Goal: Information Seeking & Learning: Learn about a topic

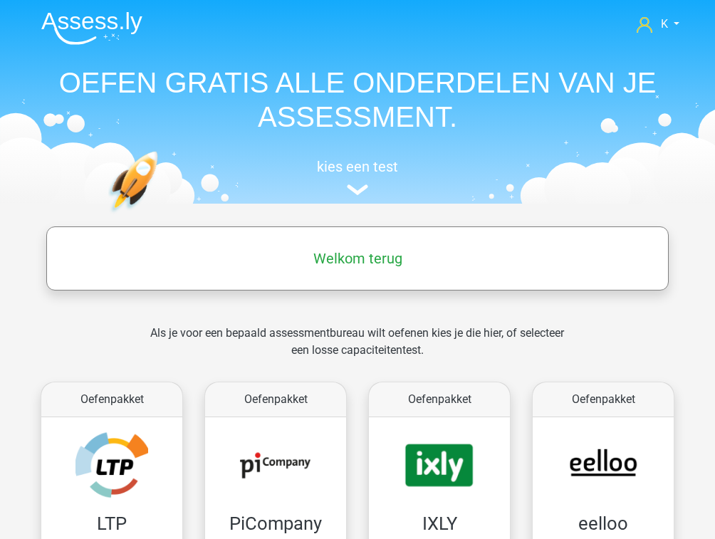
click at [536, 326] on div "Als je voor een bepaald assessmentbureau wilt oefenen kies je die hier, of sele…" at bounding box center [357, 350] width 437 height 51
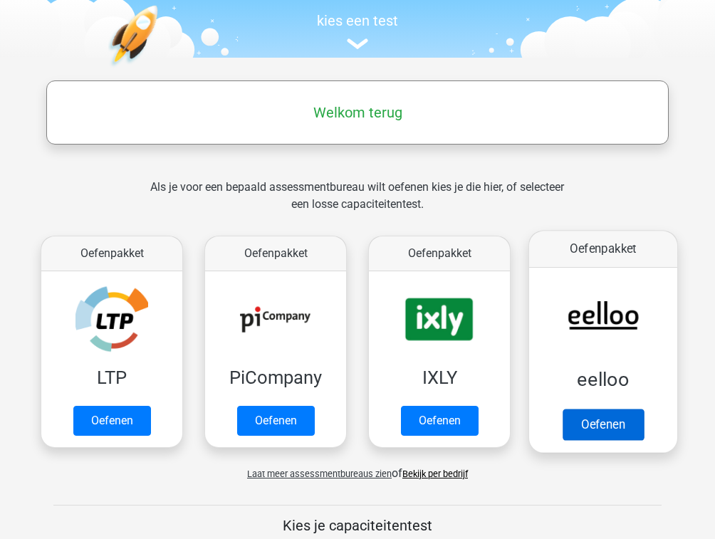
scroll to position [171, 0]
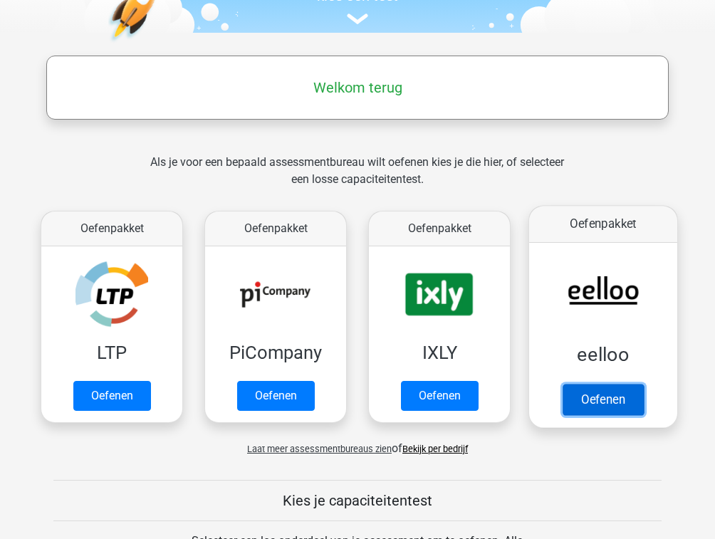
click at [601, 396] on link "Oefenen" at bounding box center [603, 399] width 81 height 31
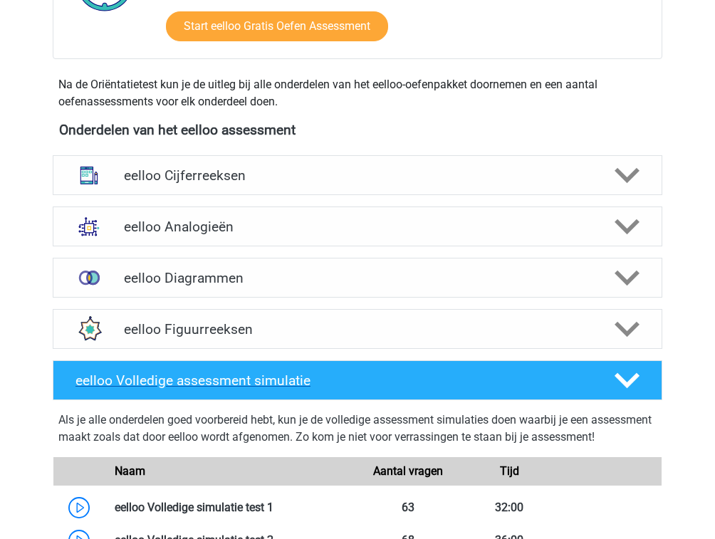
scroll to position [456, 0]
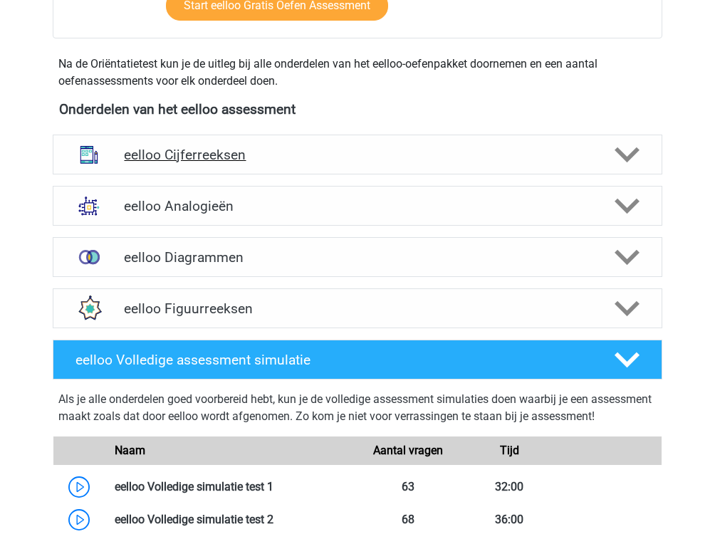
click at [231, 160] on h4 "eelloo Cijferreeksen" at bounding box center [357, 155] width 467 height 16
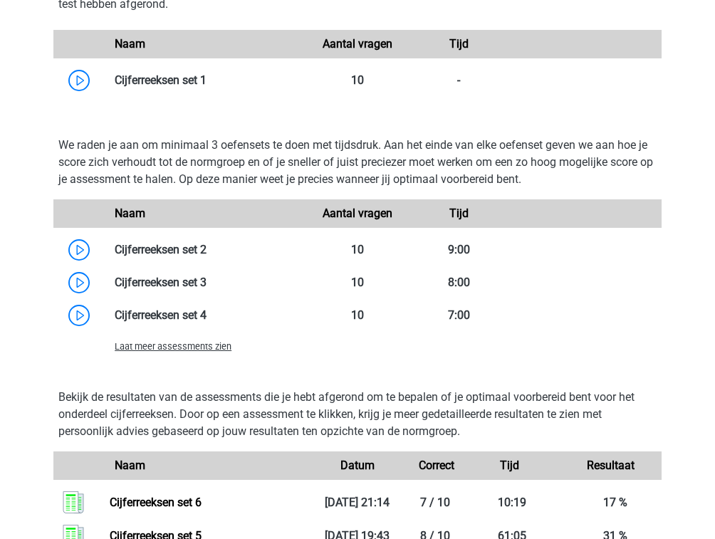
scroll to position [969, 0]
click at [174, 348] on span "Laat meer assessments zien" at bounding box center [173, 346] width 117 height 11
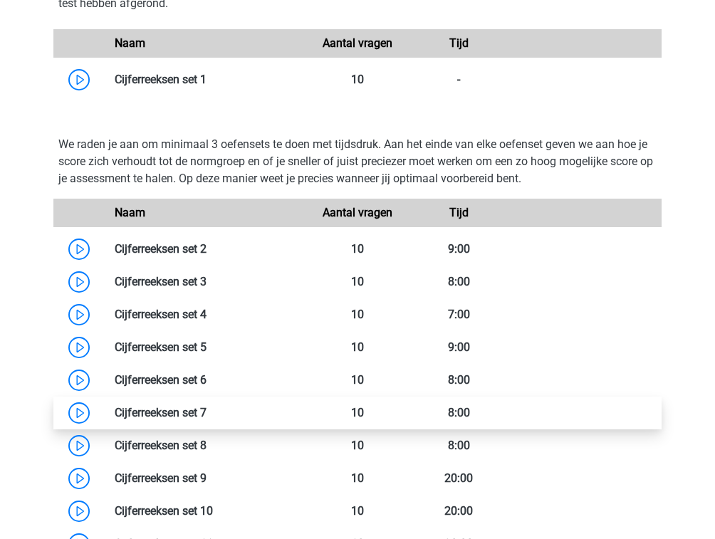
click at [207, 416] on link at bounding box center [207, 413] width 0 height 14
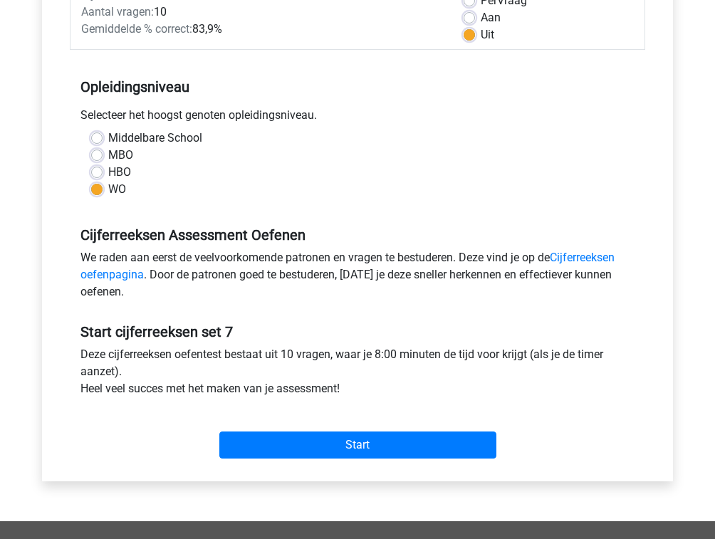
scroll to position [171, 0]
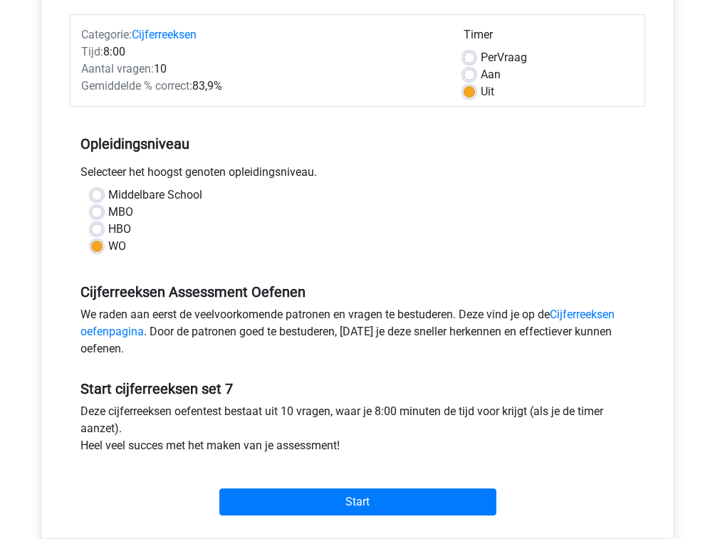
click at [505, 54] on label "Per Vraag" at bounding box center [504, 57] width 46 height 17
click at [475, 54] on input "Per Vraag" at bounding box center [469, 56] width 11 height 14
radio input "true"
click at [481, 74] on label "Aan" at bounding box center [491, 74] width 20 height 17
click at [472, 74] on input "Aan" at bounding box center [469, 73] width 11 height 14
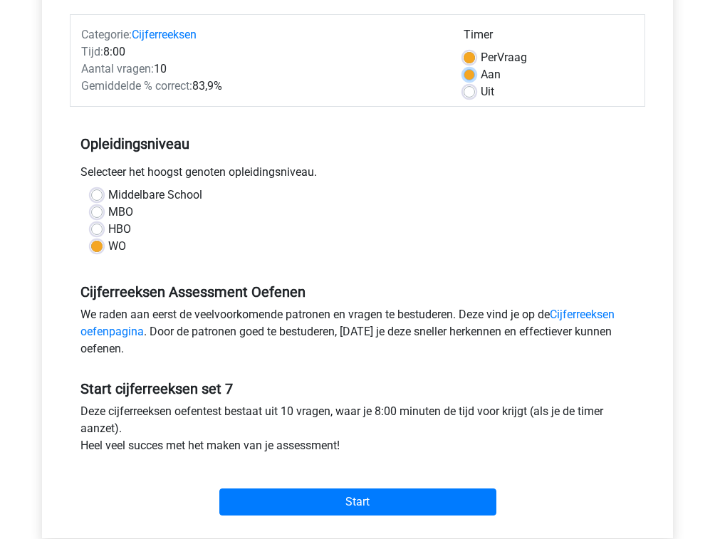
radio input "true"
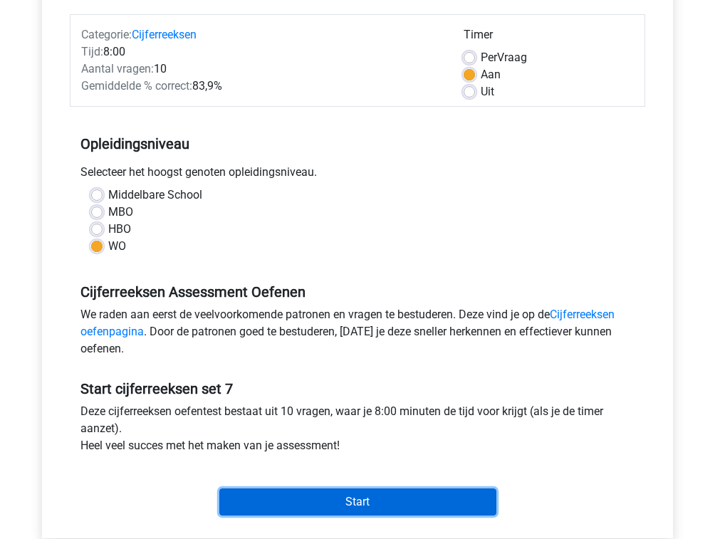
click at [422, 506] on input "Start" at bounding box center [357, 502] width 277 height 27
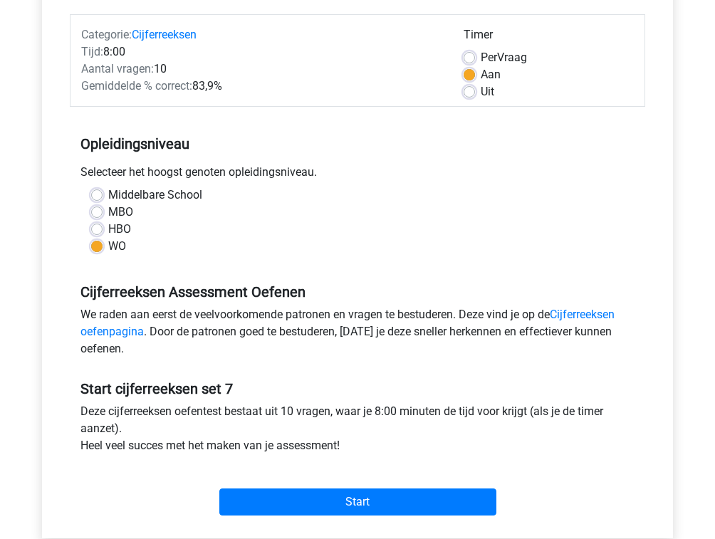
click at [491, 96] on label "Uit" at bounding box center [488, 91] width 14 height 17
click at [475, 96] on input "Uit" at bounding box center [469, 90] width 11 height 14
radio input "true"
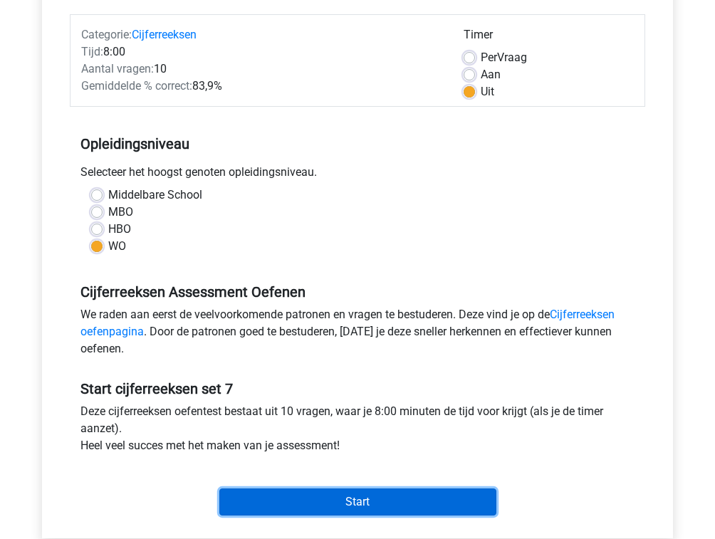
click at [419, 501] on input "Start" at bounding box center [357, 502] width 277 height 27
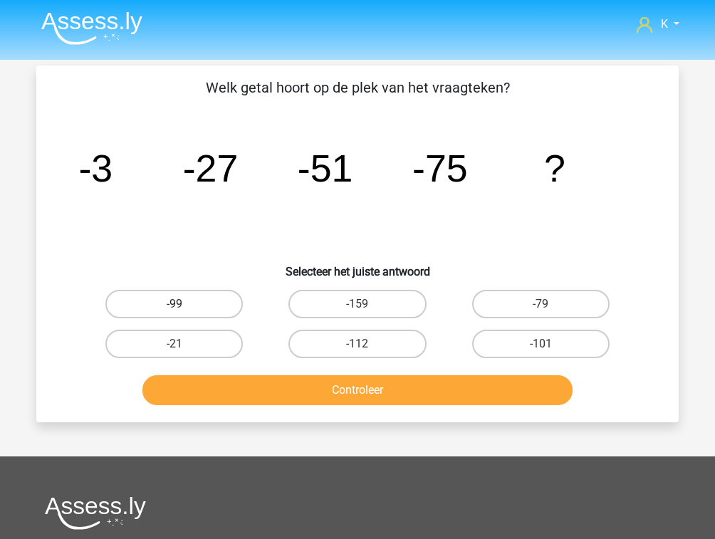
click at [214, 311] on label "-99" at bounding box center [173, 304] width 137 height 28
click at [184, 311] on input "-99" at bounding box center [179, 308] width 9 height 9
radio input "true"
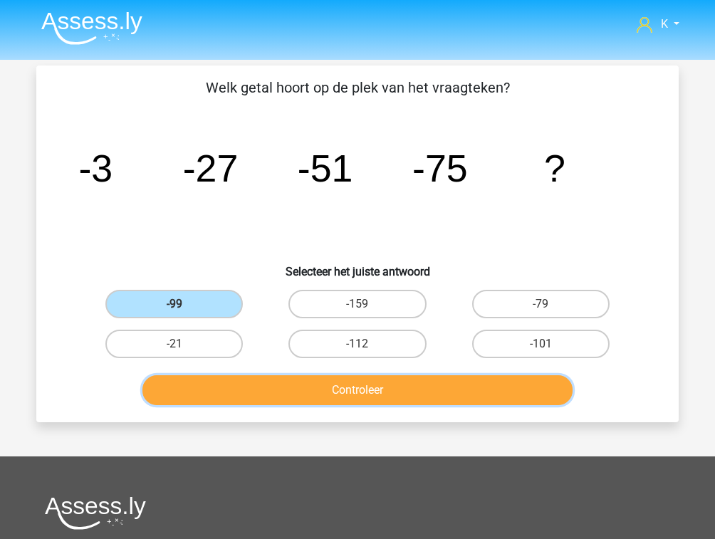
click at [286, 385] on button "Controleer" at bounding box center [357, 390] width 431 height 30
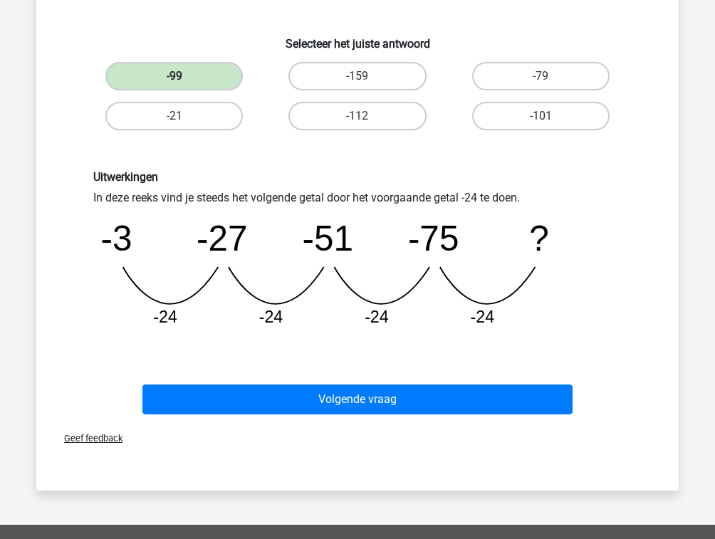
click at [326, 382] on div "Volgende vraag" at bounding box center [357, 396] width 597 height 47
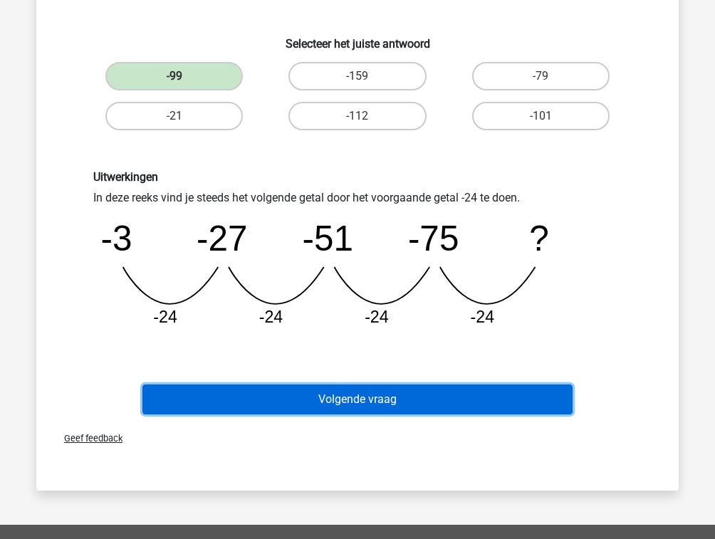
click at [329, 402] on button "Volgende vraag" at bounding box center [357, 400] width 431 height 30
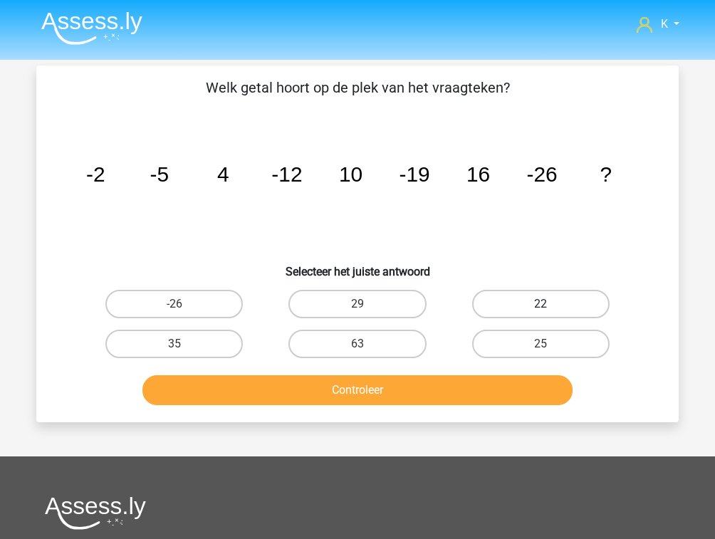
click at [509, 309] on label "22" at bounding box center [540, 304] width 137 height 28
click at [541, 309] on input "22" at bounding box center [545, 308] width 9 height 9
radio input "true"
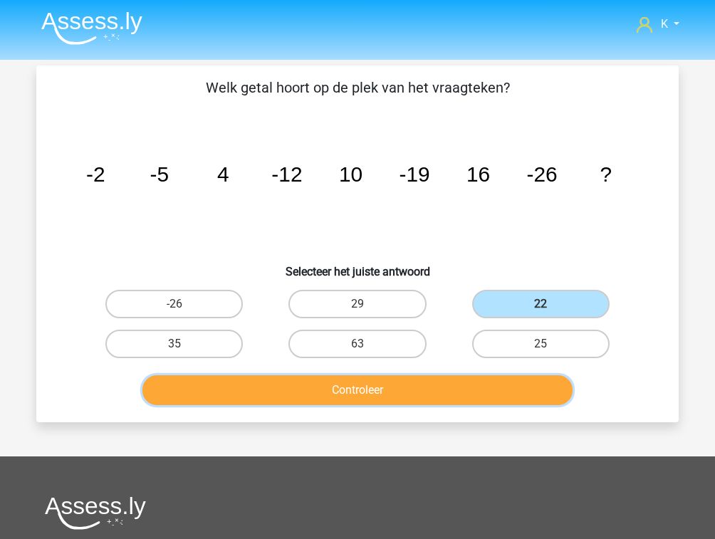
click at [448, 390] on button "Controleer" at bounding box center [357, 390] width 431 height 30
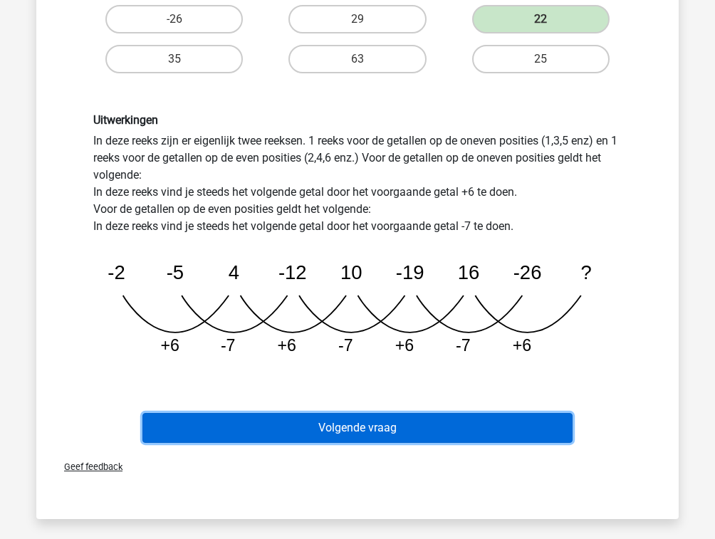
click at [421, 416] on button "Volgende vraag" at bounding box center [357, 428] width 431 height 30
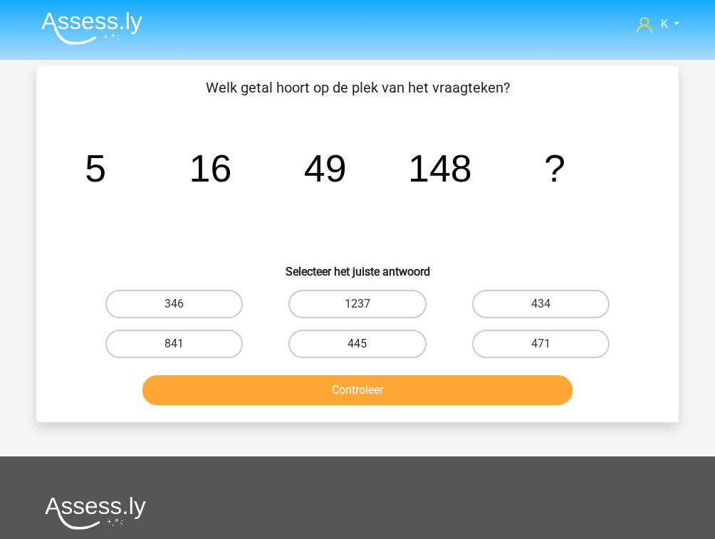
click at [356, 351] on label "445" at bounding box center [357, 344] width 137 height 28
click at [358, 351] on input "445" at bounding box center [362, 348] width 9 height 9
radio input "true"
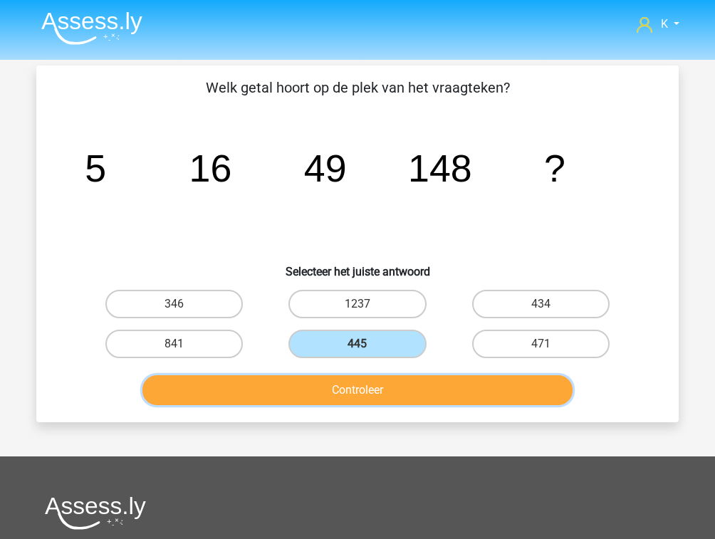
click at [363, 393] on button "Controleer" at bounding box center [357, 390] width 431 height 30
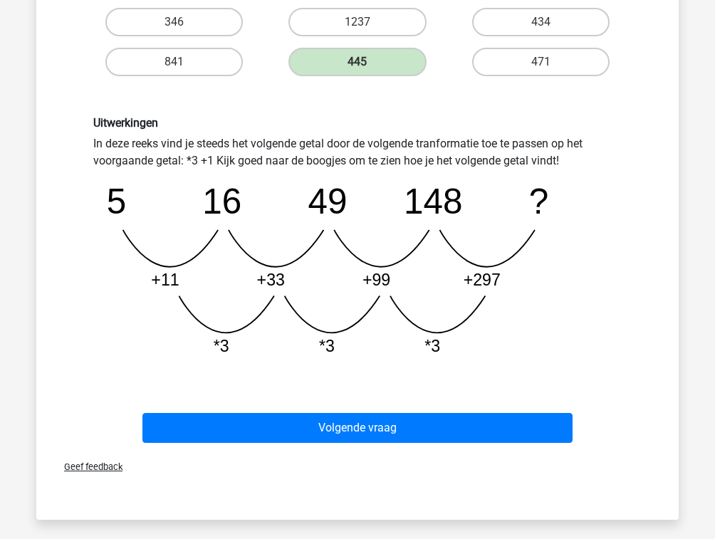
scroll to position [285, 0]
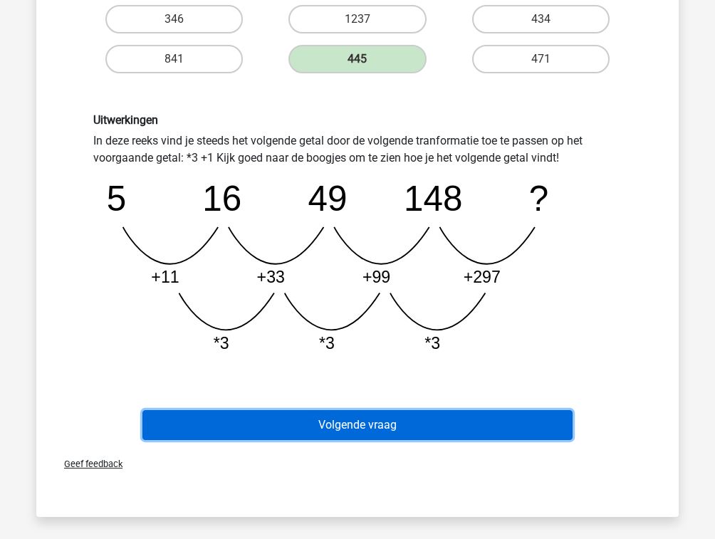
click at [368, 427] on button "Volgende vraag" at bounding box center [357, 425] width 431 height 30
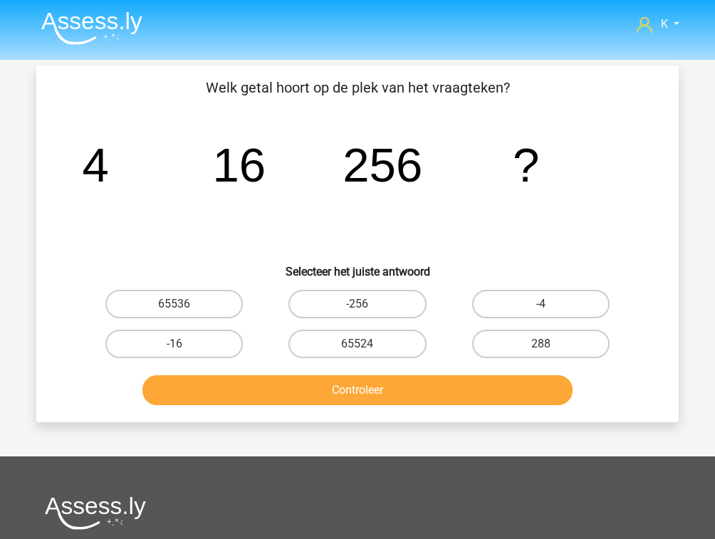
scroll to position [0, 0]
click at [203, 308] on label "65536" at bounding box center [173, 304] width 137 height 28
click at [184, 308] on input "65536" at bounding box center [179, 308] width 9 height 9
radio input "true"
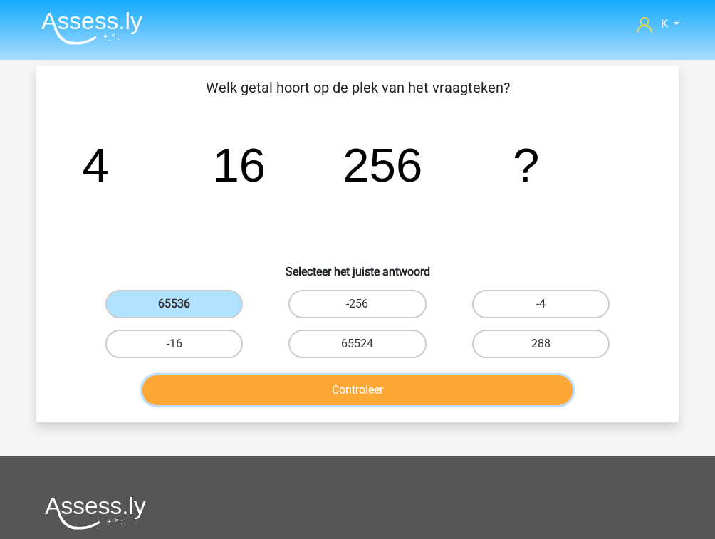
click at [235, 384] on button "Controleer" at bounding box center [357, 390] width 431 height 30
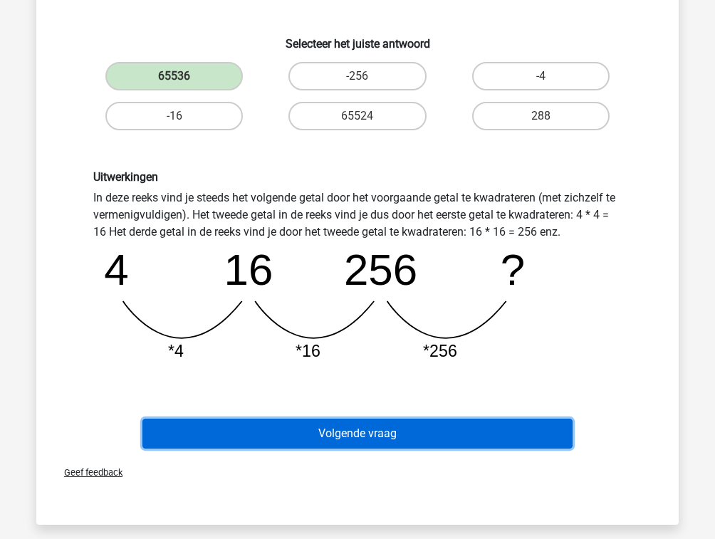
click at [377, 423] on button "Volgende vraag" at bounding box center [357, 434] width 431 height 30
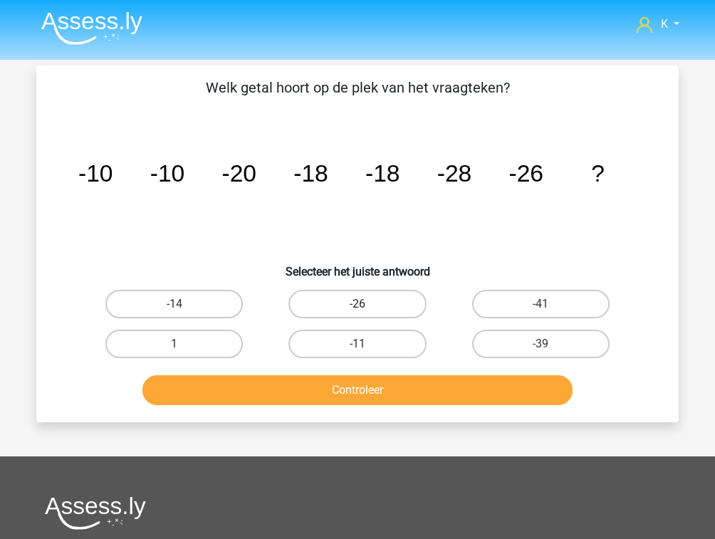
click at [400, 303] on label "-26" at bounding box center [357, 304] width 137 height 28
click at [367, 304] on input "-26" at bounding box center [362, 308] width 9 height 9
radio input "true"
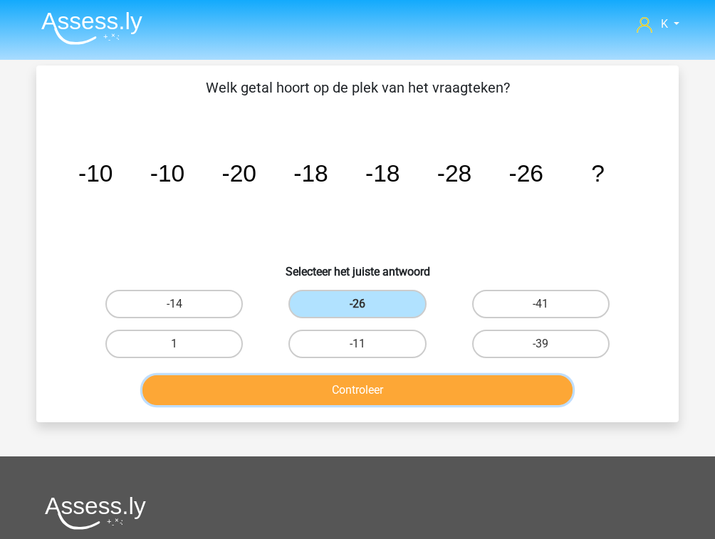
click at [393, 383] on button "Controleer" at bounding box center [357, 390] width 431 height 30
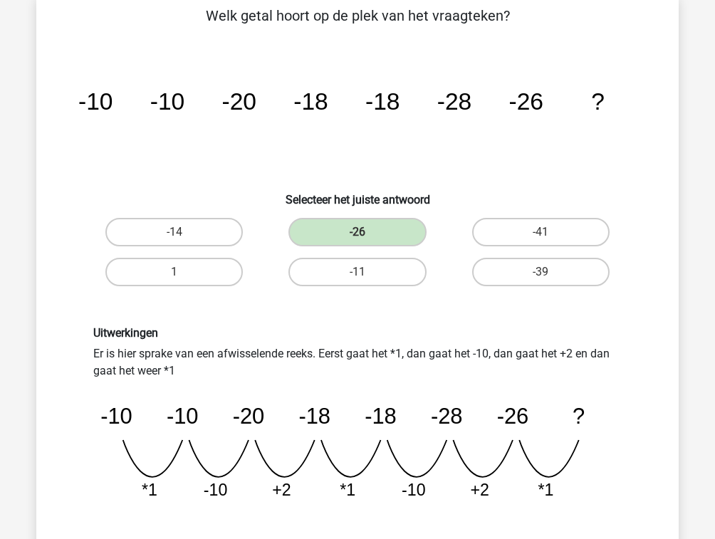
scroll to position [228, 0]
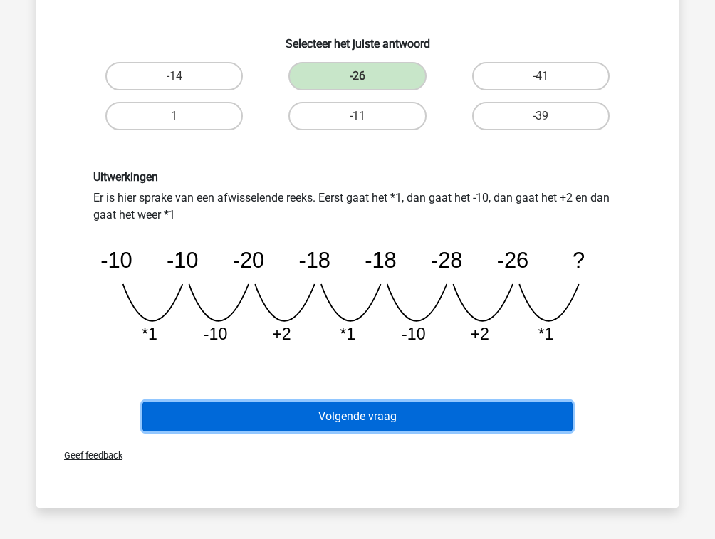
click at [379, 411] on button "Volgende vraag" at bounding box center [357, 417] width 431 height 30
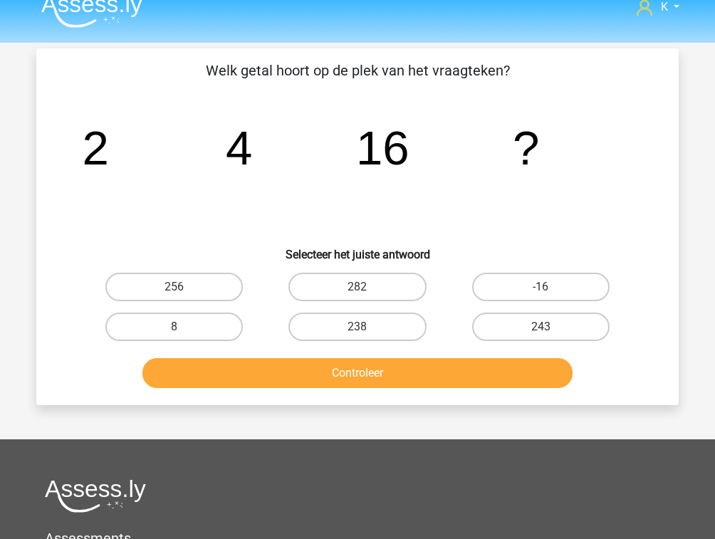
scroll to position [0, 0]
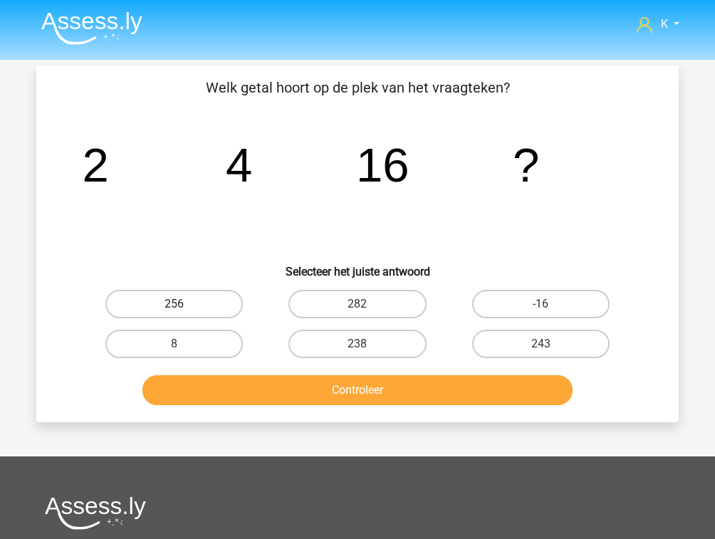
click at [192, 312] on label "256" at bounding box center [173, 304] width 137 height 28
click at [184, 312] on input "256" at bounding box center [179, 308] width 9 height 9
radio input "true"
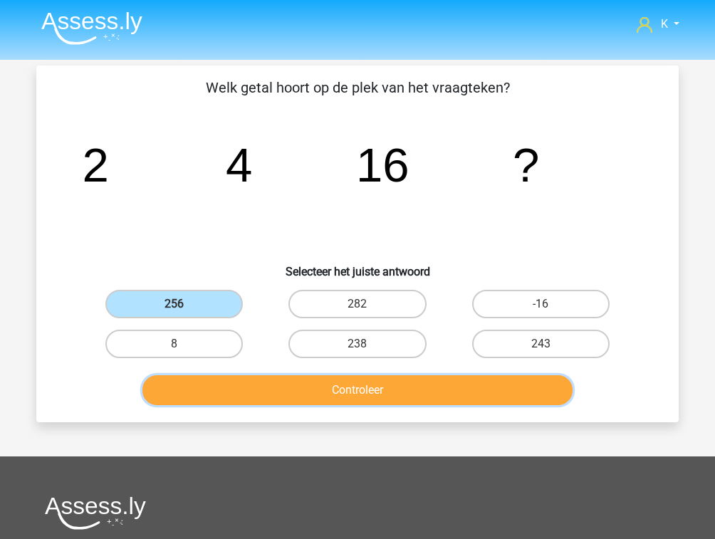
click at [244, 383] on button "Controleer" at bounding box center [357, 390] width 431 height 30
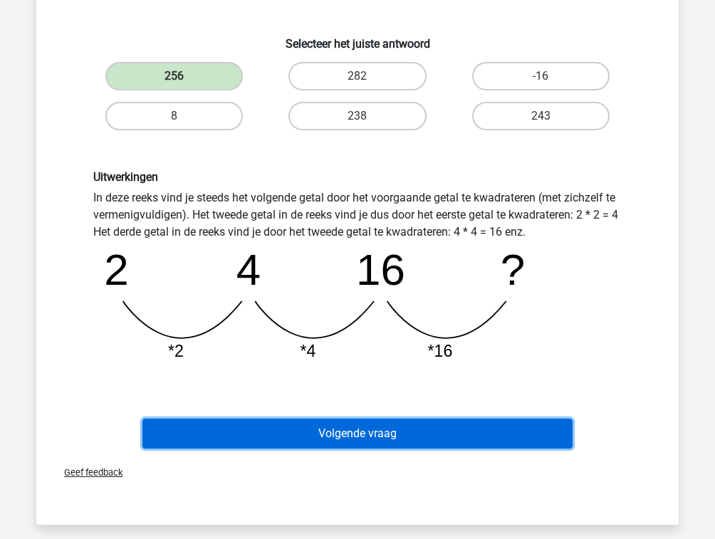
click at [345, 427] on button "Volgende vraag" at bounding box center [357, 434] width 431 height 30
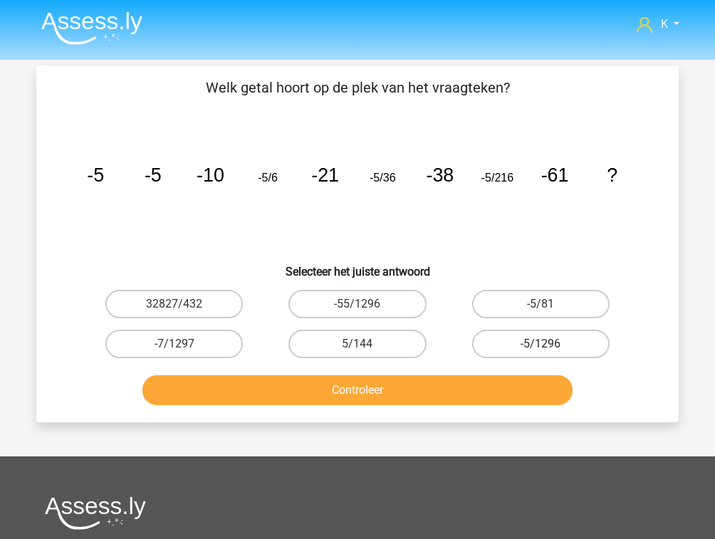
click at [499, 347] on label "-5/1296" at bounding box center [540, 344] width 137 height 28
click at [541, 347] on input "-5/1296" at bounding box center [545, 348] width 9 height 9
radio input "true"
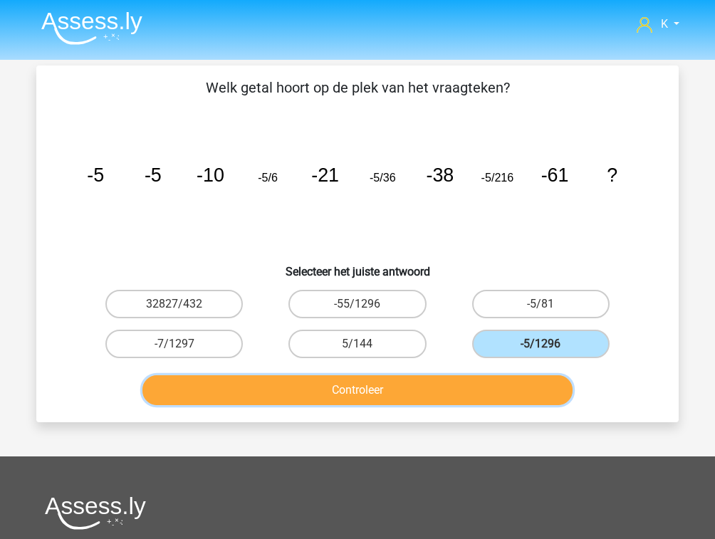
click at [483, 382] on button "Controleer" at bounding box center [357, 390] width 431 height 30
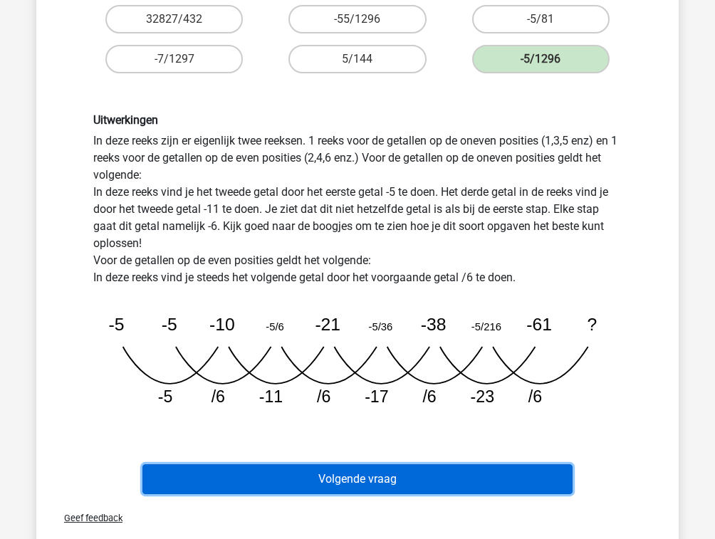
click at [370, 477] on button "Volgende vraag" at bounding box center [357, 479] width 431 height 30
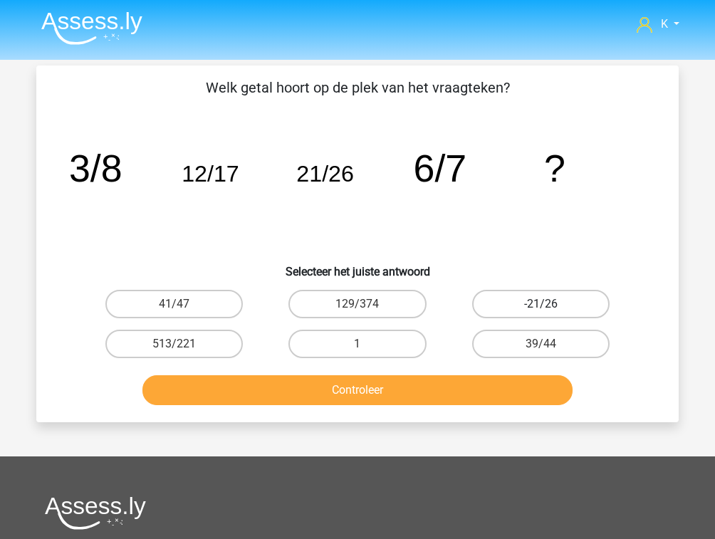
click at [580, 296] on label "-21/26" at bounding box center [540, 304] width 137 height 28
click at [550, 304] on input "-21/26" at bounding box center [545, 308] width 9 height 9
radio input "true"
click at [485, 405] on div "Controleer" at bounding box center [358, 393] width 550 height 36
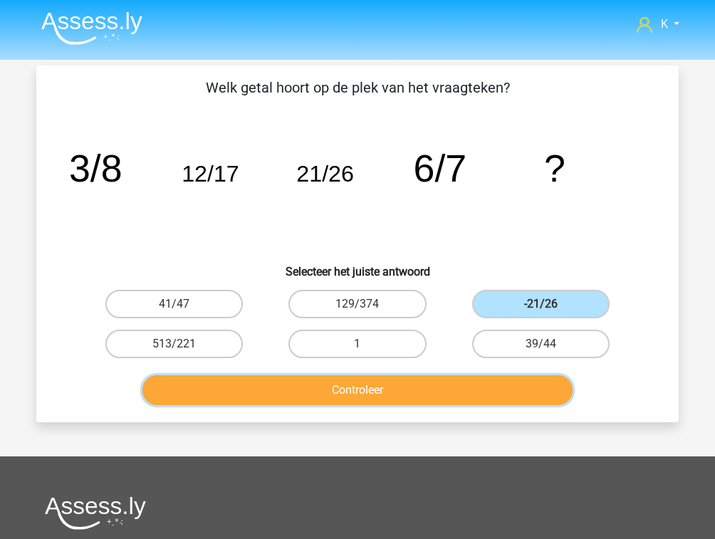
click at [491, 388] on button "Controleer" at bounding box center [357, 390] width 431 height 30
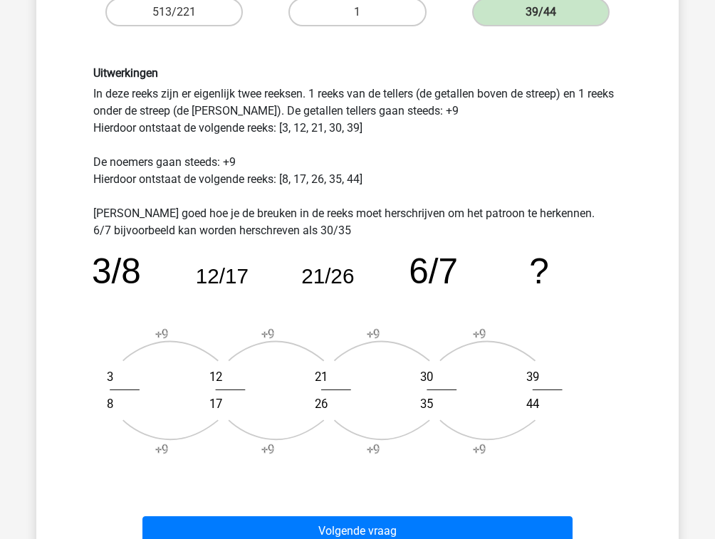
scroll to position [342, 0]
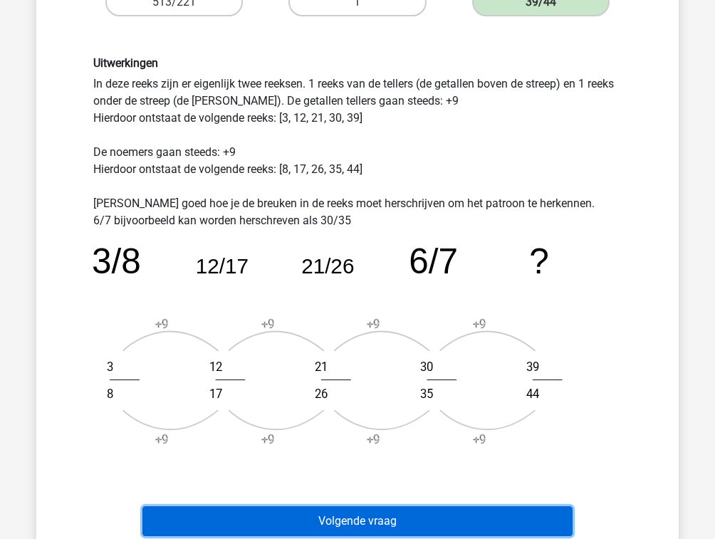
click at [437, 532] on button "Volgende vraag" at bounding box center [357, 522] width 431 height 30
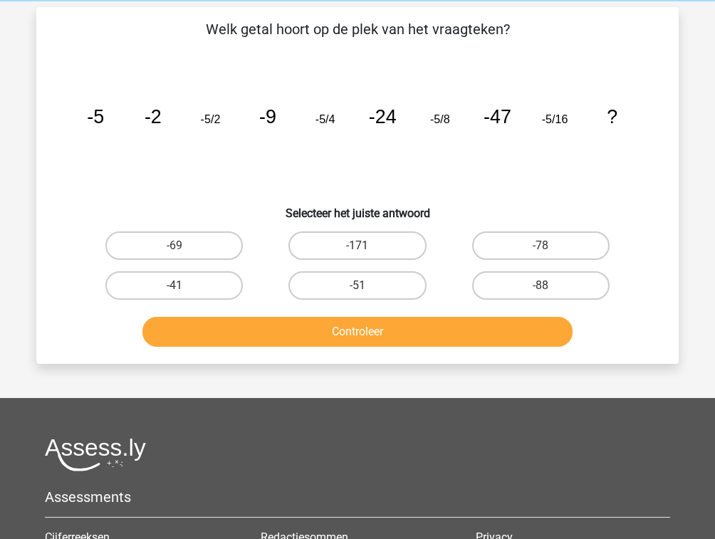
scroll to position [0, 0]
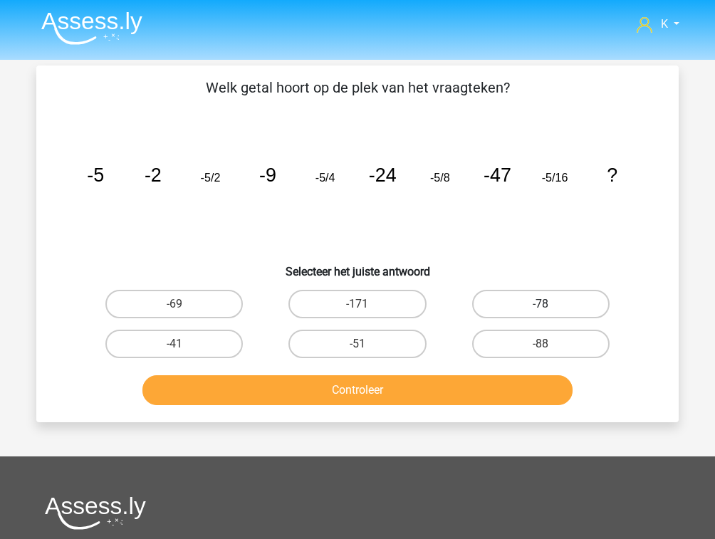
click at [521, 299] on label "-78" at bounding box center [540, 304] width 137 height 28
click at [541, 304] on input "-78" at bounding box center [545, 308] width 9 height 9
radio input "true"
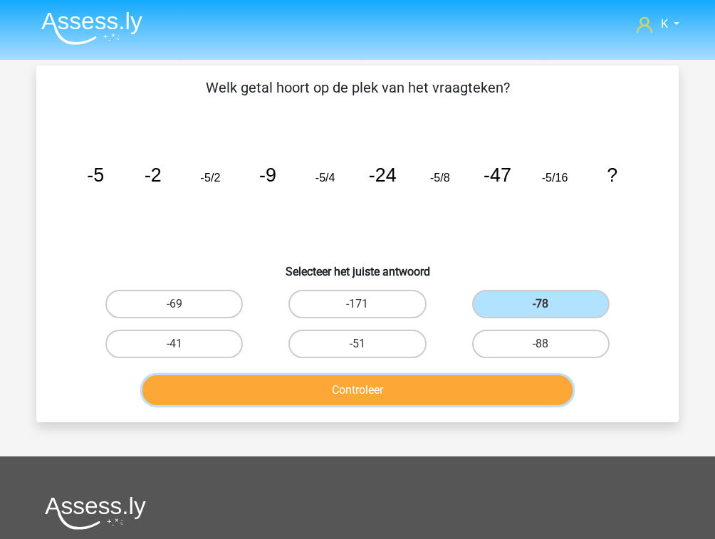
click at [467, 396] on button "Controleer" at bounding box center [357, 390] width 431 height 30
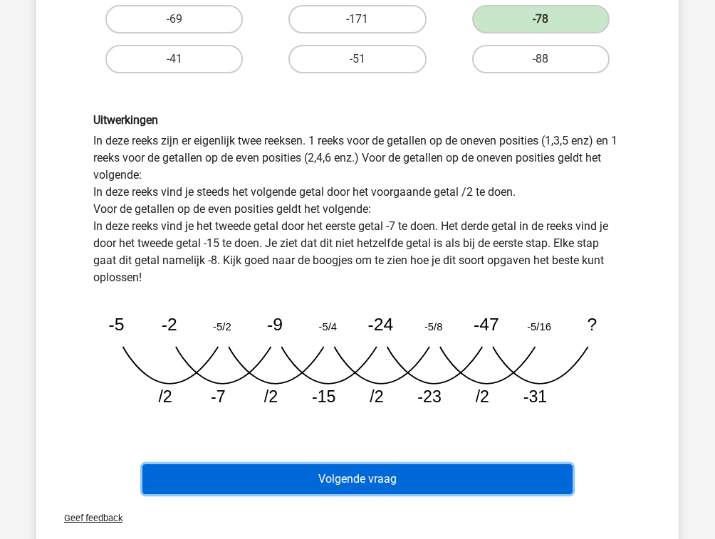
click at [435, 470] on button "Volgende vraag" at bounding box center [357, 479] width 431 height 30
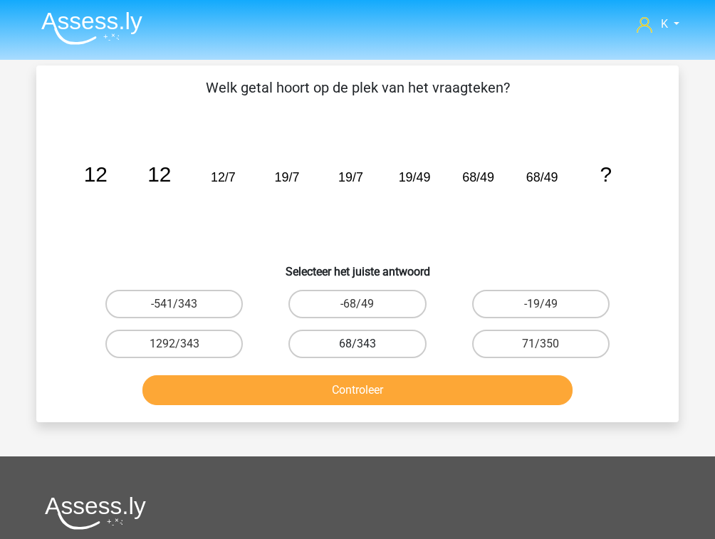
drag, startPoint x: 380, startPoint y: 315, endPoint x: 372, endPoint y: 339, distance: 25.7
drag, startPoint x: 372, startPoint y: 339, endPoint x: 273, endPoint y: 355, distance: 100.3
click at [273, 355] on div "68/343" at bounding box center [357, 344] width 172 height 28
click at [316, 344] on label "68/343" at bounding box center [357, 344] width 137 height 28
click at [358, 344] on input "68/343" at bounding box center [362, 348] width 9 height 9
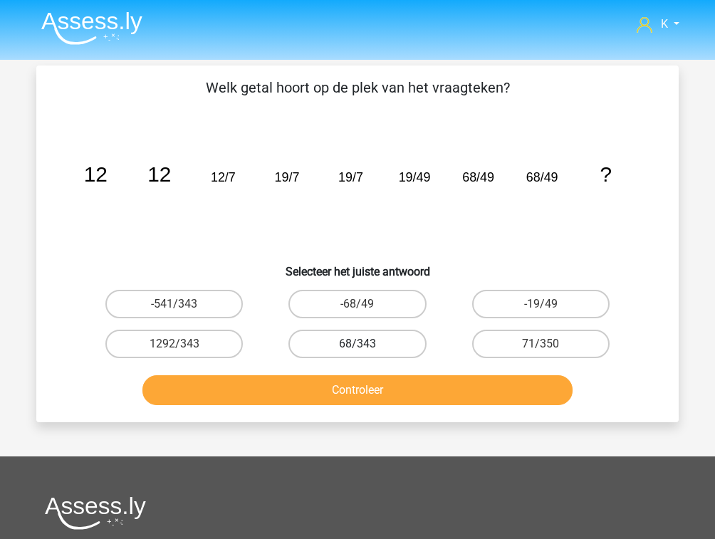
radio input "true"
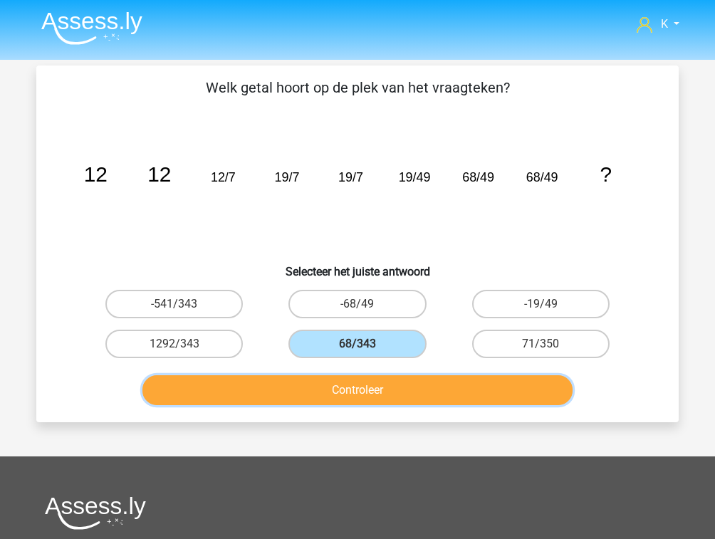
click at [299, 384] on button "Controleer" at bounding box center [357, 390] width 431 height 30
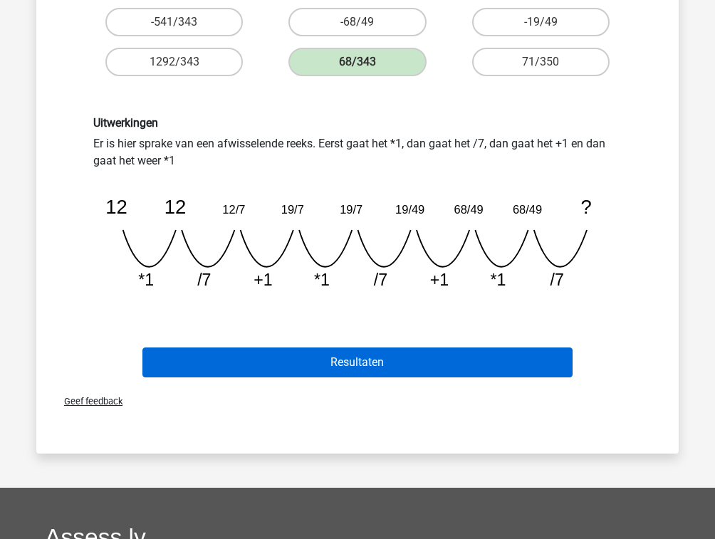
scroll to position [285, 0]
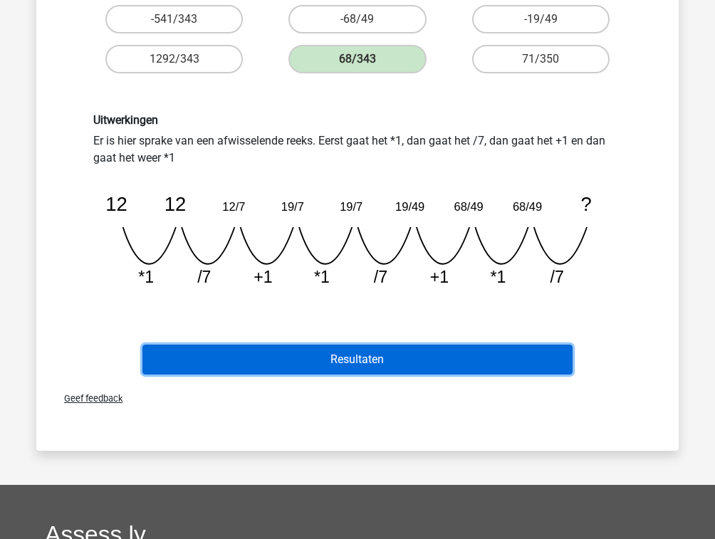
click at [350, 346] on button "Resultaten" at bounding box center [357, 360] width 431 height 30
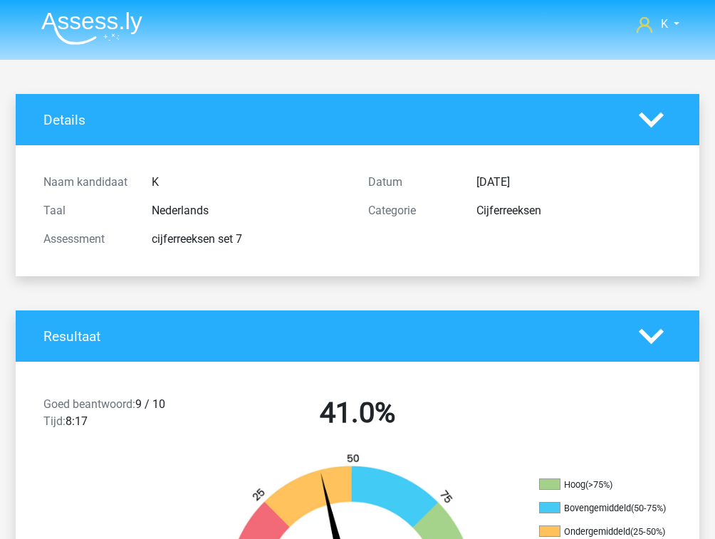
click at [81, 26] on img at bounding box center [91, 27] width 101 height 33
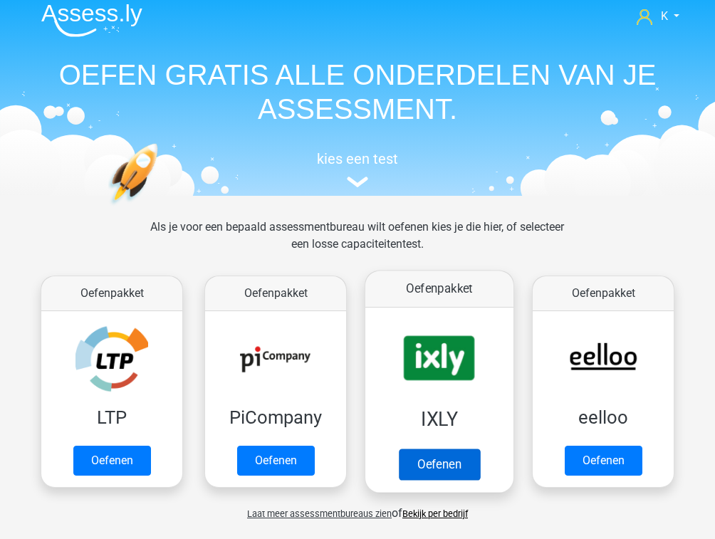
scroll to position [171, 0]
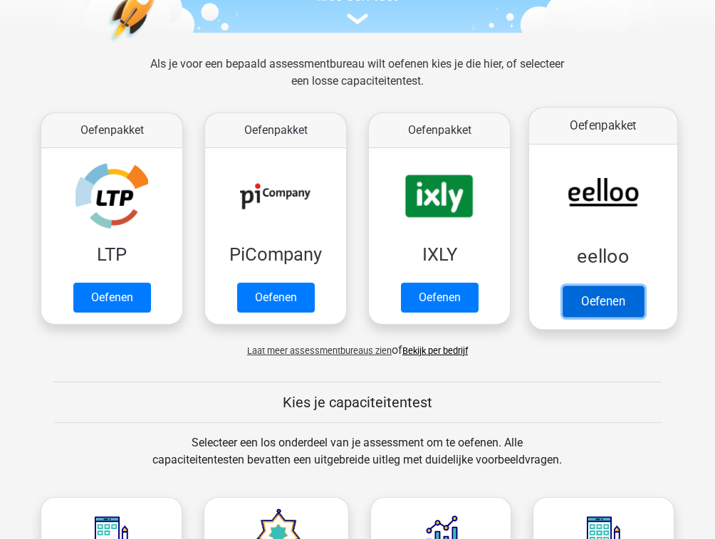
click at [613, 289] on link "Oefenen" at bounding box center [603, 301] width 81 height 31
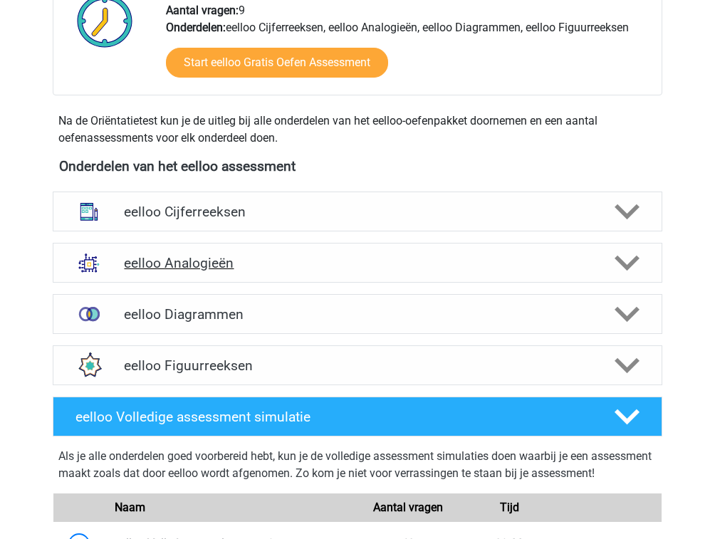
click at [244, 261] on h4 "eelloo Analogieën" at bounding box center [357, 263] width 467 height 16
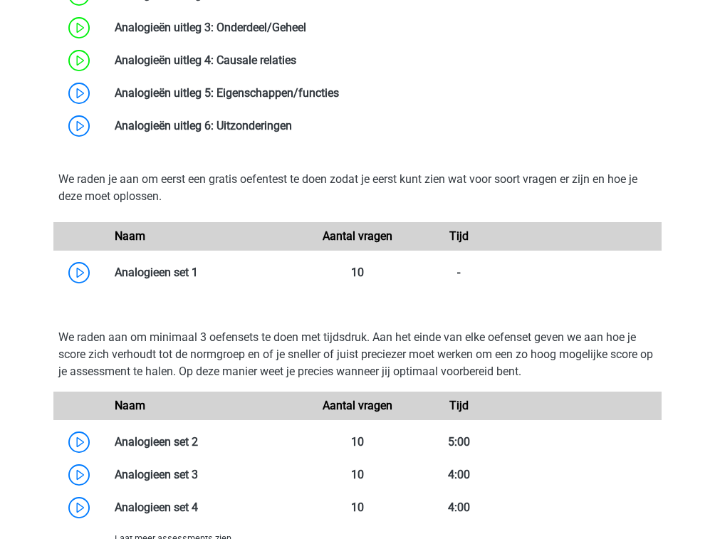
scroll to position [1083, 0]
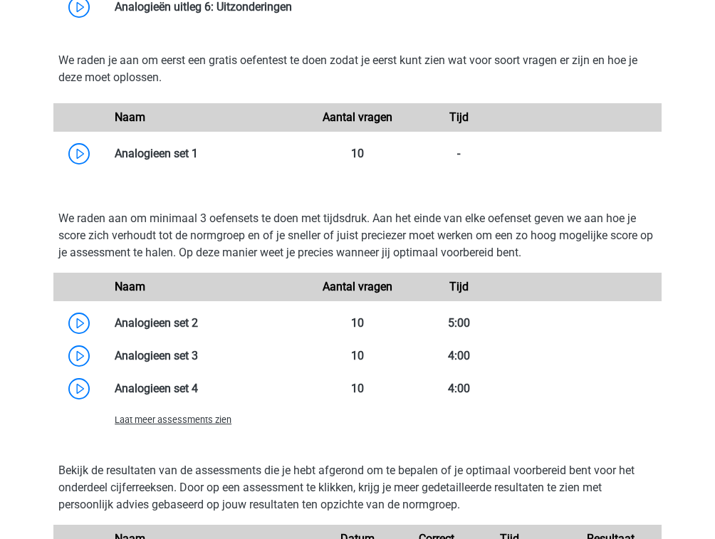
click at [182, 422] on span "Laat meer assessments zien" at bounding box center [173, 420] width 117 height 11
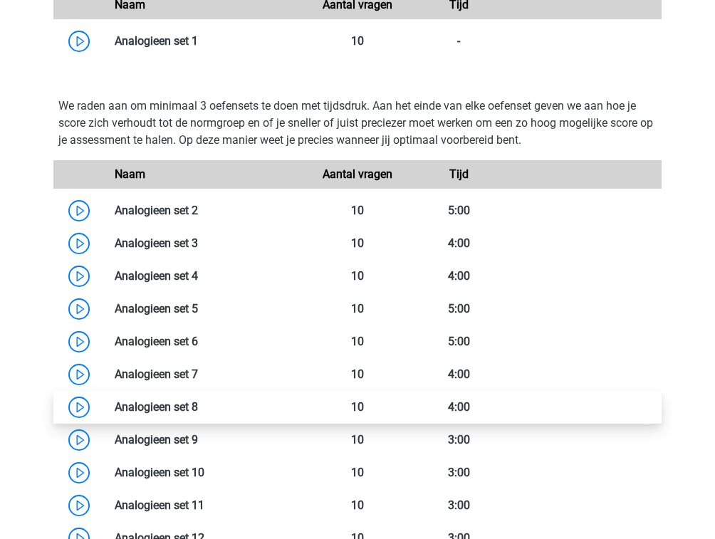
scroll to position [1197, 0]
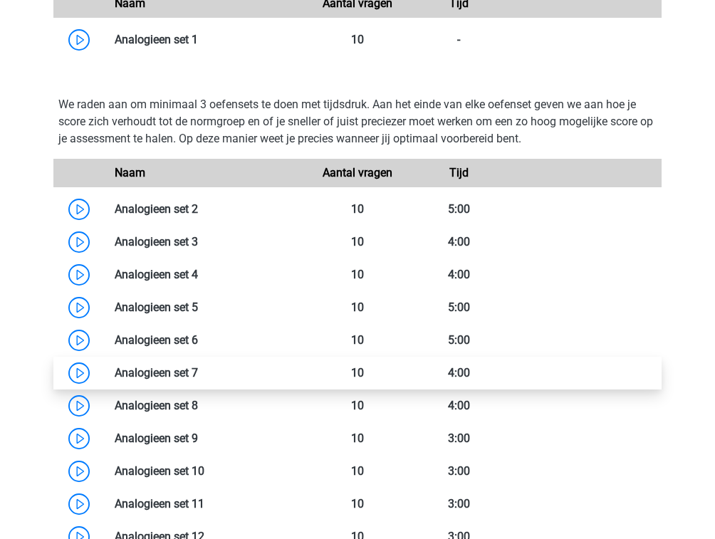
click at [198, 366] on link at bounding box center [198, 373] width 0 height 14
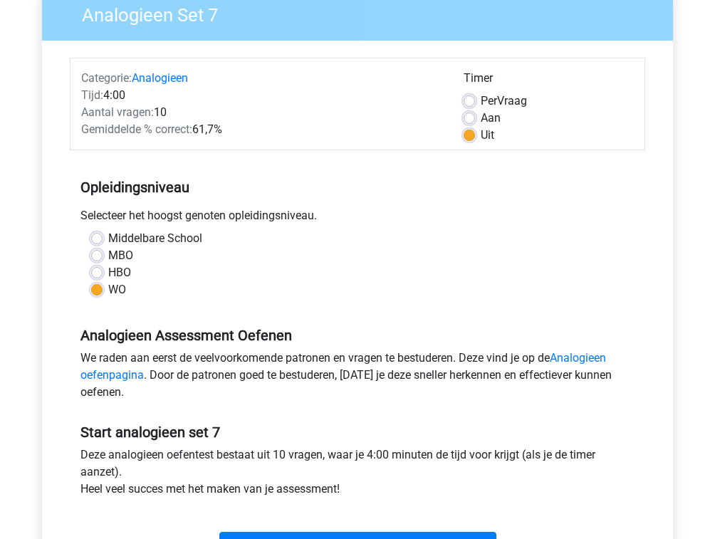
scroll to position [285, 0]
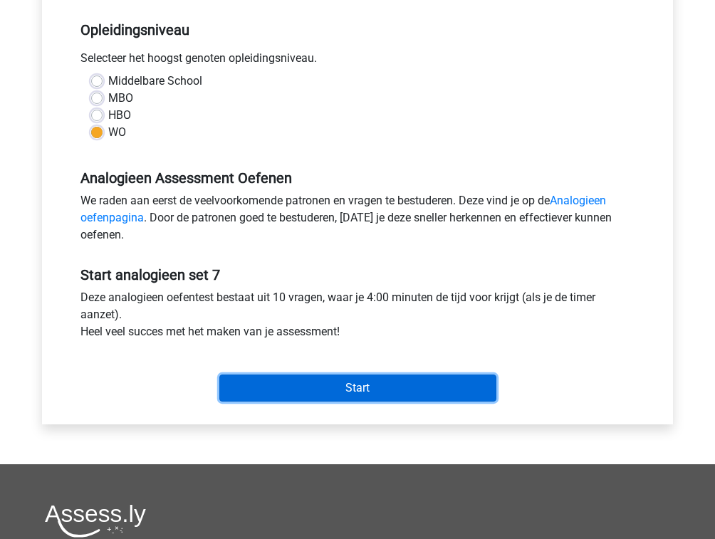
click at [297, 376] on input "Start" at bounding box center [357, 388] width 277 height 27
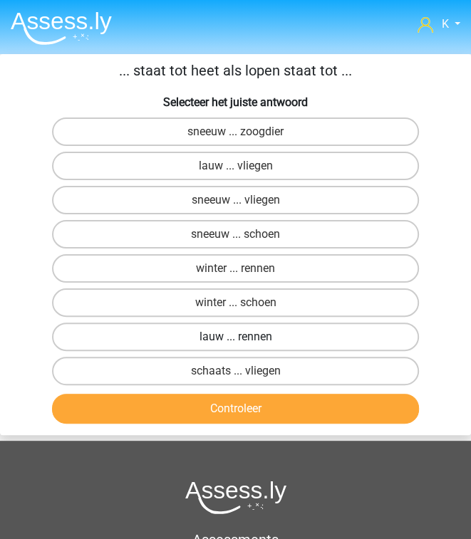
click at [321, 327] on label "lauw ... rennen" at bounding box center [235, 337] width 366 height 28
click at [245, 337] on input "lauw ... rennen" at bounding box center [240, 341] width 9 height 9
radio input "true"
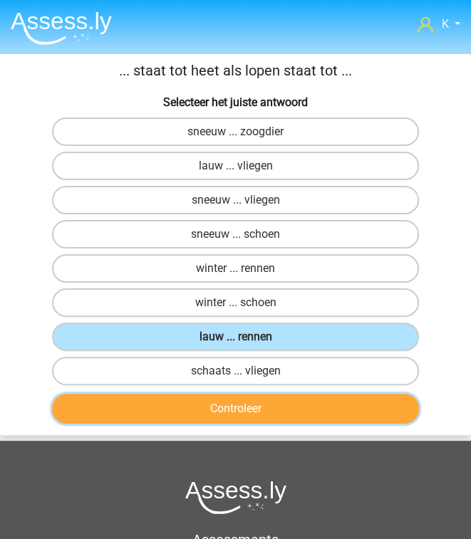
click at [265, 407] on button "Controleer" at bounding box center [235, 409] width 366 height 30
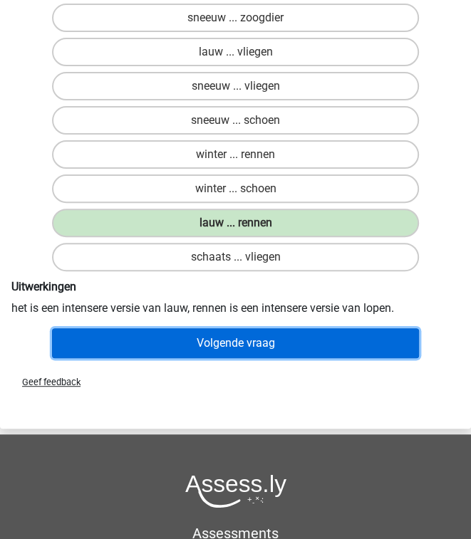
click at [296, 343] on button "Volgende vraag" at bounding box center [235, 343] width 366 height 30
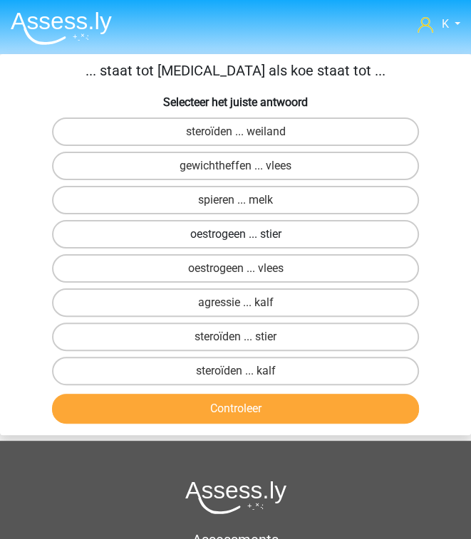
click at [346, 242] on label "oestrogeen ... stier" at bounding box center [235, 234] width 366 height 28
click at [245, 242] on input "oestrogeen ... stier" at bounding box center [240, 238] width 9 height 9
radio input "true"
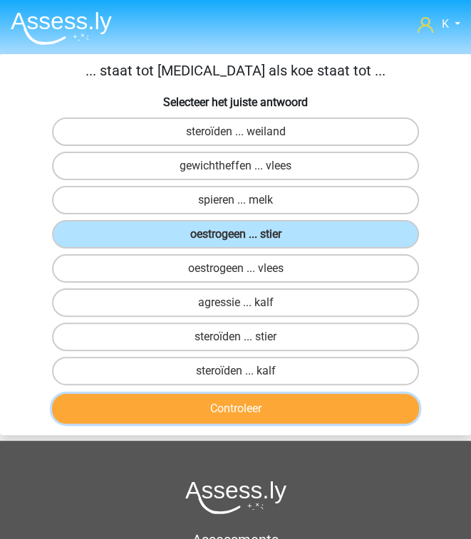
click at [299, 418] on button "Controleer" at bounding box center [235, 409] width 366 height 30
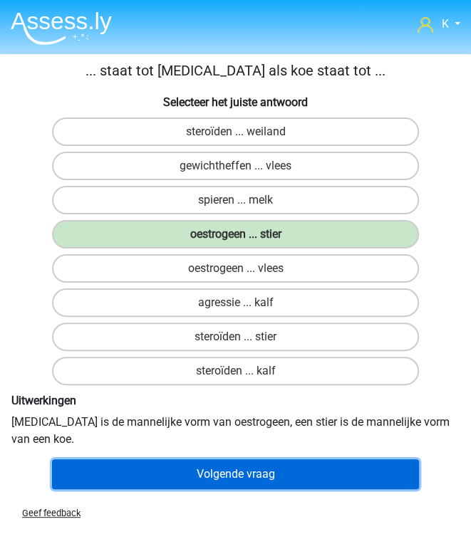
click at [290, 467] on button "Volgende vraag" at bounding box center [235, 475] width 366 height 30
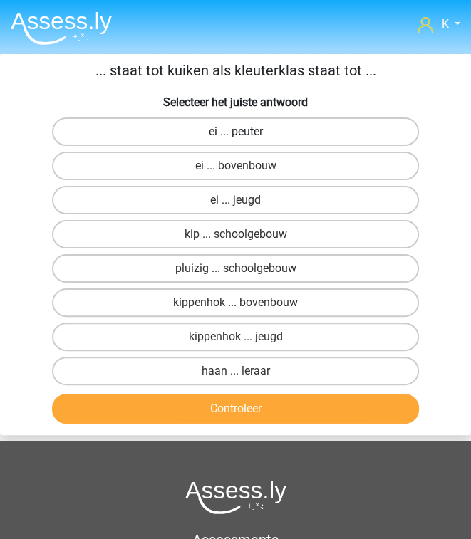
click at [274, 131] on label "ei ... peuter" at bounding box center [235, 132] width 366 height 28
click at [245, 132] on input "ei ... peuter" at bounding box center [240, 136] width 9 height 9
radio input "true"
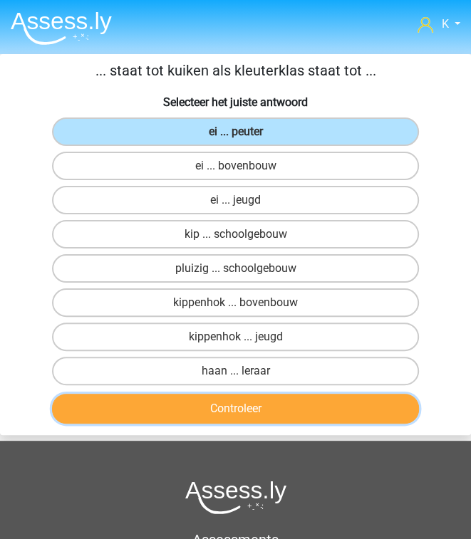
click at [237, 411] on button "Controleer" at bounding box center [235, 409] width 366 height 30
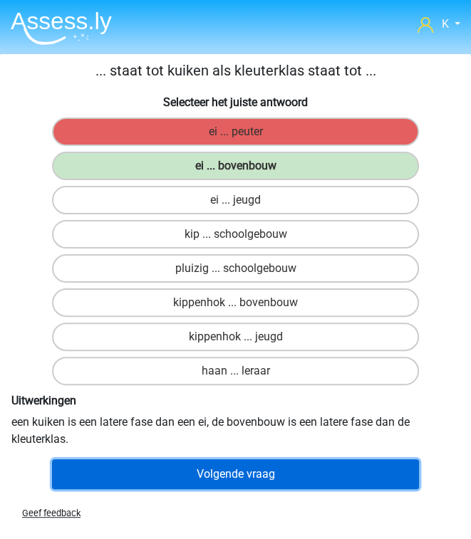
click at [174, 464] on button "Volgende vraag" at bounding box center [235, 475] width 366 height 30
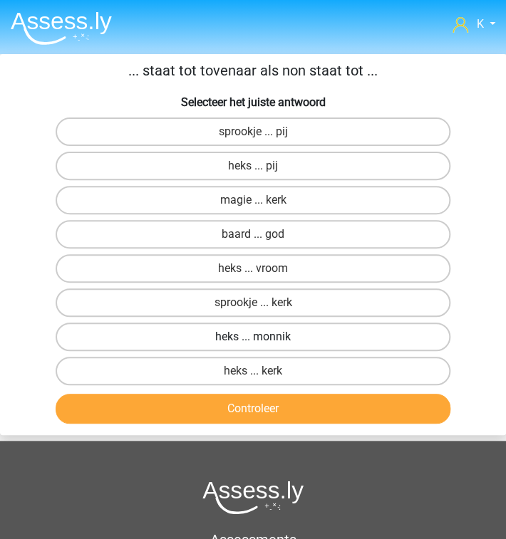
click at [274, 333] on label "heks ... monnik" at bounding box center [253, 337] width 395 height 28
click at [262, 337] on input "heks ... monnik" at bounding box center [257, 341] width 9 height 9
radio input "true"
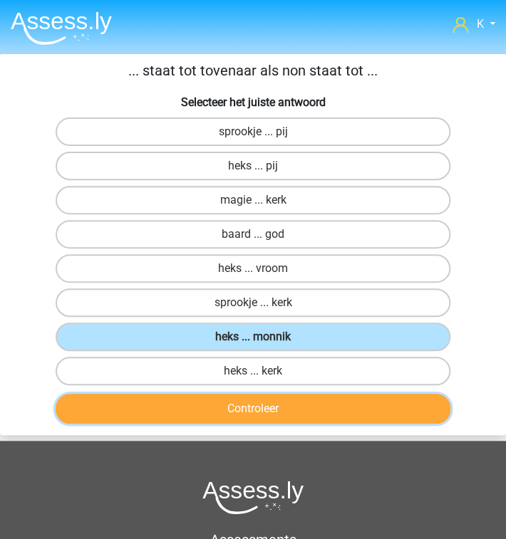
click at [276, 406] on button "Controleer" at bounding box center [253, 409] width 395 height 30
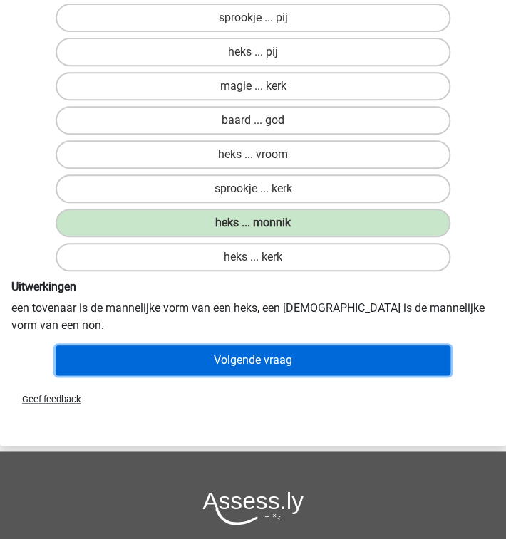
click at [294, 360] on button "Volgende vraag" at bounding box center [253, 361] width 395 height 30
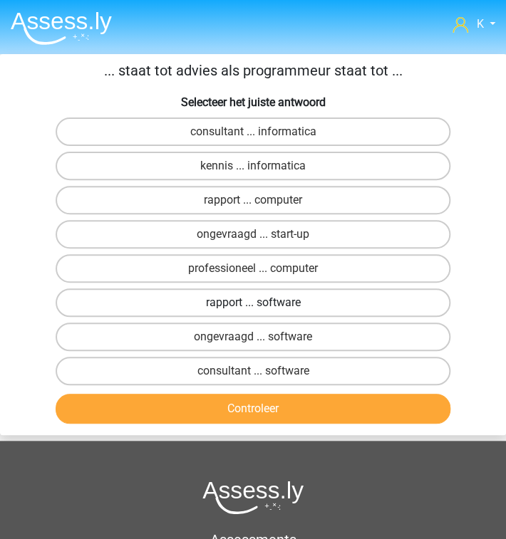
click at [299, 303] on label "rapport ... software" at bounding box center [253, 303] width 395 height 28
click at [262, 303] on input "rapport ... software" at bounding box center [257, 307] width 9 height 9
radio input "true"
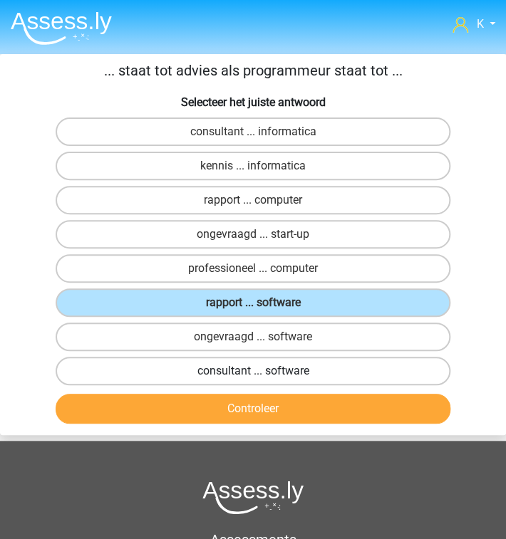
click at [286, 372] on label "consultant ... software" at bounding box center [253, 371] width 395 height 28
click at [262, 372] on input "consultant ... software" at bounding box center [257, 375] width 9 height 9
radio input "true"
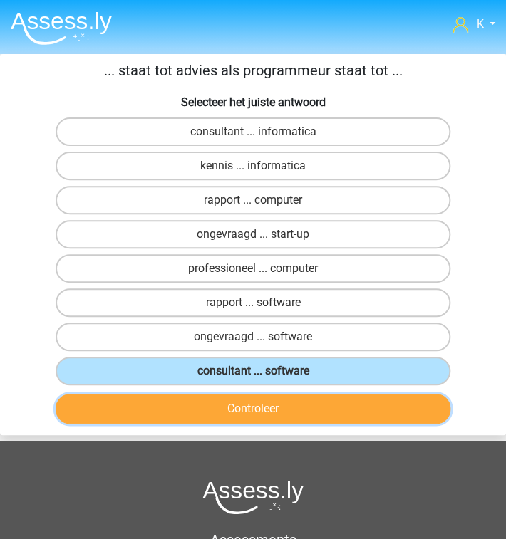
click at [272, 405] on button "Controleer" at bounding box center [253, 409] width 395 height 30
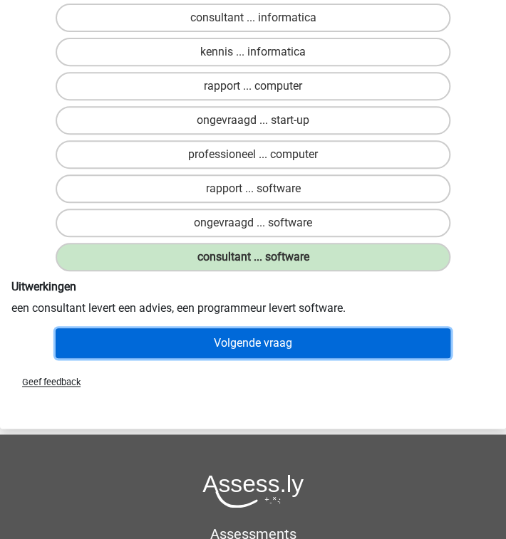
click at [288, 342] on button "Volgende vraag" at bounding box center [253, 343] width 395 height 30
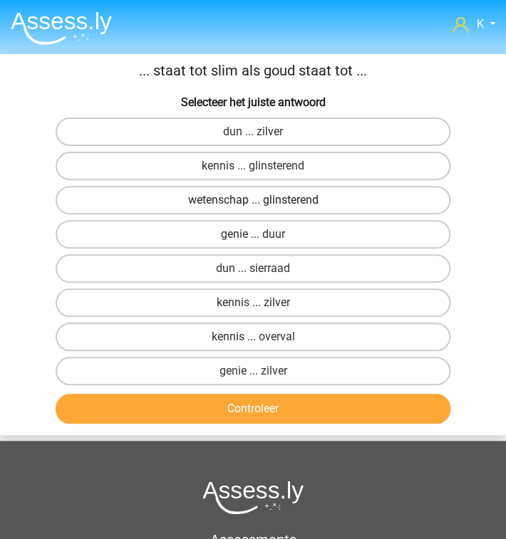
click at [212, 201] on label "wetenschap ... glinsterend" at bounding box center [253, 200] width 395 height 28
click at [253, 201] on input "wetenschap ... glinsterend" at bounding box center [257, 204] width 9 height 9
radio input "true"
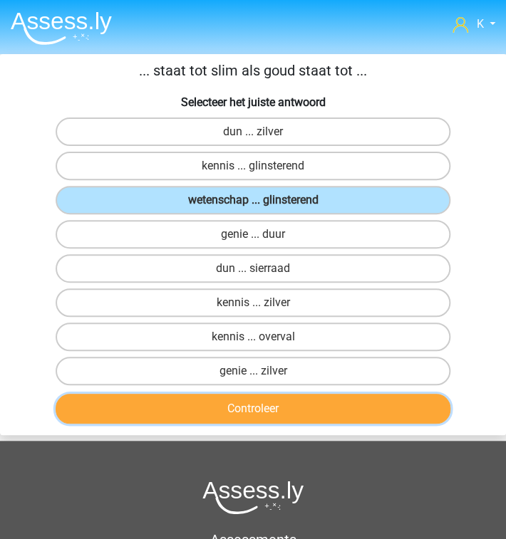
click at [217, 405] on button "Controleer" at bounding box center [253, 409] width 395 height 30
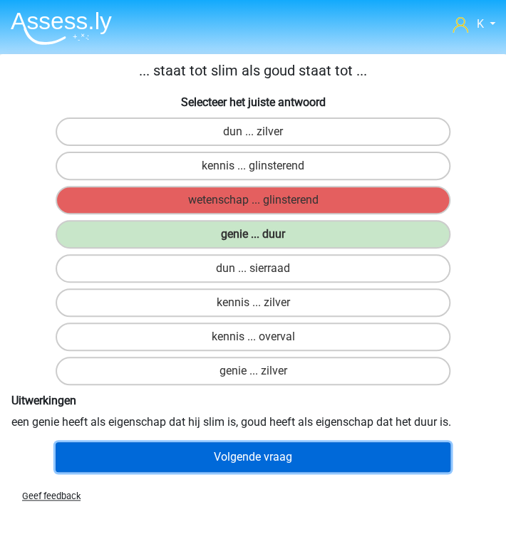
click at [207, 455] on button "Volgende vraag" at bounding box center [253, 457] width 395 height 30
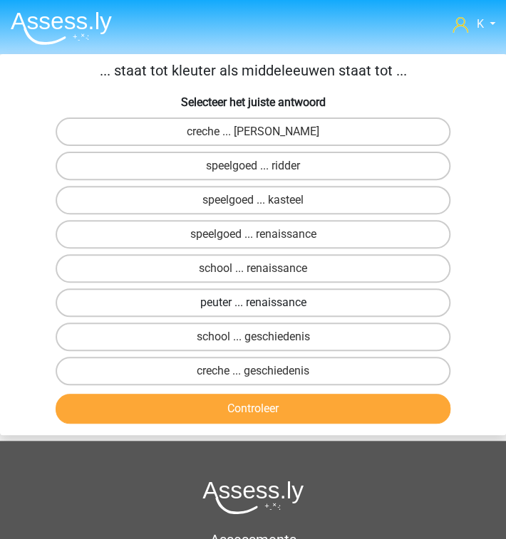
click at [245, 305] on label "peuter ... renaissance" at bounding box center [253, 303] width 395 height 28
click at [253, 305] on input "peuter ... renaissance" at bounding box center [257, 307] width 9 height 9
radio input "true"
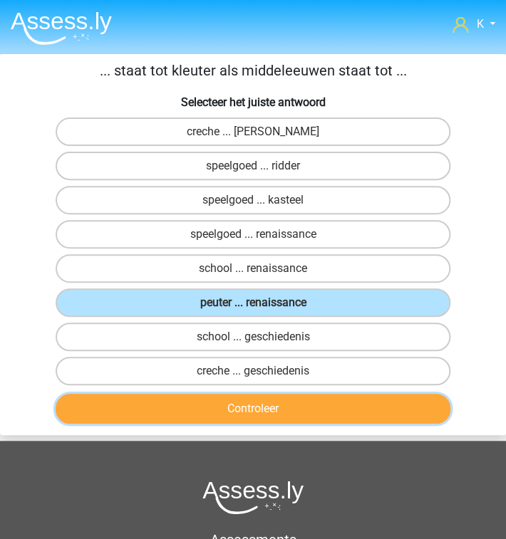
click at [243, 400] on button "Controleer" at bounding box center [253, 409] width 395 height 30
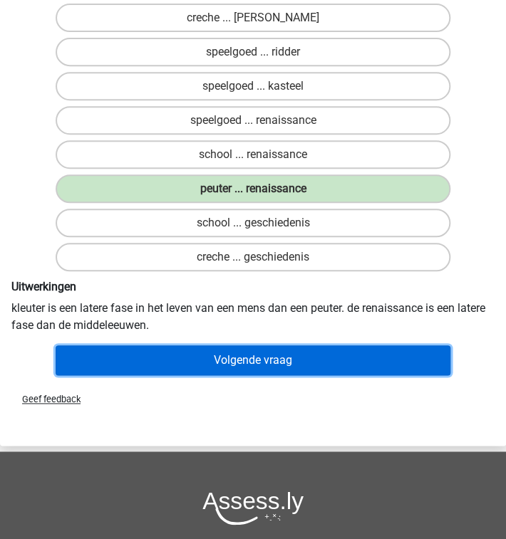
click at [266, 351] on button "Volgende vraag" at bounding box center [253, 361] width 395 height 30
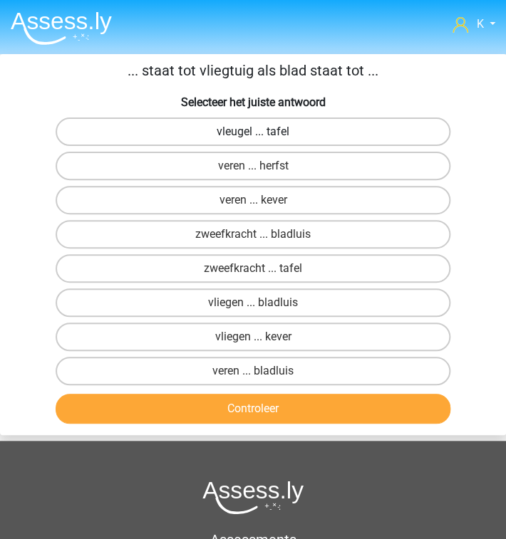
click at [174, 134] on label "vleugel ... tafel" at bounding box center [253, 132] width 395 height 28
click at [253, 134] on input "vleugel ... tafel" at bounding box center [257, 136] width 9 height 9
radio input "true"
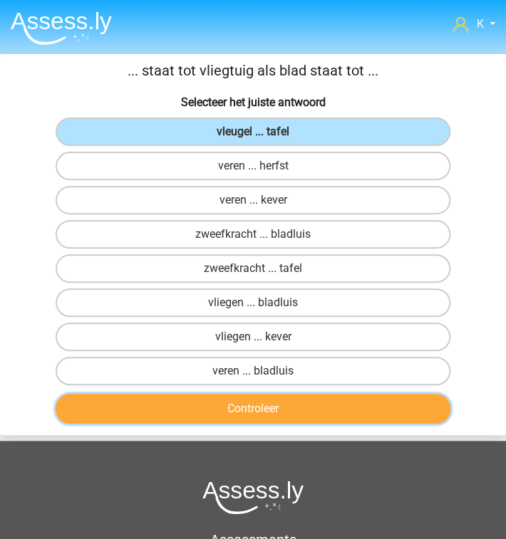
click at [285, 413] on button "Controleer" at bounding box center [253, 409] width 395 height 30
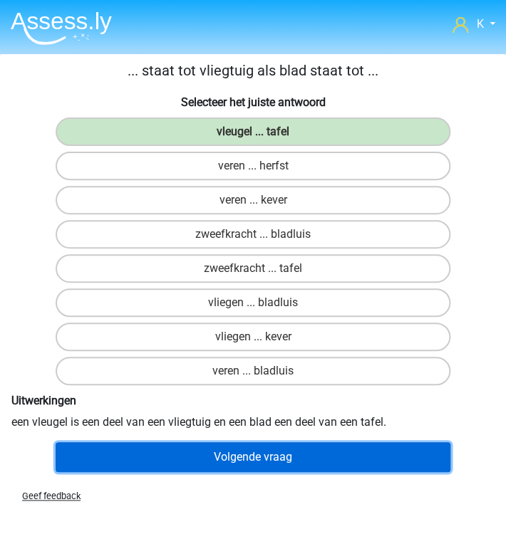
click at [283, 453] on button "Volgende vraag" at bounding box center [253, 457] width 395 height 30
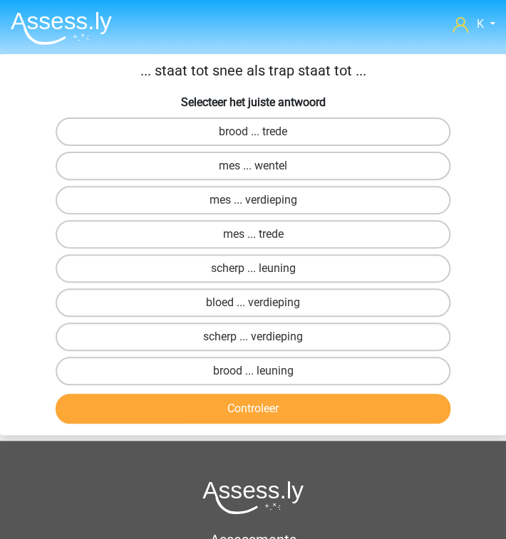
click at [254, 134] on input "brood ... trede" at bounding box center [257, 136] width 9 height 9
radio input "true"
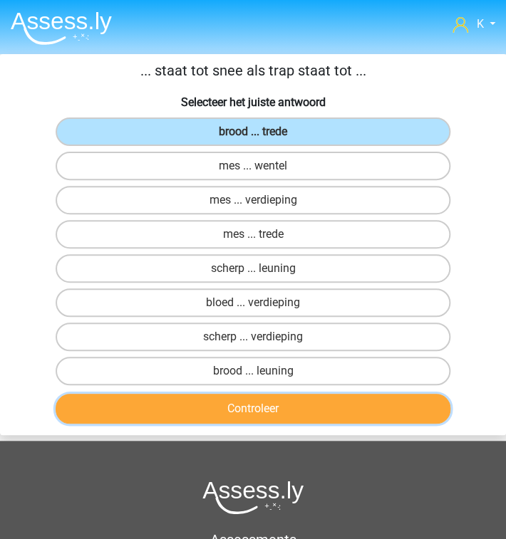
click at [258, 405] on button "Controleer" at bounding box center [253, 409] width 395 height 30
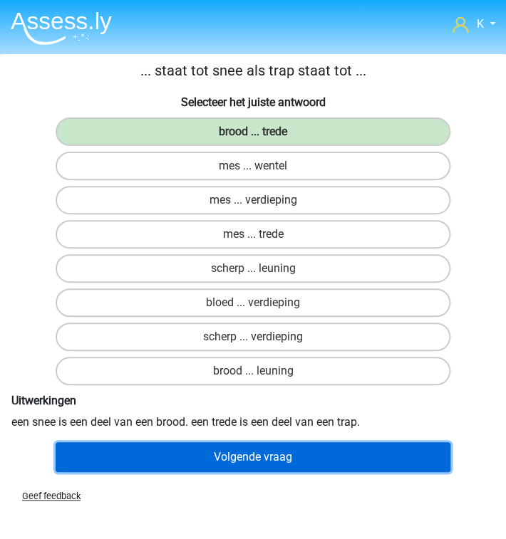
click at [246, 459] on button "Volgende vraag" at bounding box center [253, 457] width 395 height 30
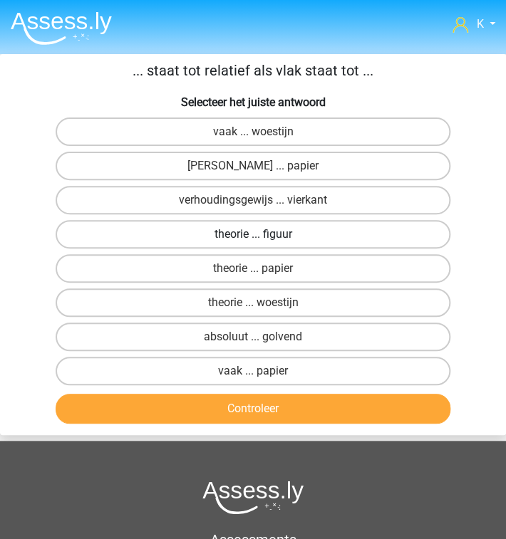
click at [148, 231] on label "theorie ... figuur" at bounding box center [253, 234] width 395 height 28
click at [253, 234] on input "theorie ... figuur" at bounding box center [257, 238] width 9 height 9
radio input "true"
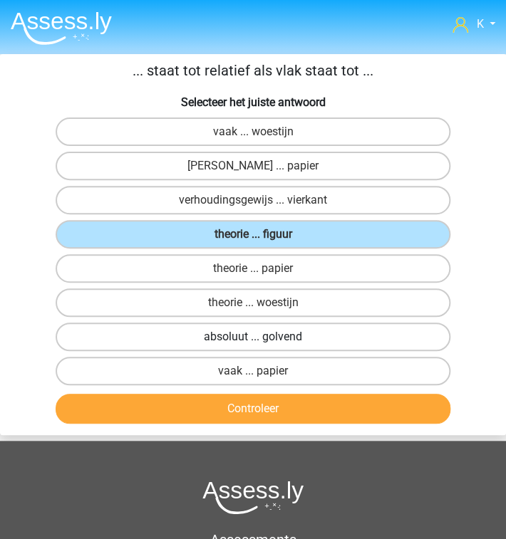
click at [247, 323] on label "absoluut ... golvend" at bounding box center [253, 337] width 395 height 28
click at [253, 337] on input "absoluut ... golvend" at bounding box center [257, 341] width 9 height 9
radio input "true"
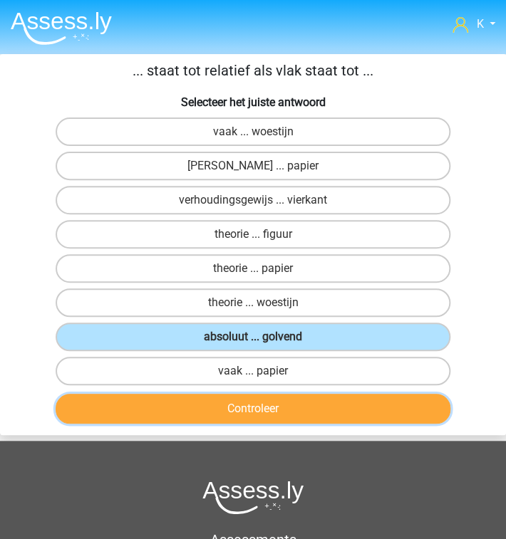
click at [256, 411] on button "Controleer" at bounding box center [253, 409] width 395 height 30
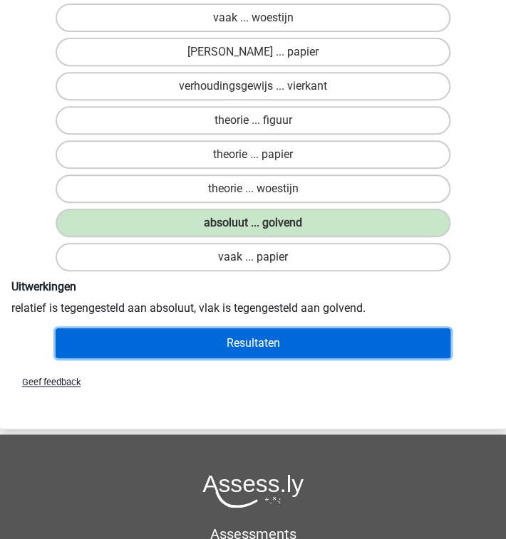
click at [274, 342] on button "Resultaten" at bounding box center [253, 343] width 395 height 30
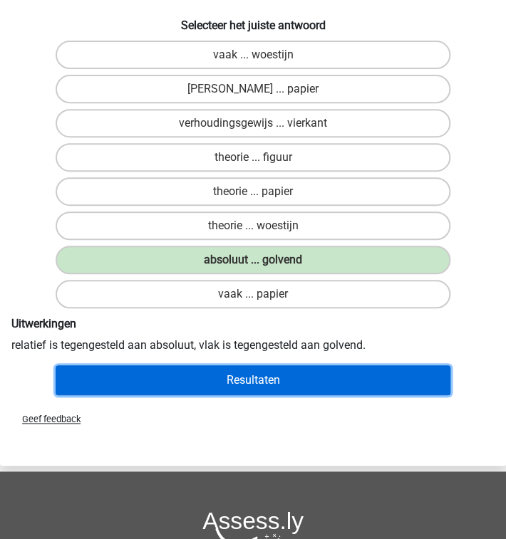
scroll to position [57, 0]
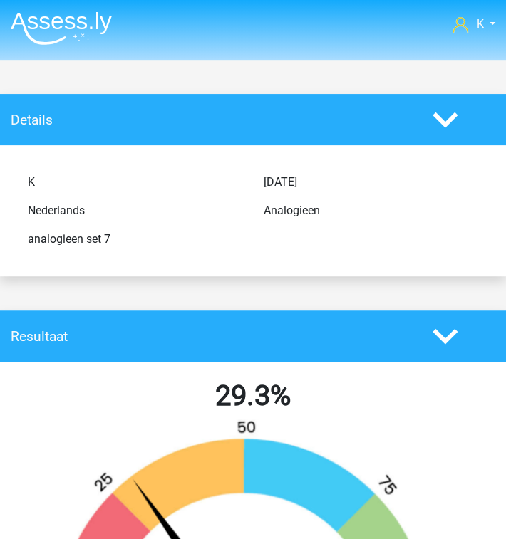
click at [52, 44] on img at bounding box center [61, 27] width 101 height 33
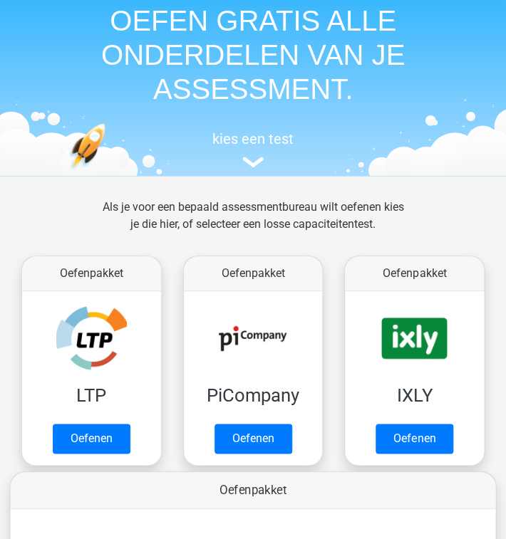
scroll to position [228, 0]
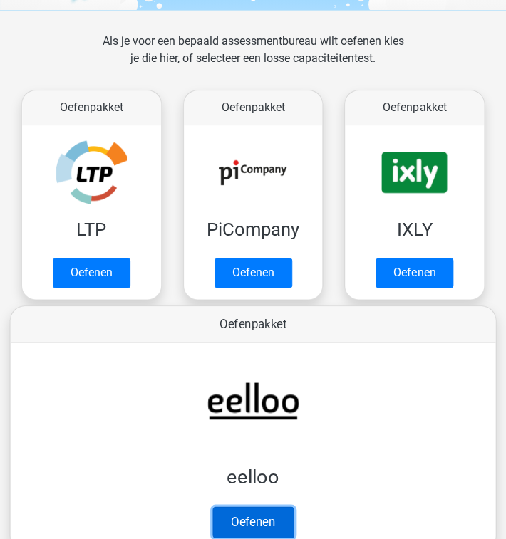
drag, startPoint x: 256, startPoint y: 513, endPoint x: 256, endPoint y: 504, distance: 8.5
click at [256, 513] on link "Oefenen" at bounding box center [252, 522] width 81 height 31
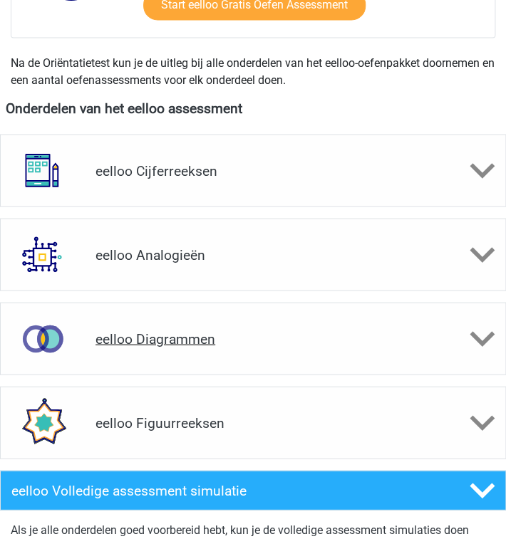
click at [197, 332] on h4 "eelloo Diagrammen" at bounding box center [252, 339] width 315 height 16
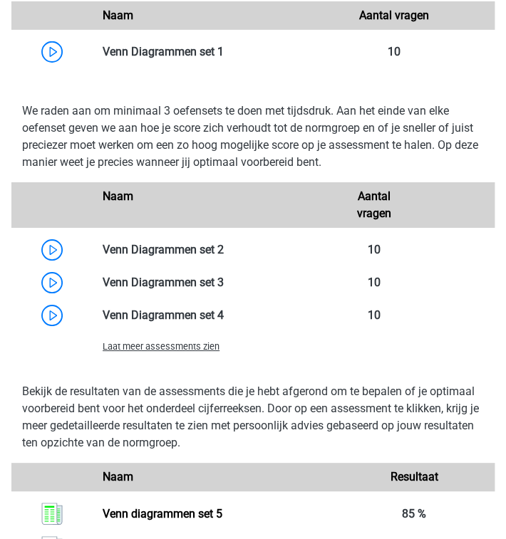
scroll to position [1197, 0]
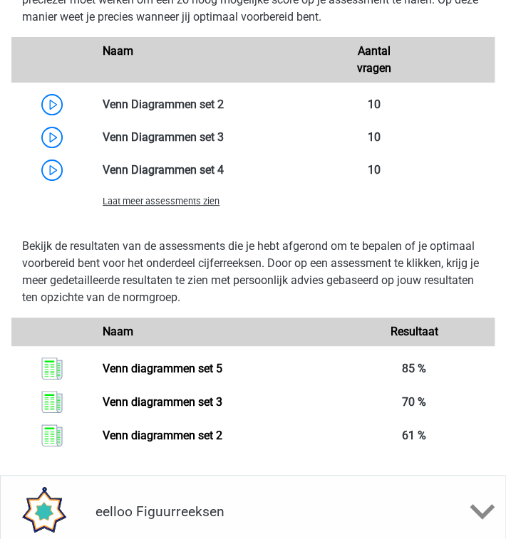
click at [194, 204] on span "Laat meer assessments zien" at bounding box center [161, 201] width 117 height 11
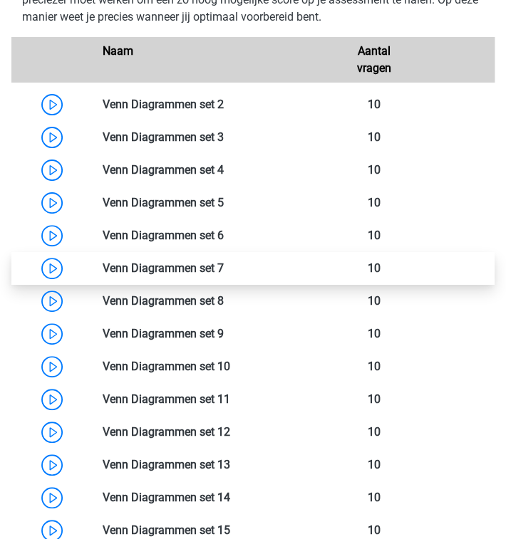
click at [224, 262] on link at bounding box center [224, 268] width 0 height 14
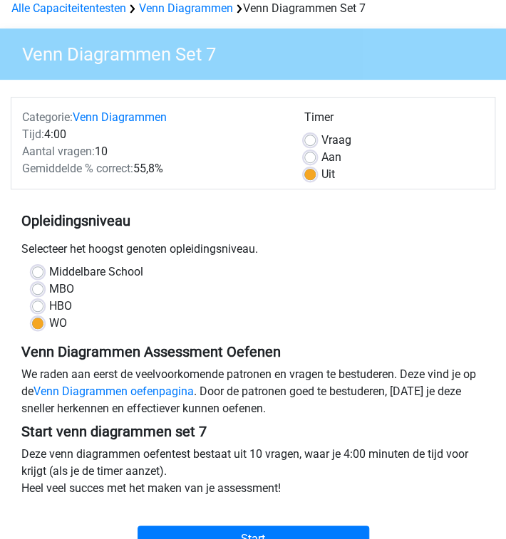
scroll to position [285, 0]
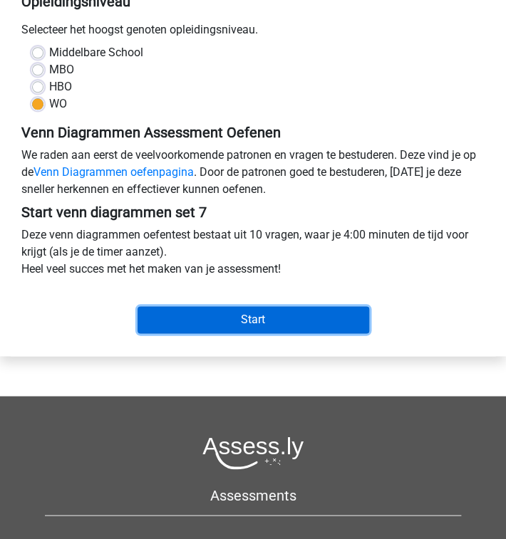
click at [235, 321] on input "Start" at bounding box center [253, 319] width 232 height 27
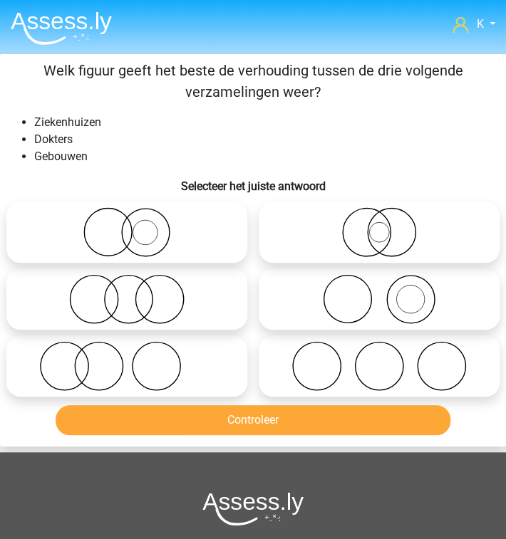
click at [401, 302] on icon at bounding box center [378, 299] width 229 height 50
click at [388, 292] on input "radio" at bounding box center [383, 287] width 9 height 9
radio input "true"
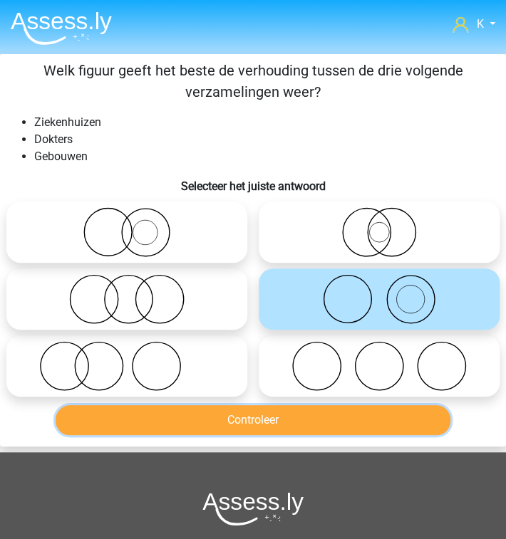
click at [321, 420] on button "Controleer" at bounding box center [253, 420] width 395 height 30
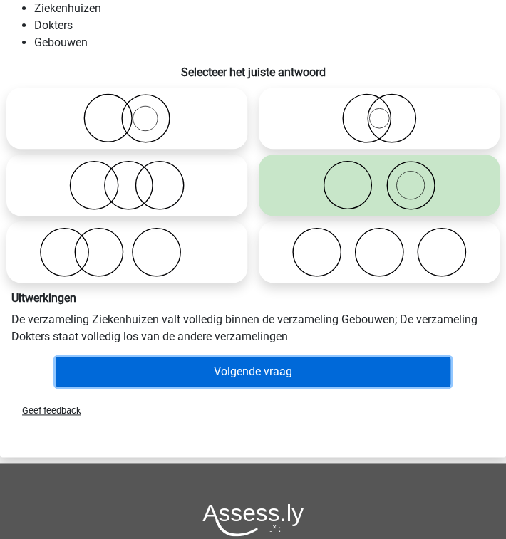
click at [313, 380] on button "Volgende vraag" at bounding box center [253, 372] width 395 height 30
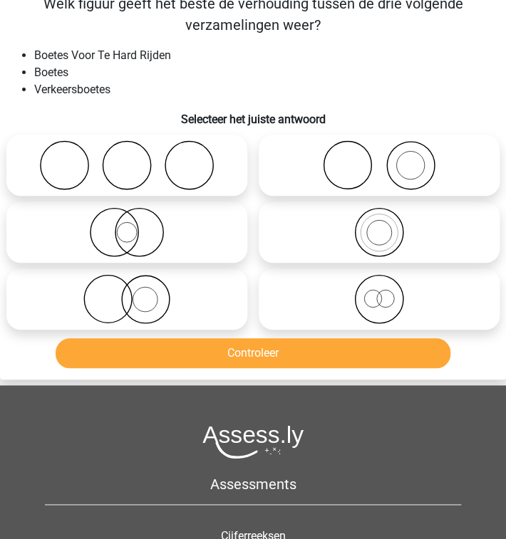
scroll to position [54, 0]
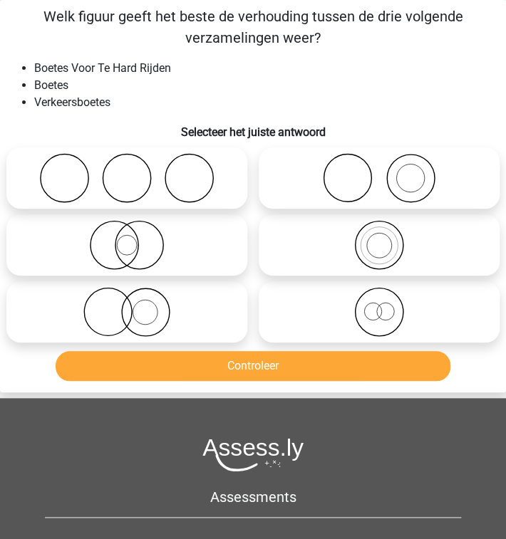
click at [345, 256] on icon at bounding box center [378, 245] width 229 height 50
click at [379, 238] on input "radio" at bounding box center [383, 233] width 9 height 9
radio input "true"
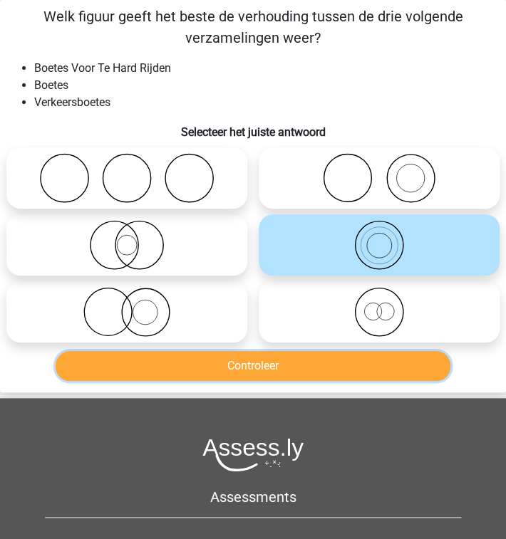
click at [338, 365] on button "Controleer" at bounding box center [253, 366] width 395 height 30
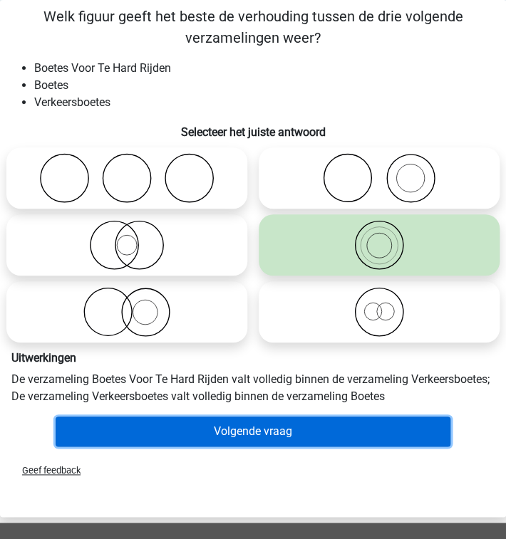
click at [331, 423] on button "Volgende vraag" at bounding box center [253, 432] width 395 height 30
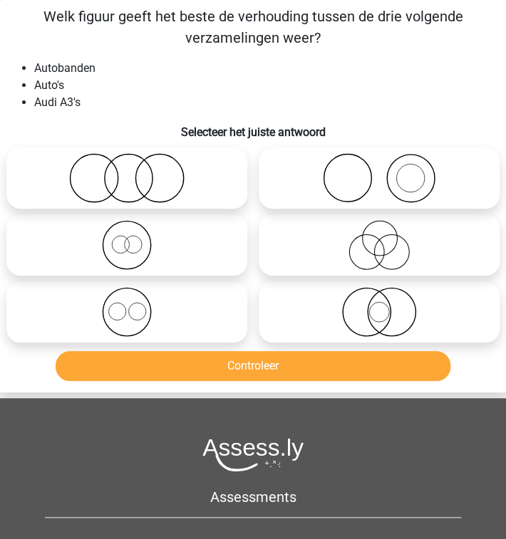
click at [219, 314] on icon at bounding box center [126, 312] width 229 height 50
click at [136, 305] on input "radio" at bounding box center [131, 300] width 9 height 9
radio input "true"
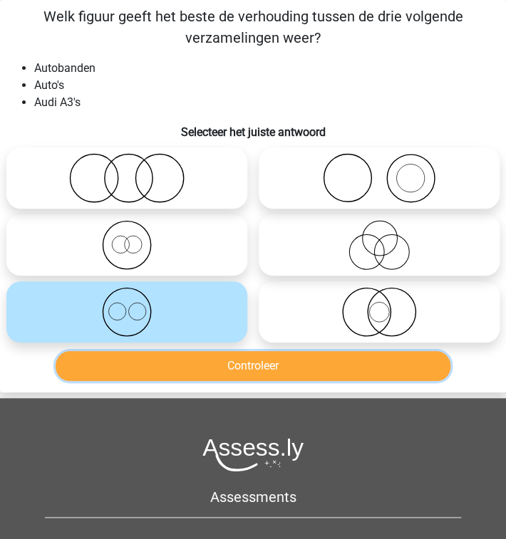
click at [228, 358] on button "Controleer" at bounding box center [253, 366] width 395 height 30
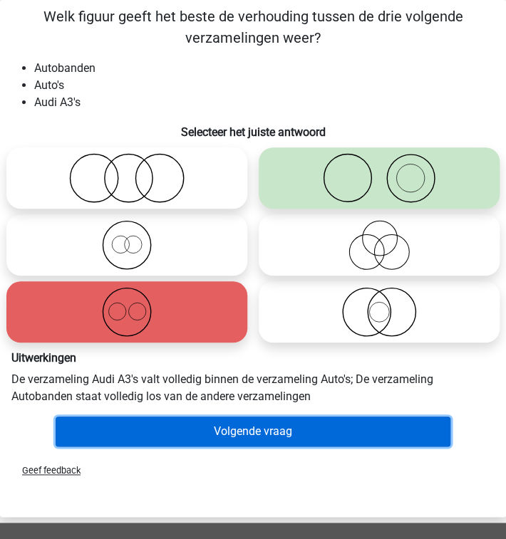
click at [229, 427] on button "Volgende vraag" at bounding box center [253, 432] width 395 height 30
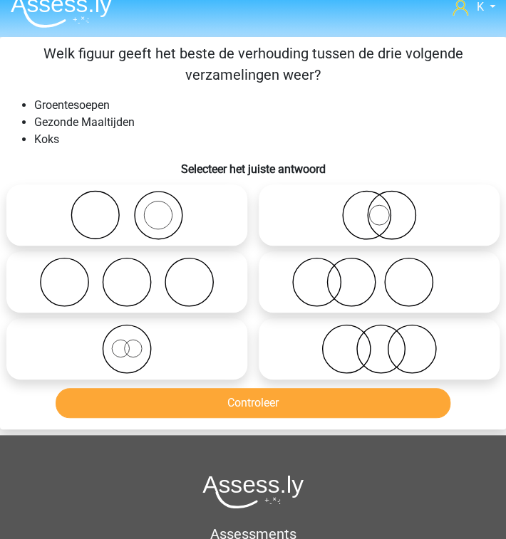
scroll to position [0, 0]
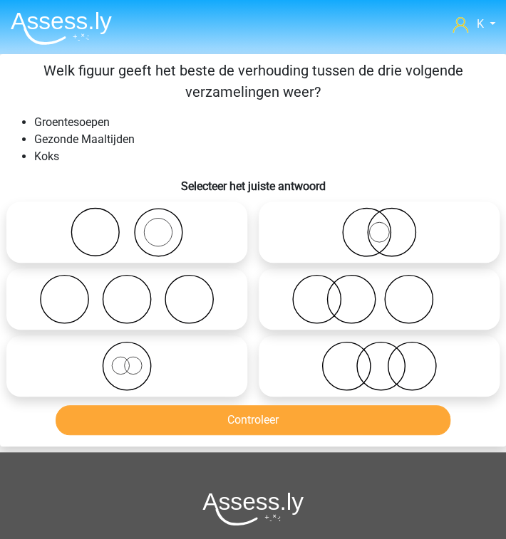
click at [177, 288] on icon at bounding box center [126, 299] width 229 height 50
click at [136, 288] on input "radio" at bounding box center [131, 287] width 9 height 9
radio input "true"
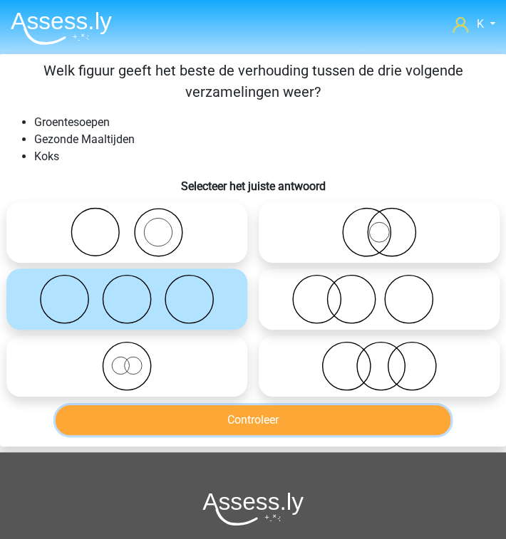
click at [221, 414] on button "Controleer" at bounding box center [253, 420] width 395 height 30
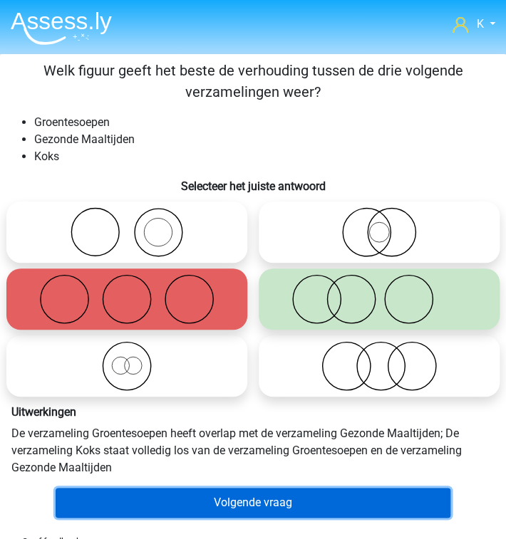
click at [238, 499] on button "Volgende vraag" at bounding box center [253, 503] width 395 height 30
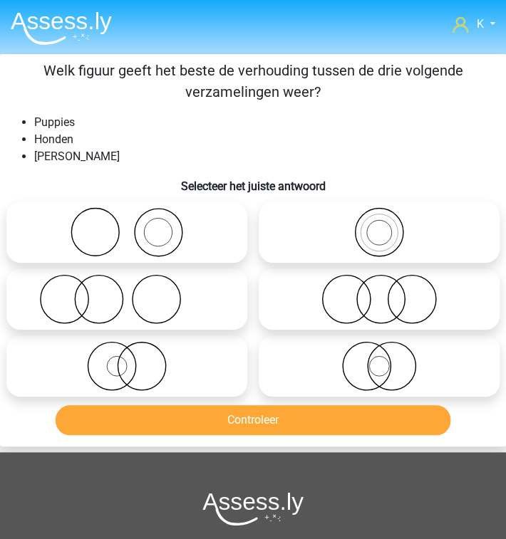
click at [380, 378] on icon at bounding box center [378, 366] width 229 height 50
click at [380, 359] on input "radio" at bounding box center [383, 354] width 9 height 9
radio input "true"
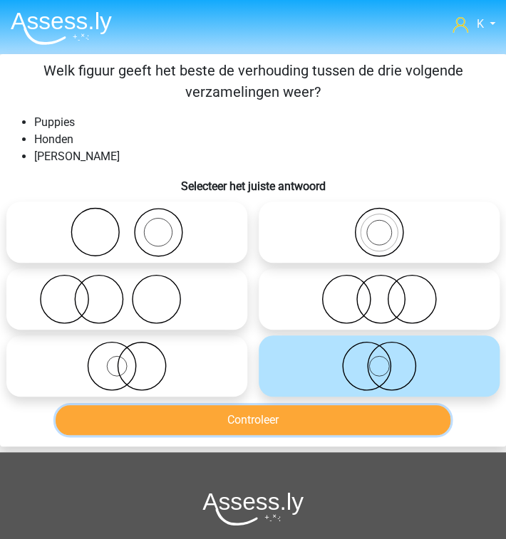
click at [365, 425] on button "Controleer" at bounding box center [253, 420] width 395 height 30
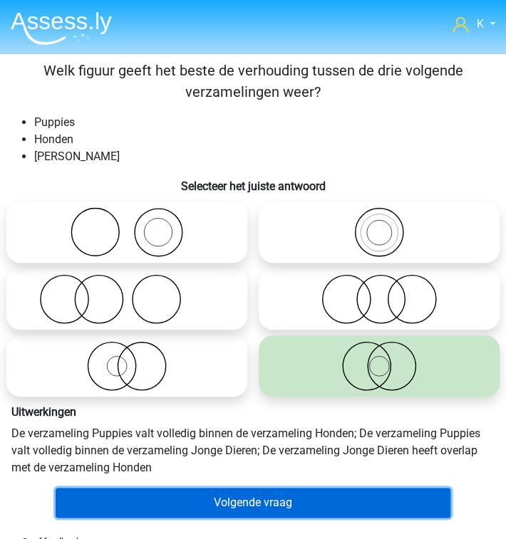
click at [328, 491] on button "Volgende vraag" at bounding box center [253, 503] width 395 height 30
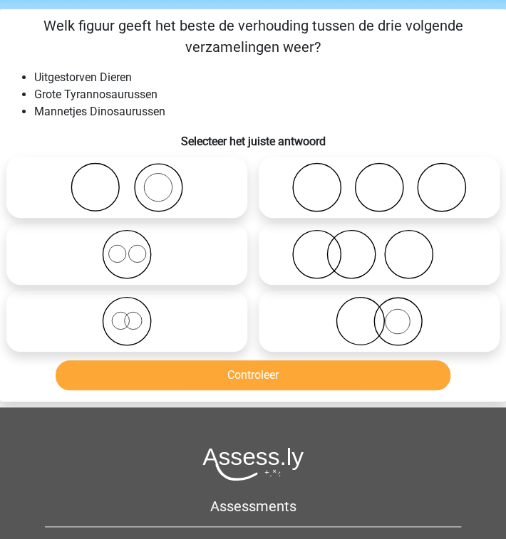
scroll to position [54, 0]
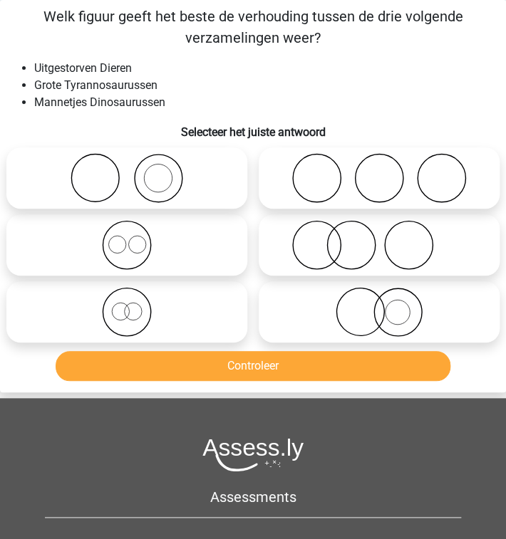
click at [242, 333] on label at bounding box center [126, 311] width 241 height 61
click at [136, 305] on input "radio" at bounding box center [131, 300] width 9 height 9
radio input "true"
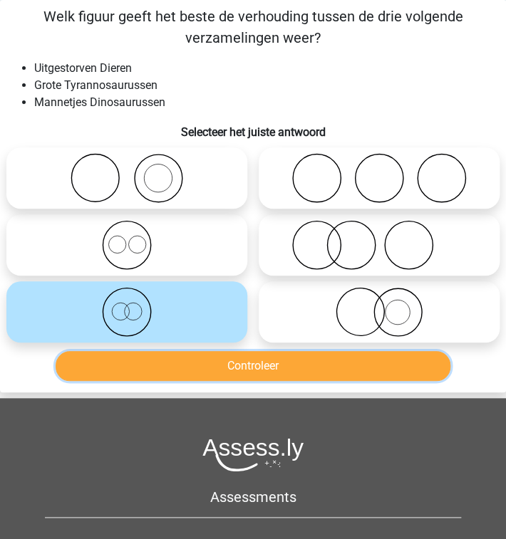
click at [259, 375] on button "Controleer" at bounding box center [253, 366] width 395 height 30
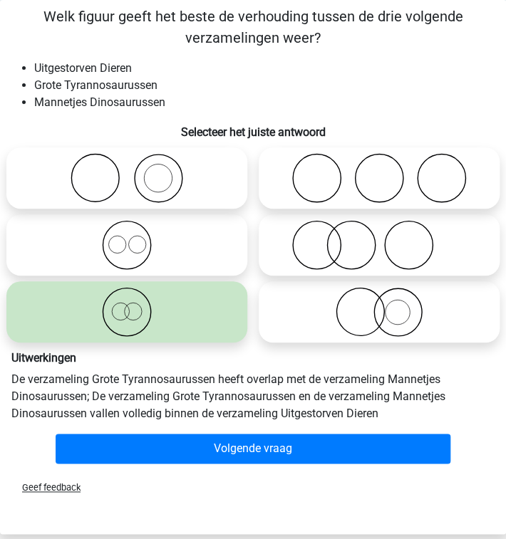
click at [293, 431] on div "Volgende vraag" at bounding box center [253, 448] width 494 height 41
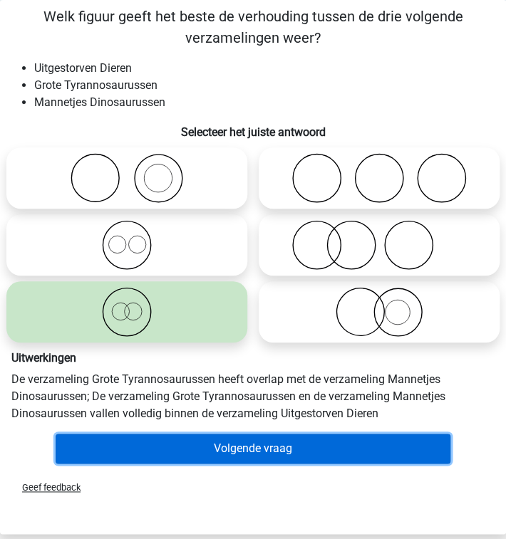
click at [301, 446] on button "Volgende vraag" at bounding box center [253, 449] width 395 height 30
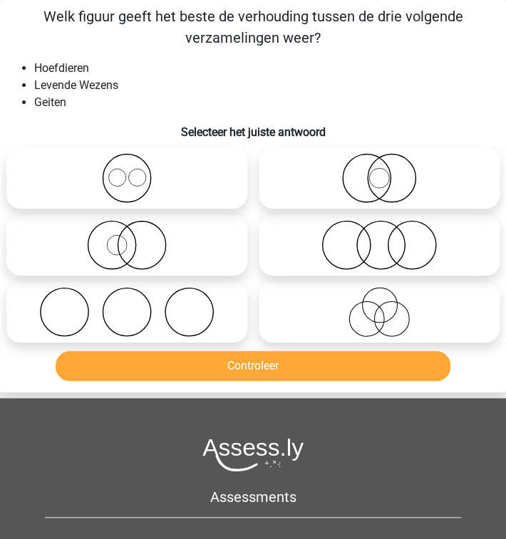
click at [151, 176] on icon at bounding box center [126, 178] width 229 height 50
click at [136, 171] on input "radio" at bounding box center [131, 166] width 9 height 9
radio input "true"
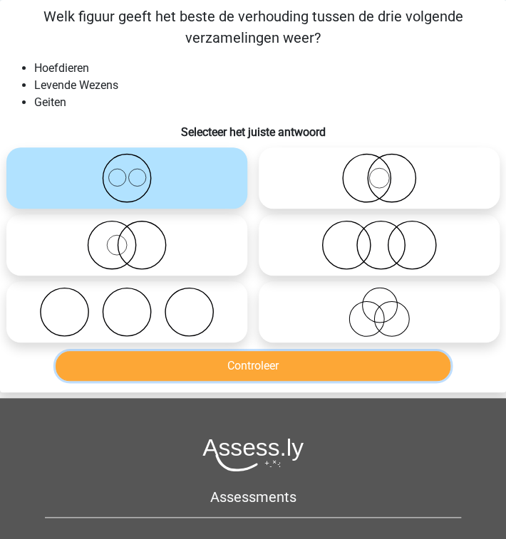
click at [236, 378] on button "Controleer" at bounding box center [253, 366] width 395 height 30
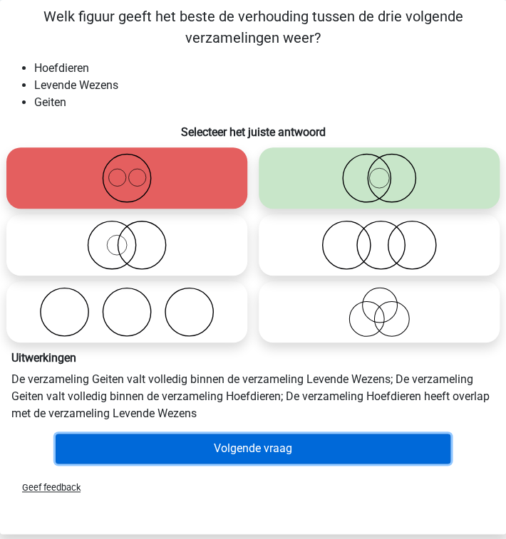
click at [255, 447] on button "Volgende vraag" at bounding box center [253, 449] width 395 height 30
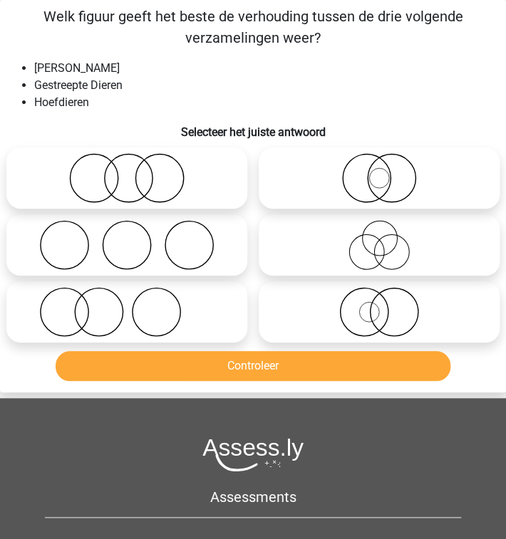
drag, startPoint x: 439, startPoint y: 168, endPoint x: 433, endPoint y: 187, distance: 20.1
click at [439, 168] on icon at bounding box center [378, 178] width 229 height 50
click at [388, 168] on input "radio" at bounding box center [383, 166] width 9 height 9
radio input "true"
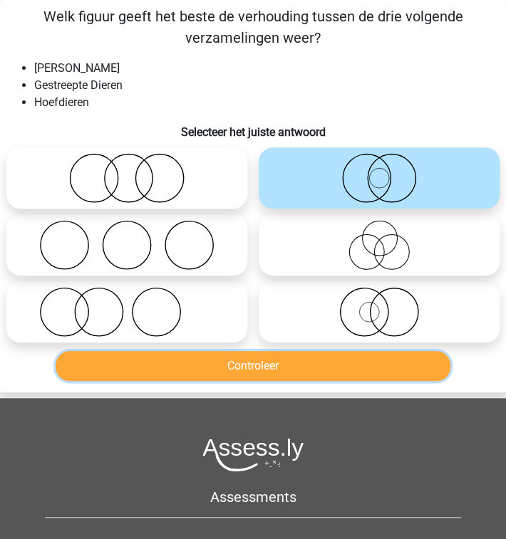
click at [316, 365] on button "Controleer" at bounding box center [253, 366] width 395 height 30
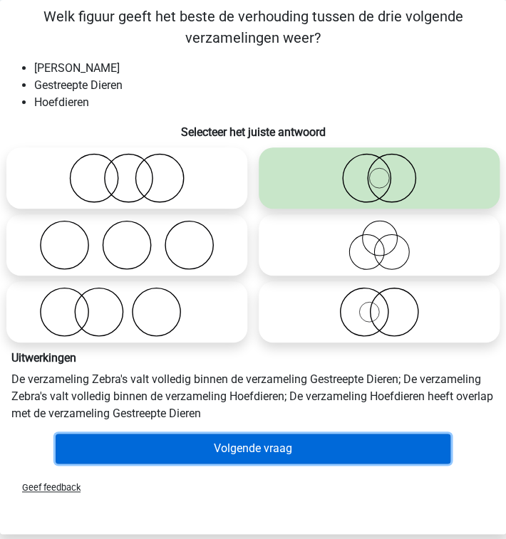
click at [308, 446] on button "Volgende vraag" at bounding box center [253, 449] width 395 height 30
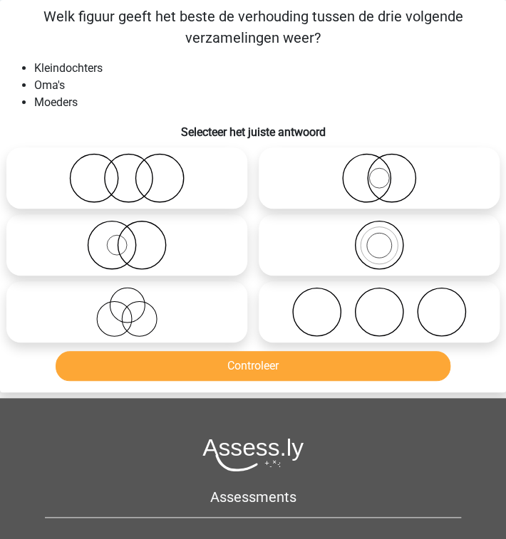
click at [346, 252] on icon at bounding box center [378, 245] width 229 height 50
click at [379, 238] on input "radio" at bounding box center [383, 233] width 9 height 9
radio input "true"
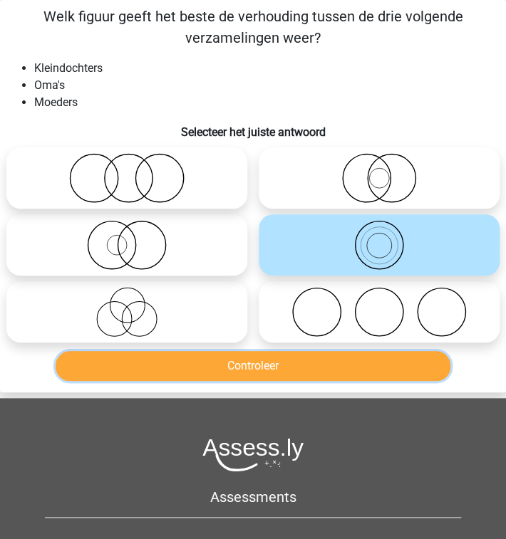
click at [334, 358] on button "Controleer" at bounding box center [253, 366] width 395 height 30
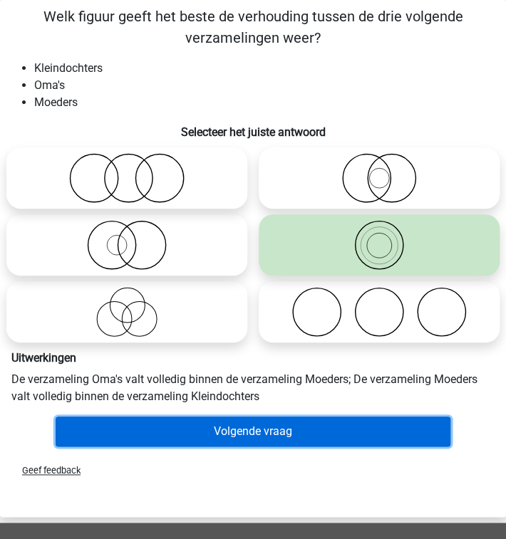
click at [308, 427] on button "Volgende vraag" at bounding box center [253, 432] width 395 height 30
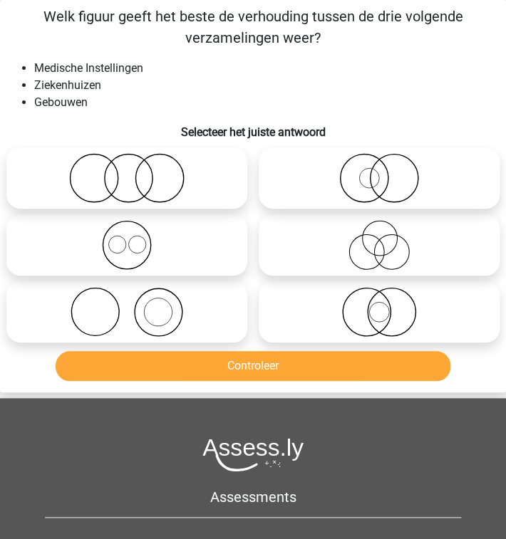
click at [209, 256] on icon at bounding box center [126, 245] width 229 height 50
click at [136, 238] on input "radio" at bounding box center [131, 233] width 9 height 9
radio input "true"
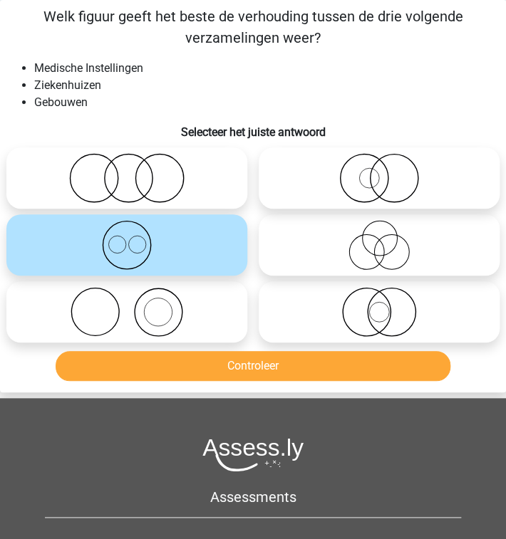
click at [349, 321] on icon at bounding box center [378, 312] width 229 height 50
click at [379, 305] on input "radio" at bounding box center [383, 300] width 9 height 9
radio input "true"
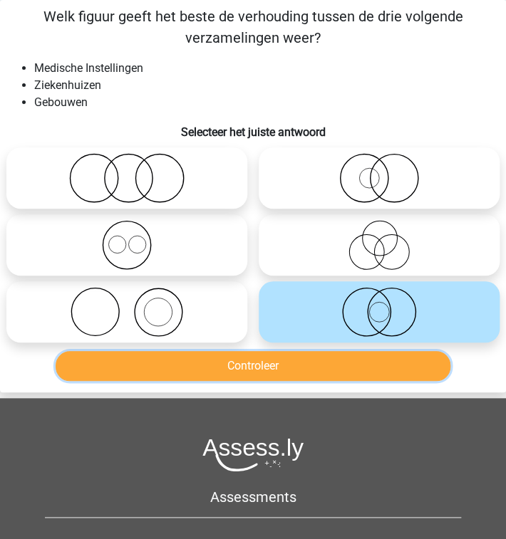
click at [336, 365] on button "Controleer" at bounding box center [253, 366] width 395 height 30
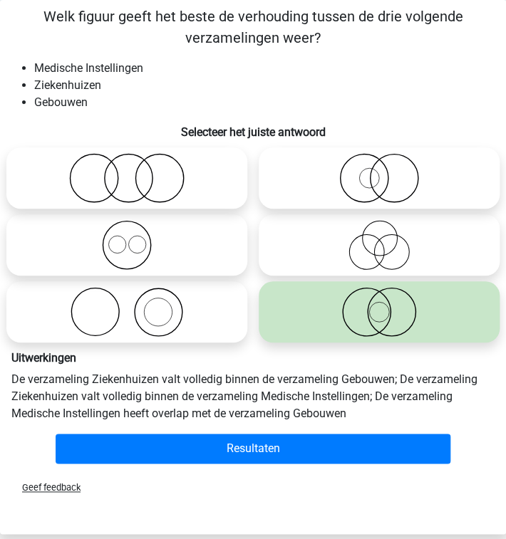
click at [316, 425] on div "Uitwerkingen De verzameling Ziekenhuizen valt volledig binnen de verzameling Ge…" at bounding box center [253, 387] width 494 height 82
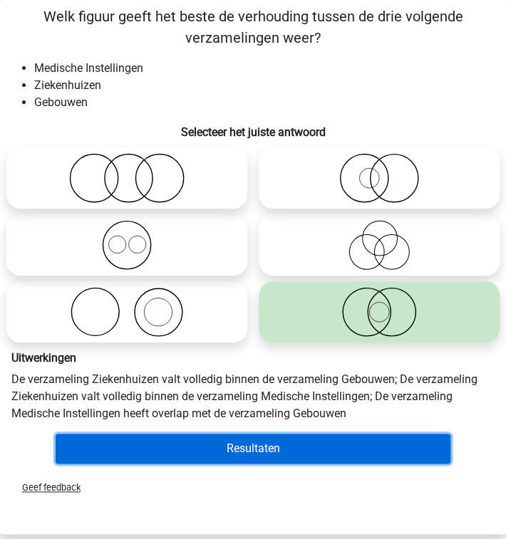
click at [313, 436] on button "Resultaten" at bounding box center [253, 449] width 395 height 30
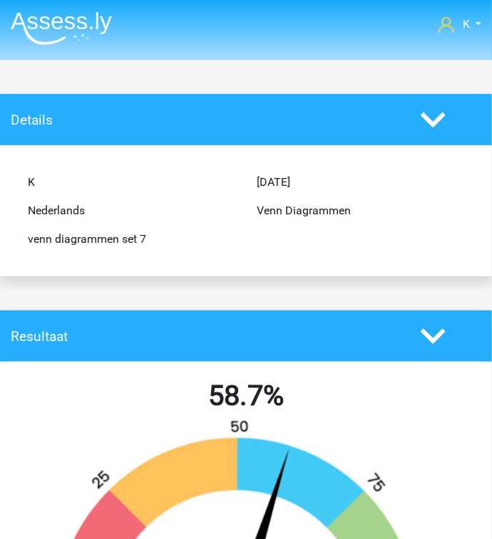
click at [71, 41] on img at bounding box center [61, 27] width 101 height 33
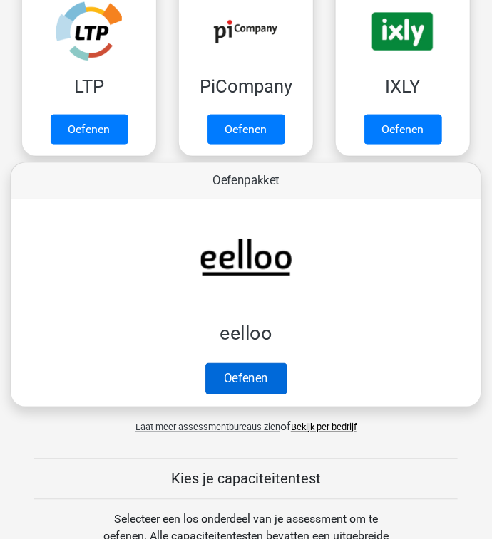
scroll to position [456, 0]
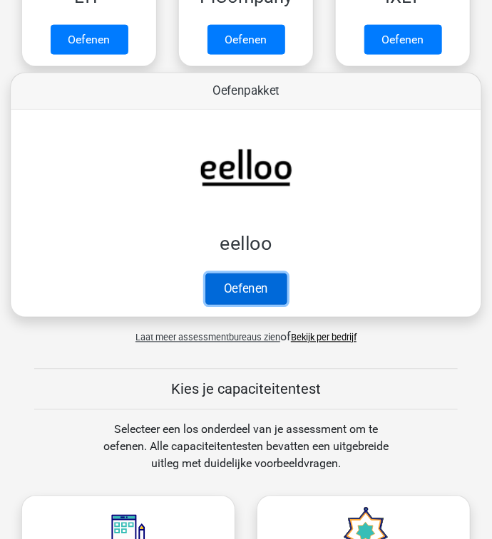
click at [256, 282] on link "Oefenen" at bounding box center [245, 289] width 81 height 31
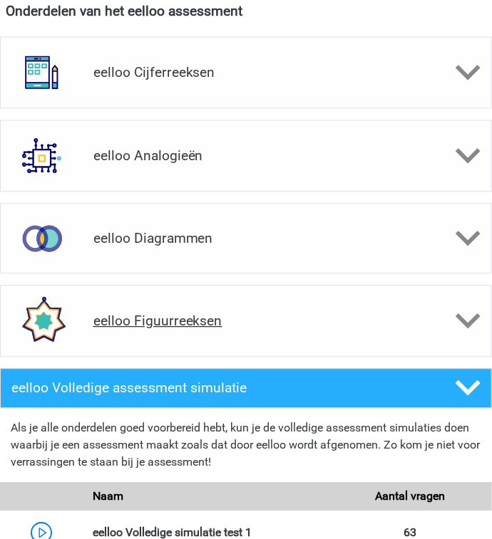
click at [225, 318] on h4 "eelloo Figuurreeksen" at bounding box center [246, 321] width 306 height 16
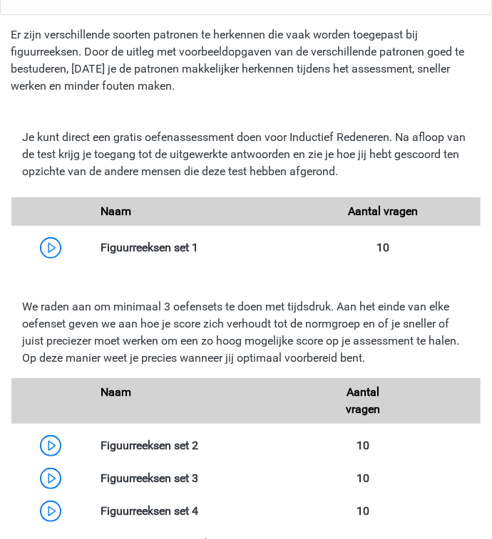
scroll to position [1254, 0]
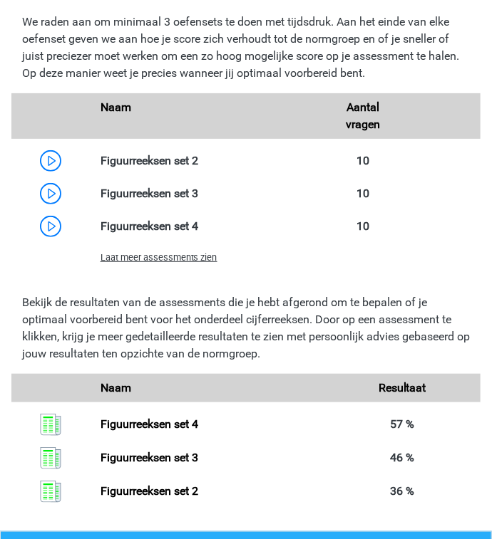
click at [172, 261] on span "Laat meer assessments zien" at bounding box center [158, 257] width 117 height 11
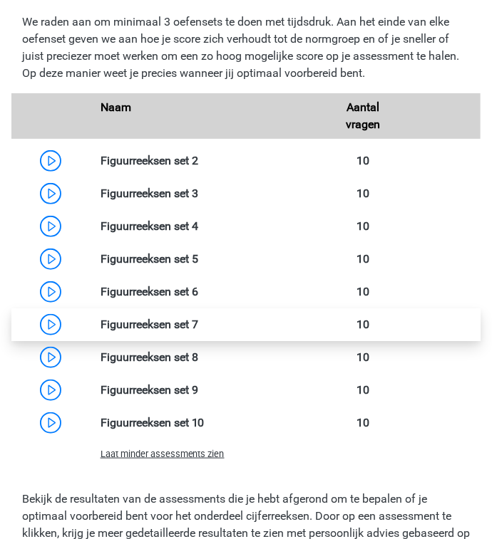
click at [198, 320] on link at bounding box center [198, 325] width 0 height 14
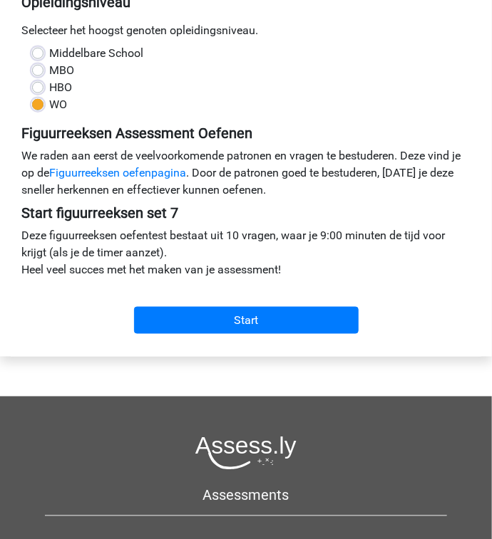
scroll to position [285, 0]
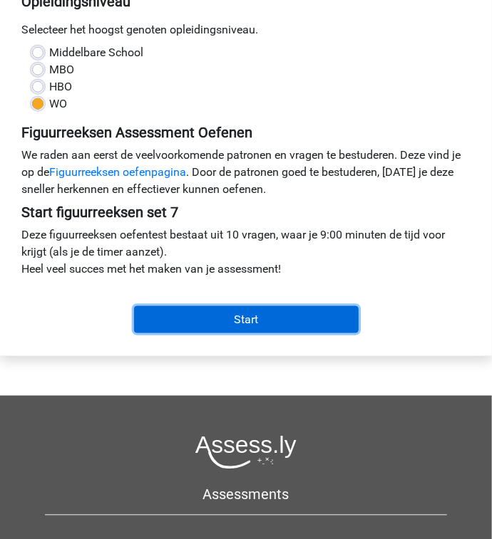
click at [222, 313] on input "Start" at bounding box center [246, 319] width 224 height 27
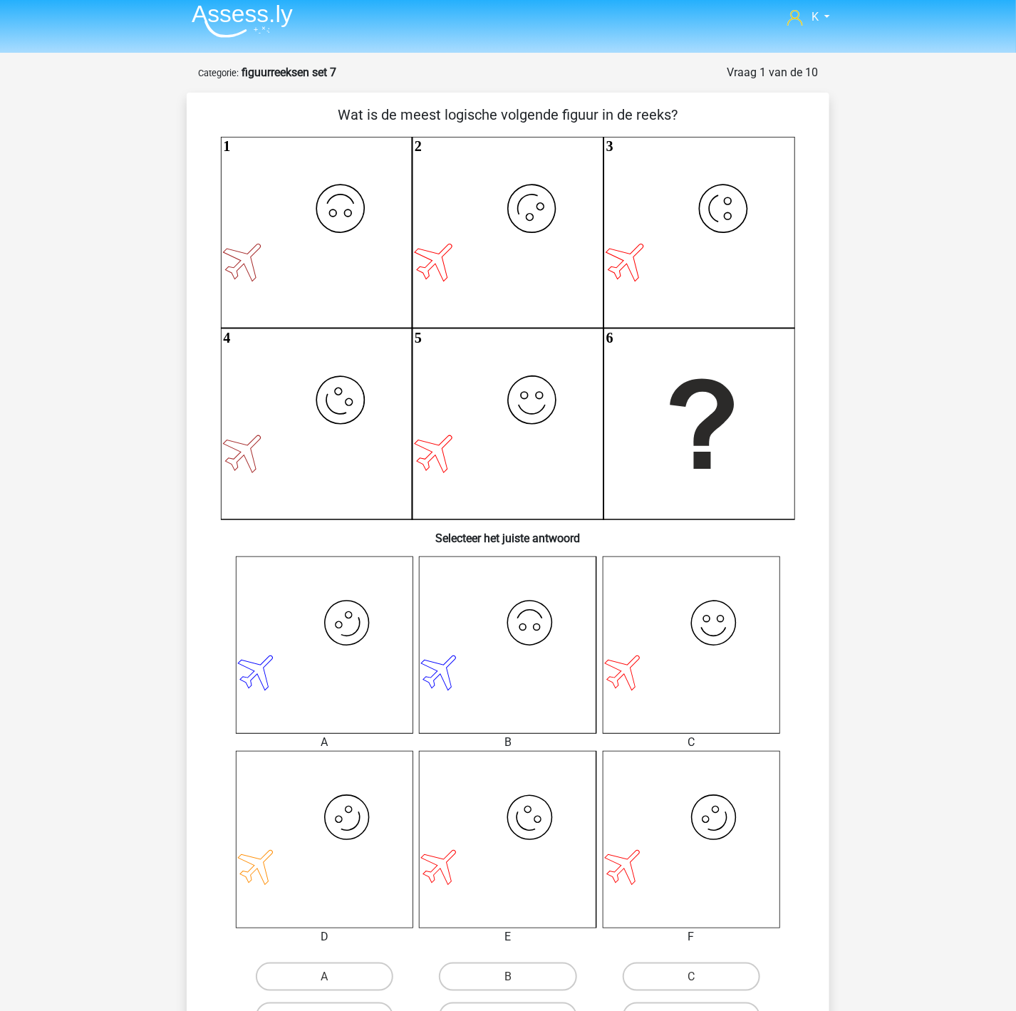
scroll to position [114, 0]
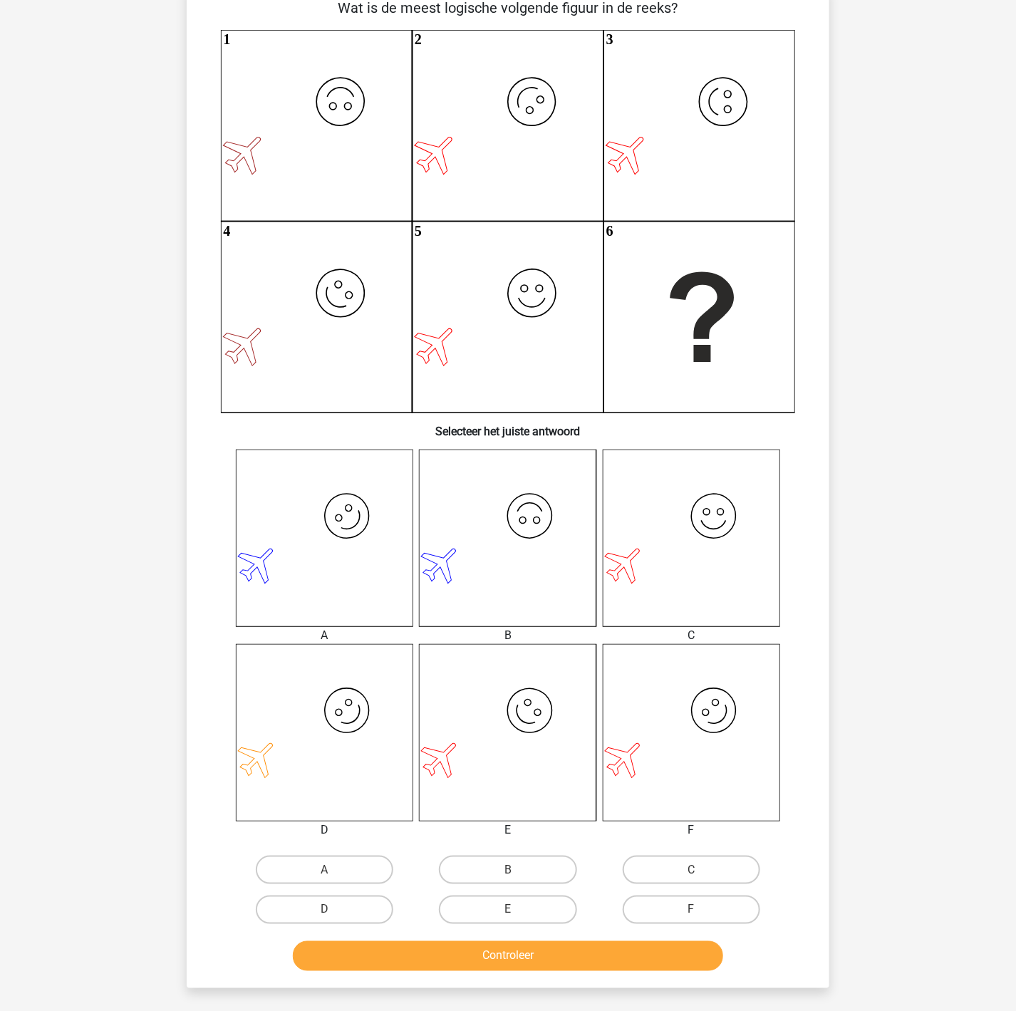
click at [491, 530] on input "F" at bounding box center [695, 914] width 9 height 9
radio input "true"
click at [491, 530] on button "Controleer" at bounding box center [508, 956] width 431 height 30
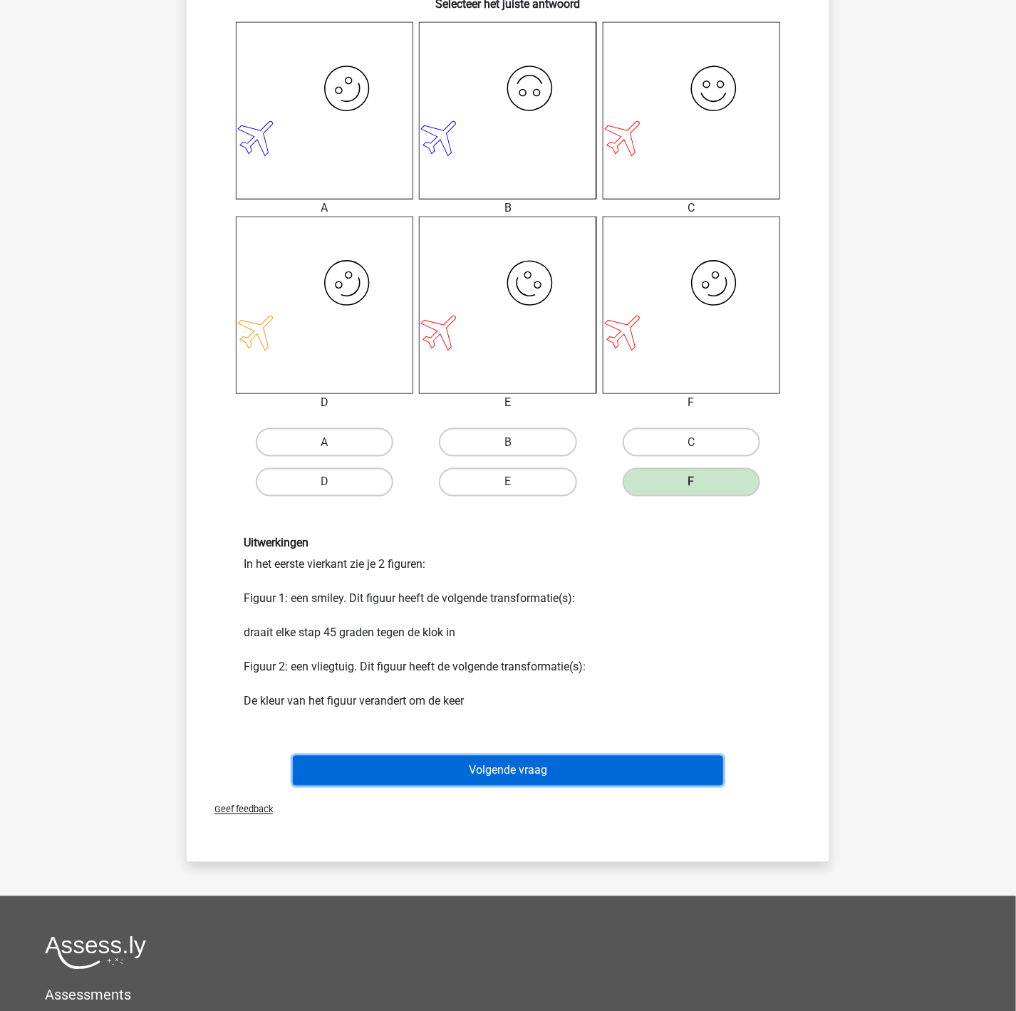
click at [491, 530] on button "Volgende vraag" at bounding box center [508, 771] width 431 height 30
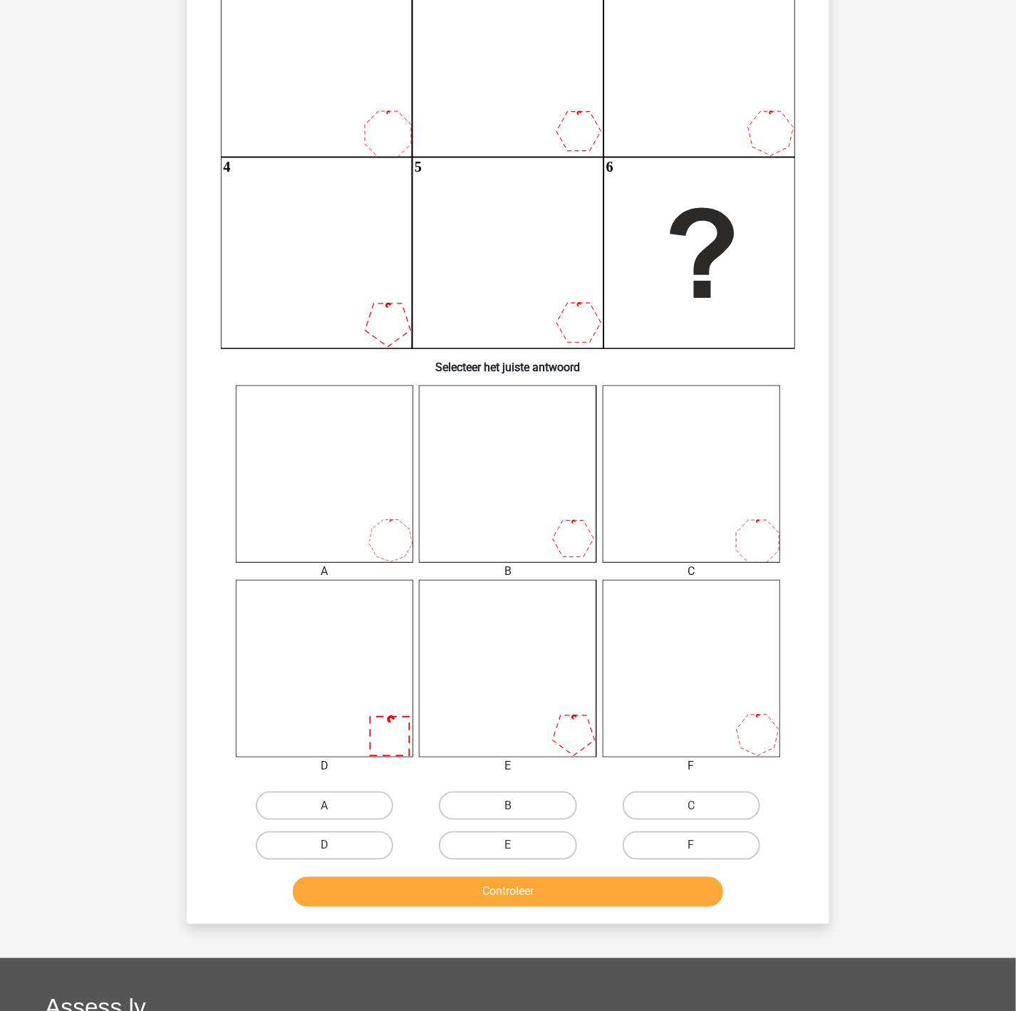
scroll to position [107, 0]
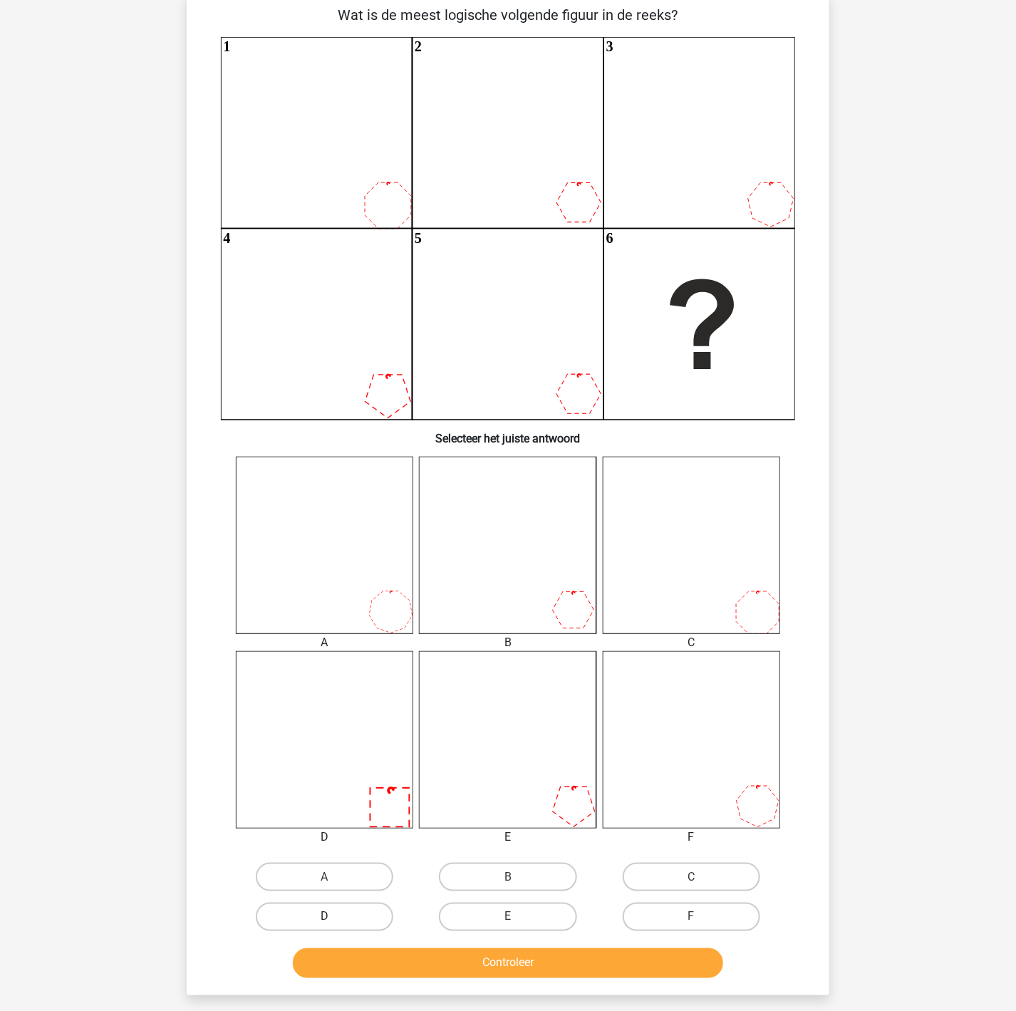
click at [333, 530] on label "D" at bounding box center [324, 917] width 137 height 28
click at [333, 530] on input "D" at bounding box center [329, 921] width 9 height 9
radio input "true"
click at [368, 530] on button "Controleer" at bounding box center [508, 963] width 431 height 30
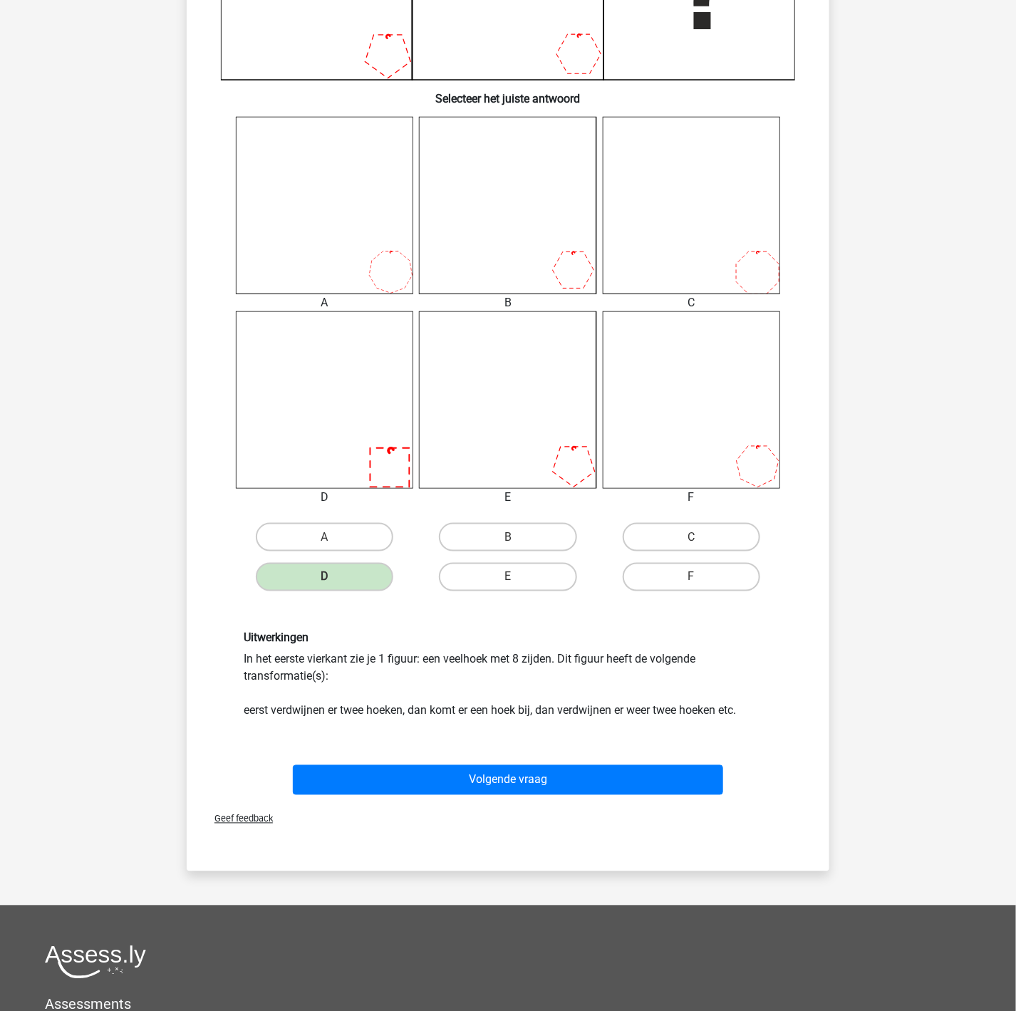
scroll to position [534, 0]
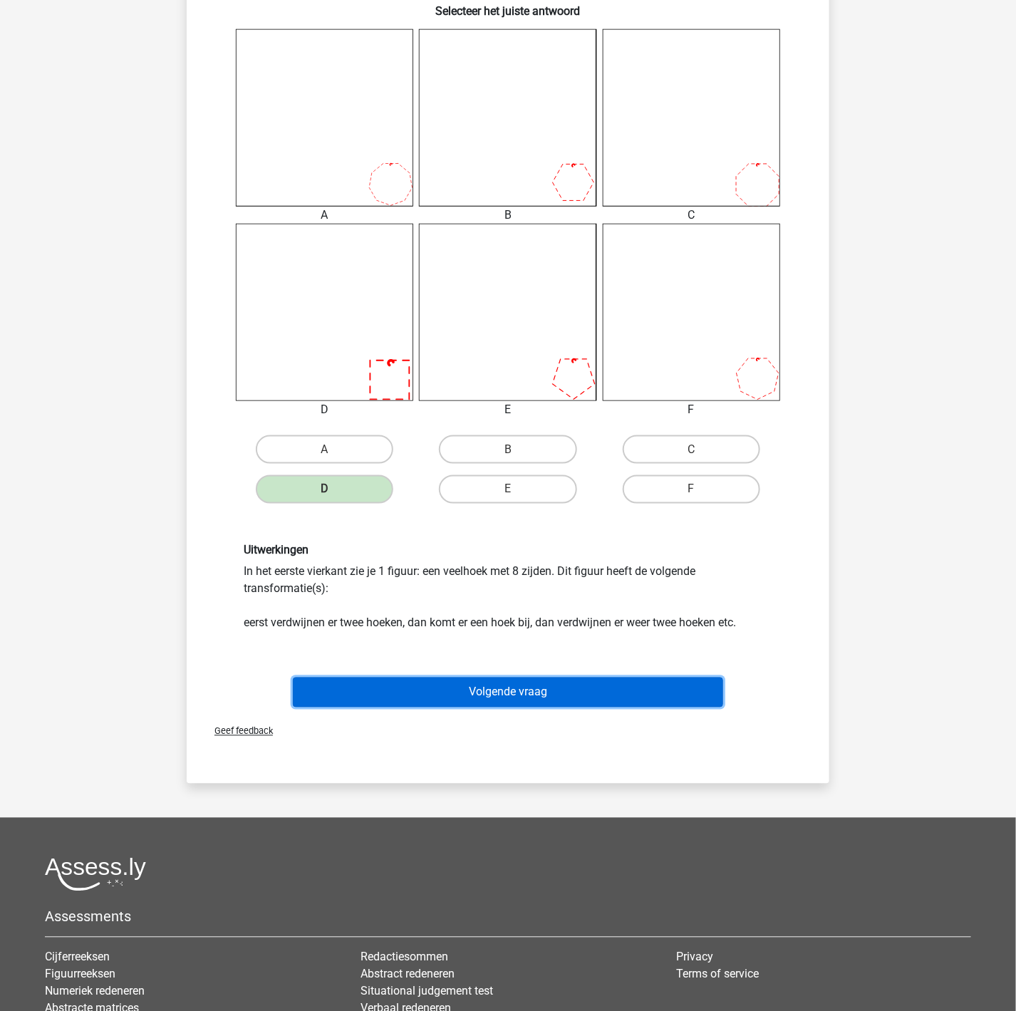
click at [479, 530] on button "Volgende vraag" at bounding box center [508, 693] width 431 height 30
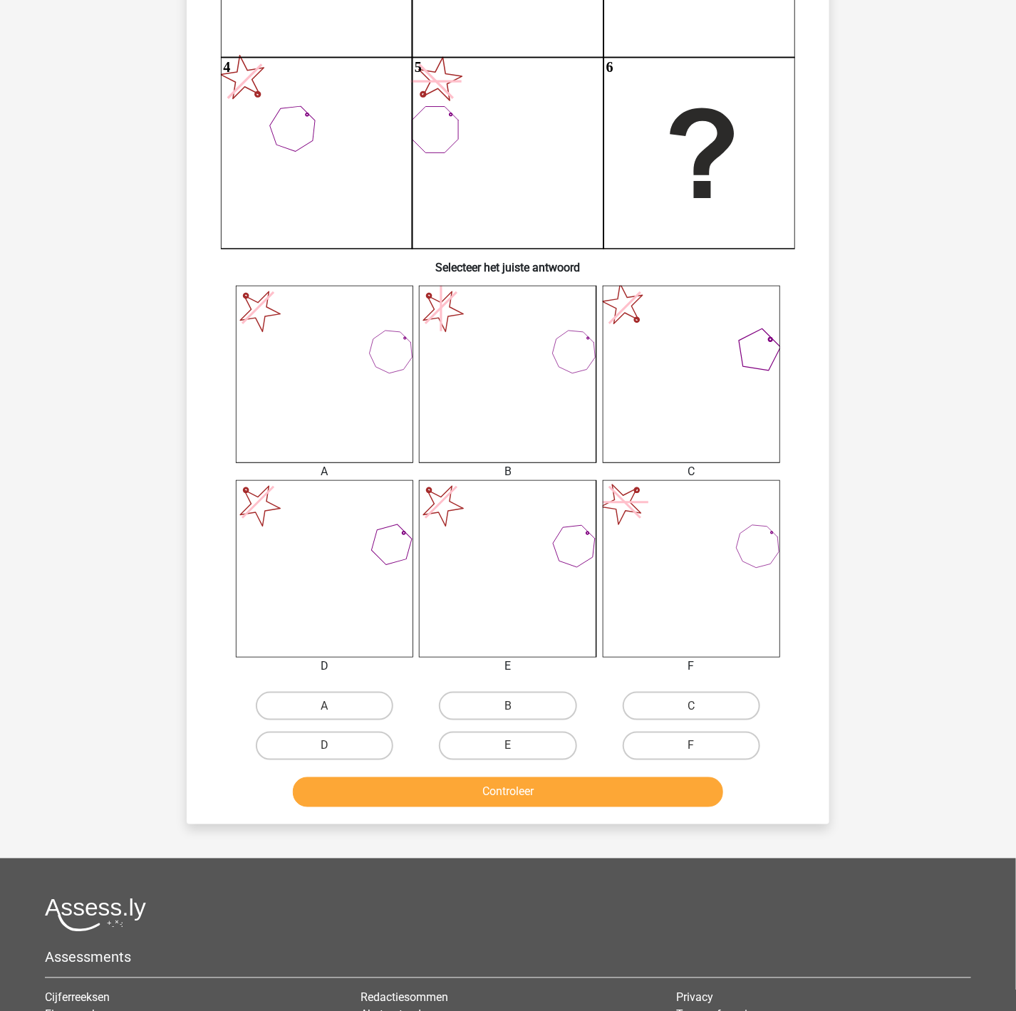
scroll to position [321, 0]
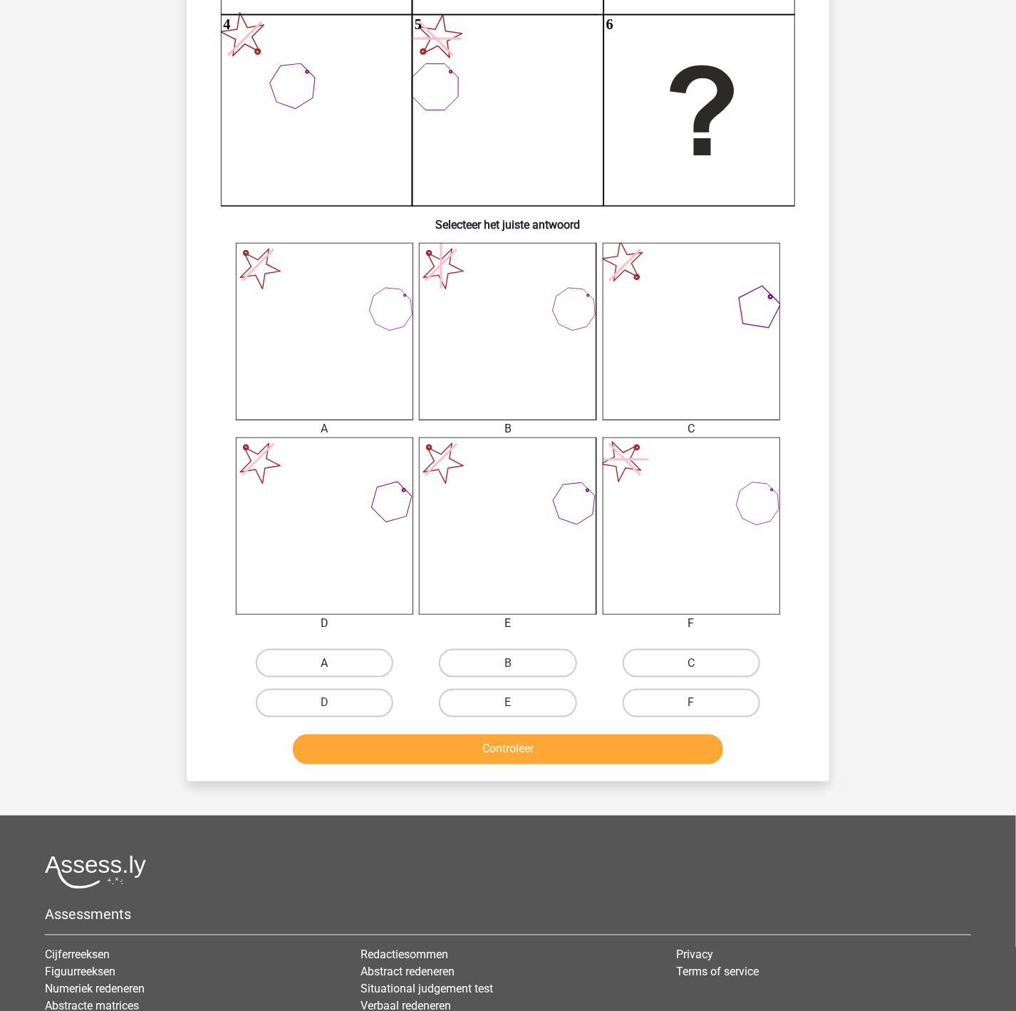
click at [338, 530] on label "A" at bounding box center [324, 663] width 137 height 28
click at [334, 530] on input "A" at bounding box center [329, 667] width 9 height 9
radio input "true"
click at [383, 530] on div "Controleer" at bounding box center [508, 753] width 550 height 36
click at [389, 530] on button "Controleer" at bounding box center [508, 750] width 431 height 30
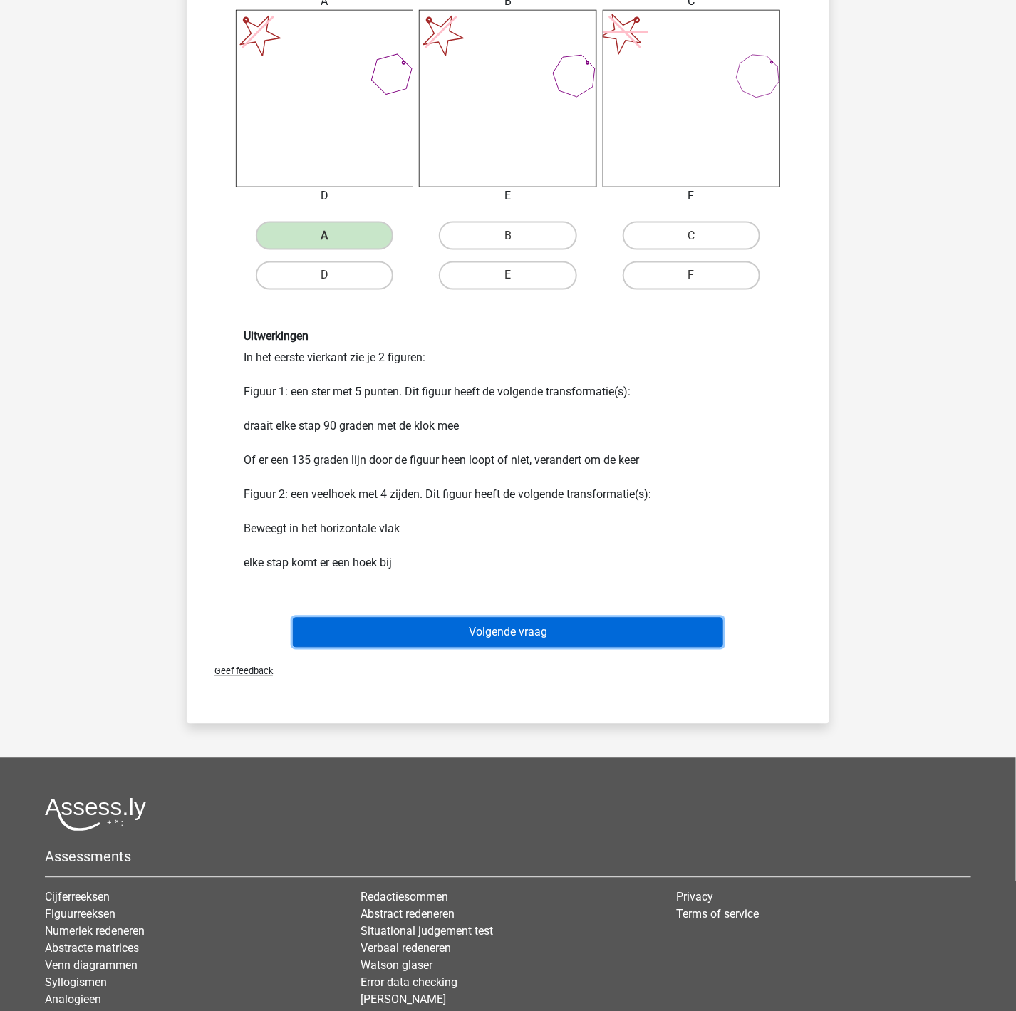
click at [469, 530] on button "Volgende vraag" at bounding box center [508, 633] width 431 height 30
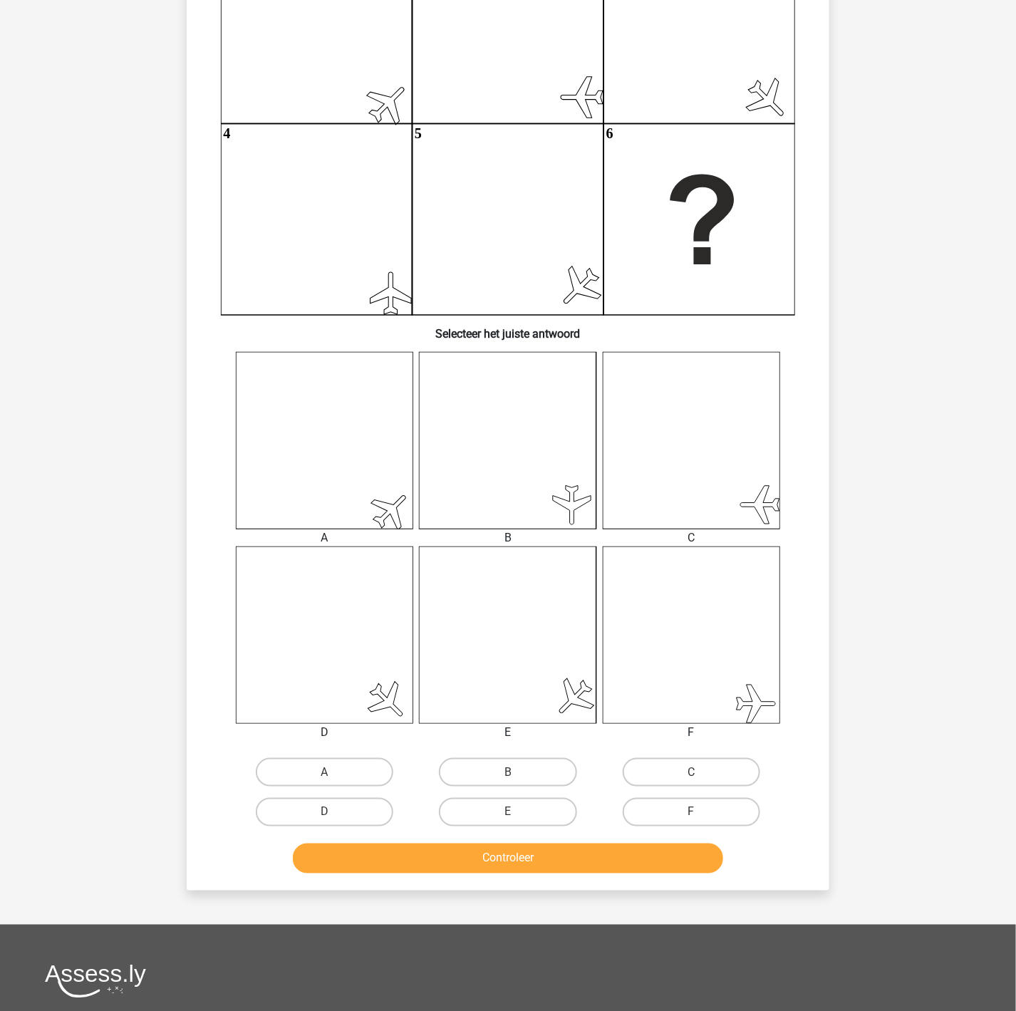
scroll to position [214, 0]
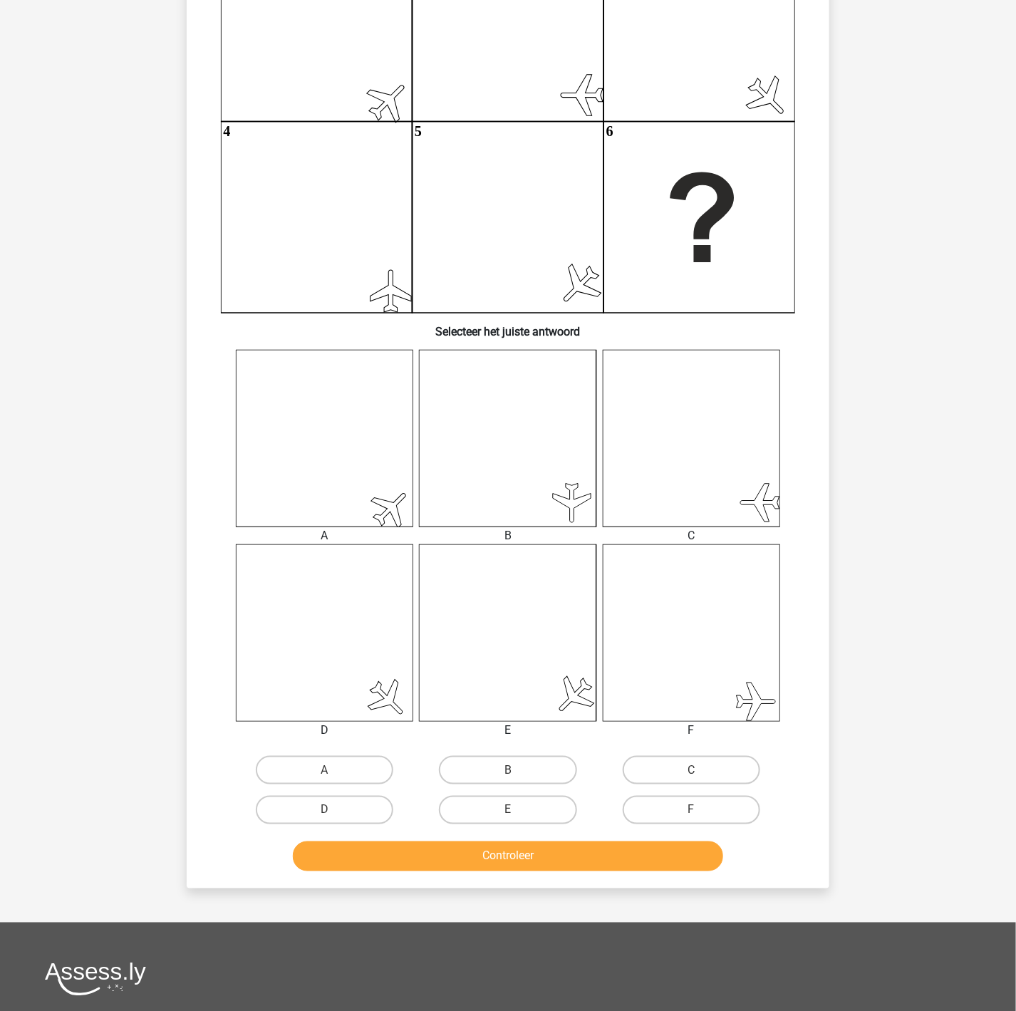
click at [353, 530] on div "D" at bounding box center [324, 810] width 183 height 40
click at [353, 530] on label "A" at bounding box center [324, 770] width 137 height 28
click at [334, 530] on input "A" at bounding box center [329, 774] width 9 height 9
radio input "true"
click at [373, 530] on button "Controleer" at bounding box center [508, 856] width 431 height 30
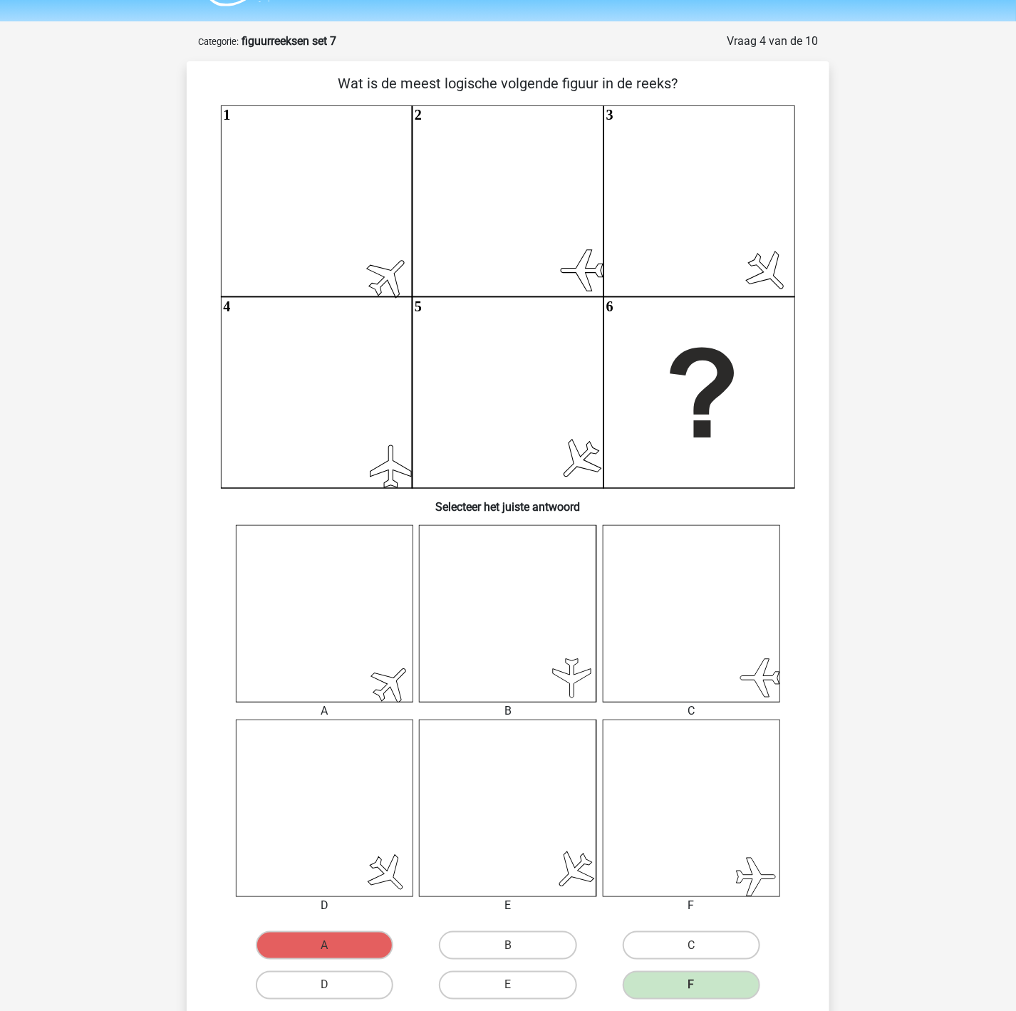
scroll to position [0, 0]
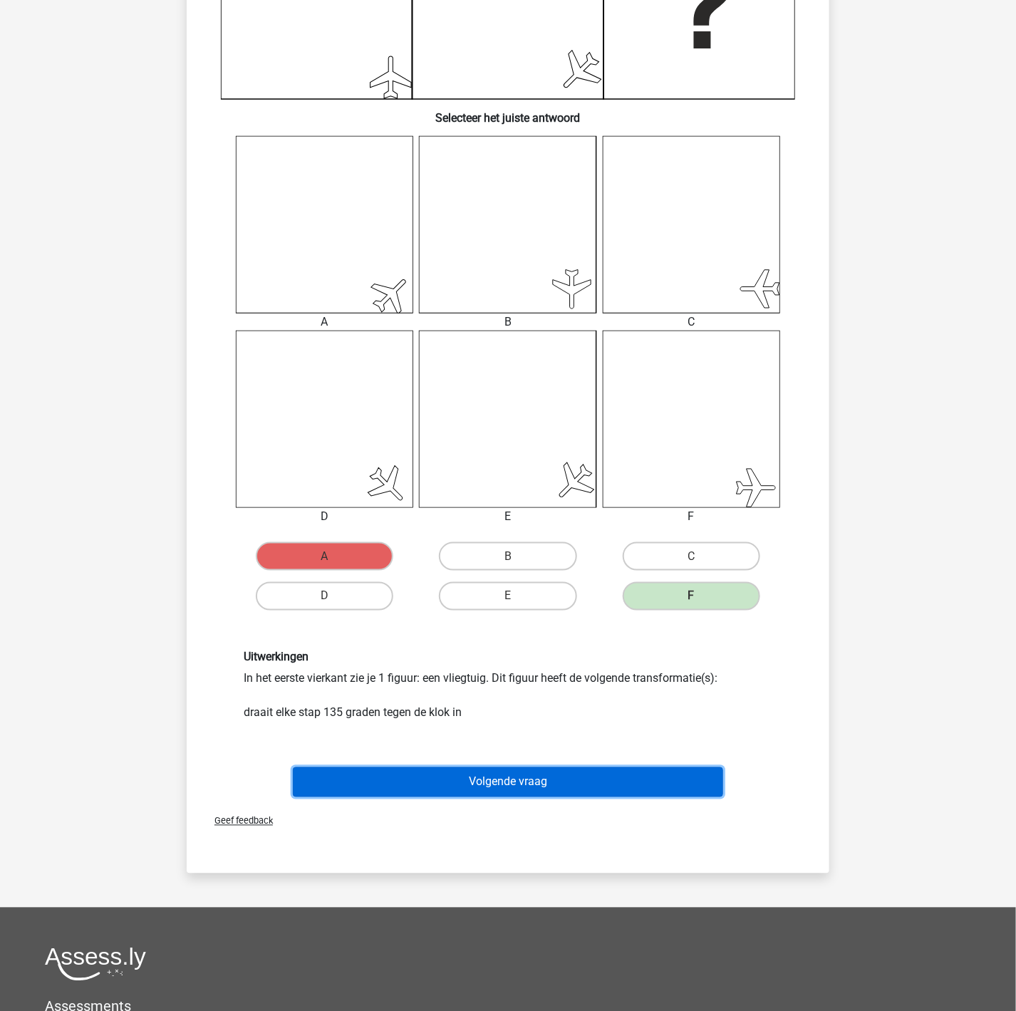
click at [491, 530] on button "Volgende vraag" at bounding box center [508, 782] width 431 height 30
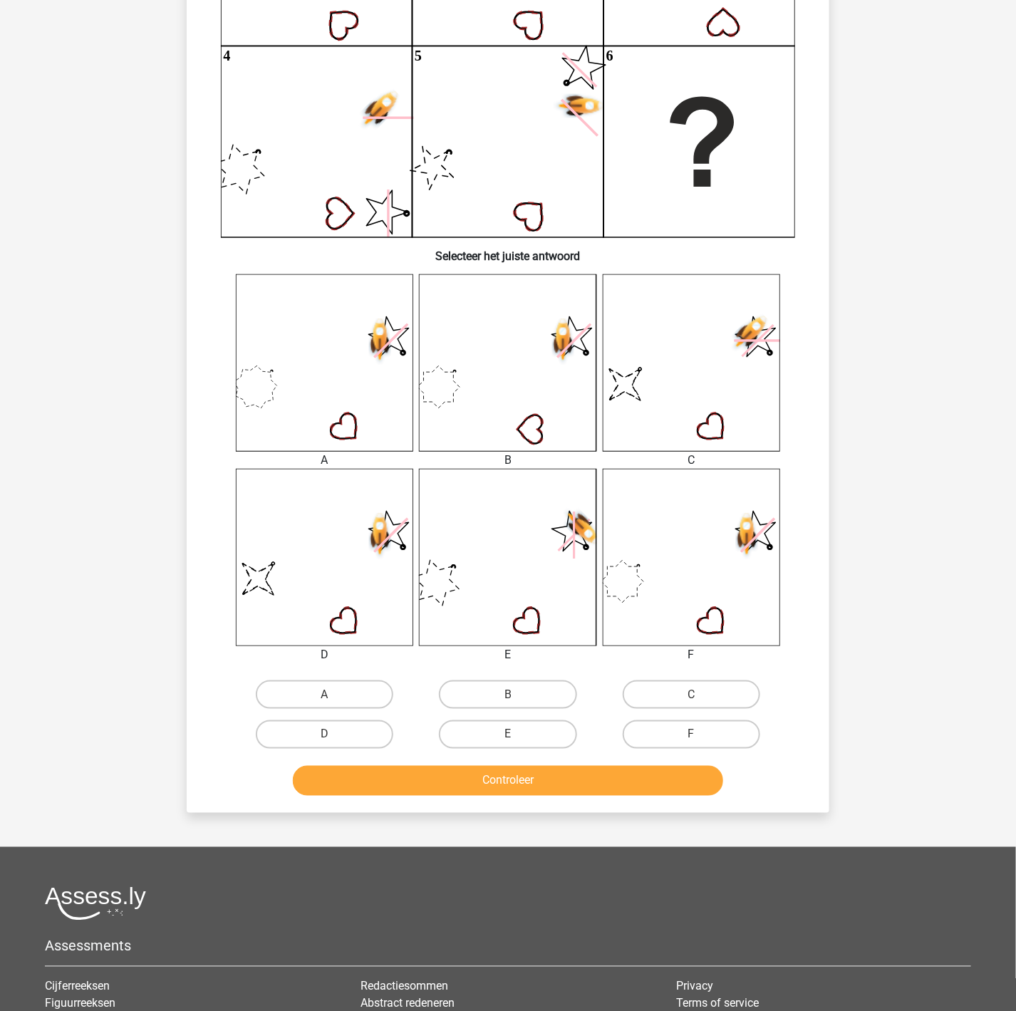
scroll to position [321, 0]
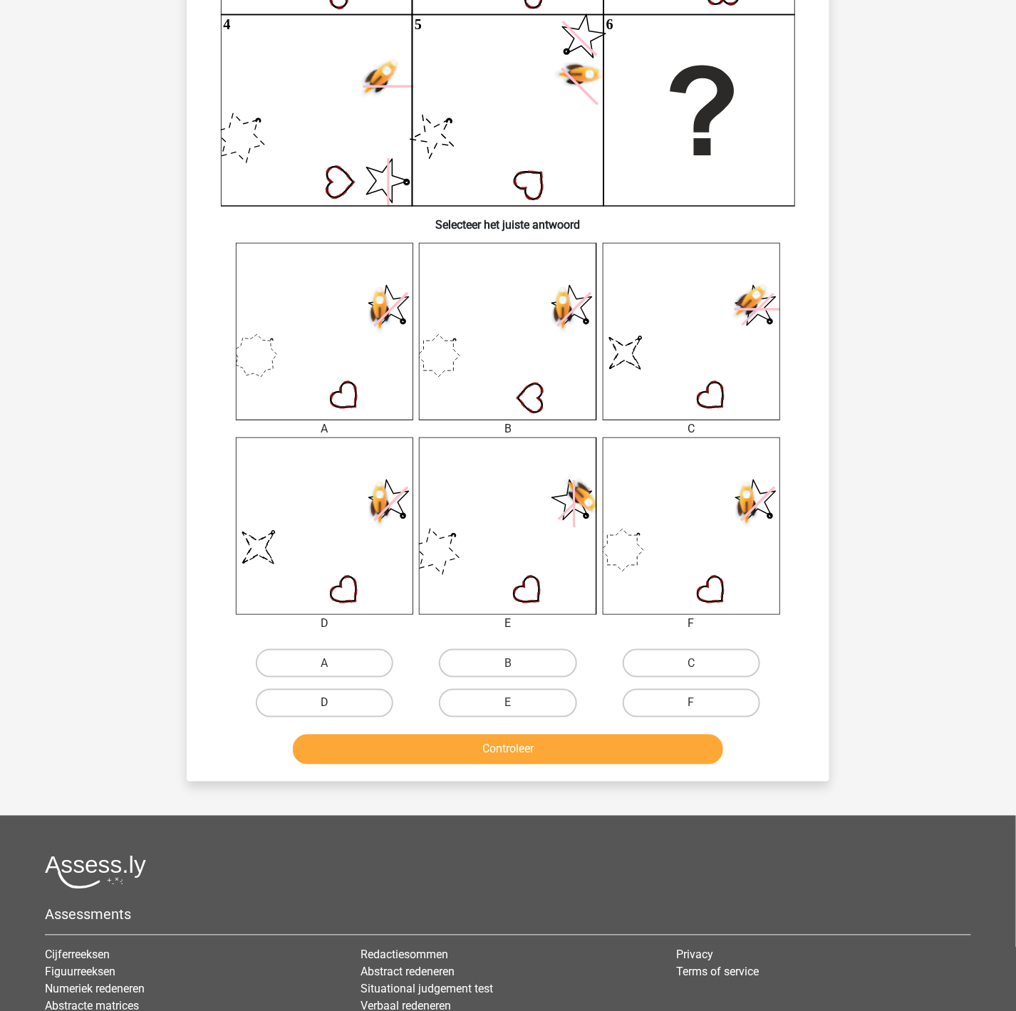
click at [348, 530] on label "D" at bounding box center [324, 703] width 137 height 28
click at [334, 530] on input "D" at bounding box center [329, 707] width 9 height 9
radio input "true"
click at [368, 530] on button "Controleer" at bounding box center [508, 750] width 431 height 30
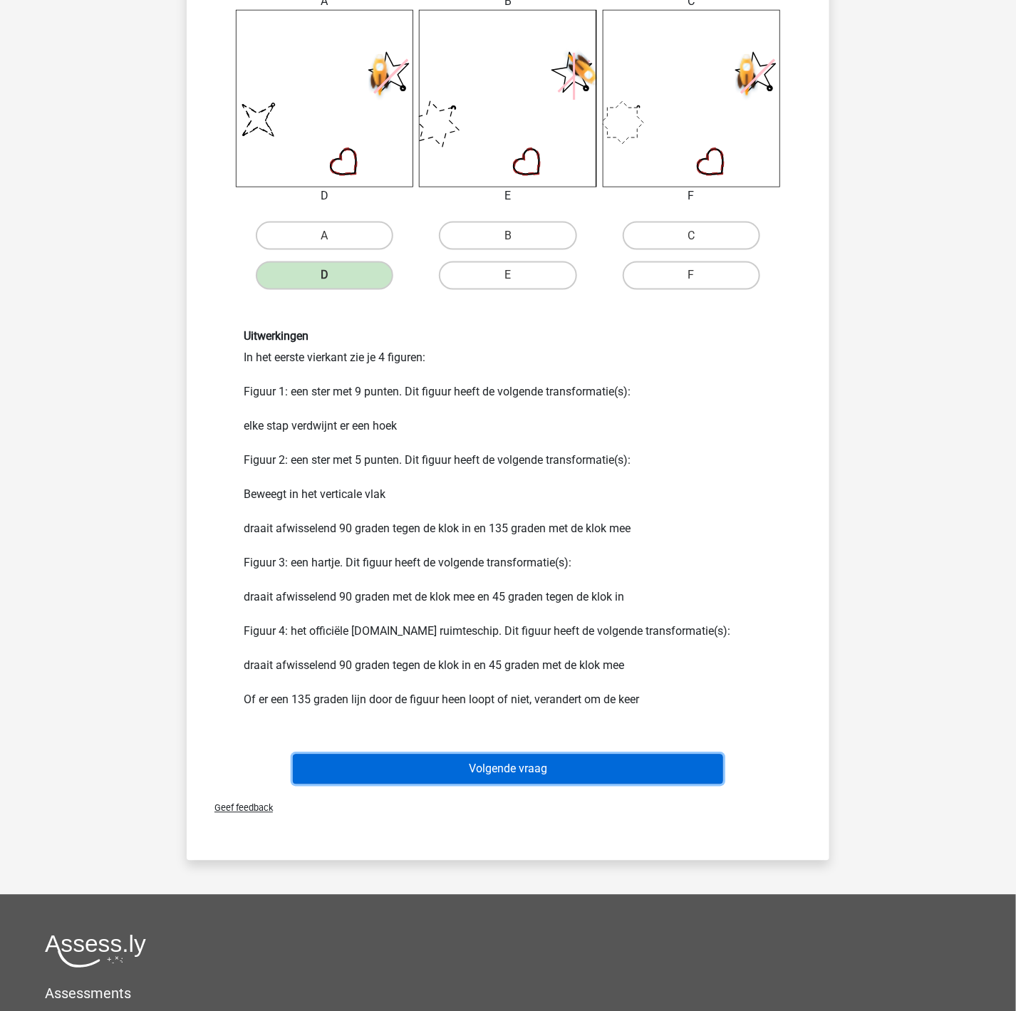
click at [470, 530] on button "Volgende vraag" at bounding box center [508, 769] width 431 height 30
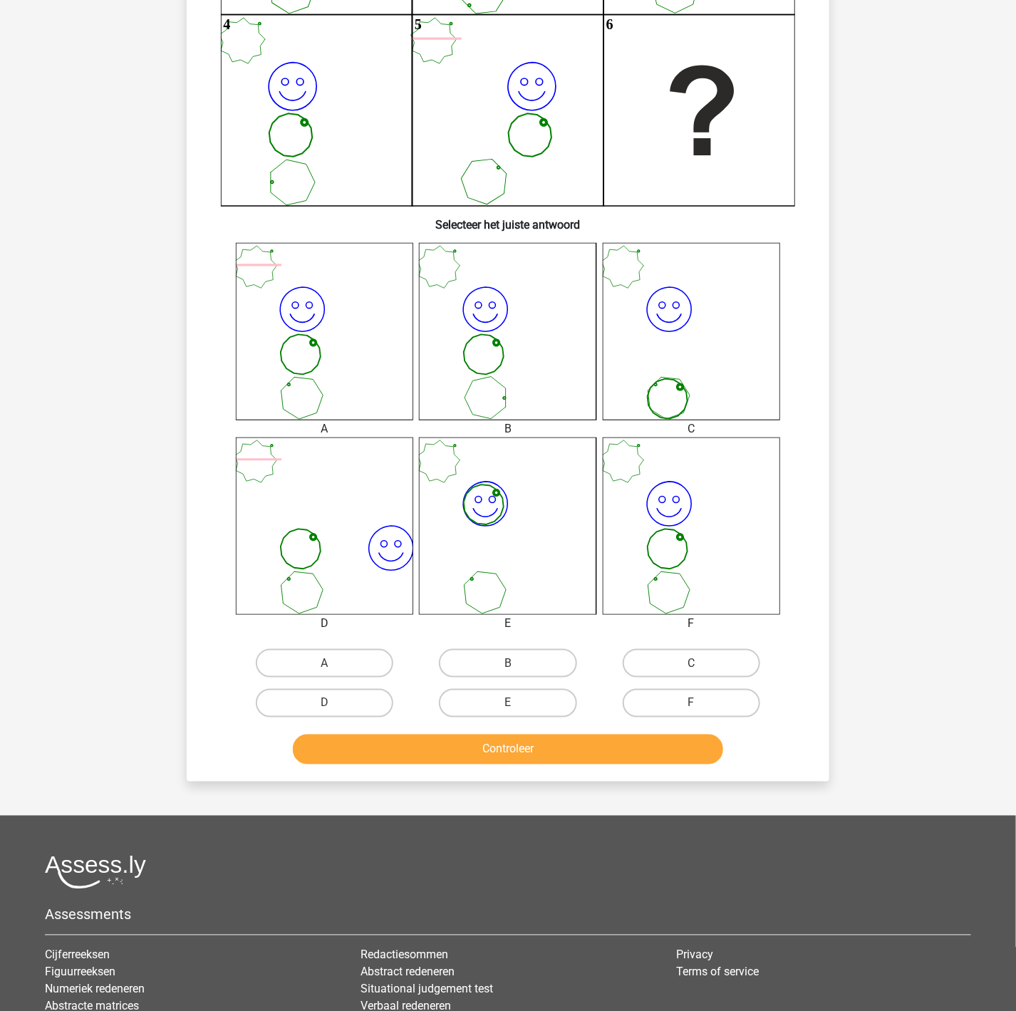
click at [491, 530] on input "F" at bounding box center [695, 707] width 9 height 9
radio input "true"
click at [491, 530] on button "Controleer" at bounding box center [508, 750] width 431 height 30
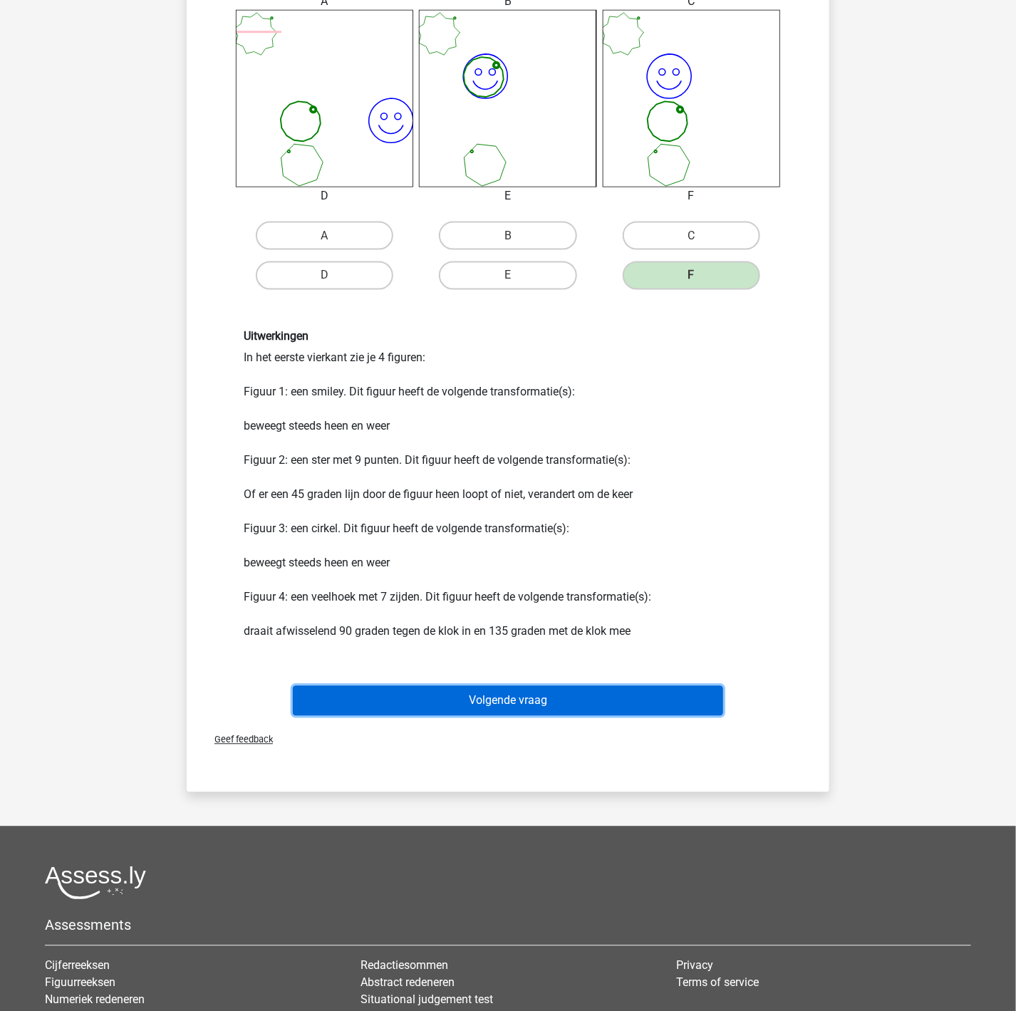
click at [491, 530] on button "Volgende vraag" at bounding box center [508, 701] width 431 height 30
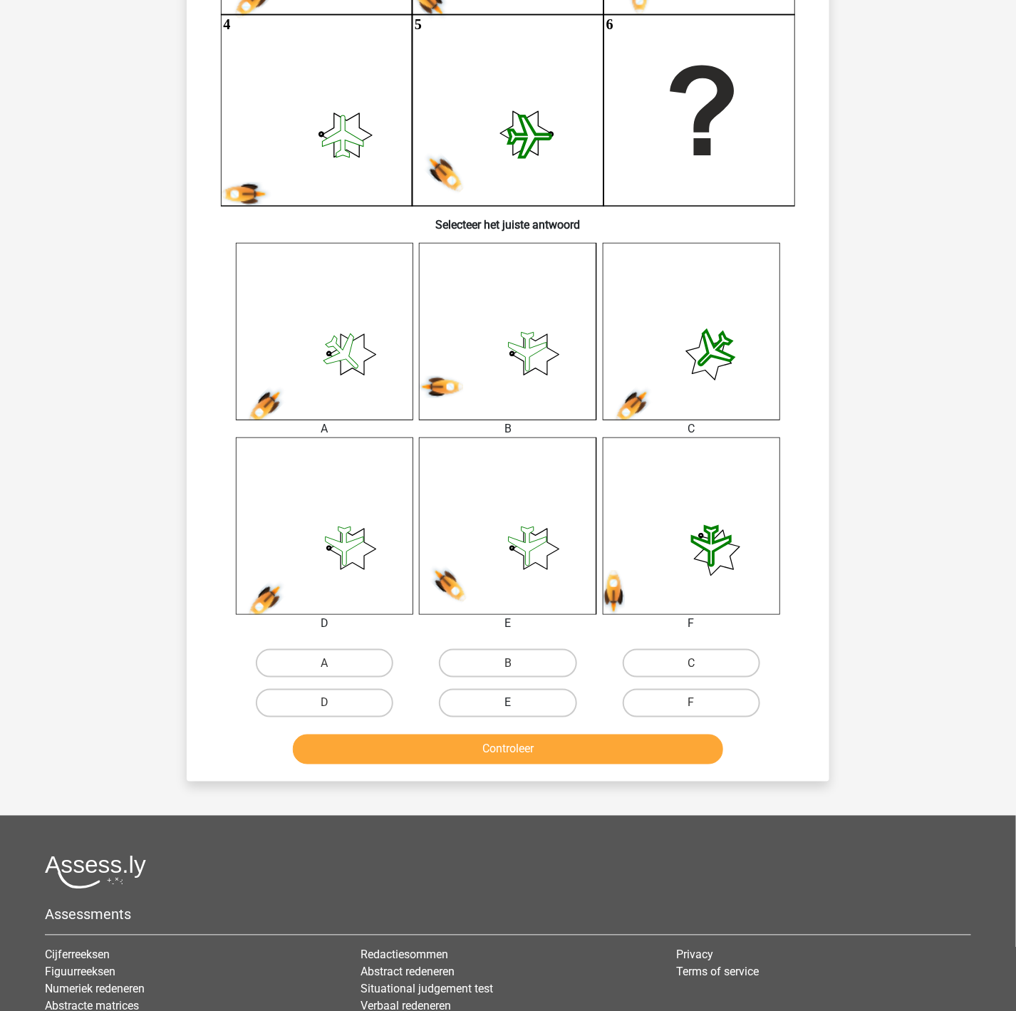
click at [474, 530] on label "E" at bounding box center [507, 703] width 137 height 28
click at [491, 530] on input "E" at bounding box center [512, 707] width 9 height 9
radio input "true"
click at [469, 530] on button "Controleer" at bounding box center [508, 750] width 431 height 30
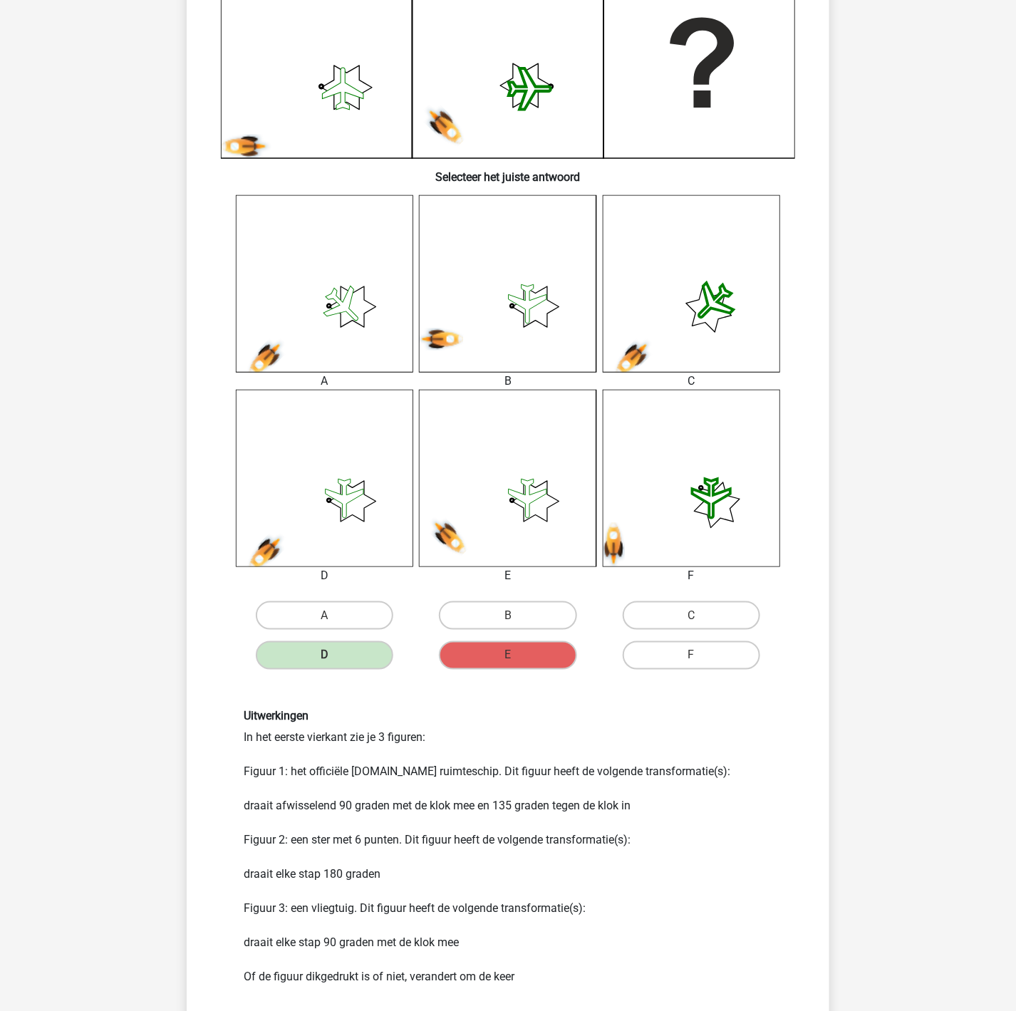
scroll to position [534, 0]
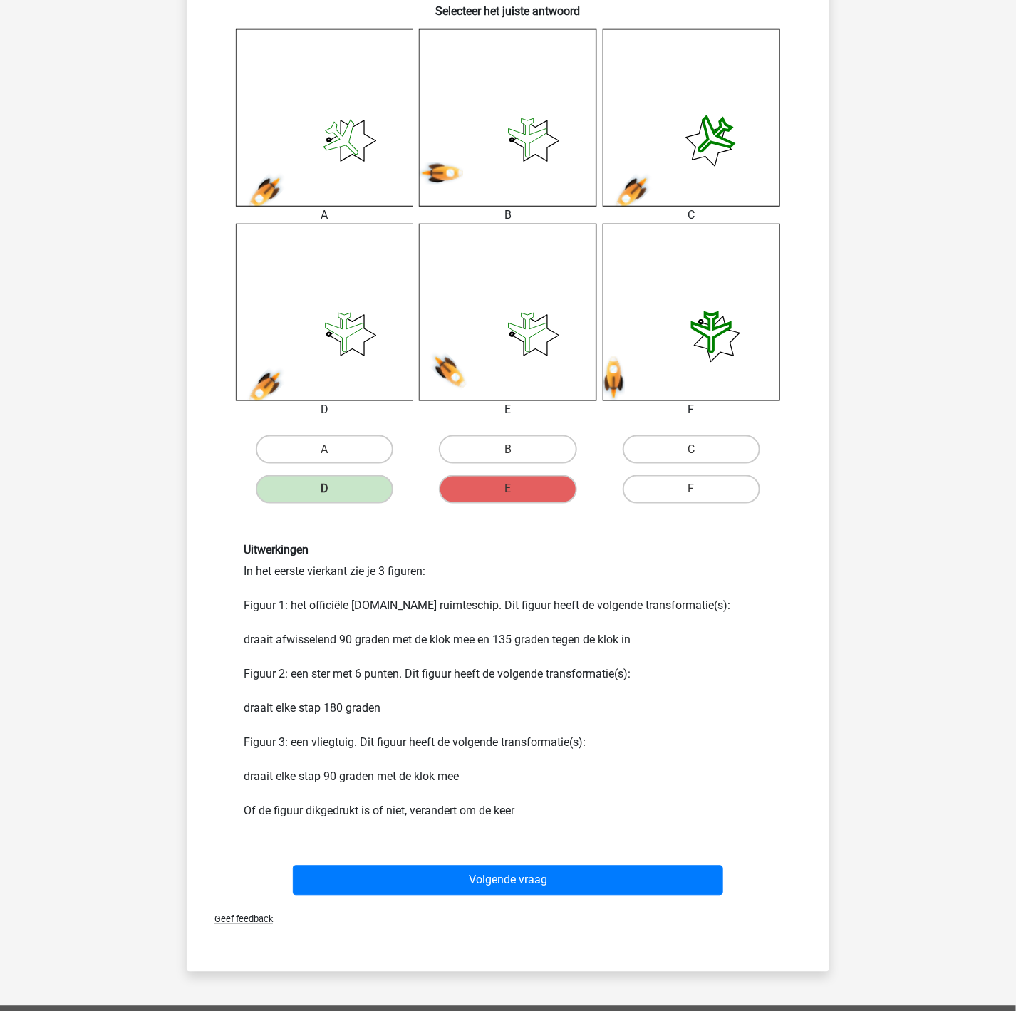
click at [482, 530] on div "Volgende vraag" at bounding box center [507, 877] width 597 height 47
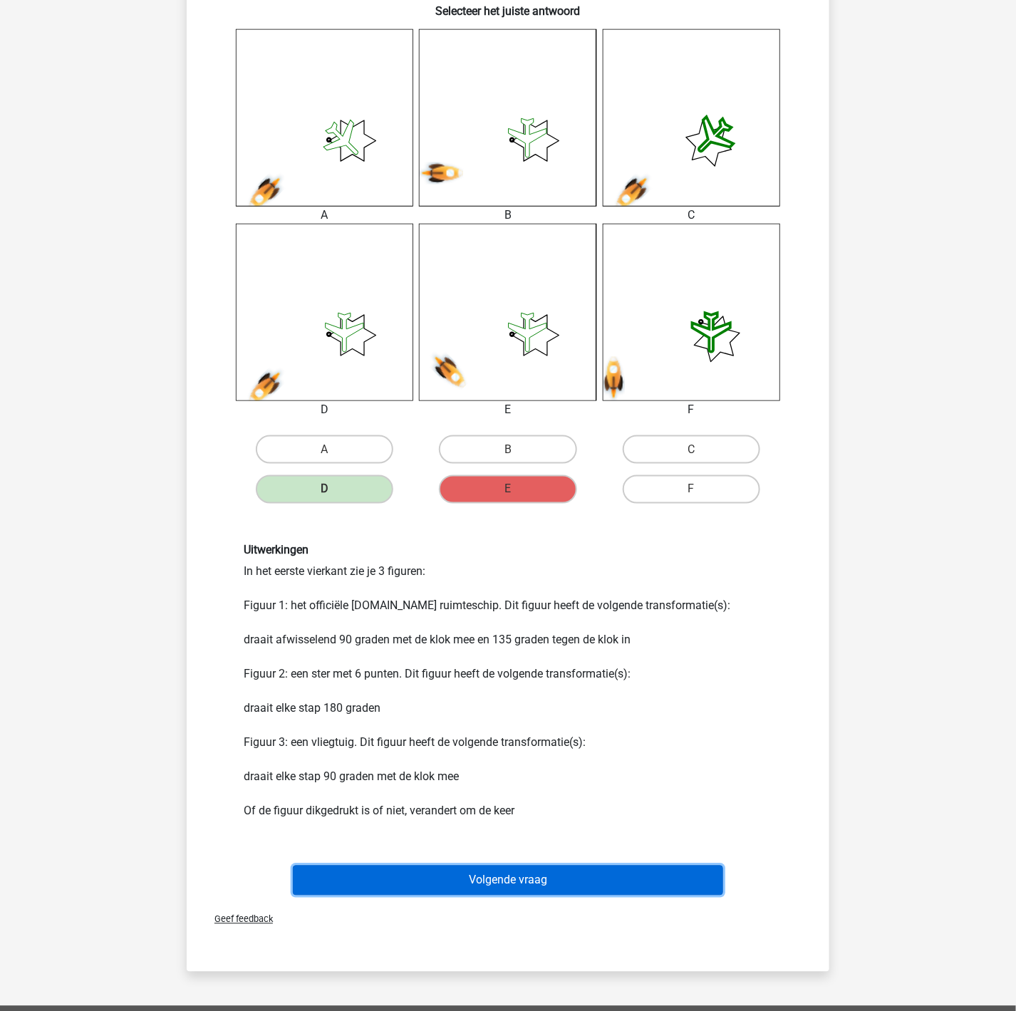
click at [485, 530] on button "Volgende vraag" at bounding box center [508, 881] width 431 height 30
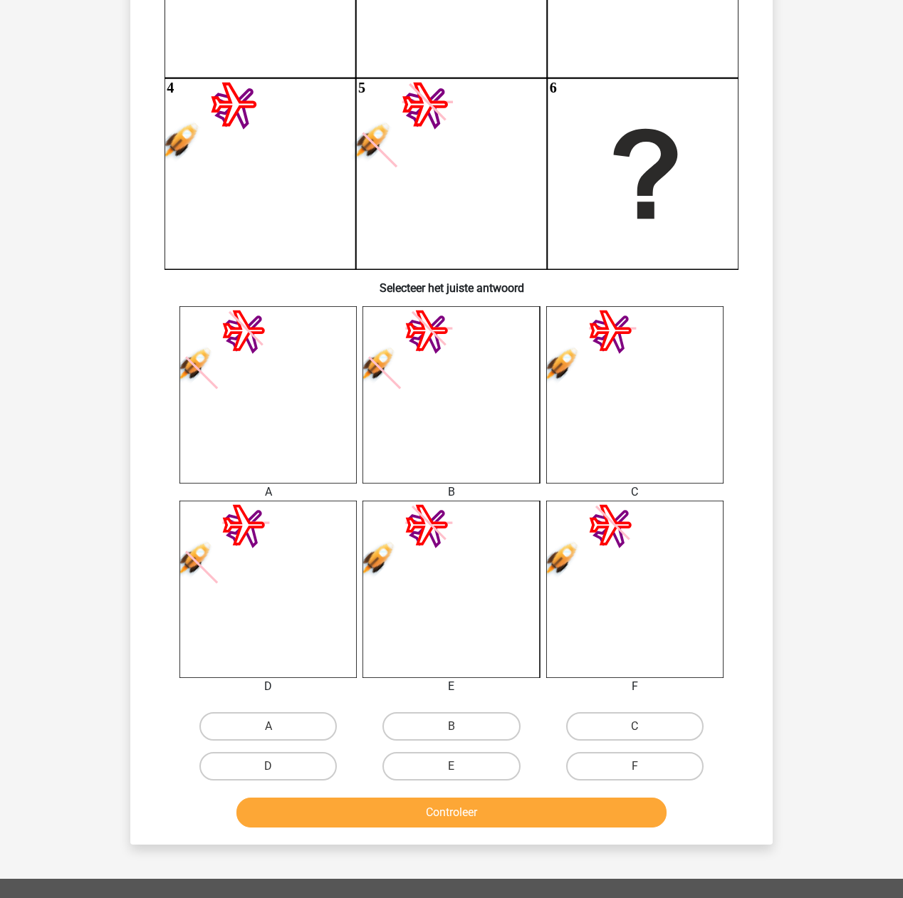
scroll to position [285, 0]
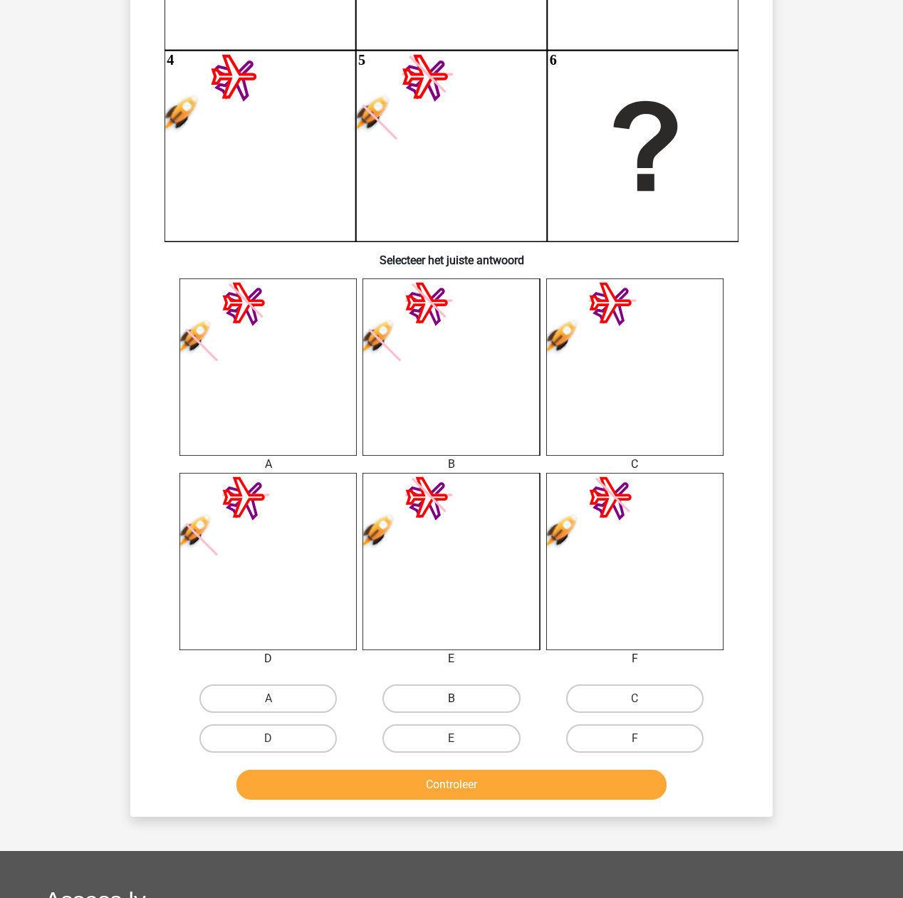
click at [471, 530] on label "B" at bounding box center [451, 699] width 137 height 28
click at [461, 530] on input "B" at bounding box center [456, 703] width 9 height 9
radio input "true"
click at [454, 530] on div "Controleer" at bounding box center [452, 788] width 550 height 36
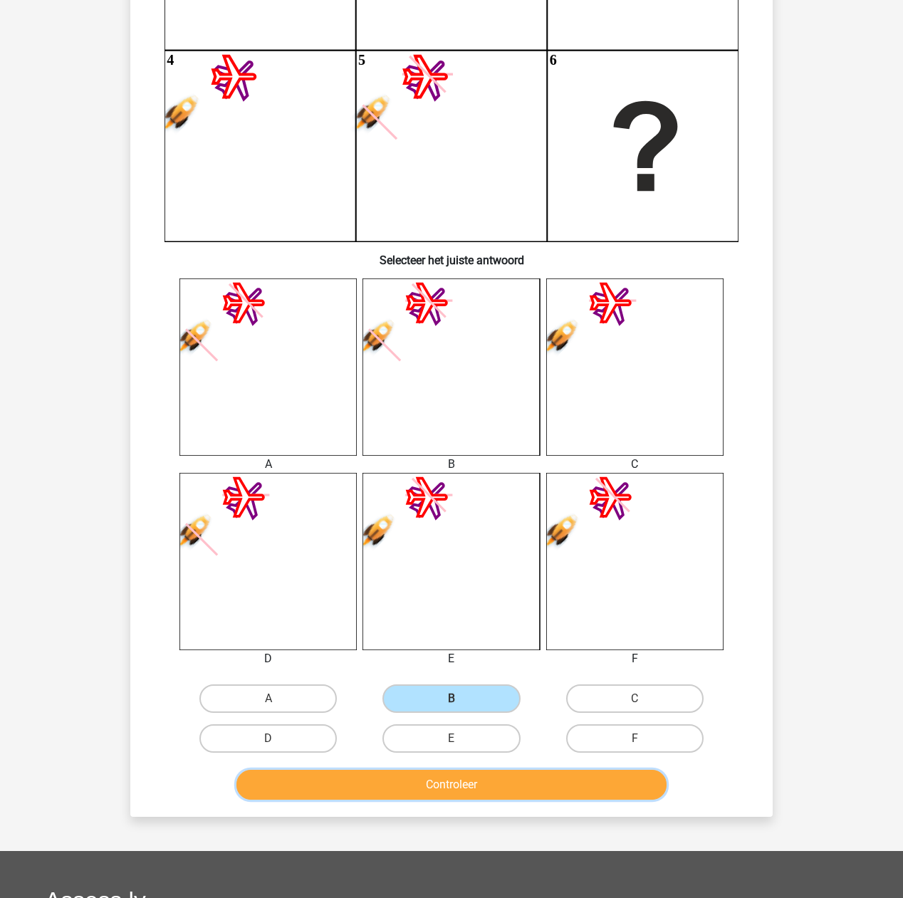
click at [465, 530] on button "Controleer" at bounding box center [452, 785] width 431 height 30
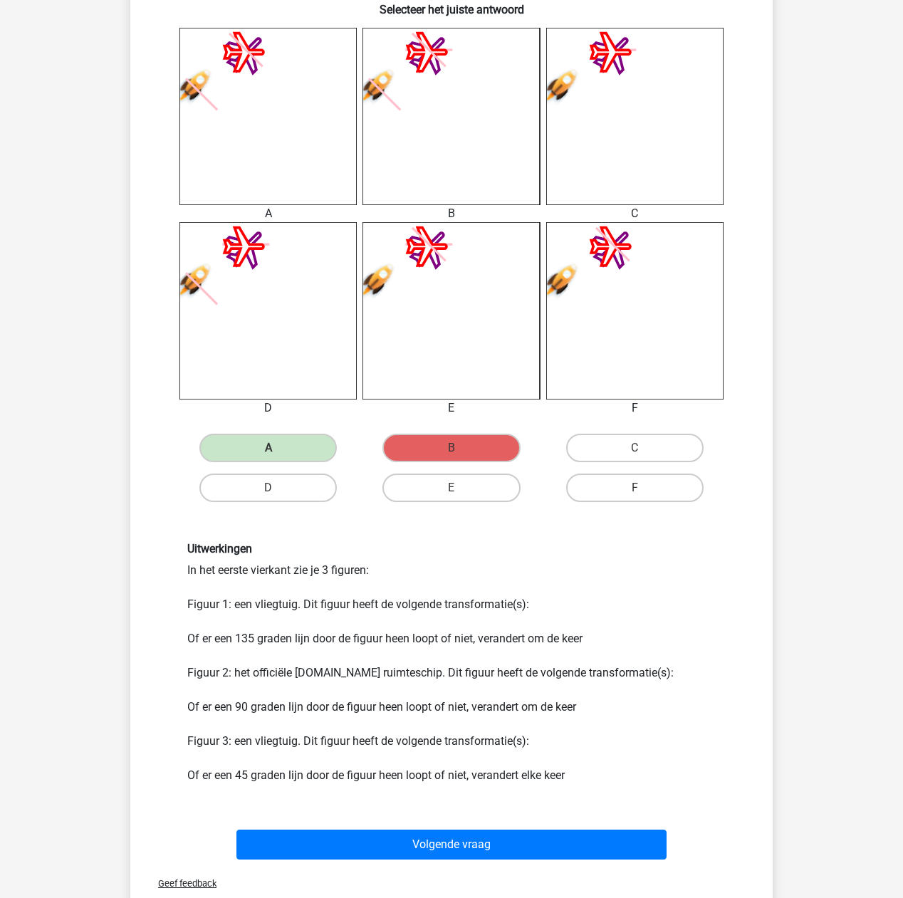
scroll to position [570, 0]
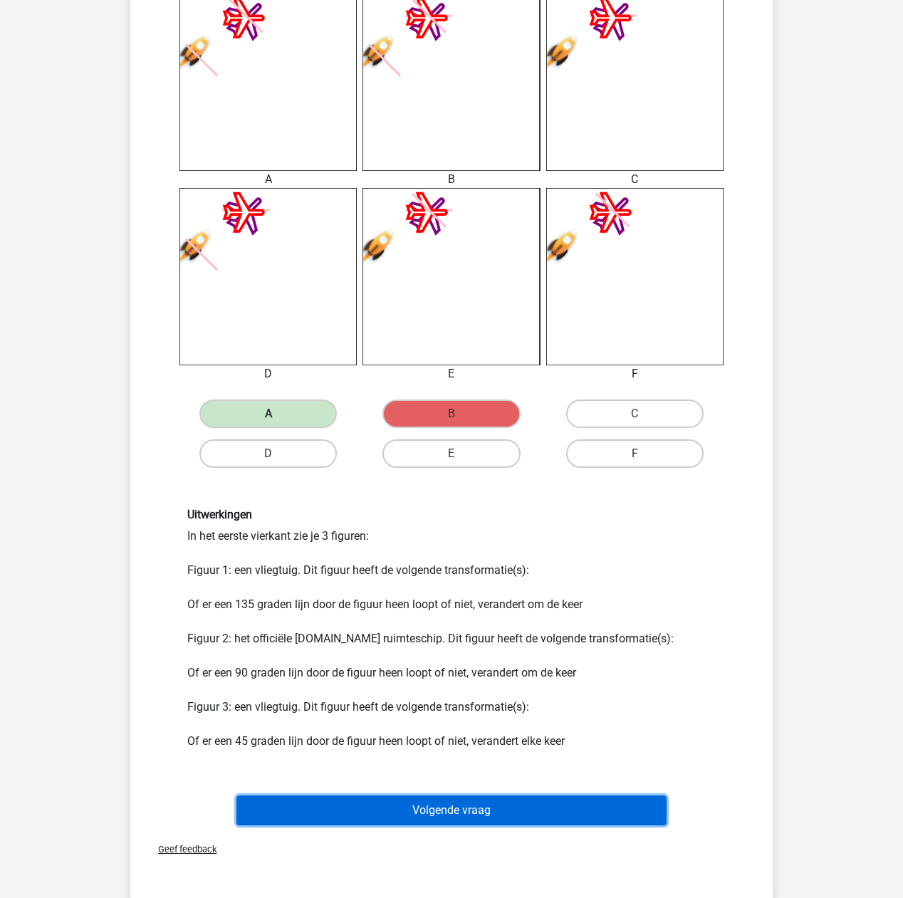
click at [488, 530] on button "Volgende vraag" at bounding box center [452, 811] width 431 height 30
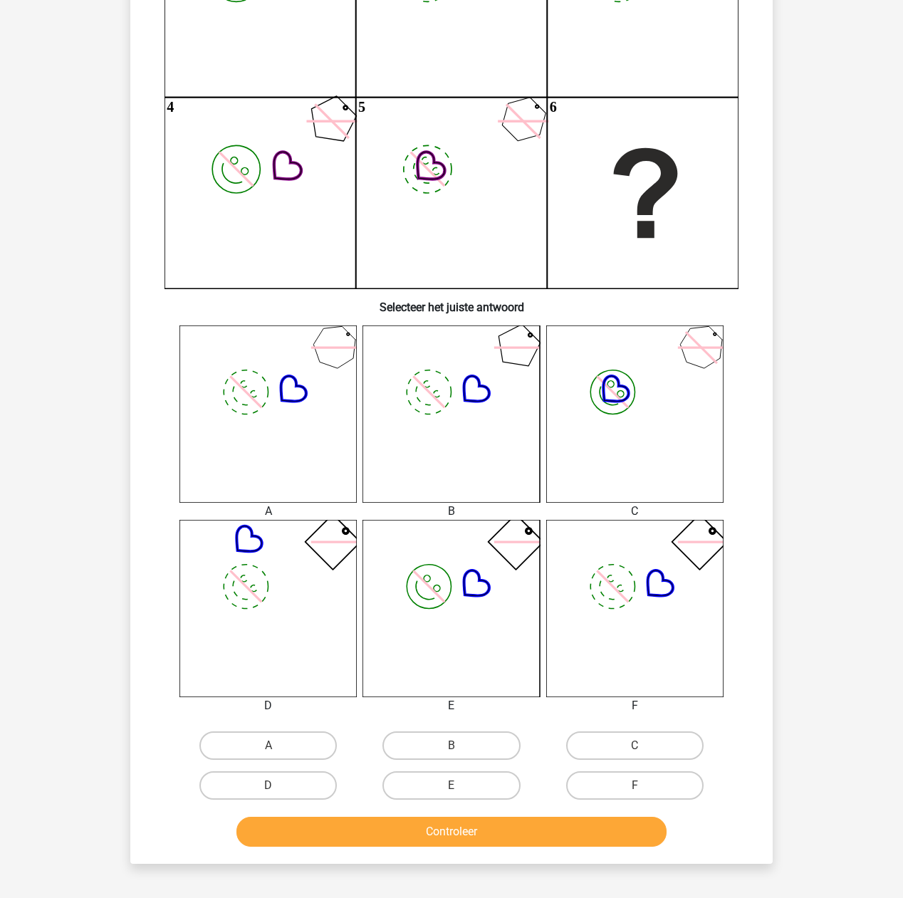
scroll to position [285, 0]
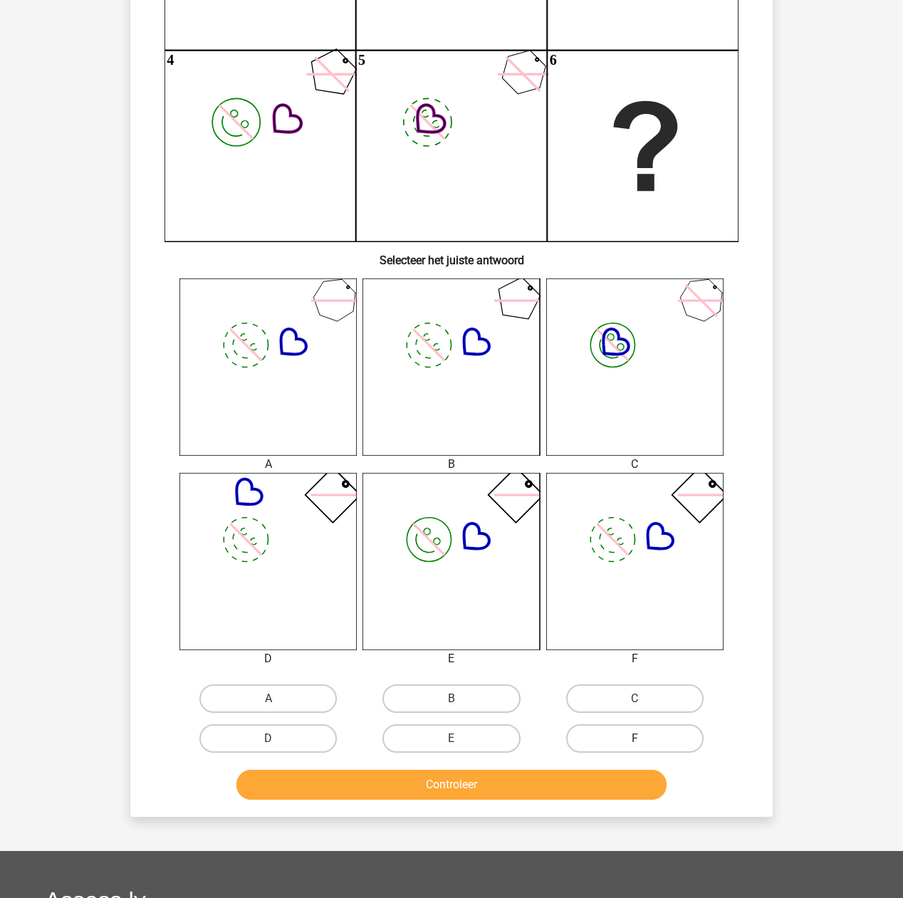
click at [491, 530] on label "F" at bounding box center [634, 739] width 137 height 28
click at [491, 530] on input "F" at bounding box center [639, 743] width 9 height 9
radio input "true"
click at [491, 530] on div "Controleer" at bounding box center [451, 782] width 597 height 47
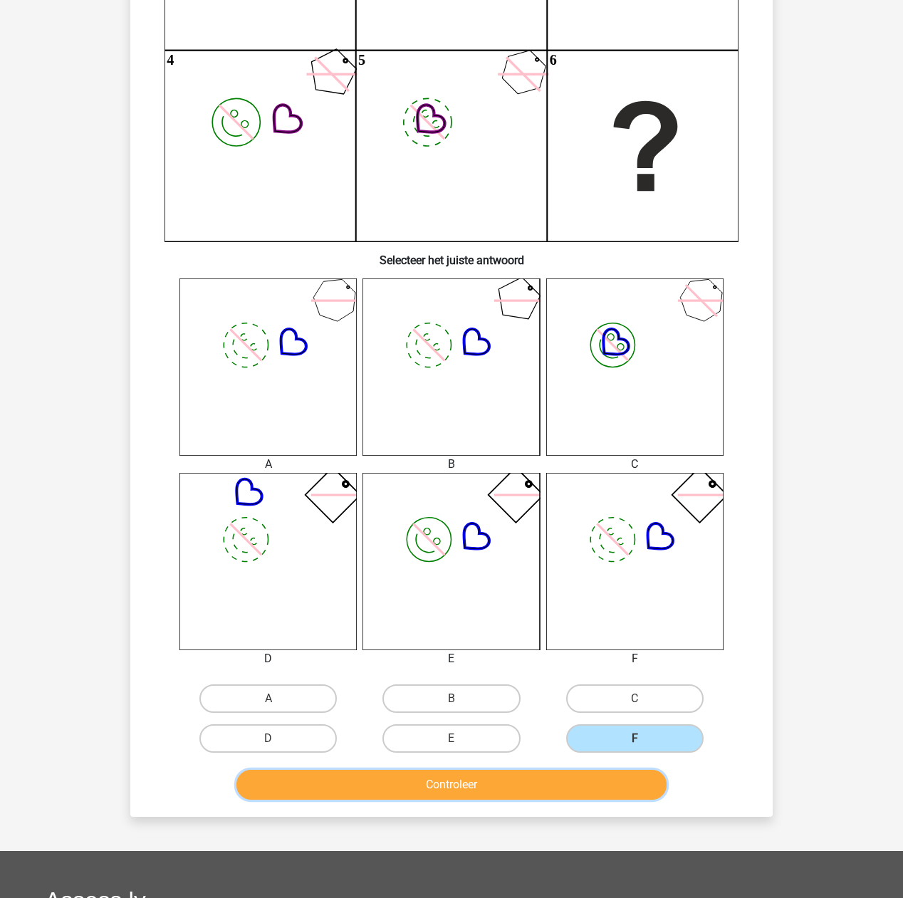
click at [491, 530] on button "Controleer" at bounding box center [452, 785] width 431 height 30
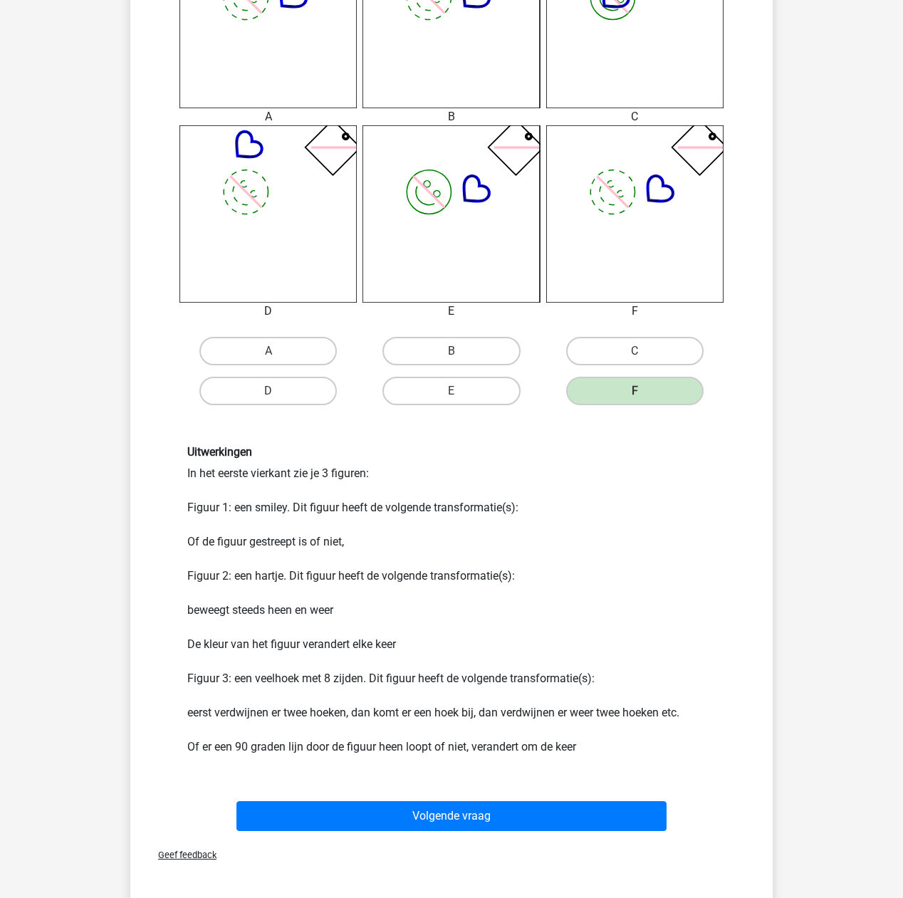
scroll to position [665, 0]
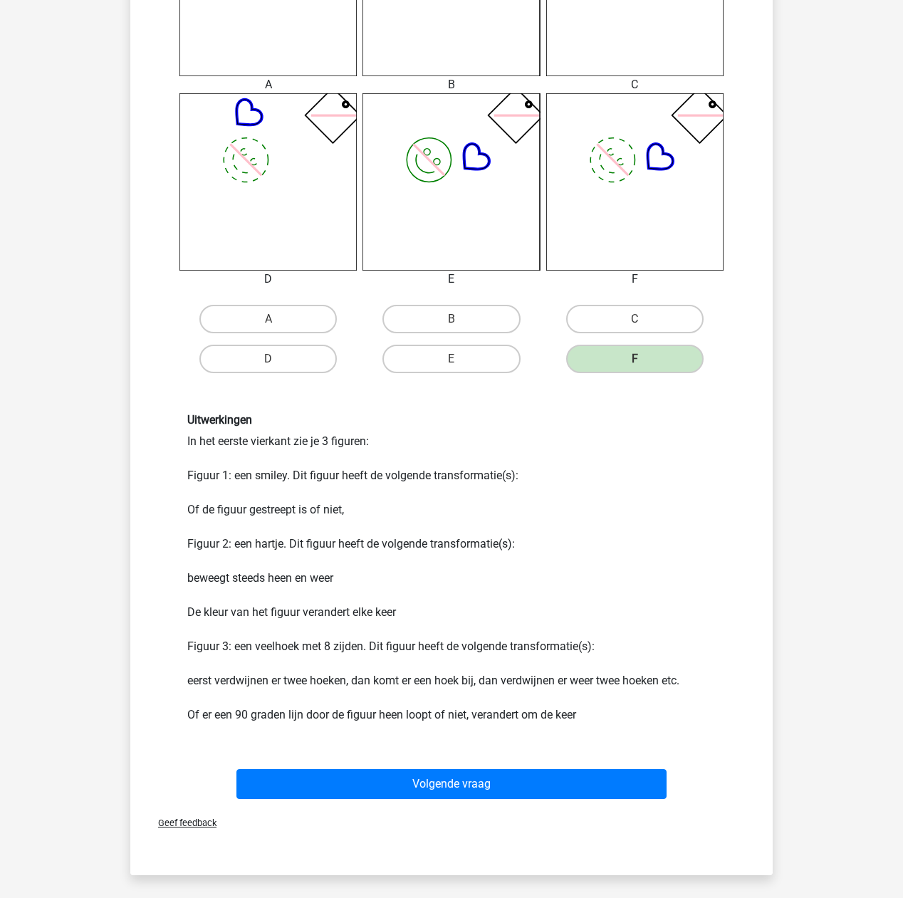
click at [420, 530] on div "Volgende vraag" at bounding box center [452, 787] width 550 height 36
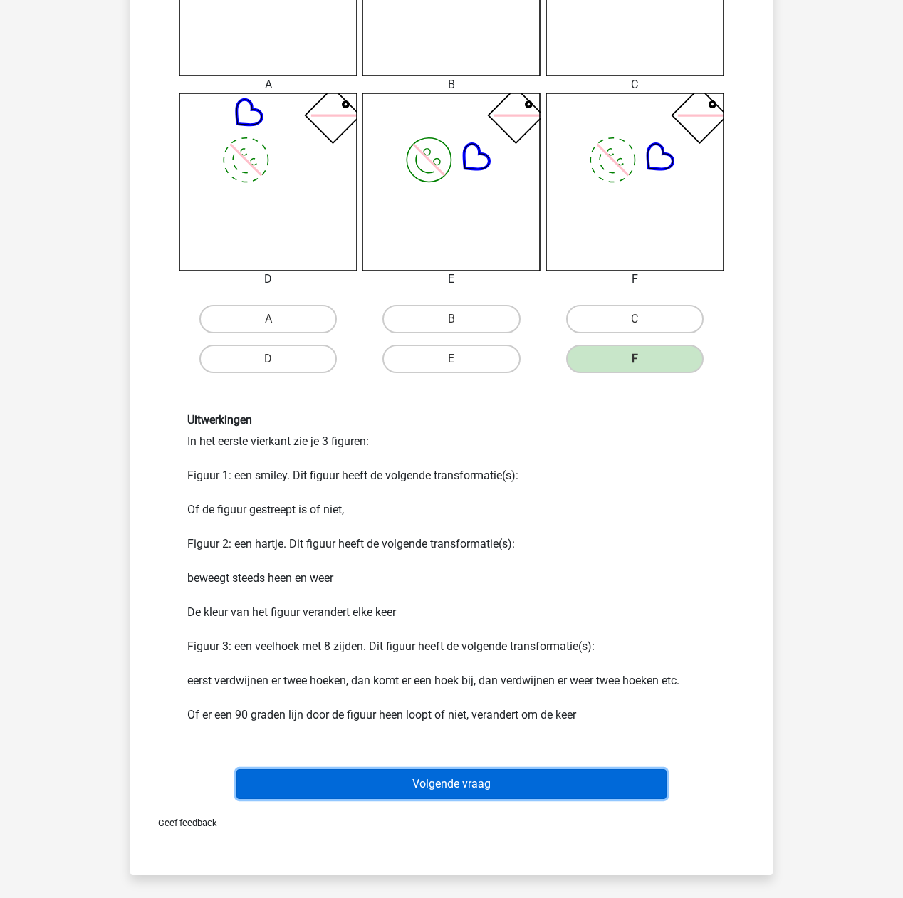
click at [419, 530] on button "Volgende vraag" at bounding box center [452, 784] width 431 height 30
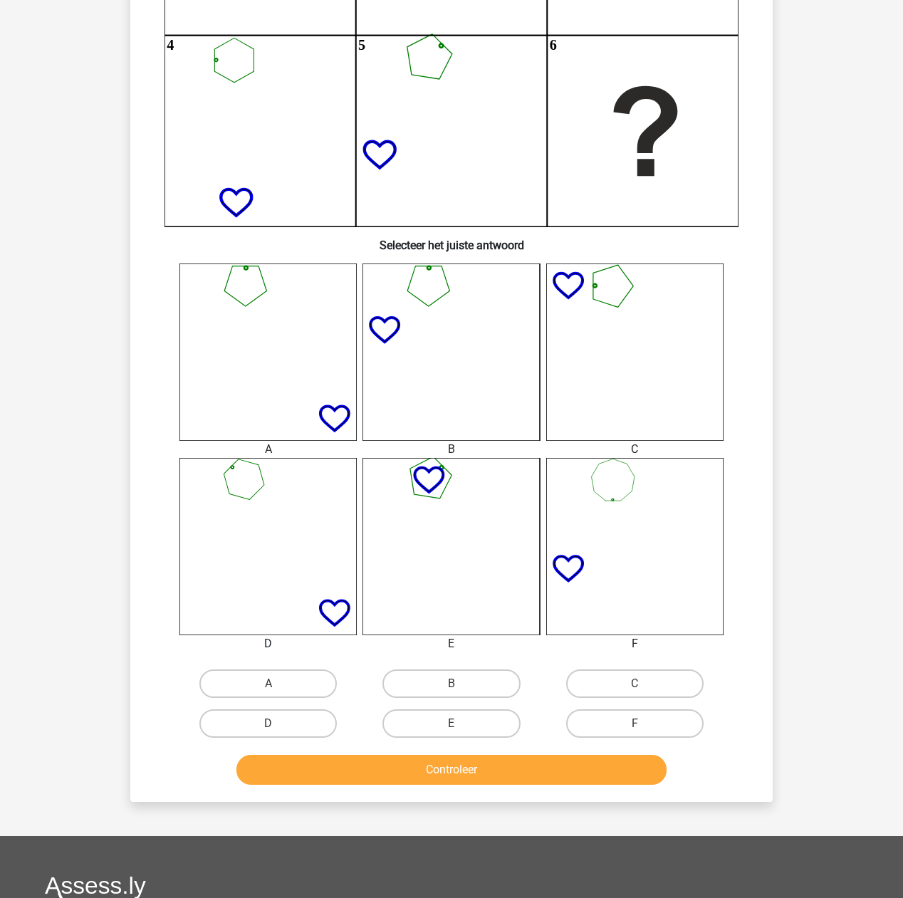
scroll to position [301, 0]
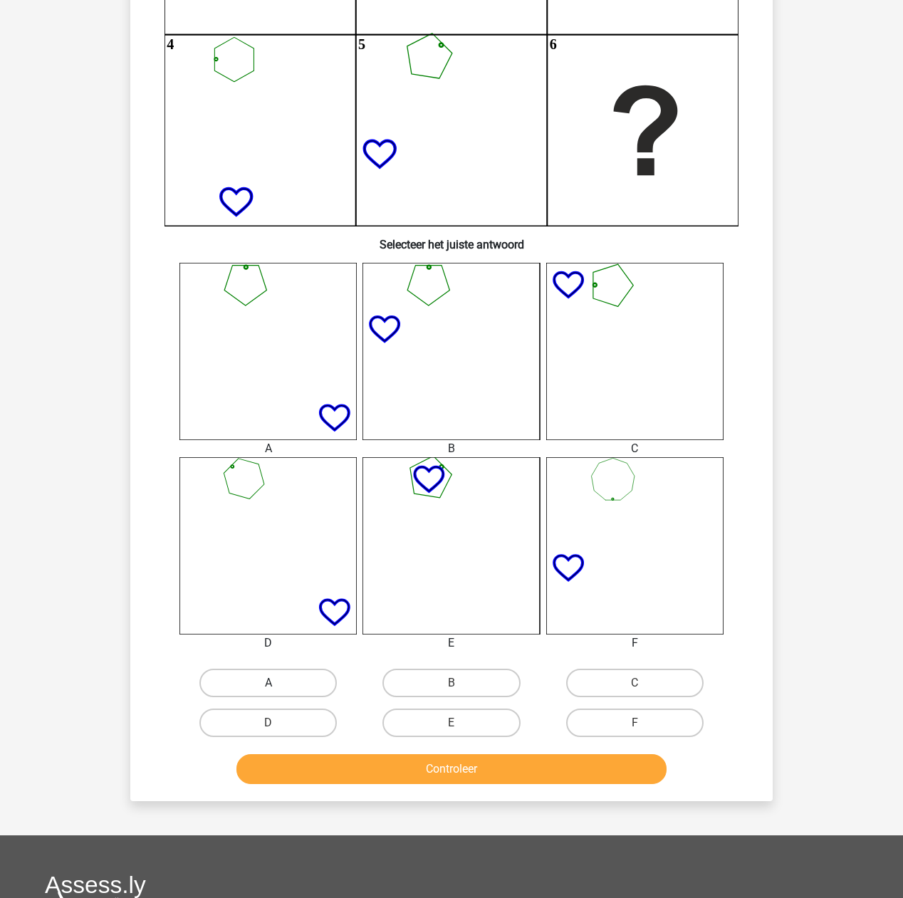
click at [282, 530] on label "A" at bounding box center [267, 683] width 137 height 28
click at [278, 530] on input "A" at bounding box center [273, 687] width 9 height 9
radio input "true"
click at [337, 530] on button "Controleer" at bounding box center [452, 769] width 431 height 30
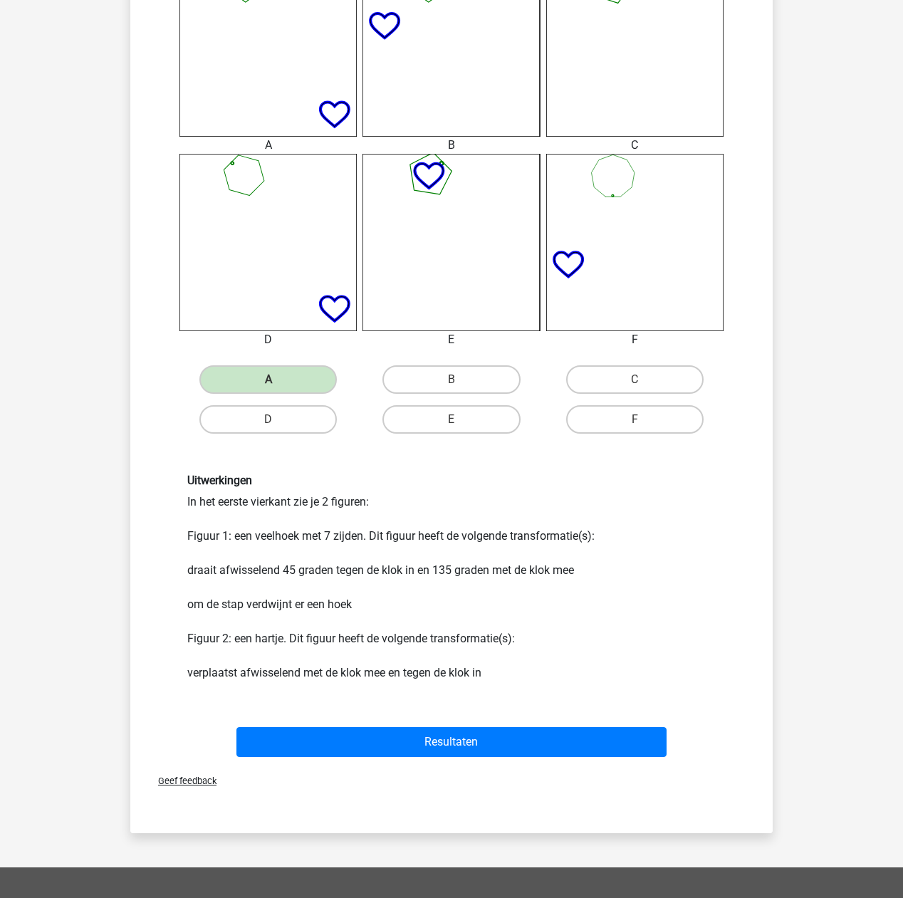
scroll to position [681, 0]
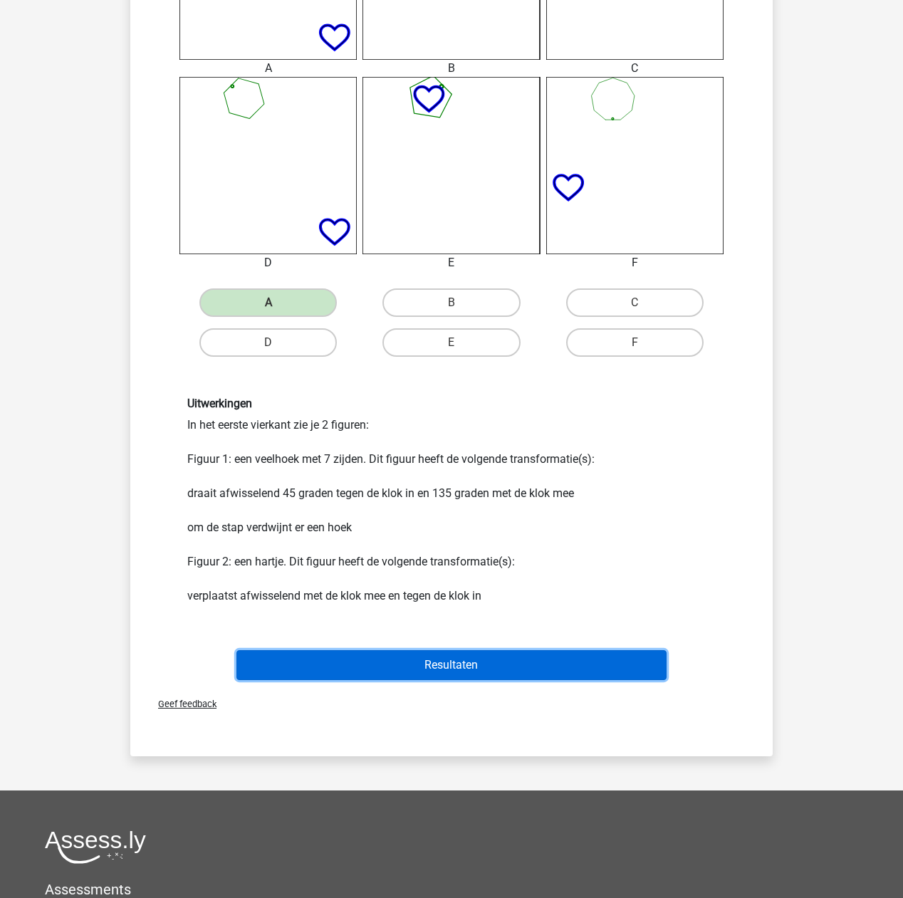
click at [428, 530] on button "Resultaten" at bounding box center [452, 665] width 431 height 30
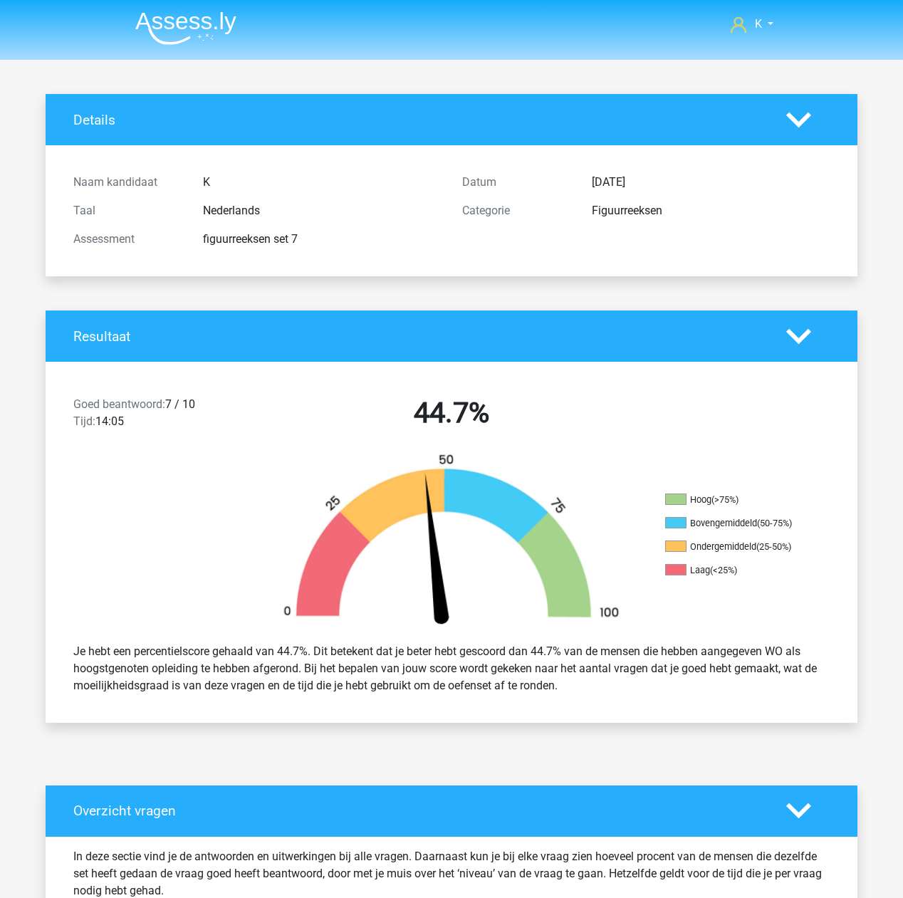
click at [211, 46] on nav "K [EMAIL_ADDRESS][DOMAIN_NAME]" at bounding box center [451, 25] width 655 height 46
click at [214, 28] on img at bounding box center [185, 27] width 101 height 33
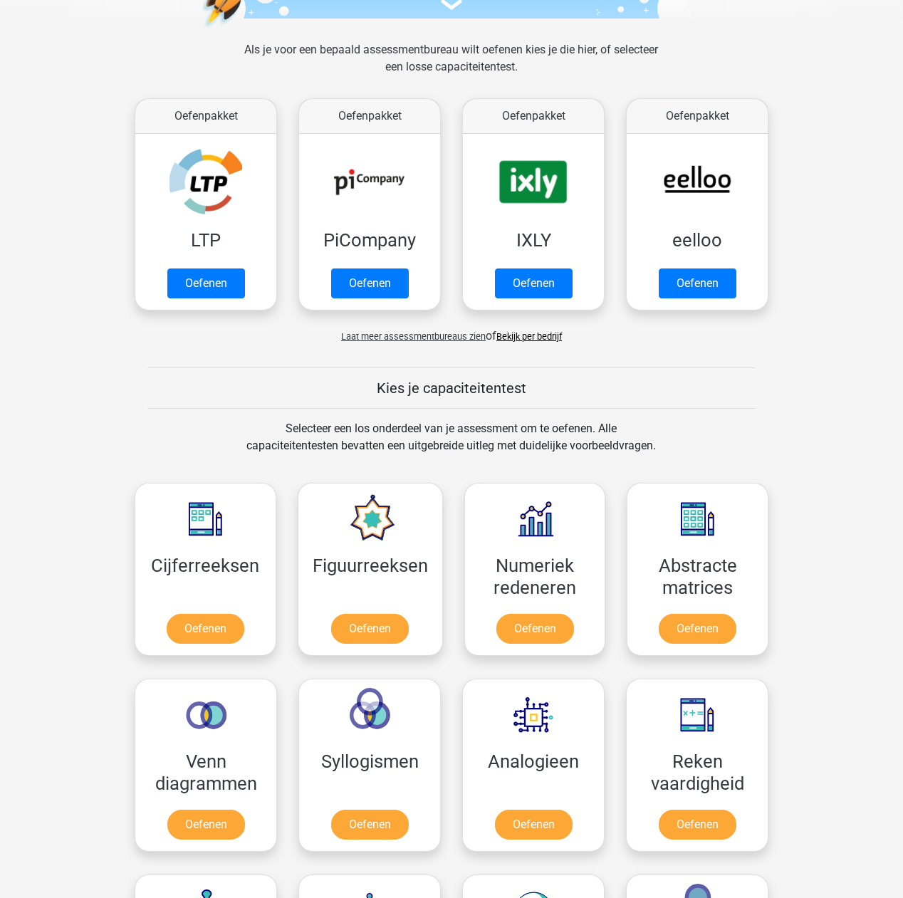
scroll to position [190, 0]
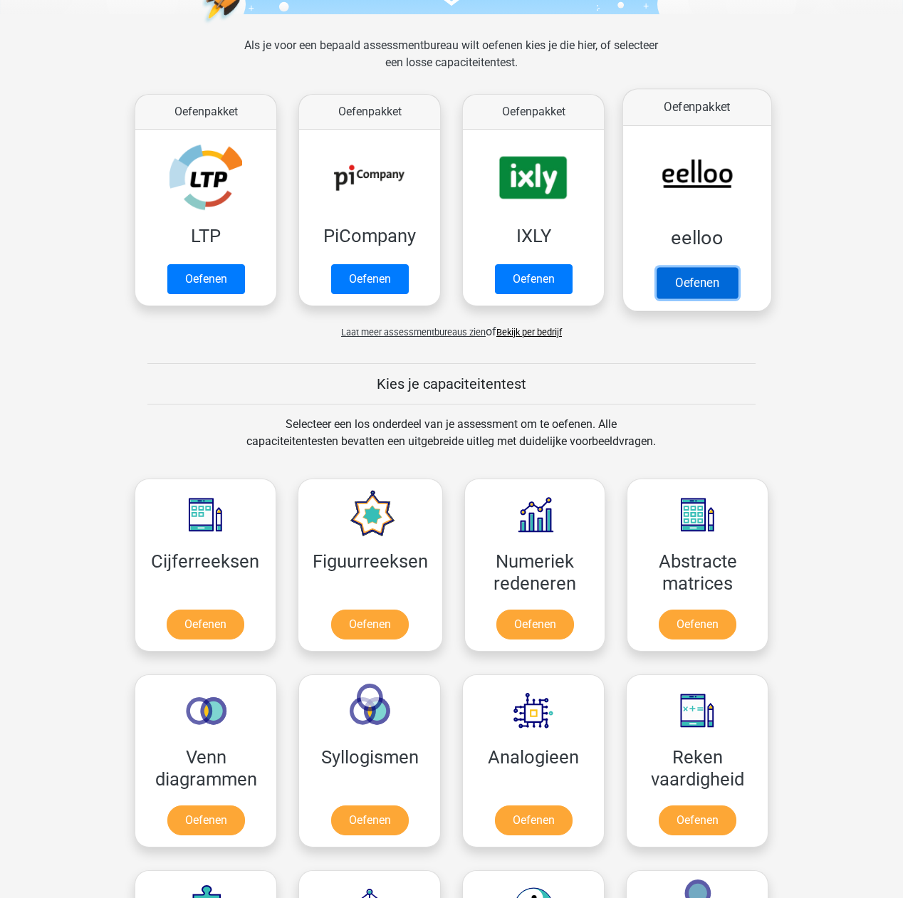
drag, startPoint x: 700, startPoint y: 289, endPoint x: 699, endPoint y: 296, distance: 7.9
click at [700, 288] on link "Oefenen" at bounding box center [697, 282] width 81 height 31
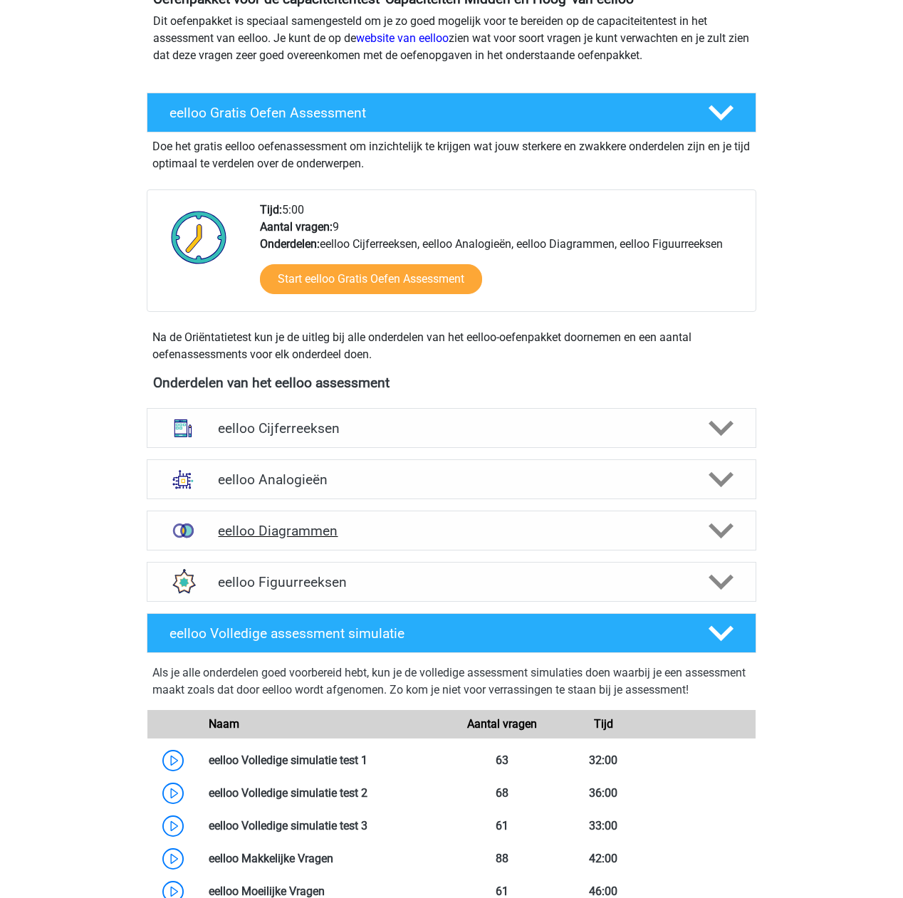
scroll to position [190, 0]
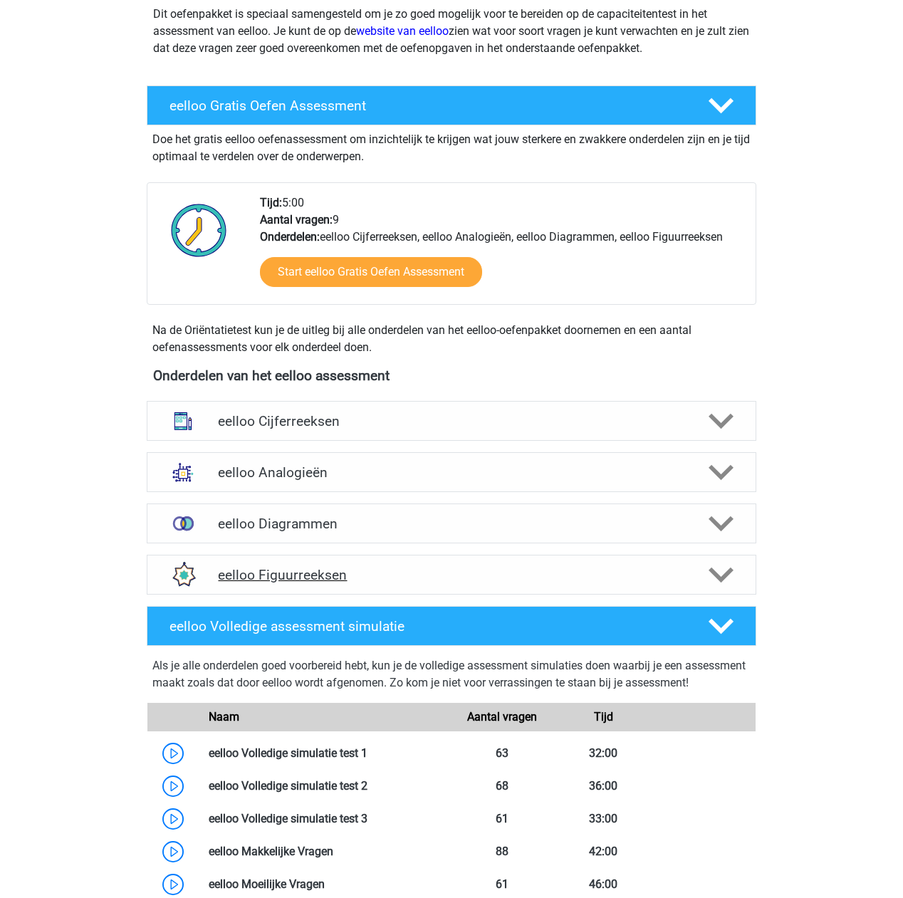
click at [328, 573] on h4 "eelloo Figuurreeksen" at bounding box center [451, 575] width 467 height 16
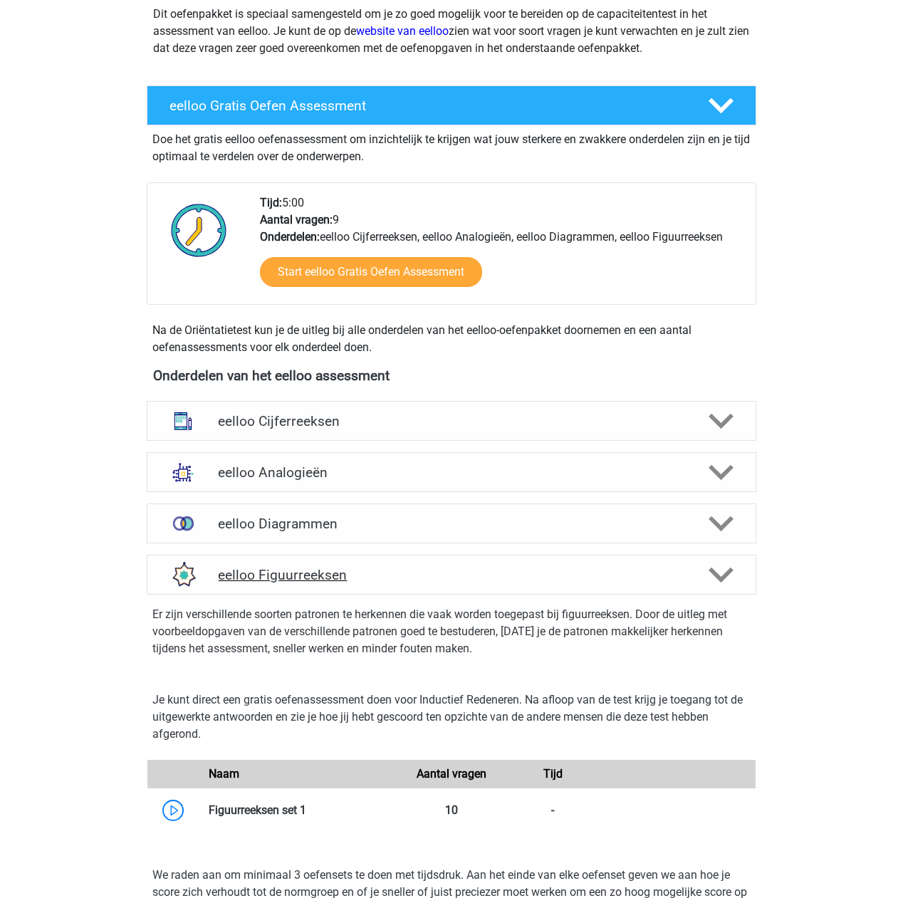
click at [337, 571] on h4 "eelloo Figuurreeksen" at bounding box center [451, 575] width 467 height 16
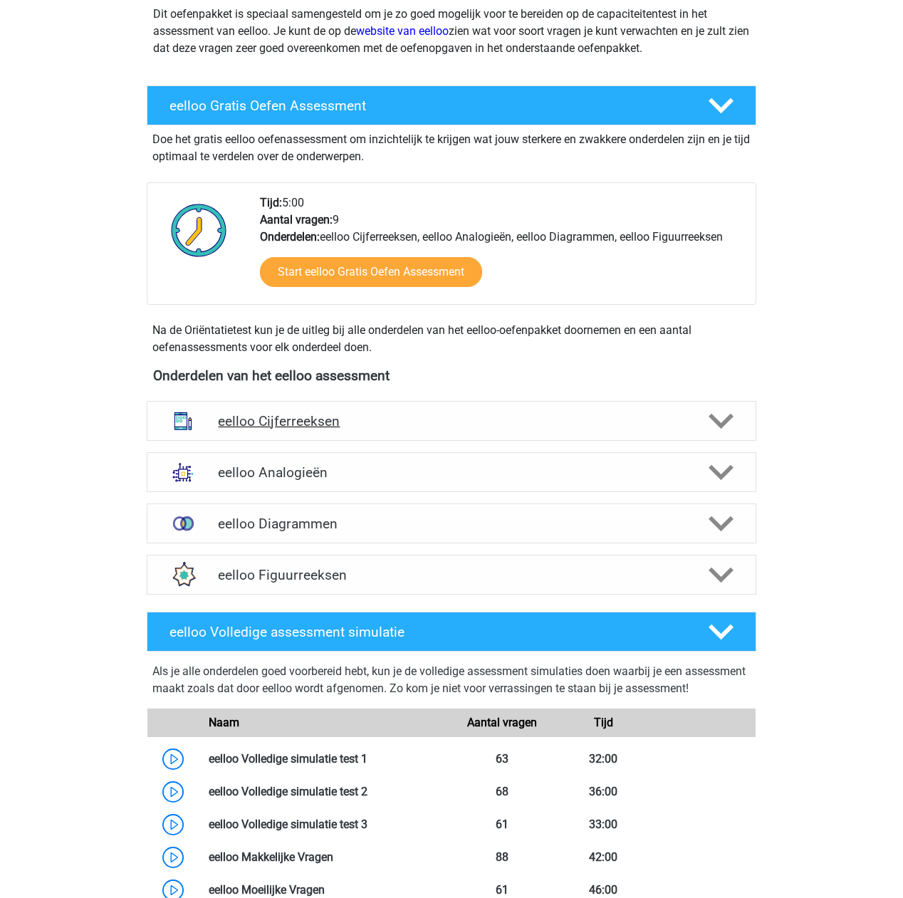
click at [349, 425] on h4 "eelloo Cijferreeksen" at bounding box center [451, 421] width 467 height 16
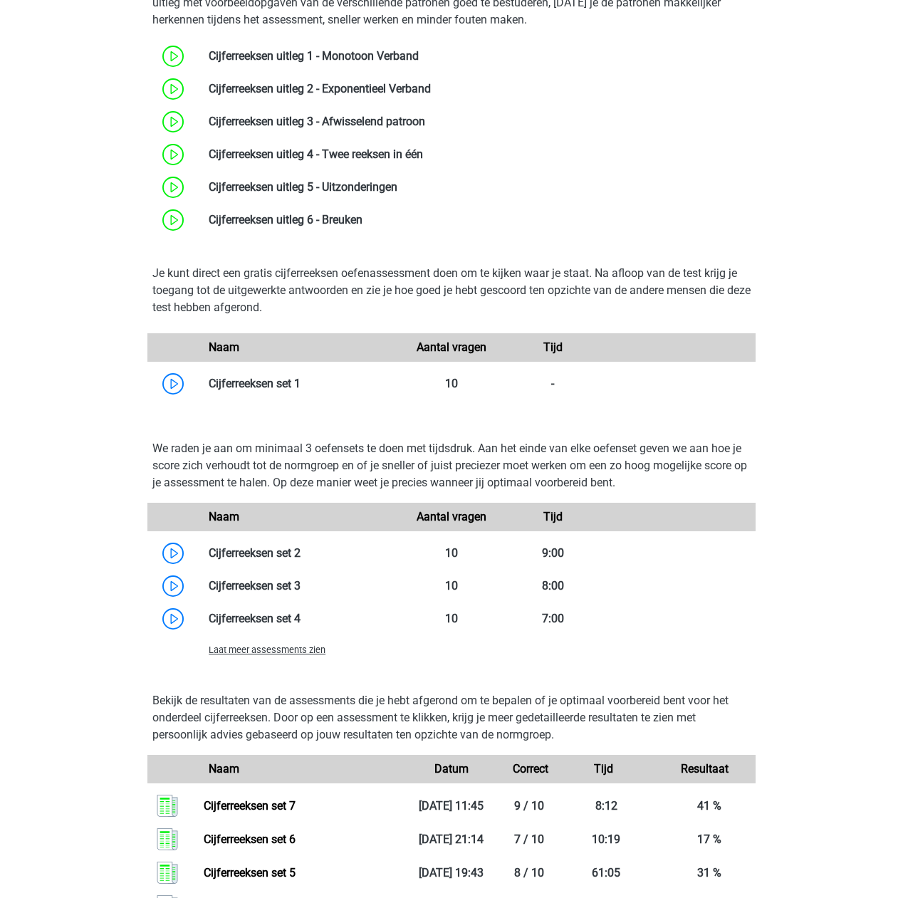
click at [288, 648] on span "Laat meer assessments zien" at bounding box center [267, 650] width 117 height 11
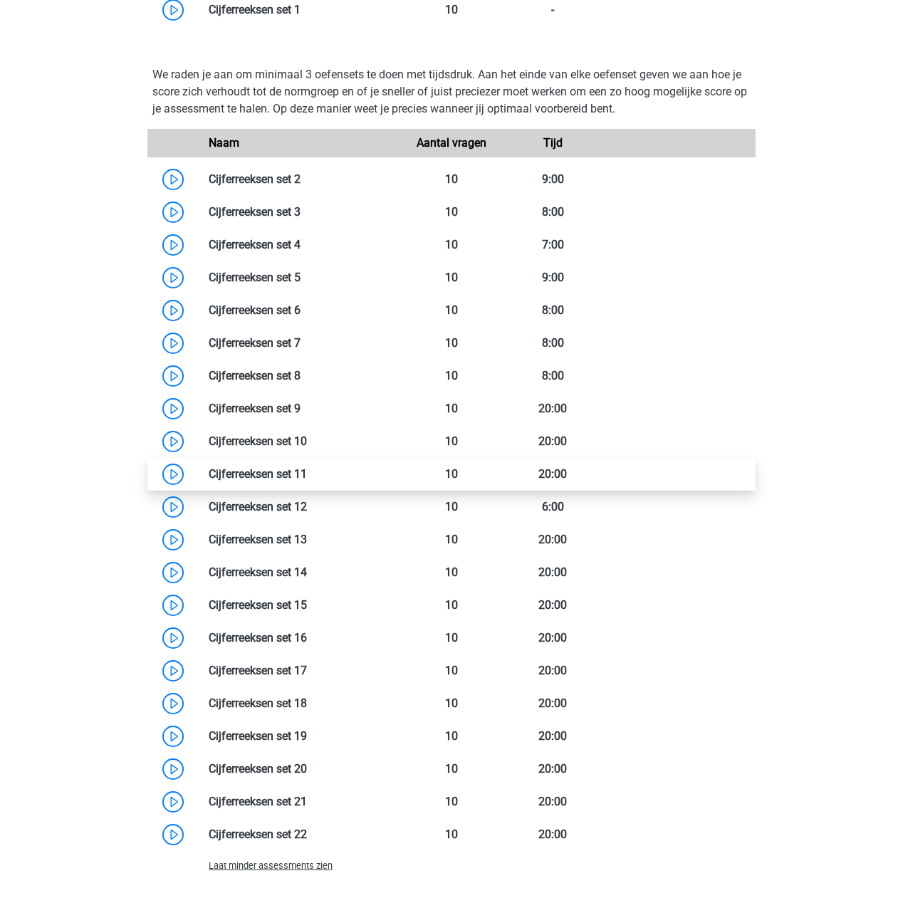
scroll to position [1044, 0]
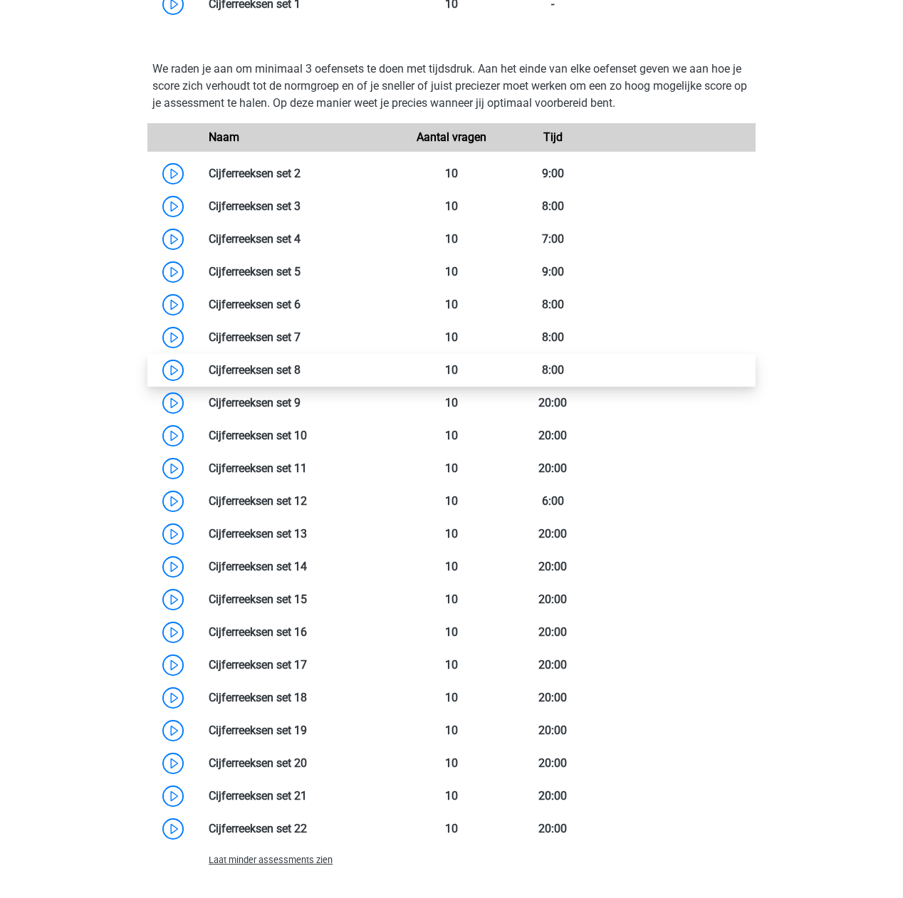
click at [301, 371] on link at bounding box center [301, 370] width 0 height 14
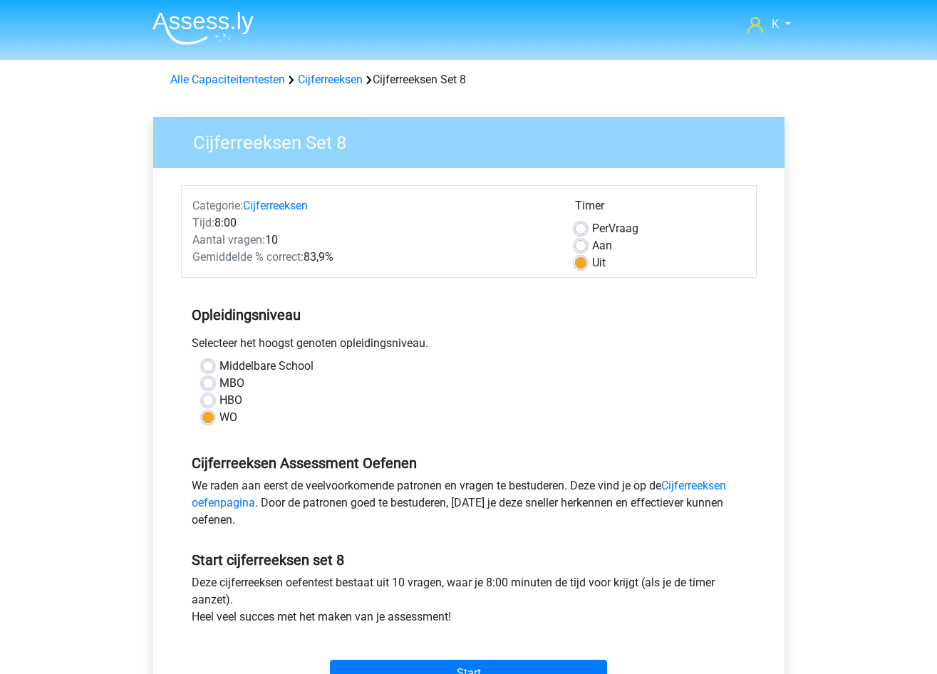
click at [600, 223] on span "Per" at bounding box center [600, 229] width 16 height 14
click at [586, 223] on input "Per Vraag" at bounding box center [580, 227] width 11 height 14
radio input "true"
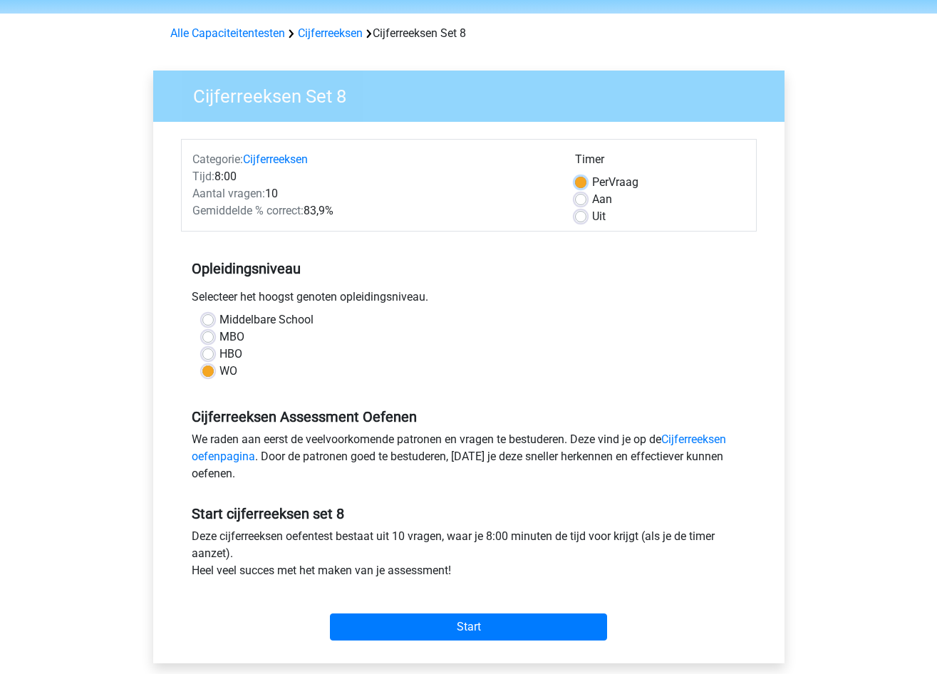
scroll to position [71, 0]
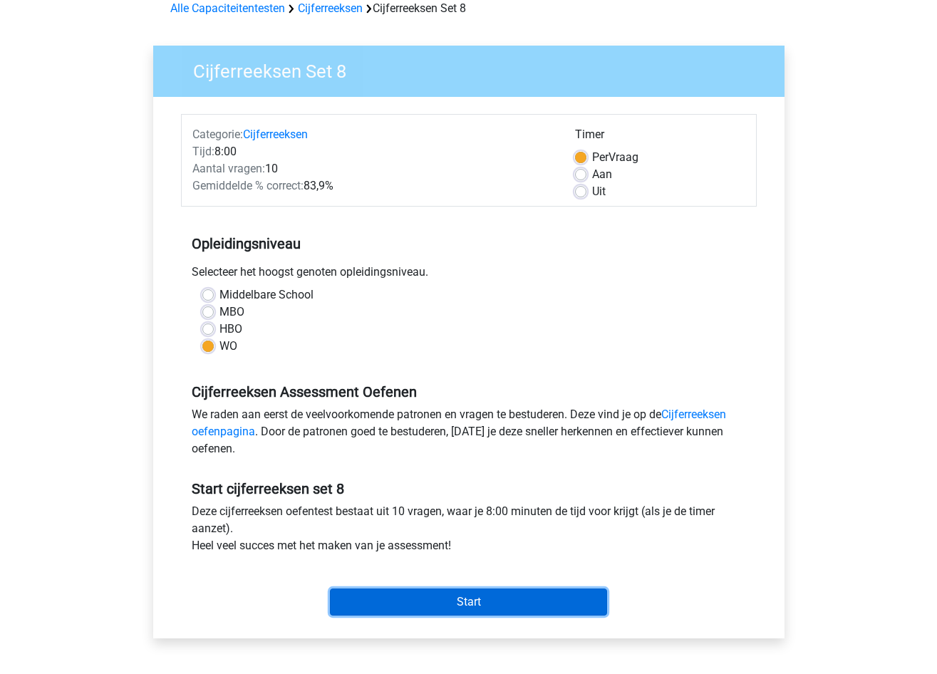
click at [507, 596] on input "Start" at bounding box center [468, 601] width 277 height 27
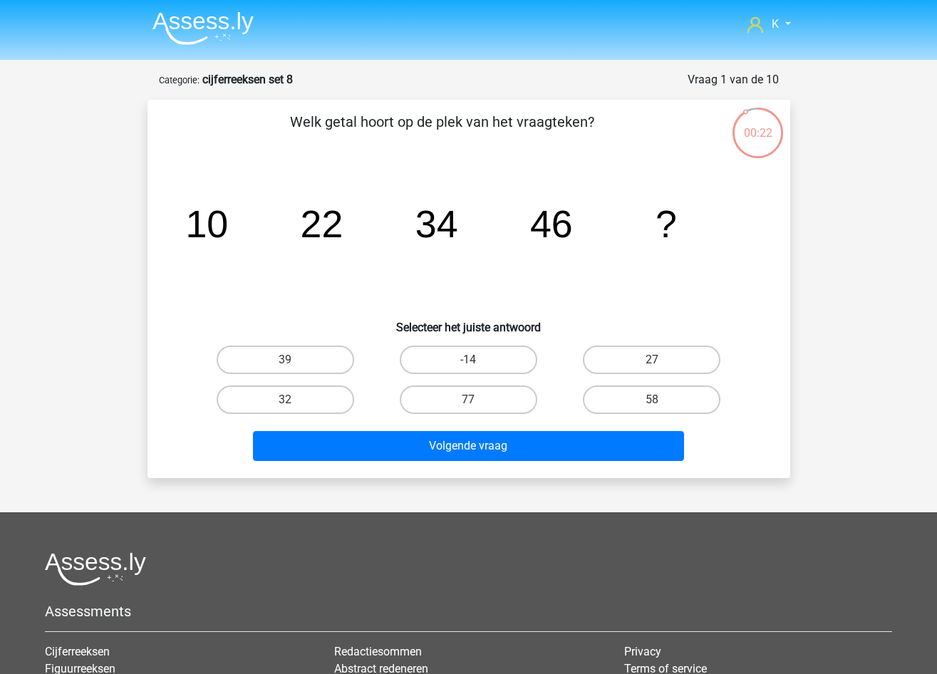
click at [171, 33] on img at bounding box center [202, 27] width 101 height 33
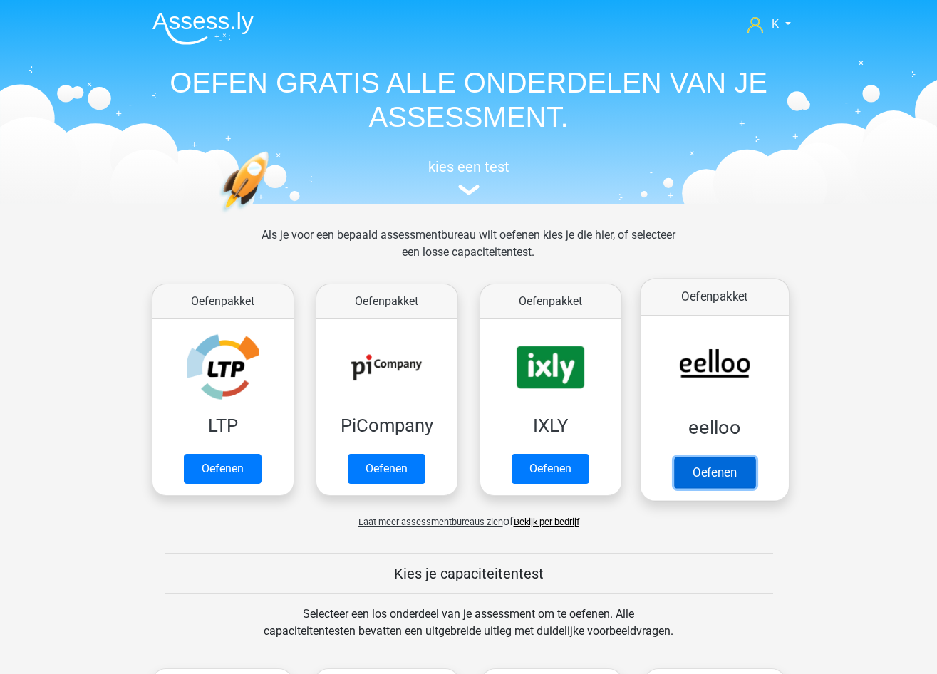
click at [678, 480] on link "Oefenen" at bounding box center [713, 472] width 81 height 31
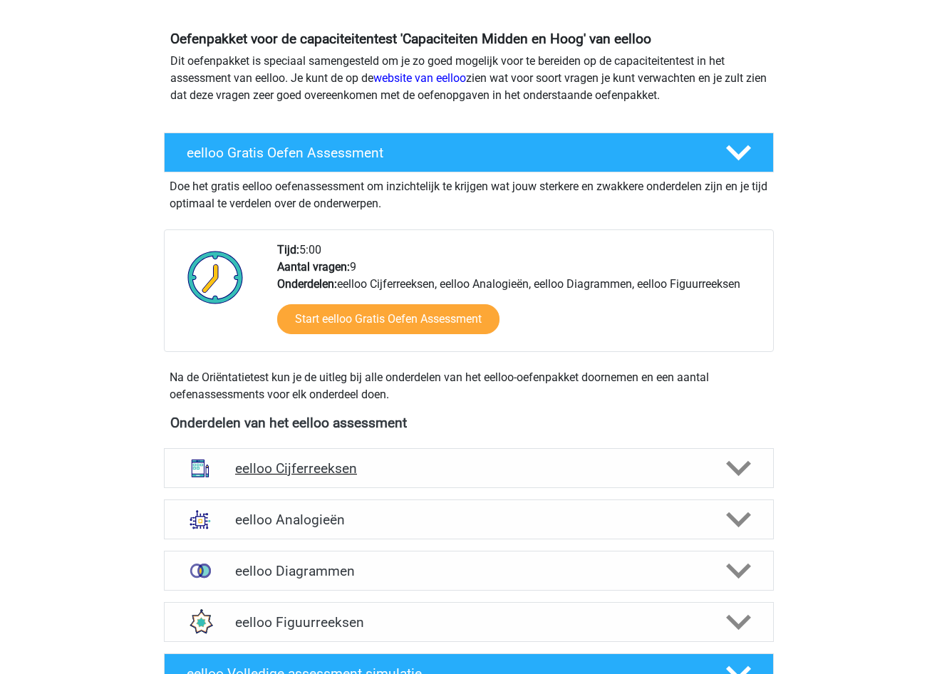
click at [370, 472] on h4 "eelloo Cijferreeksen" at bounding box center [468, 468] width 467 height 16
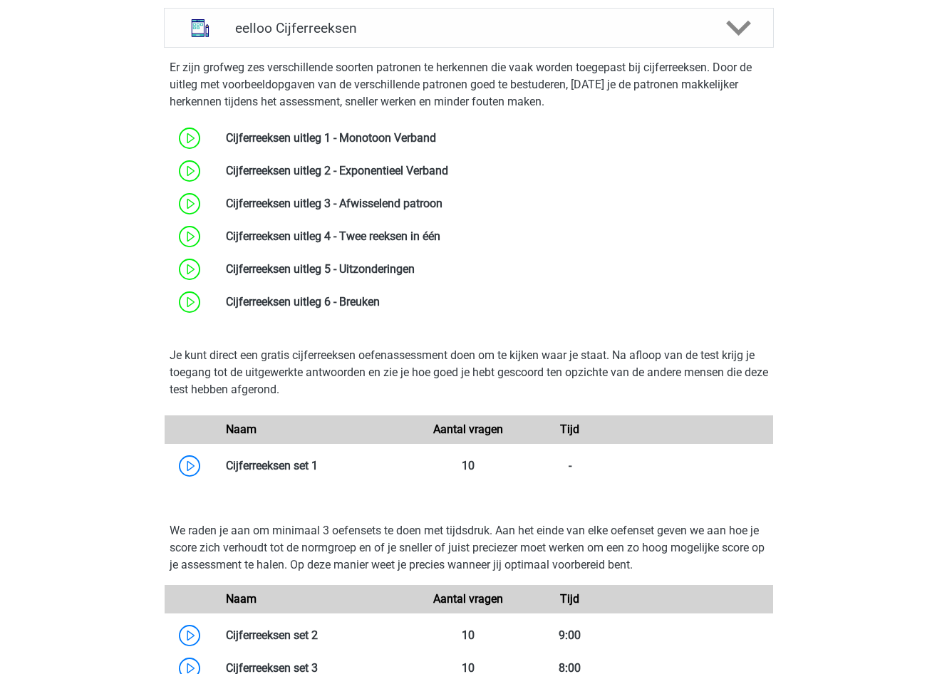
scroll to position [712, 0]
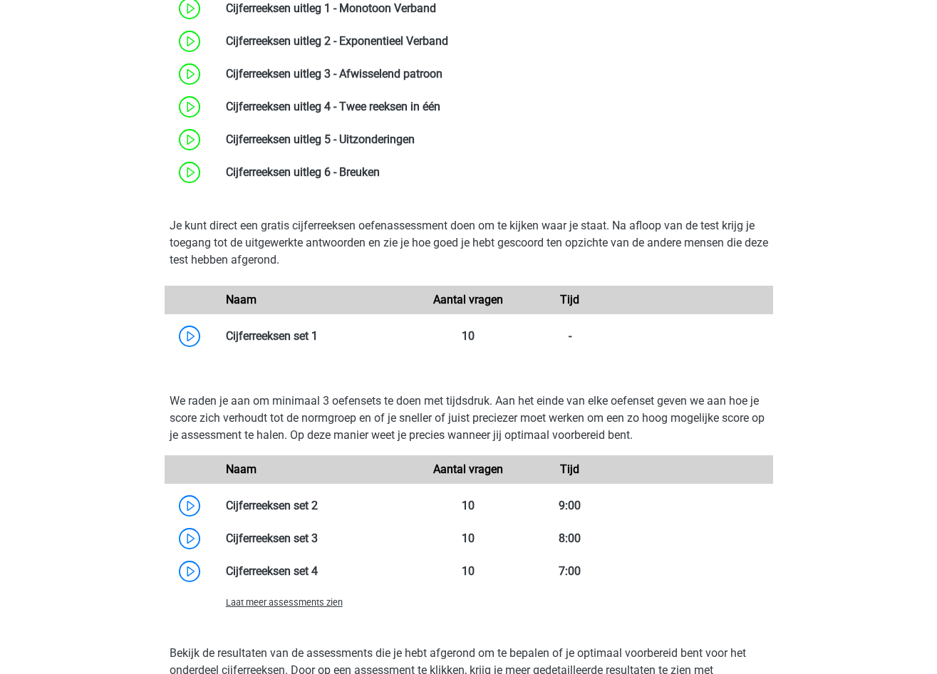
click at [315, 606] on span "Laat meer assessments zien" at bounding box center [284, 602] width 117 height 11
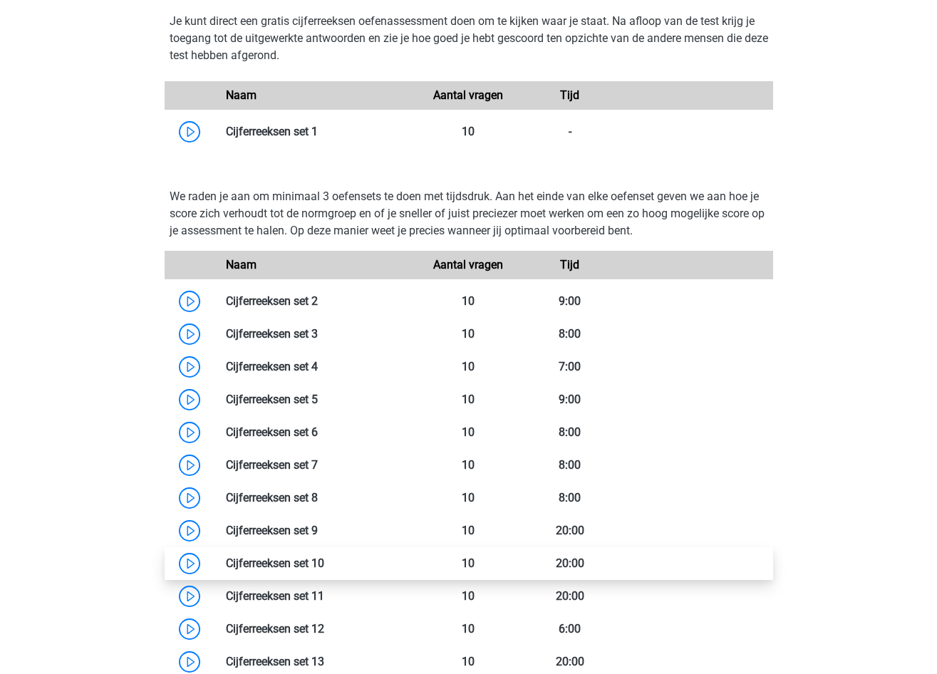
scroll to position [926, 0]
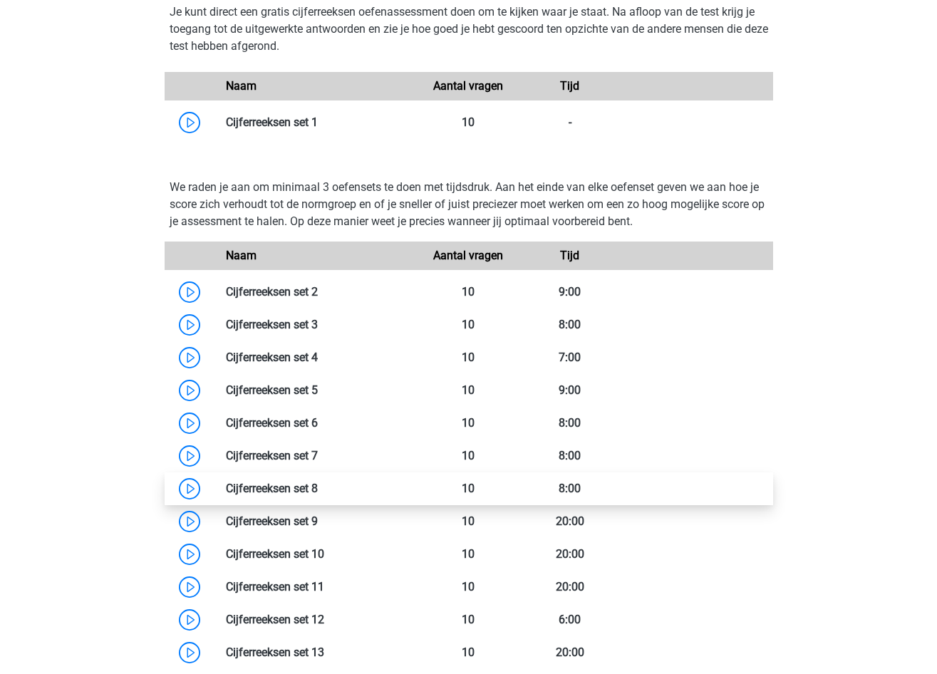
click at [318, 482] on link at bounding box center [318, 489] width 0 height 14
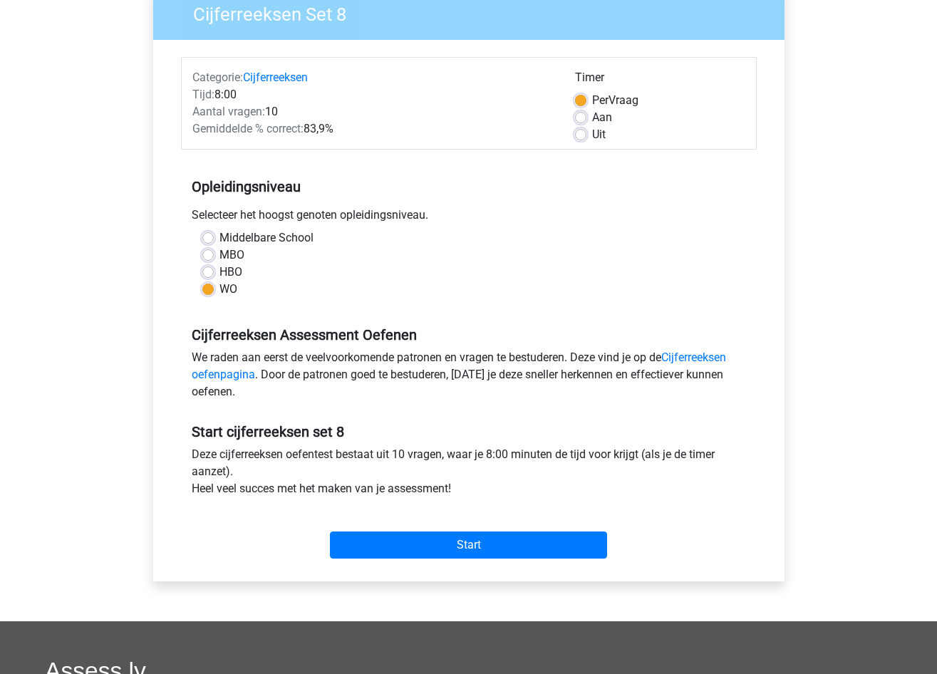
scroll to position [142, 0]
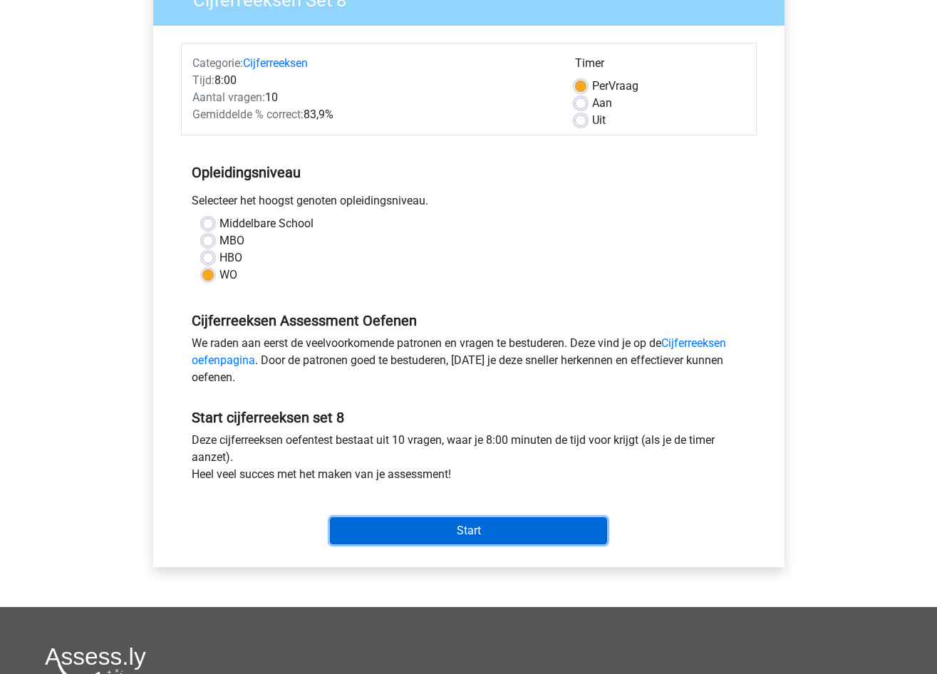
click at [468, 541] on input "Start" at bounding box center [468, 530] width 277 height 27
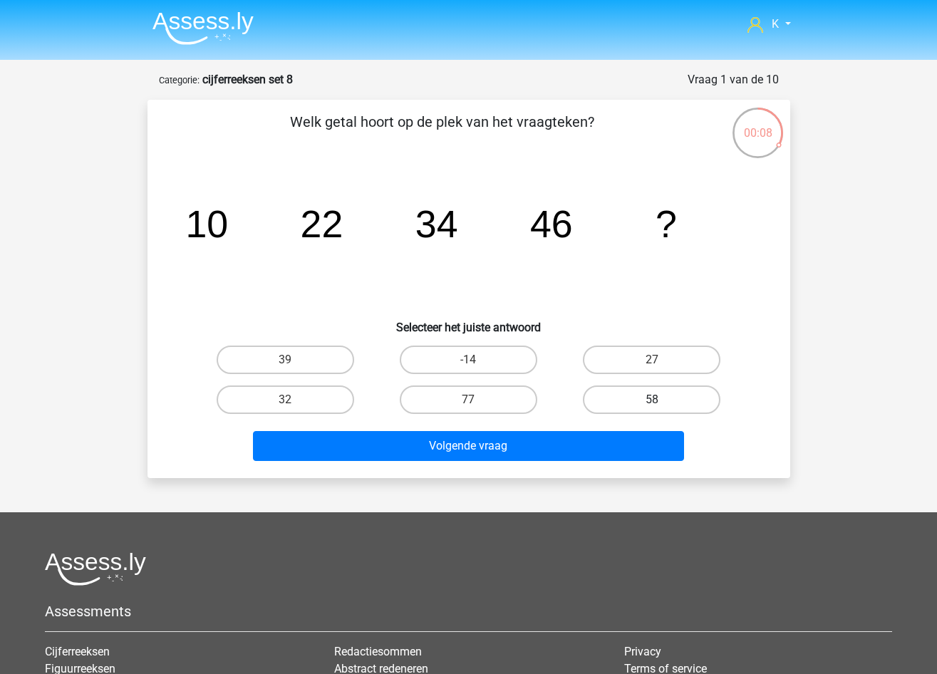
drag, startPoint x: 634, startPoint y: 410, endPoint x: 624, endPoint y: 435, distance: 26.9
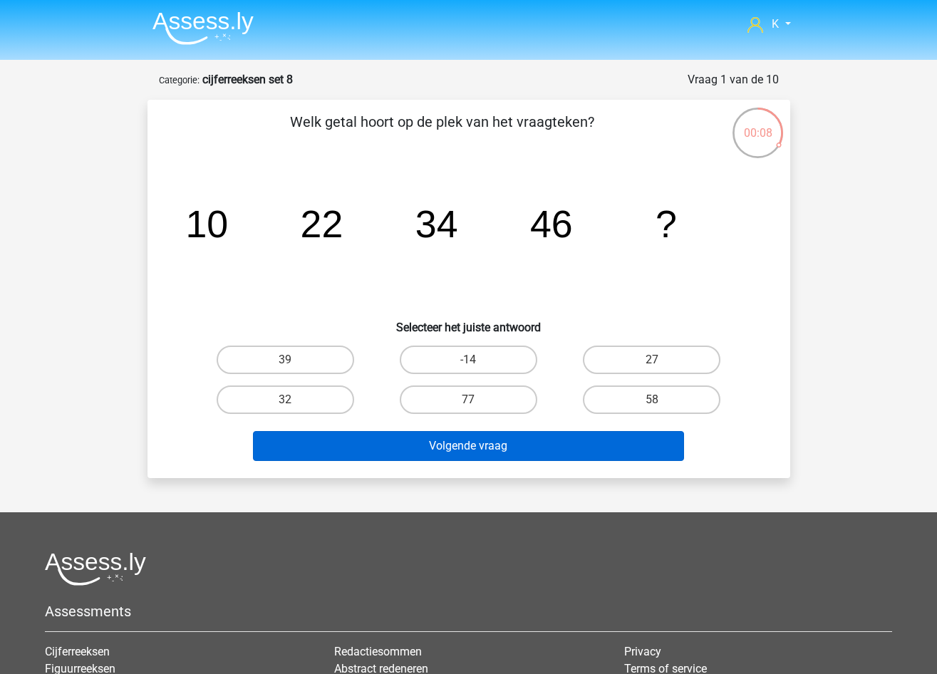
click at [634, 410] on label "58" at bounding box center [651, 399] width 137 height 28
click at [652, 409] on input "58" at bounding box center [656, 404] width 9 height 9
radio input "true"
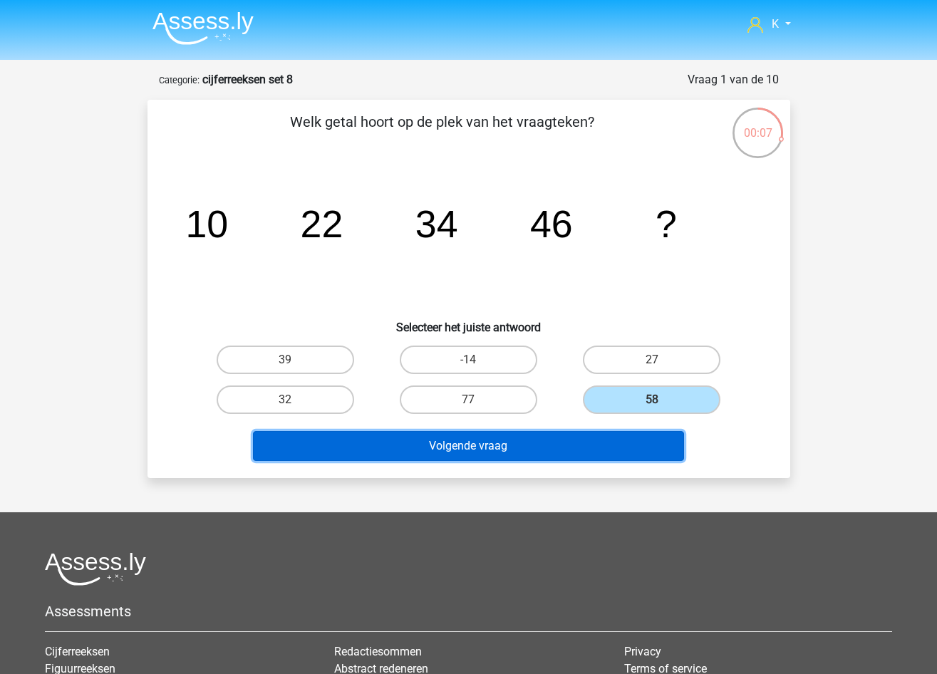
click at [613, 449] on button "Volgende vraag" at bounding box center [468, 446] width 431 height 30
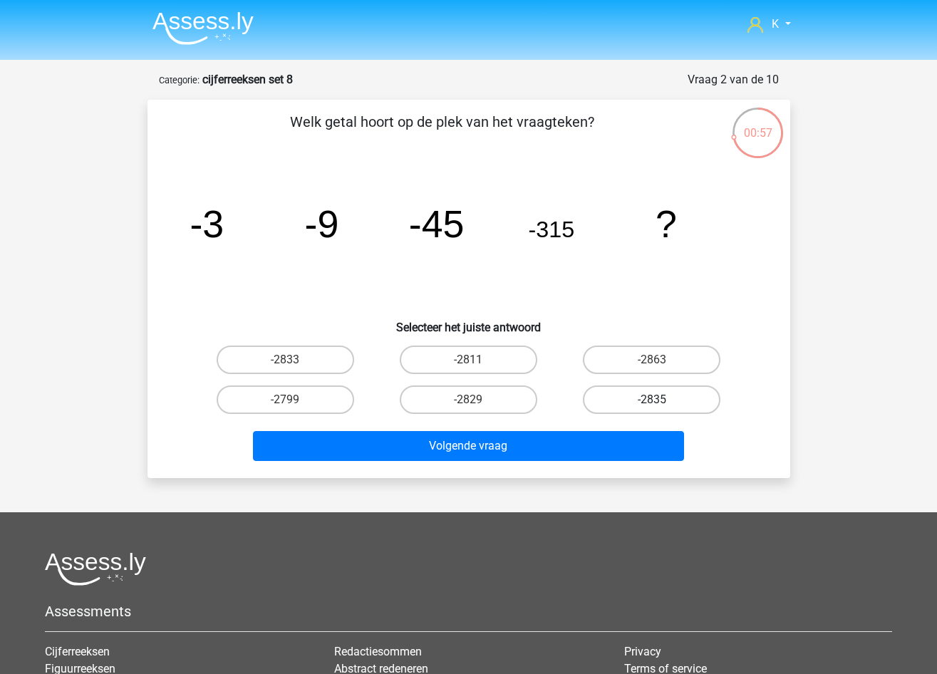
click at [628, 401] on label "-2835" at bounding box center [651, 399] width 137 height 28
click at [652, 401] on input "-2835" at bounding box center [656, 404] width 9 height 9
radio input "true"
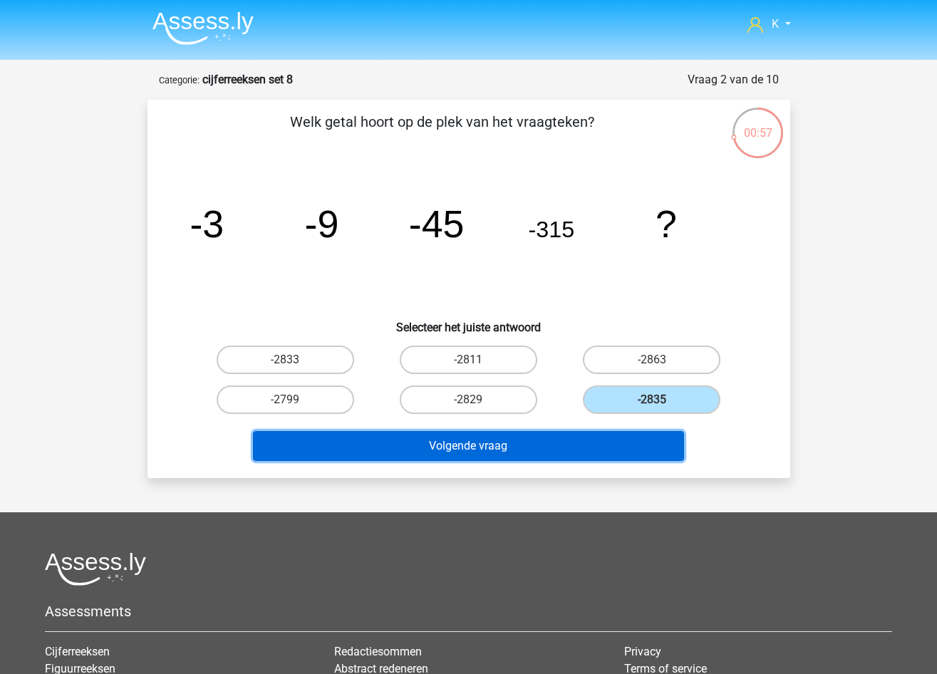
click at [606, 446] on button "Volgende vraag" at bounding box center [468, 446] width 431 height 30
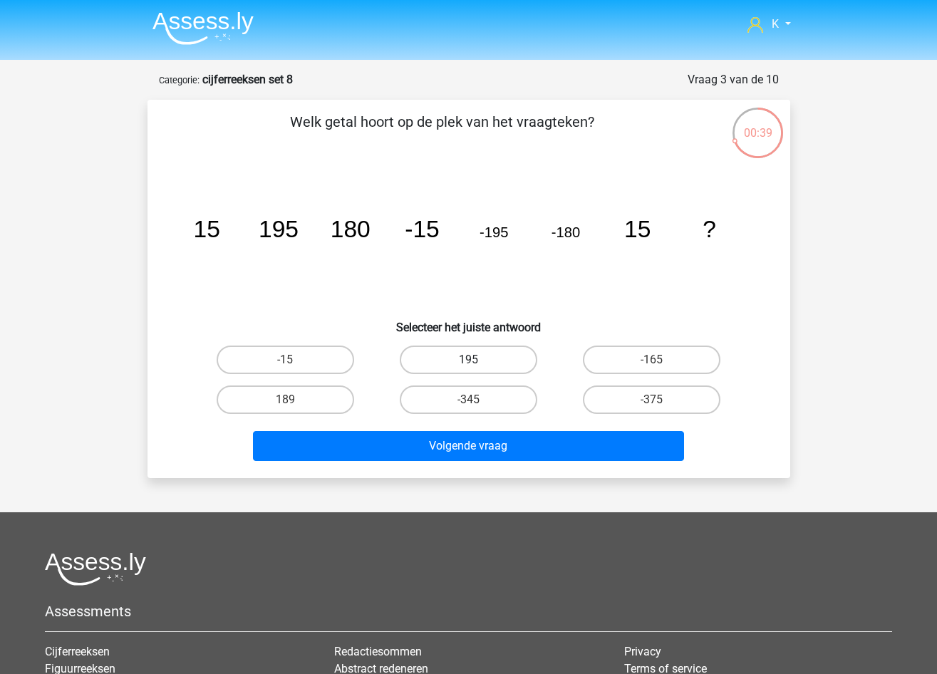
click at [507, 361] on label "195" at bounding box center [468, 360] width 137 height 28
click at [477, 361] on input "195" at bounding box center [472, 364] width 9 height 9
radio input "true"
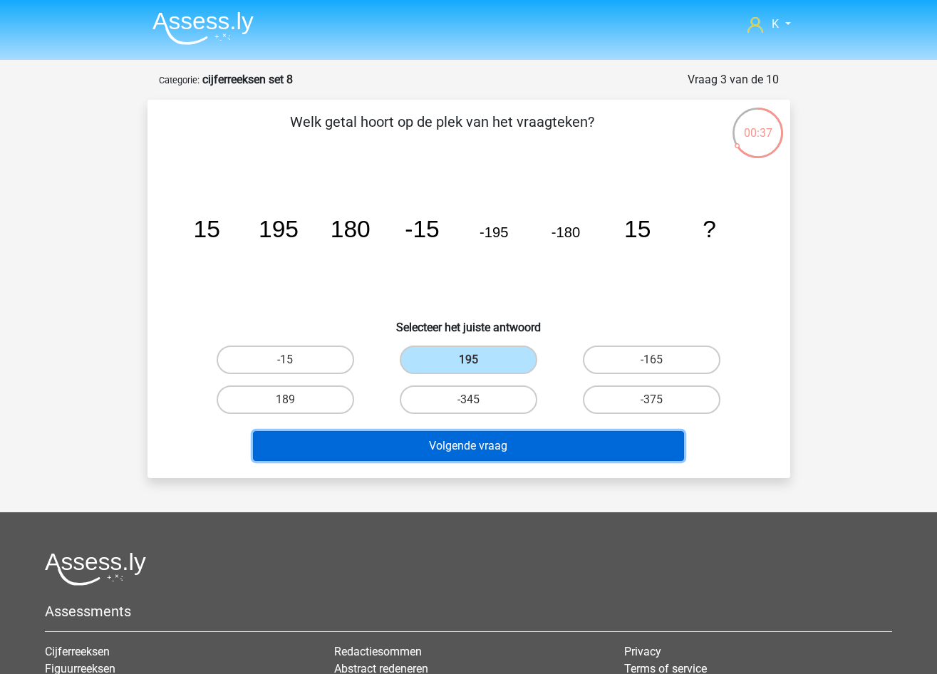
click at [517, 452] on button "Volgende vraag" at bounding box center [468, 446] width 431 height 30
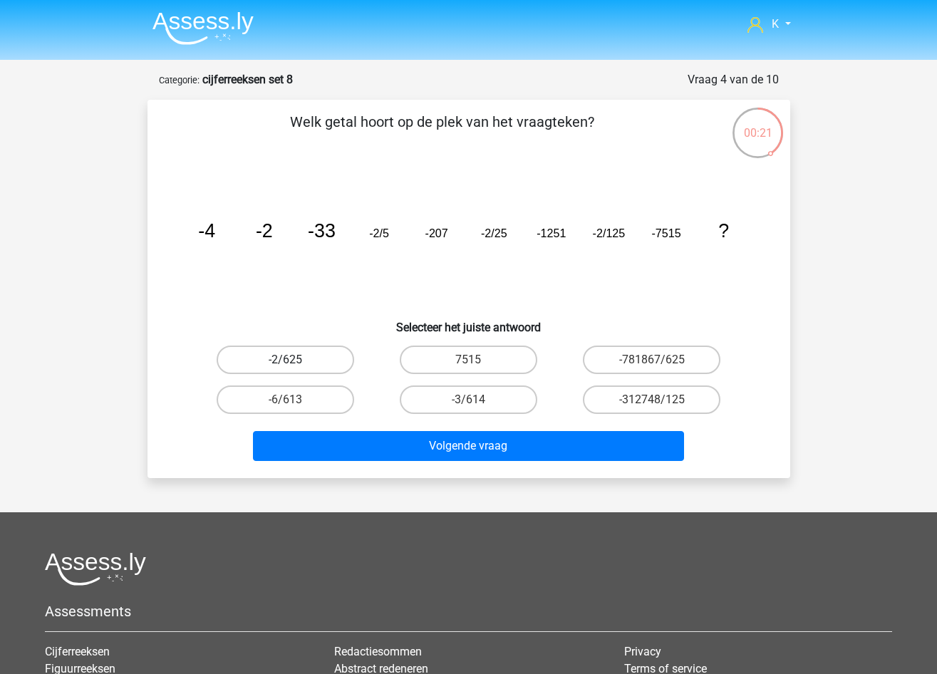
click at [340, 356] on label "-2/625" at bounding box center [285, 360] width 137 height 28
click at [294, 360] on input "-2/625" at bounding box center [289, 364] width 9 height 9
radio input "true"
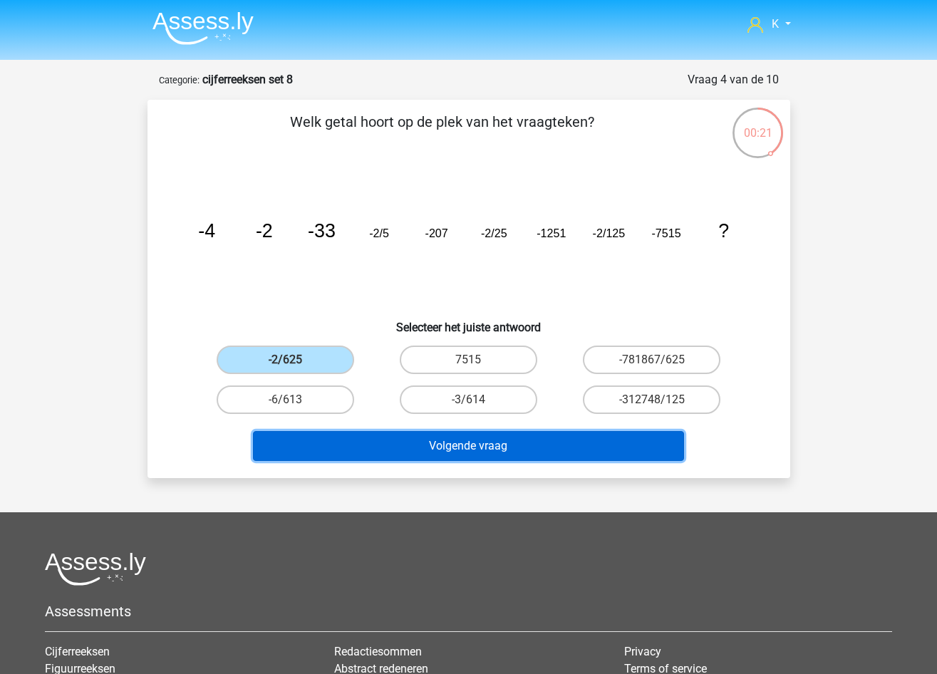
click at [375, 437] on button "Volgende vraag" at bounding box center [468, 446] width 431 height 30
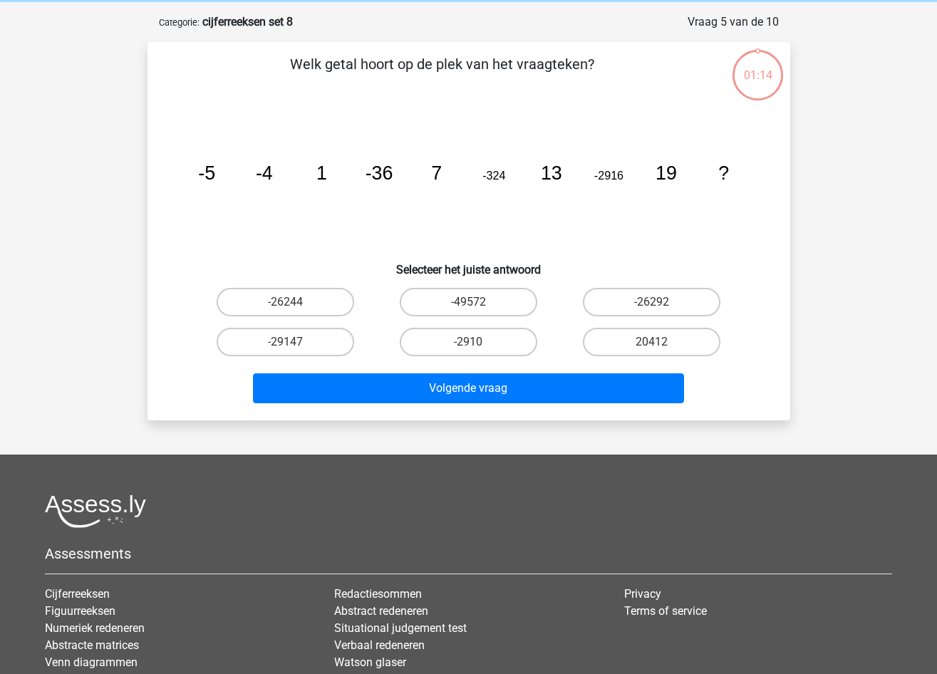
scroll to position [71, 0]
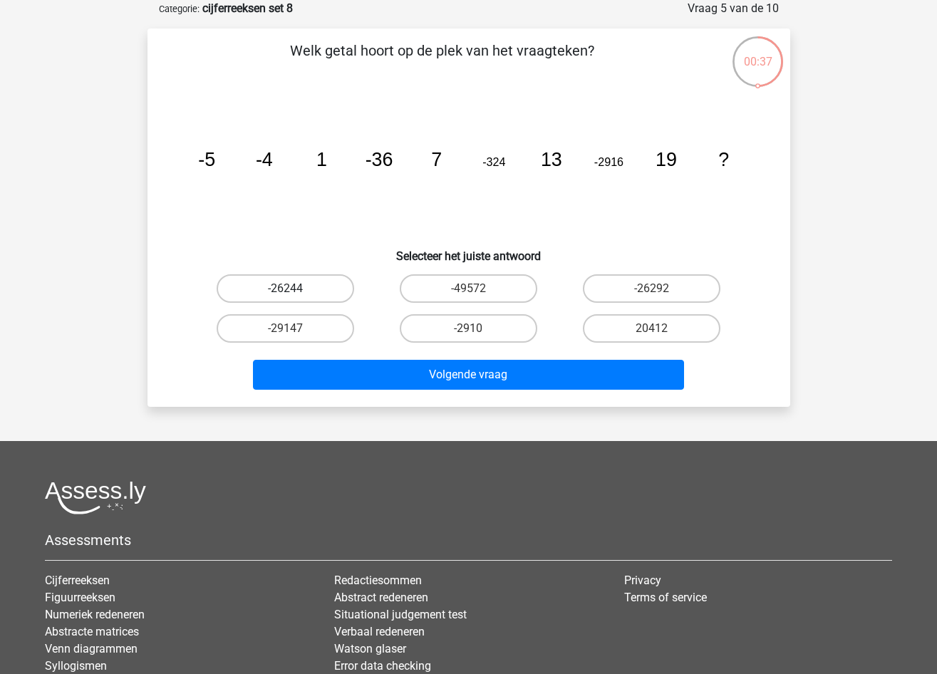
click at [303, 291] on label "-26244" at bounding box center [285, 288] width 137 height 28
click at [294, 291] on input "-26244" at bounding box center [289, 293] width 9 height 9
radio input "true"
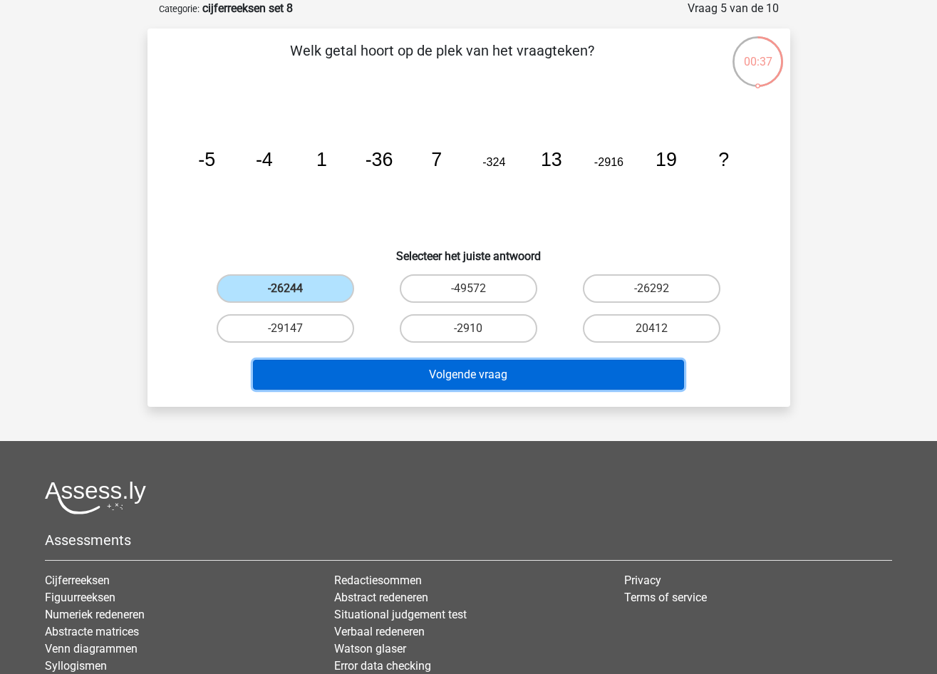
click at [390, 383] on button "Volgende vraag" at bounding box center [468, 375] width 431 height 30
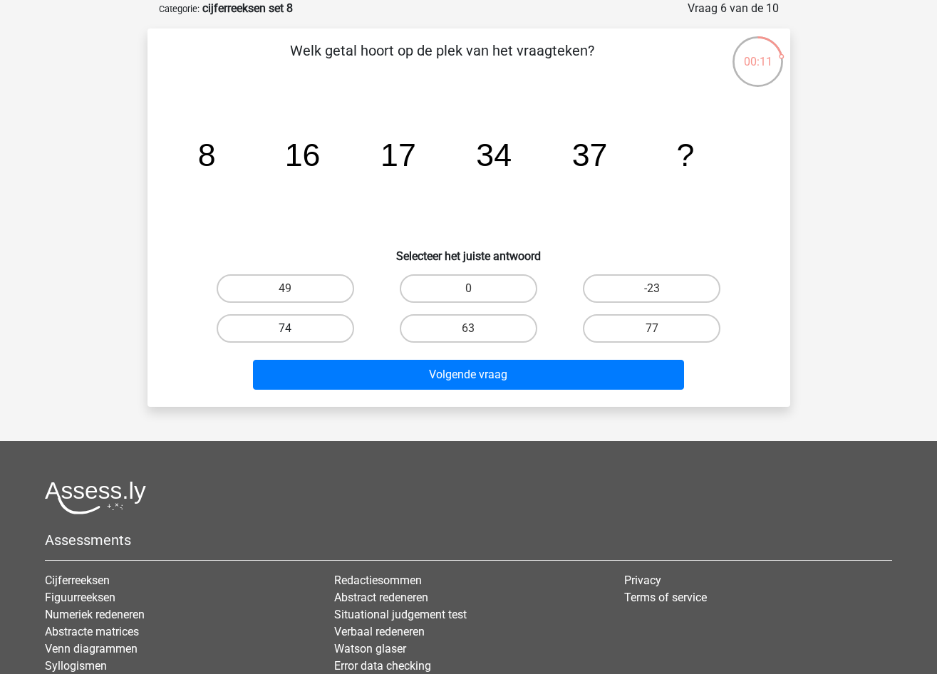
click at [336, 334] on label "74" at bounding box center [285, 328] width 137 height 28
click at [294, 334] on input "74" at bounding box center [289, 332] width 9 height 9
radio input "true"
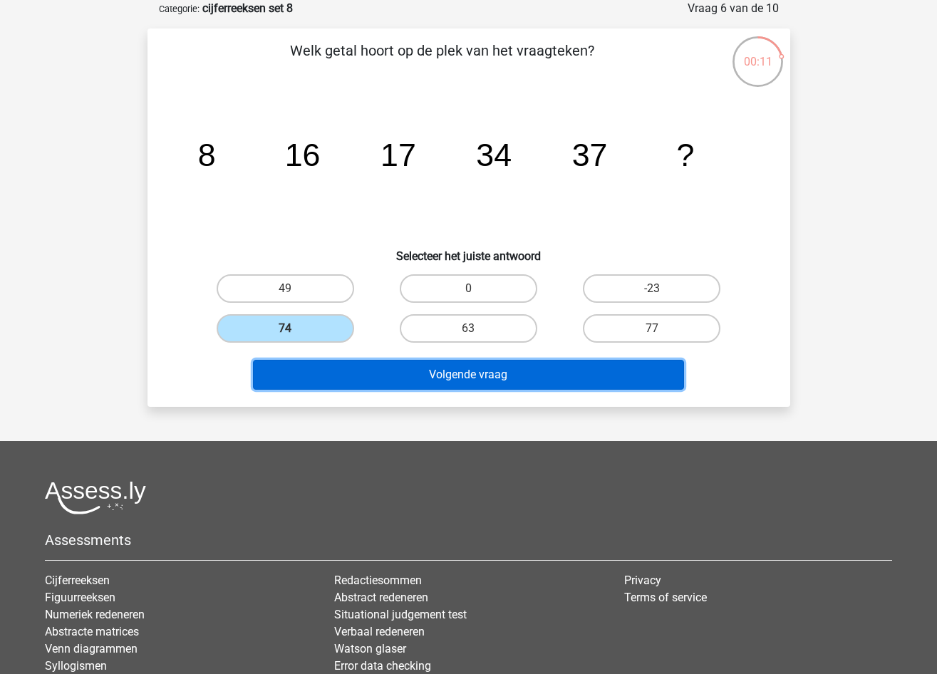
click at [375, 361] on button "Volgende vraag" at bounding box center [468, 375] width 431 height 30
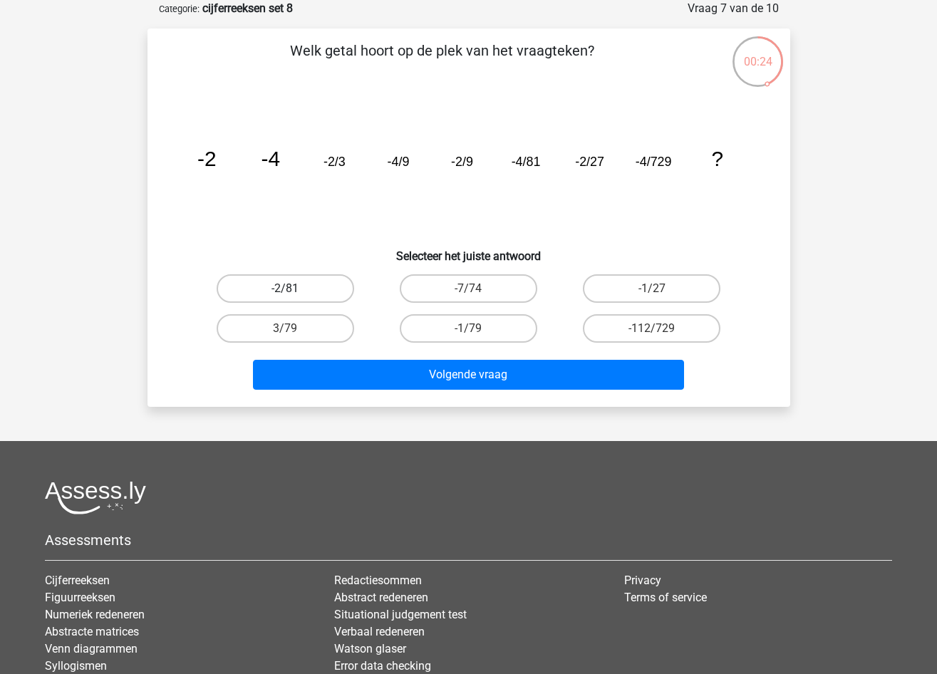
click at [306, 287] on label "-2/81" at bounding box center [285, 288] width 137 height 28
click at [294, 289] on input "-2/81" at bounding box center [289, 293] width 9 height 9
radio input "true"
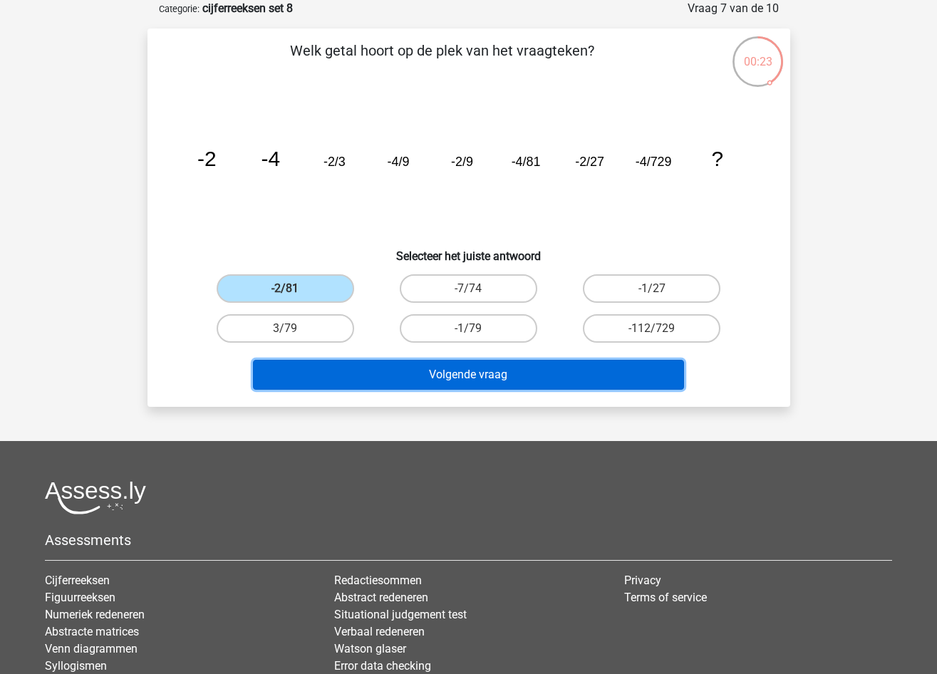
click at [360, 370] on button "Volgende vraag" at bounding box center [468, 375] width 431 height 30
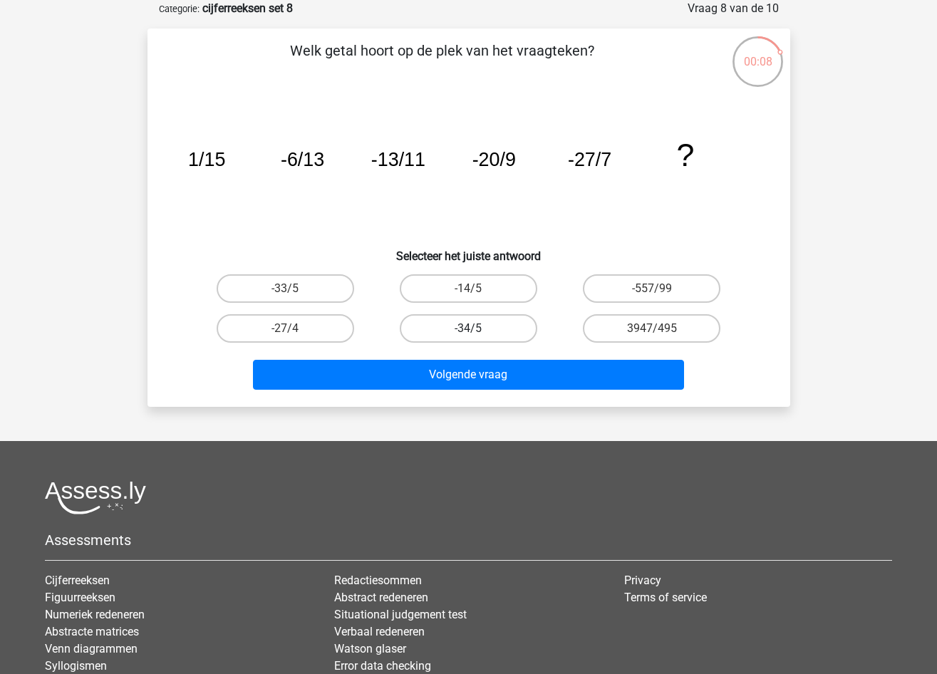
click at [432, 330] on label "-34/5" at bounding box center [468, 328] width 137 height 28
click at [468, 330] on input "-34/5" at bounding box center [472, 332] width 9 height 9
radio input "true"
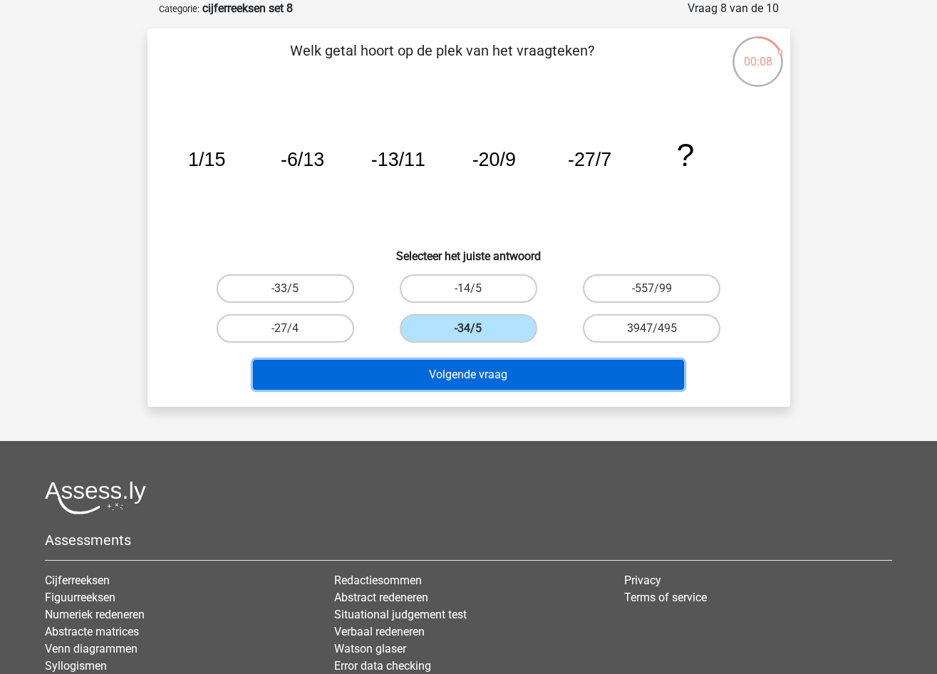
click at [431, 367] on button "Volgende vraag" at bounding box center [468, 375] width 431 height 30
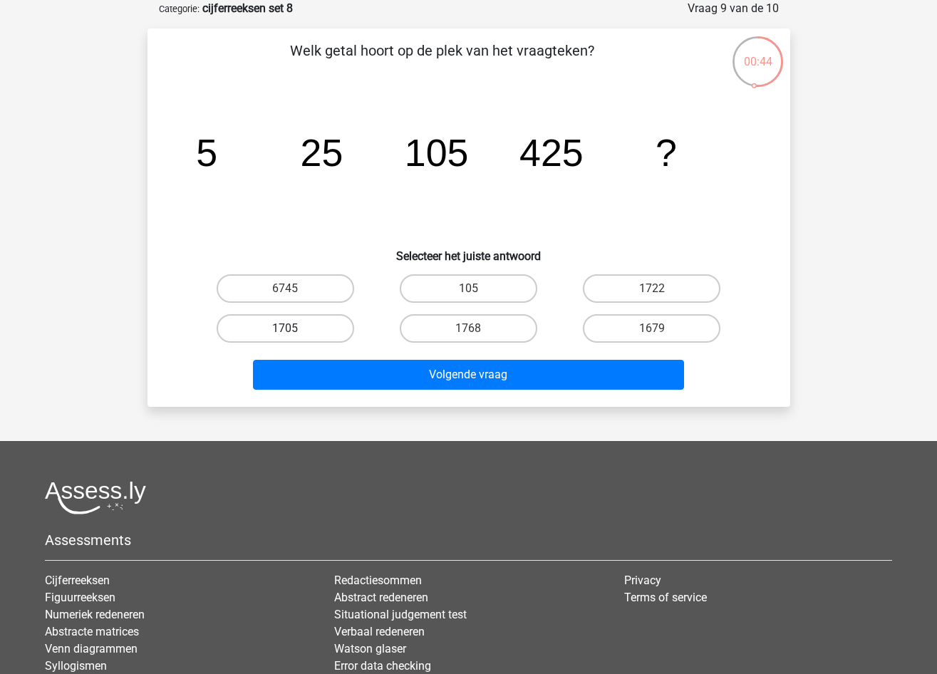
click at [336, 327] on label "1705" at bounding box center [285, 328] width 137 height 28
click at [294, 328] on input "1705" at bounding box center [289, 332] width 9 height 9
radio input "true"
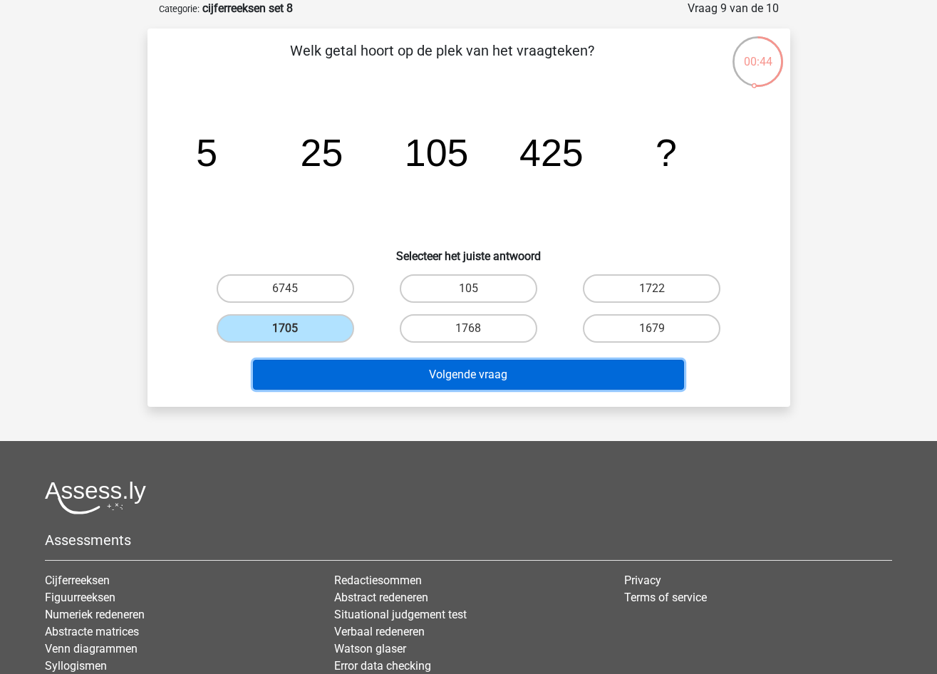
click at [354, 365] on button "Volgende vraag" at bounding box center [468, 375] width 431 height 30
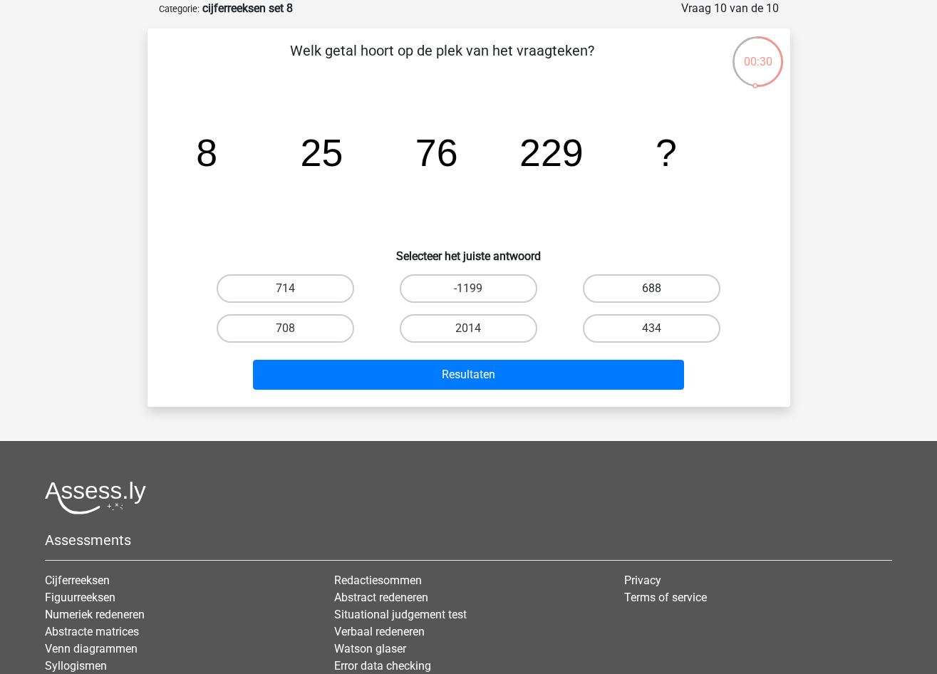
click at [611, 296] on label "688" at bounding box center [651, 288] width 137 height 28
click at [652, 296] on input "688" at bounding box center [656, 293] width 9 height 9
radio input "true"
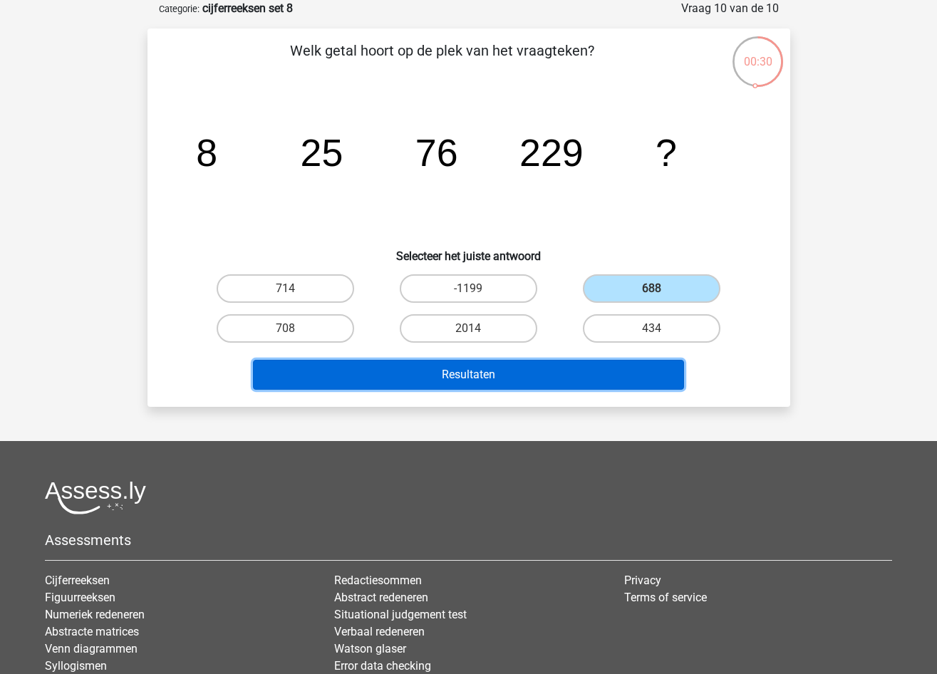
click at [564, 367] on button "Resultaten" at bounding box center [468, 375] width 431 height 30
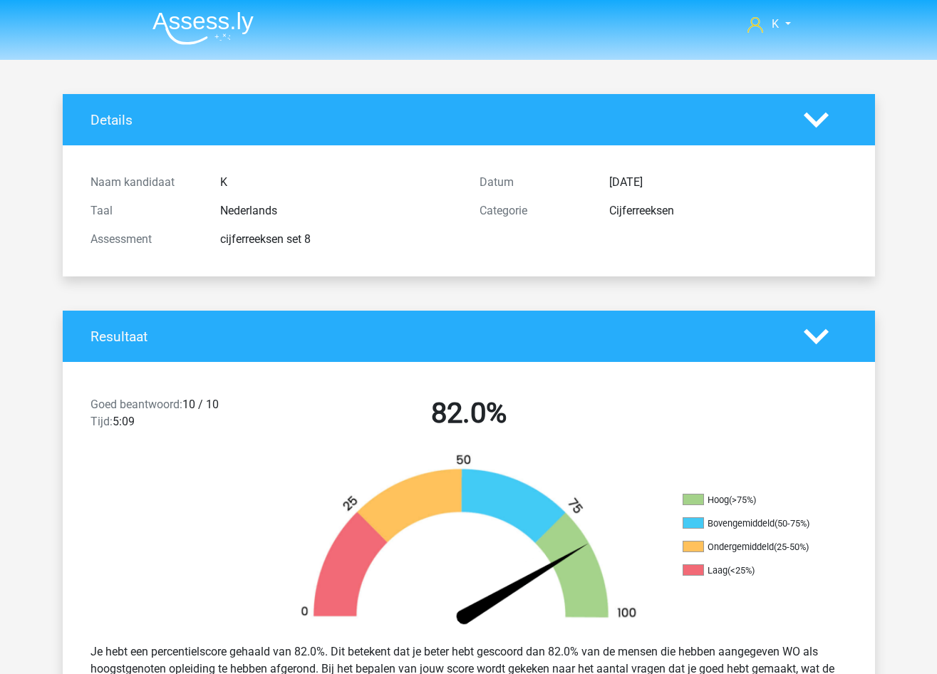
click at [227, 27] on img at bounding box center [202, 27] width 101 height 33
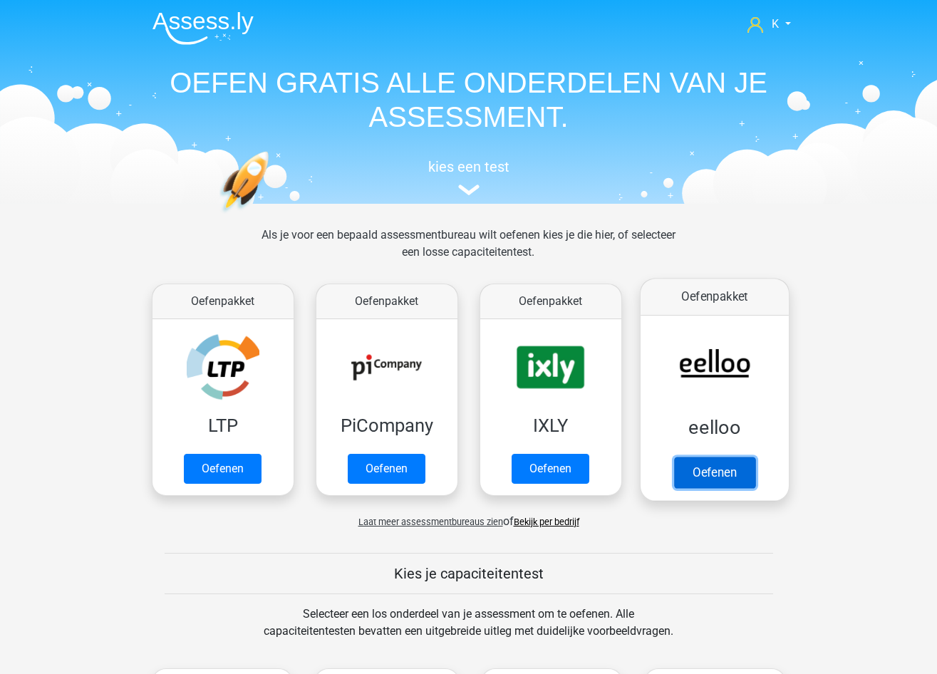
click at [703, 467] on link "Oefenen" at bounding box center [713, 472] width 81 height 31
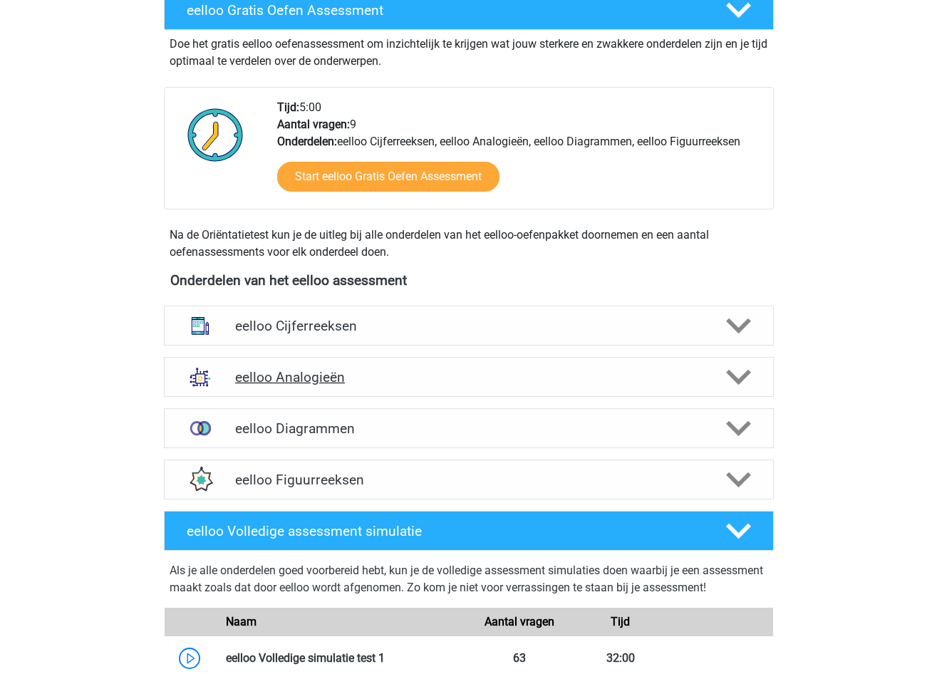
click at [346, 375] on h4 "eelloo Analogieën" at bounding box center [468, 377] width 467 height 16
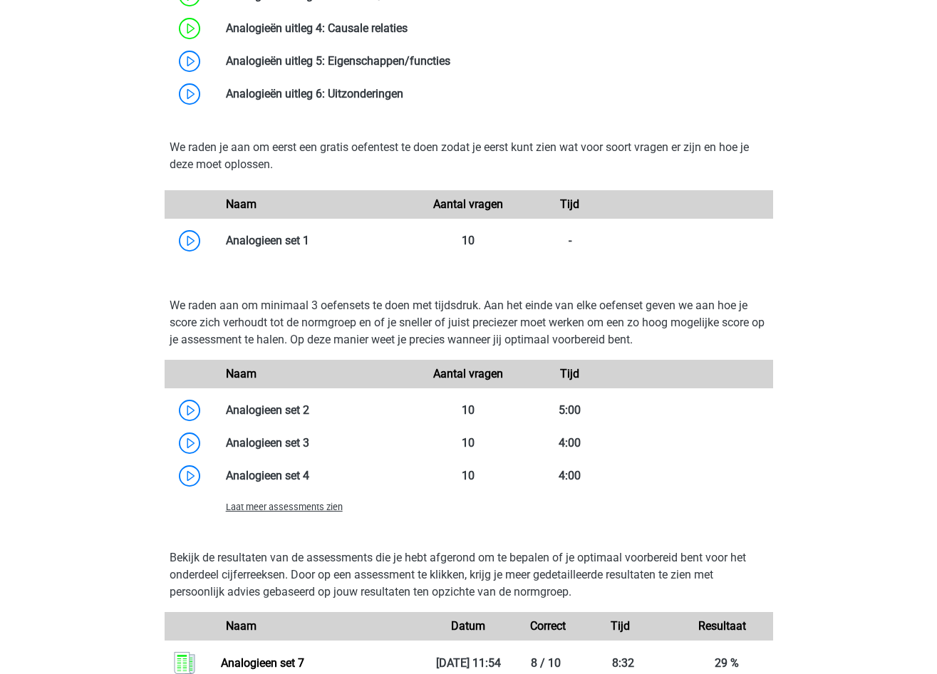
scroll to position [1140, 0]
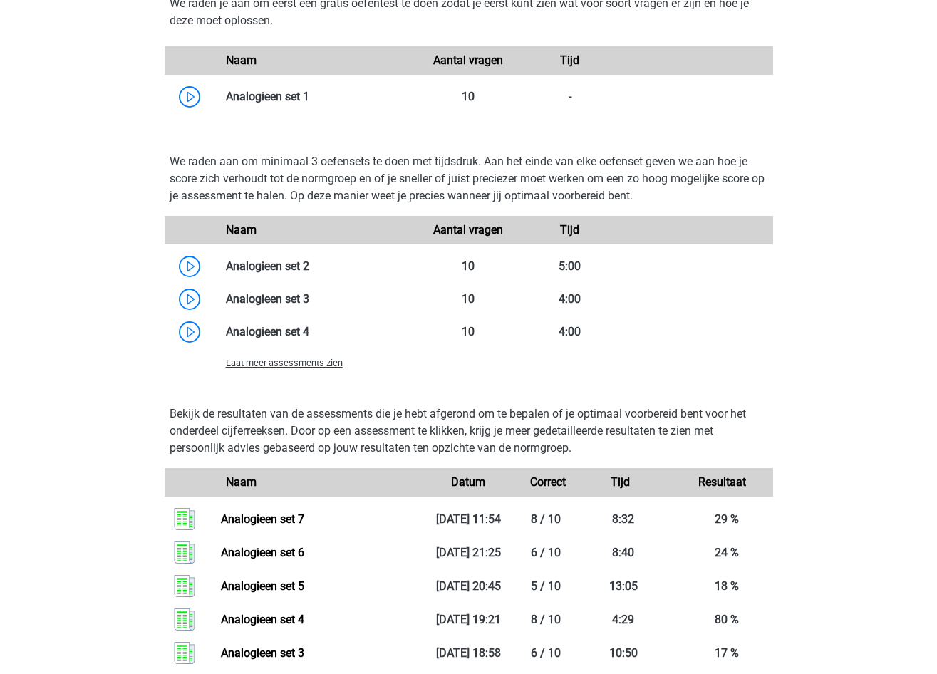
click at [322, 364] on span "Laat meer assessments zien" at bounding box center [284, 363] width 117 height 11
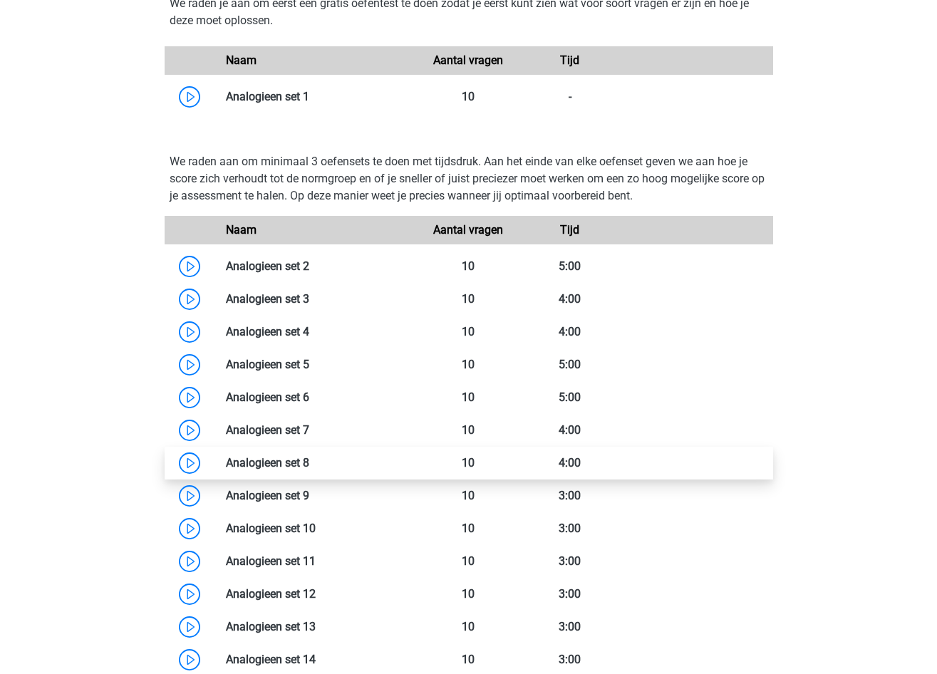
click at [309, 462] on link at bounding box center [309, 463] width 0 height 14
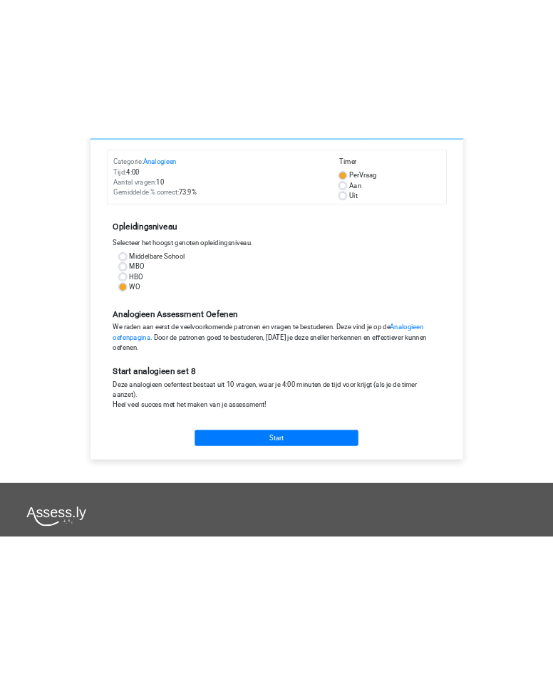
scroll to position [285, 0]
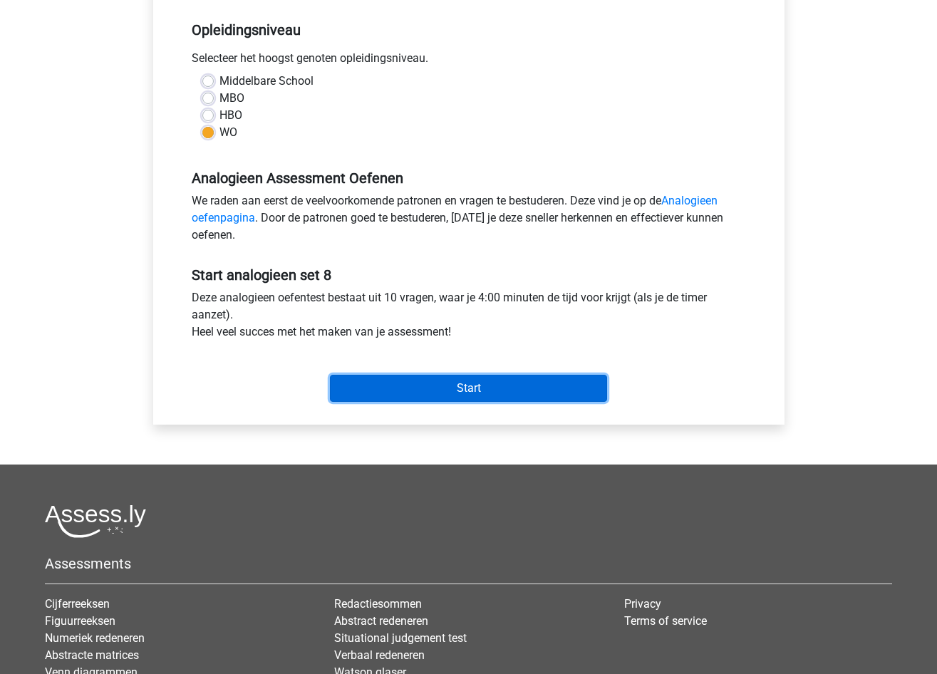
click at [448, 396] on input "Start" at bounding box center [468, 388] width 277 height 27
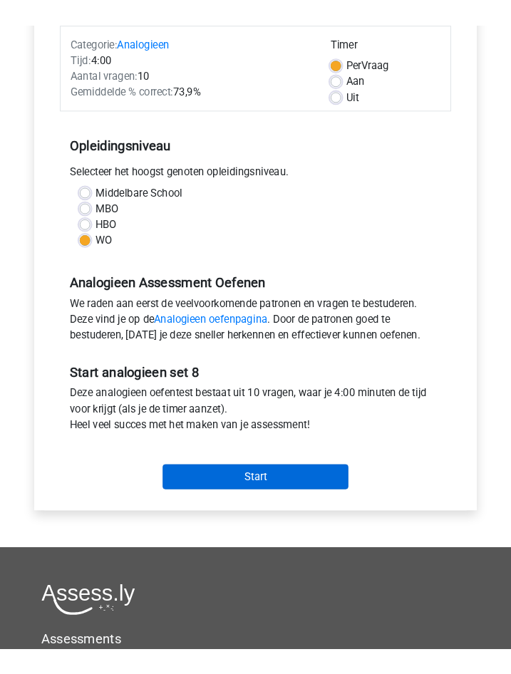
scroll to position [214, 0]
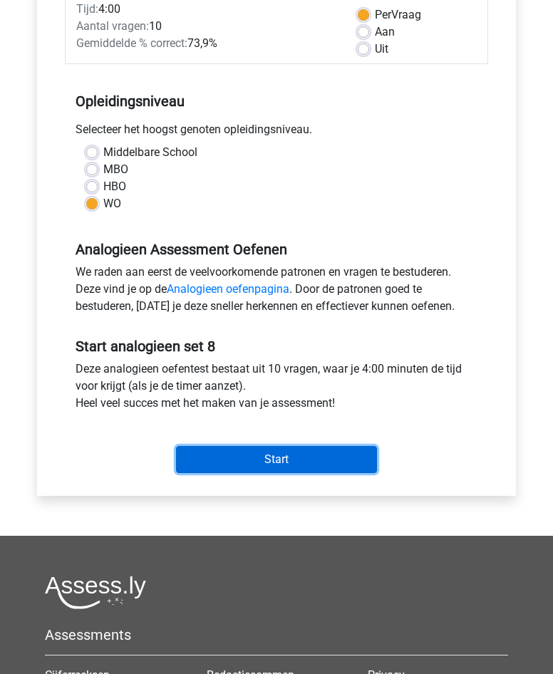
click at [309, 458] on input "Start" at bounding box center [276, 459] width 201 height 27
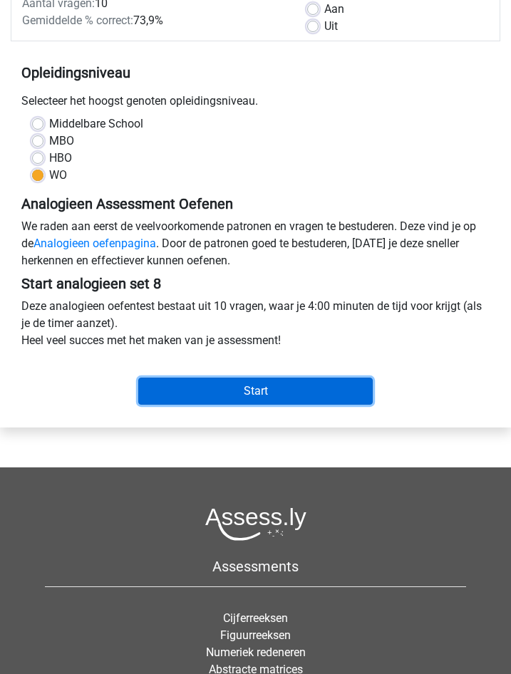
click at [242, 390] on input "Start" at bounding box center [255, 391] width 234 height 27
click at [254, 399] on input "Start" at bounding box center [255, 391] width 234 height 27
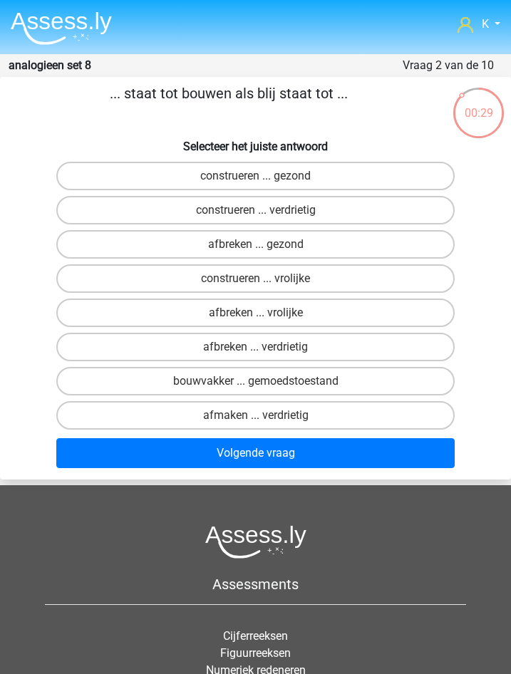
click at [35, 10] on li at bounding box center [61, 25] width 101 height 39
click at [48, 16] on img at bounding box center [61, 27] width 101 height 33
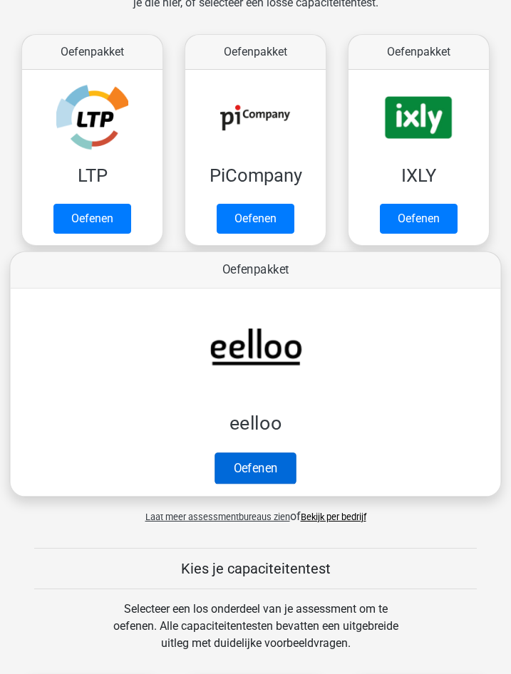
scroll to position [285, 0]
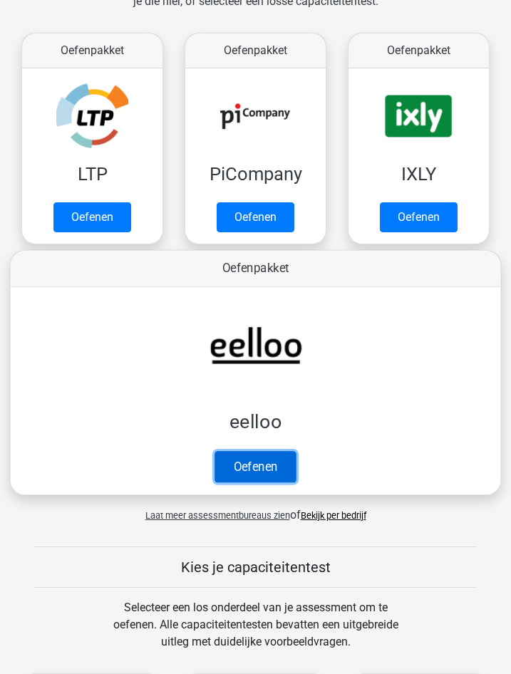
click at [273, 472] on link "Oefenen" at bounding box center [254, 466] width 81 height 31
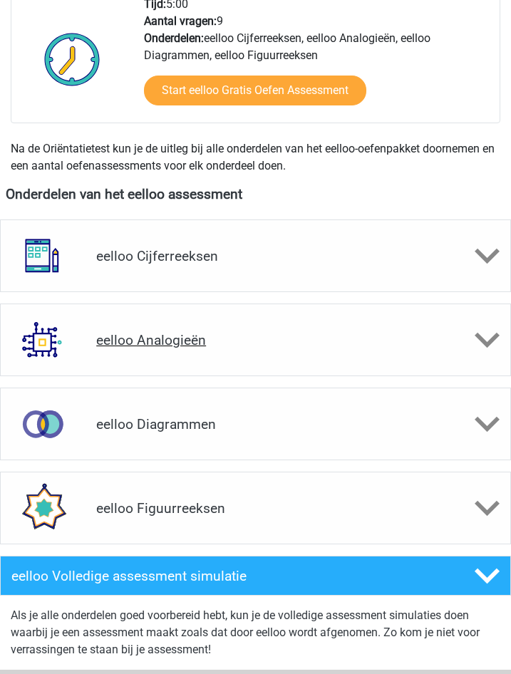
click at [207, 346] on h4 "eelloo Analogieën" at bounding box center [255, 340] width 318 height 16
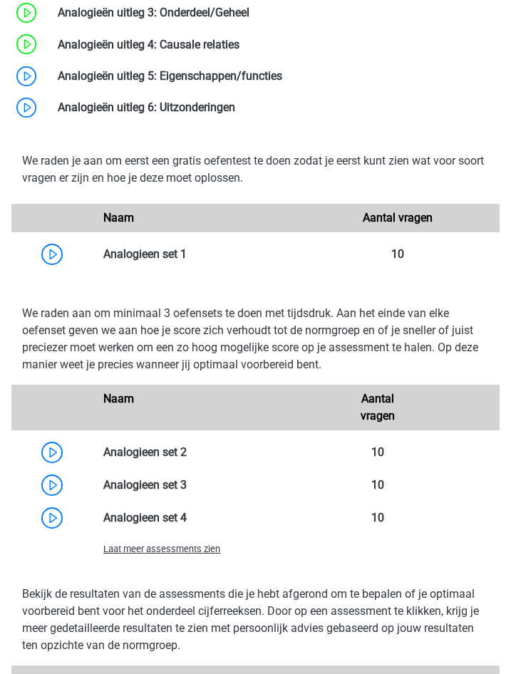
scroll to position [1211, 0]
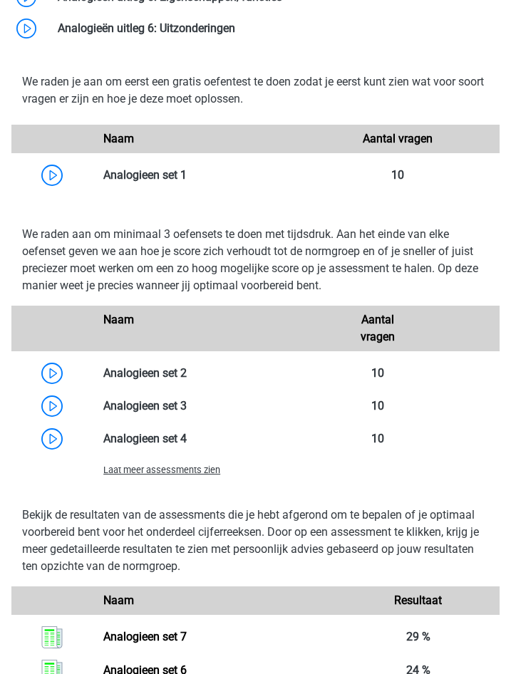
click at [167, 469] on span "Laat meer assessments zien" at bounding box center [161, 469] width 117 height 11
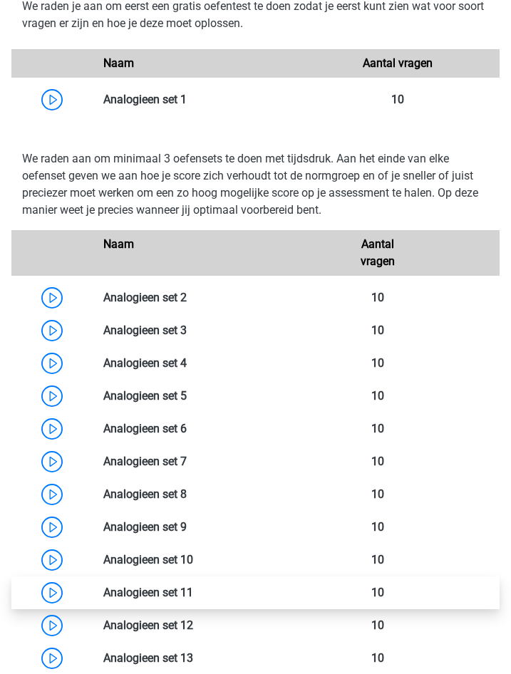
scroll to position [1425, 0]
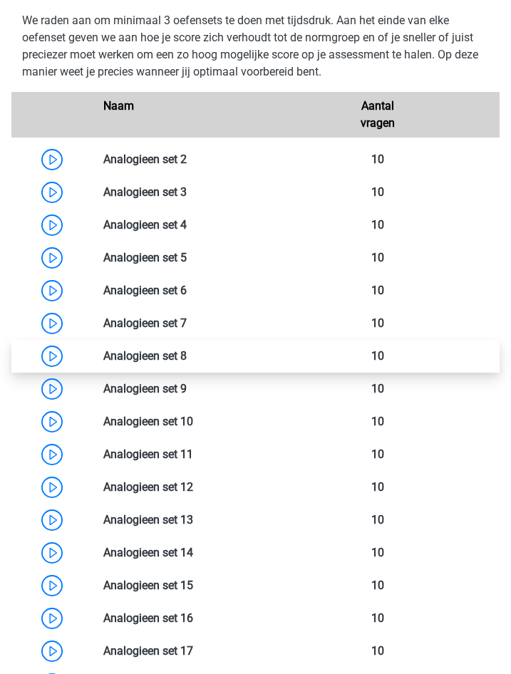
click at [187, 353] on link at bounding box center [187, 356] width 0 height 14
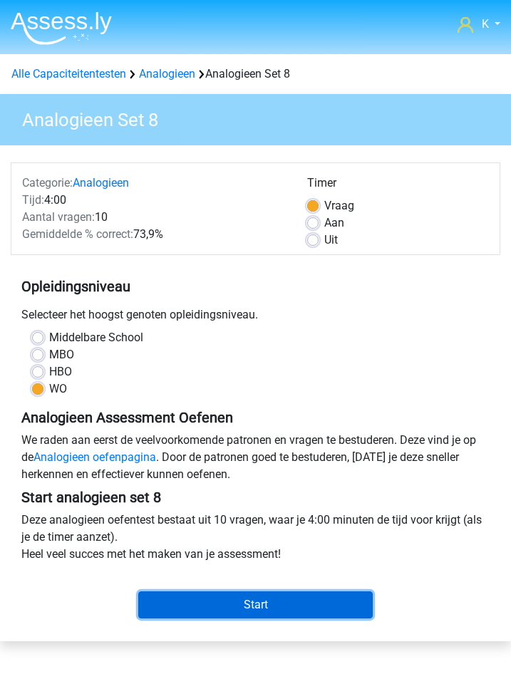
click at [239, 593] on input "Start" at bounding box center [255, 604] width 234 height 27
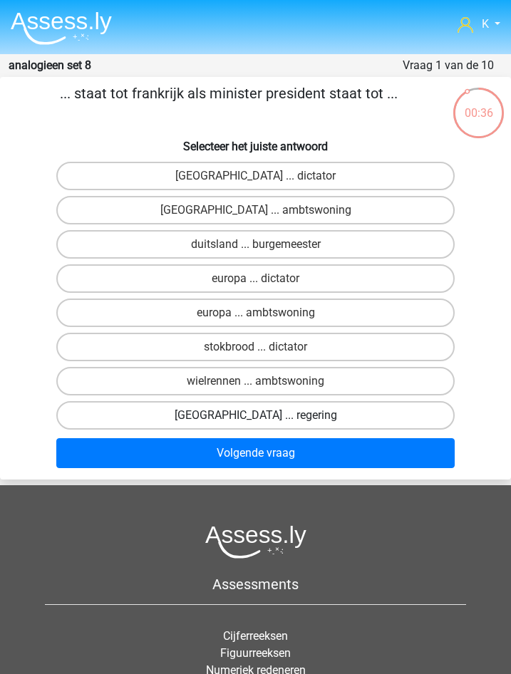
click at [232, 415] on label "parijs ... regering" at bounding box center [255, 415] width 398 height 28
click at [256, 415] on input "parijs ... regering" at bounding box center [260, 419] width 9 height 9
radio input "true"
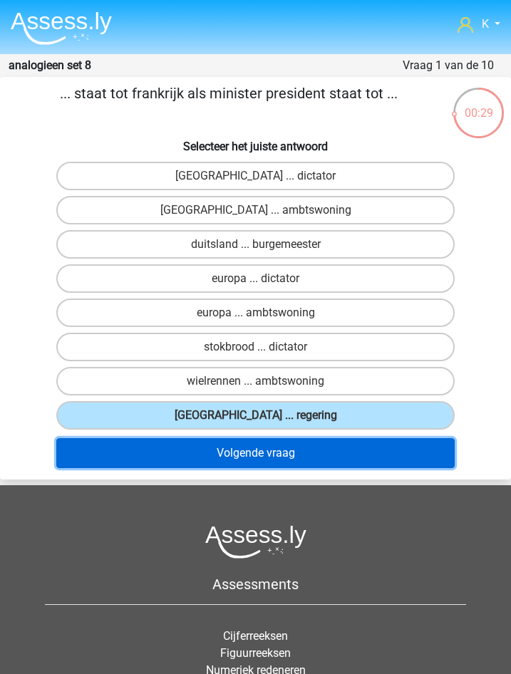
click at [228, 452] on button "Volgende vraag" at bounding box center [255, 453] width 398 height 30
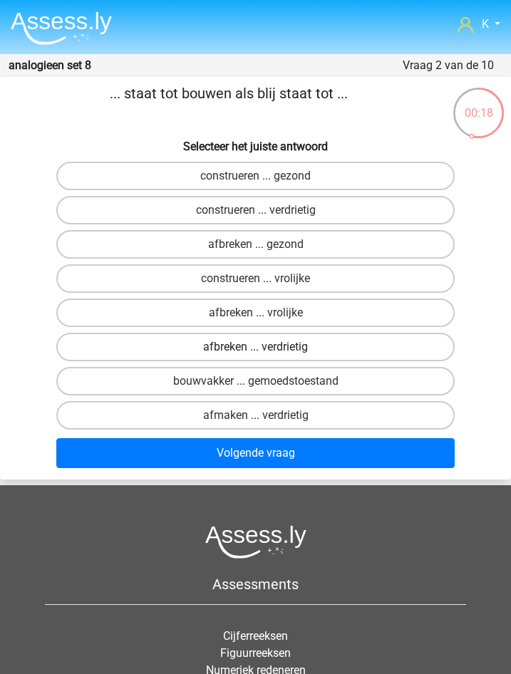
click at [228, 344] on label "afbreken ... verdrietig" at bounding box center [255, 347] width 398 height 28
click at [256, 347] on input "afbreken ... verdrietig" at bounding box center [260, 351] width 9 height 9
radio input "true"
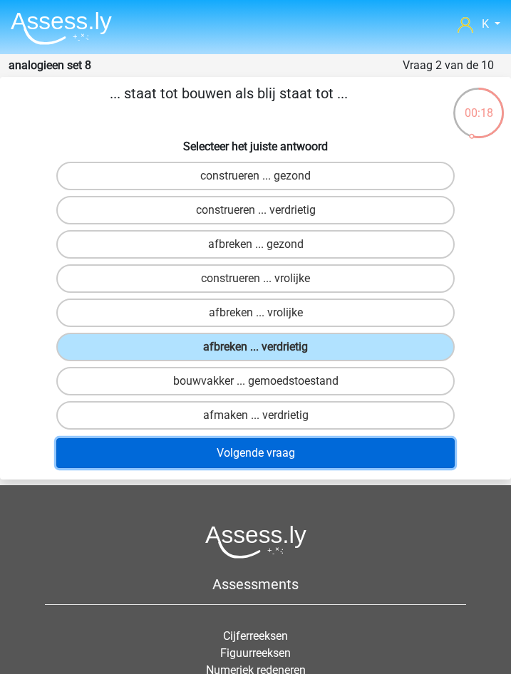
click at [262, 451] on button "Volgende vraag" at bounding box center [255, 453] width 398 height 30
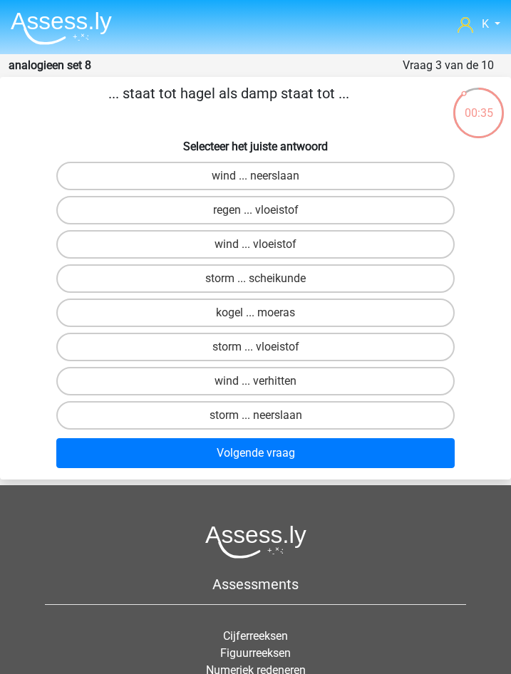
click at [64, 23] on img at bounding box center [61, 27] width 101 height 33
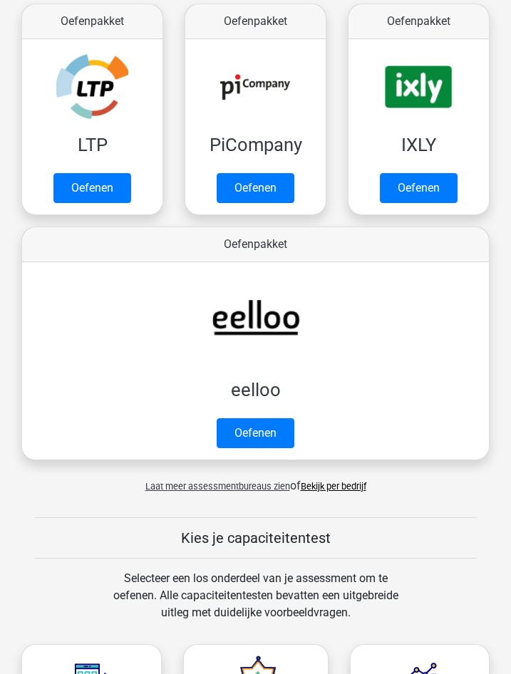
scroll to position [356, 0]
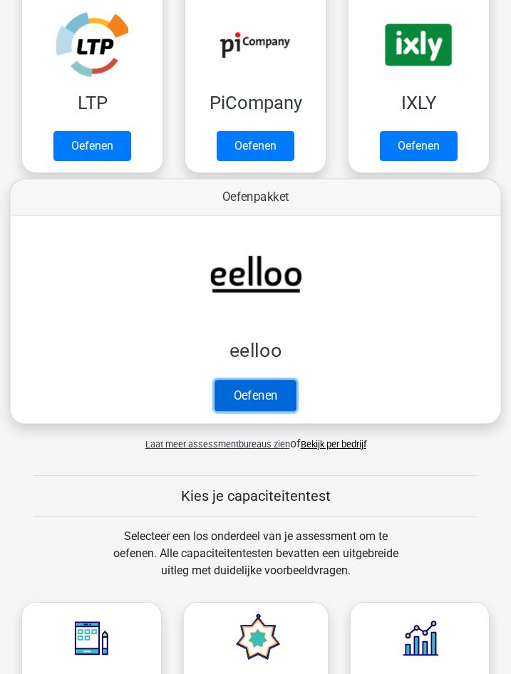
click at [267, 380] on link "Oefenen" at bounding box center [254, 395] width 81 height 31
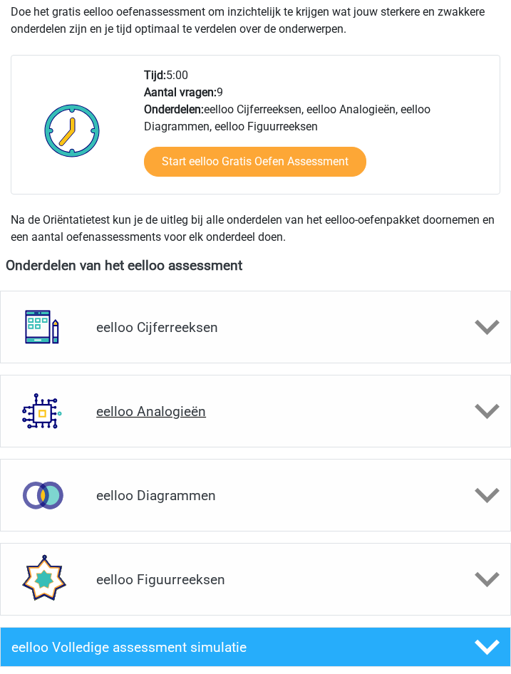
click at [181, 411] on h4 "eelloo Analogieën" at bounding box center [255, 411] width 318 height 16
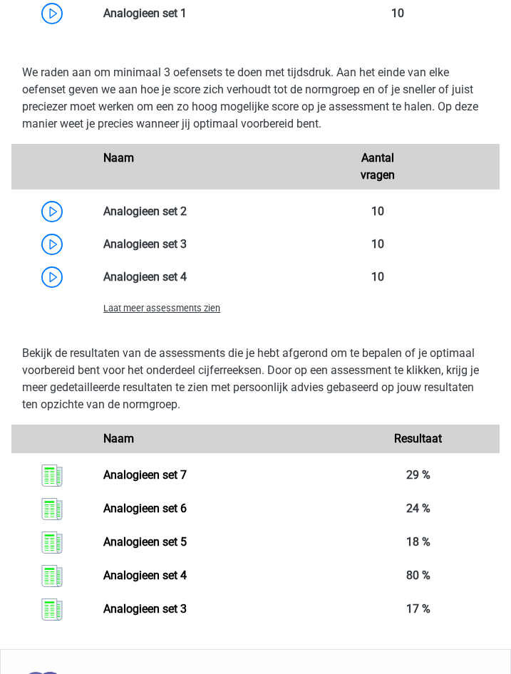
scroll to position [1354, 0]
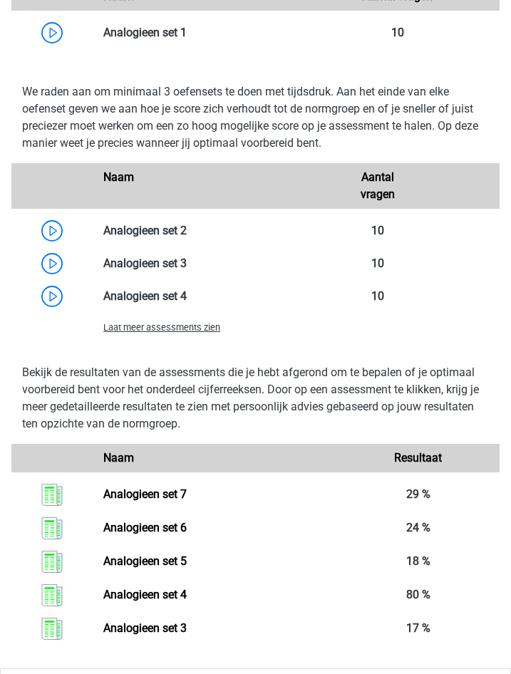
click at [182, 324] on span "Laat meer assessments zien" at bounding box center [161, 327] width 117 height 11
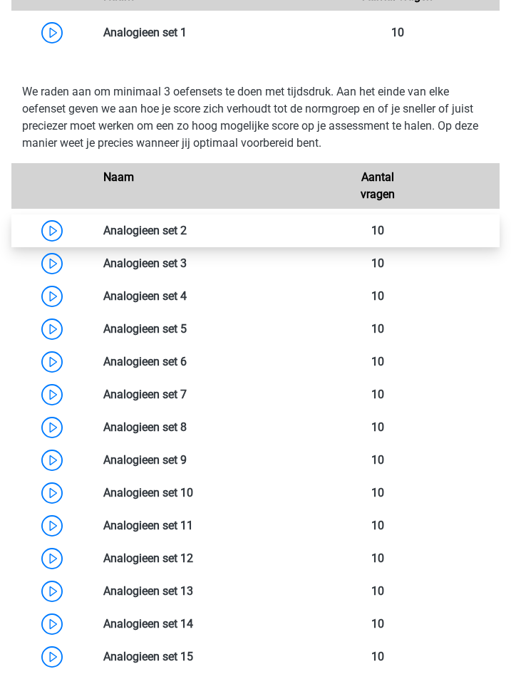
click at [187, 232] on link at bounding box center [187, 231] width 0 height 14
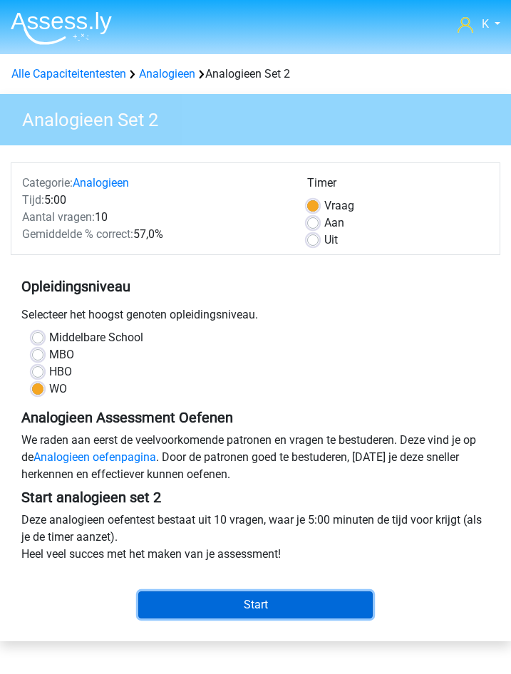
click at [233, 598] on input "Start" at bounding box center [255, 604] width 234 height 27
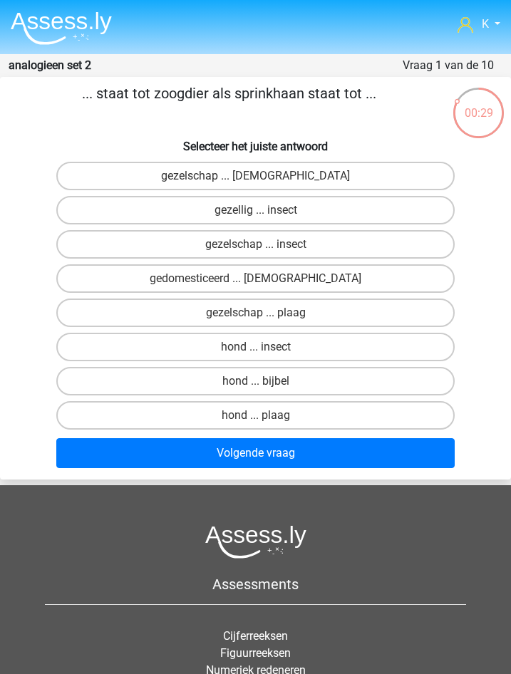
click at [37, 26] on img at bounding box center [61, 27] width 101 height 33
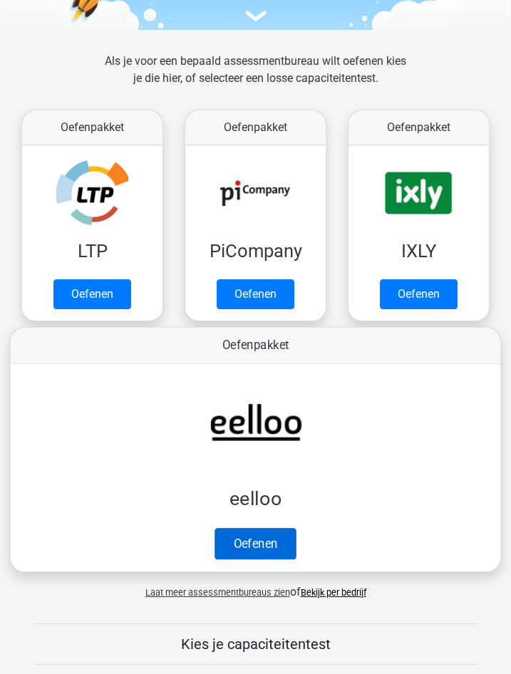
scroll to position [214, 0]
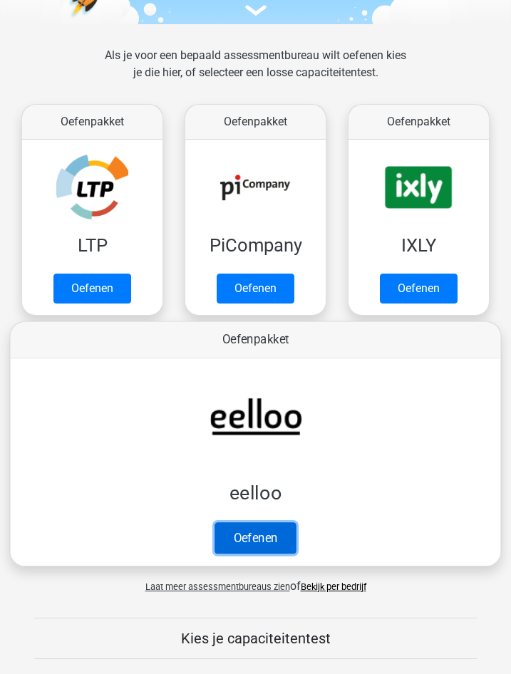
click at [269, 522] on link "Oefenen" at bounding box center [254, 537] width 81 height 31
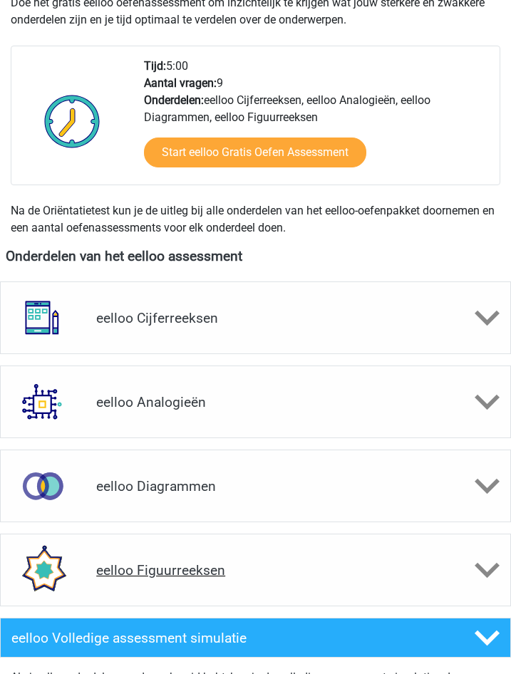
scroll to position [427, 0]
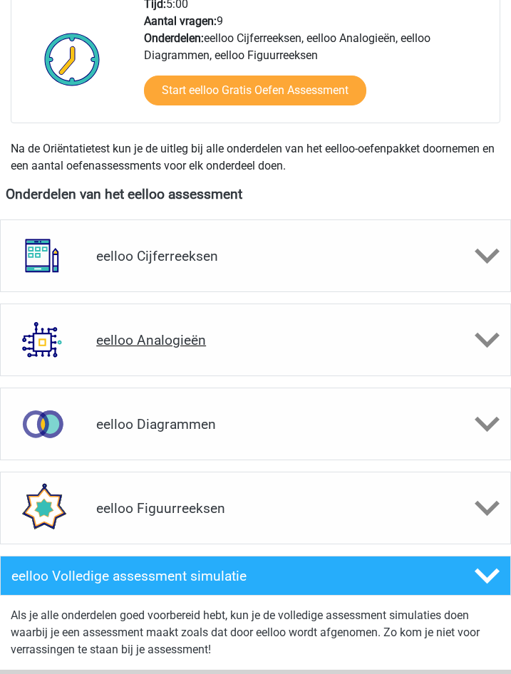
click at [197, 344] on h4 "eelloo Analogieën" at bounding box center [255, 340] width 318 height 16
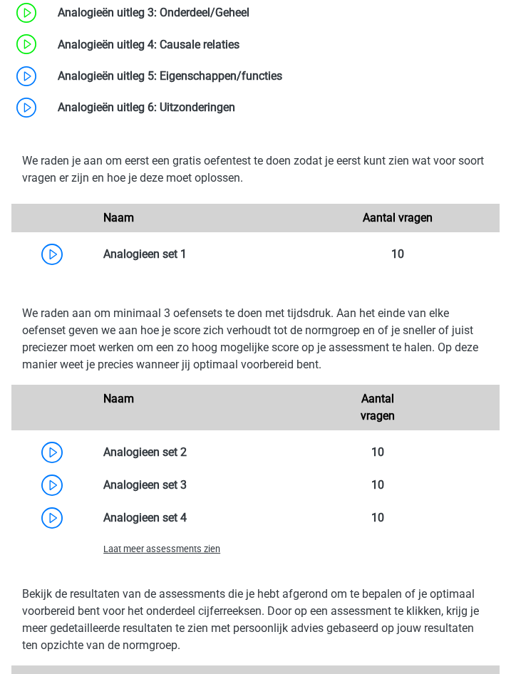
scroll to position [1354, 0]
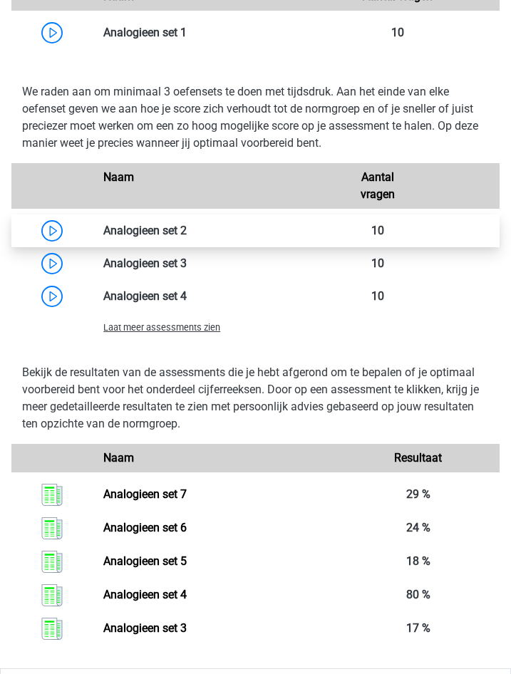
click at [187, 229] on link at bounding box center [187, 231] width 0 height 14
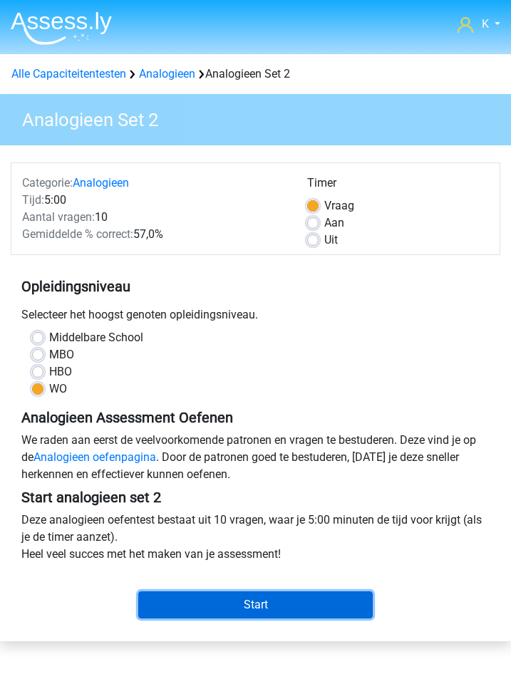
click at [266, 606] on input "Start" at bounding box center [255, 604] width 234 height 27
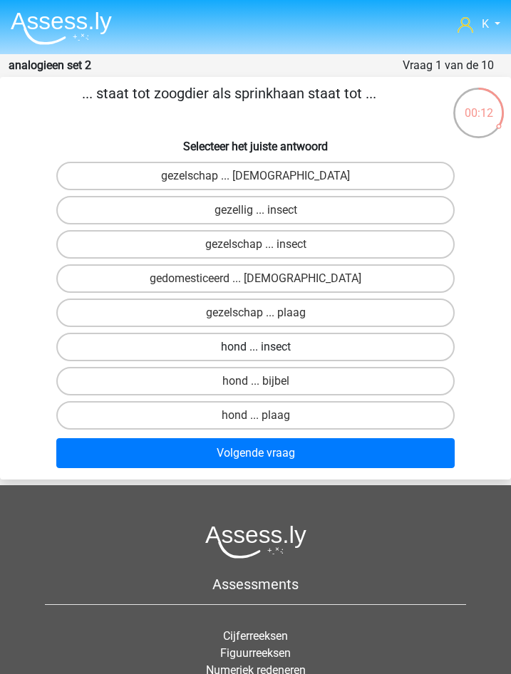
click at [269, 355] on label "hond ... insect" at bounding box center [255, 347] width 398 height 28
click at [265, 355] on input "hond ... insect" at bounding box center [260, 351] width 9 height 9
radio input "true"
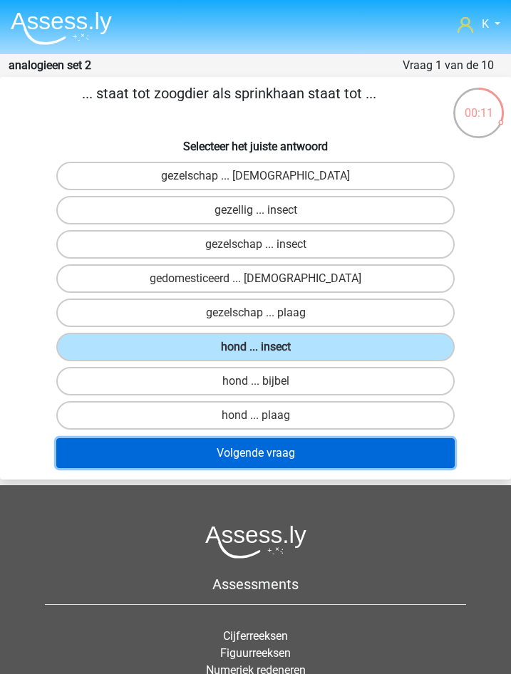
click at [269, 457] on button "Volgende vraag" at bounding box center [255, 453] width 398 height 30
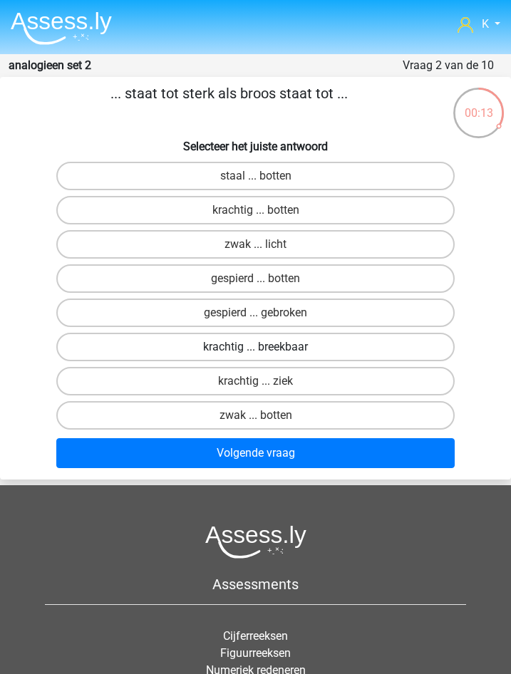
click at [298, 347] on label "krachtig ... breekbaar" at bounding box center [255, 347] width 398 height 28
click at [265, 347] on input "krachtig ... breekbaar" at bounding box center [260, 351] width 9 height 9
radio input "true"
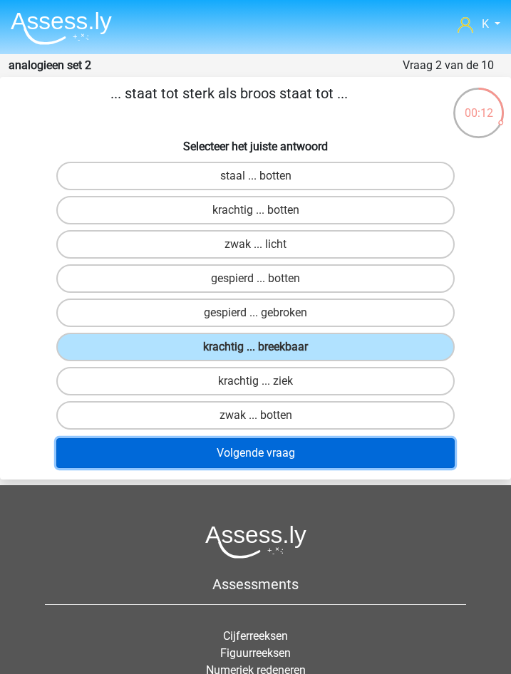
click at [273, 457] on button "Volgende vraag" at bounding box center [255, 453] width 398 height 30
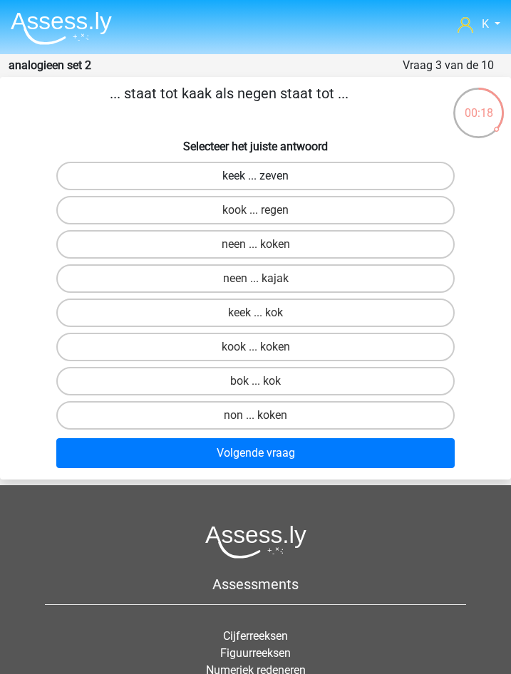
click at [310, 184] on label "keek ... zeven" at bounding box center [255, 176] width 398 height 28
click at [265, 184] on input "keek ... zeven" at bounding box center [260, 180] width 9 height 9
radio input "true"
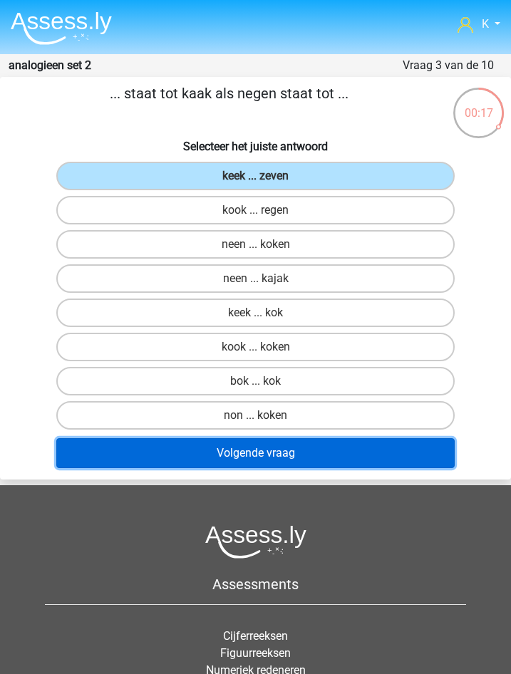
click at [254, 452] on button "Volgende vraag" at bounding box center [255, 453] width 398 height 30
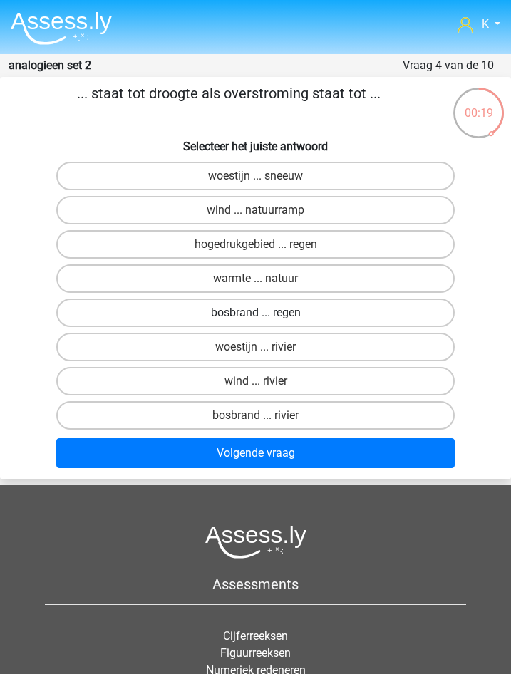
click at [308, 319] on label "bosbrand ... regen" at bounding box center [255, 313] width 398 height 28
click at [265, 319] on input "bosbrand ... regen" at bounding box center [260, 317] width 9 height 9
radio input "true"
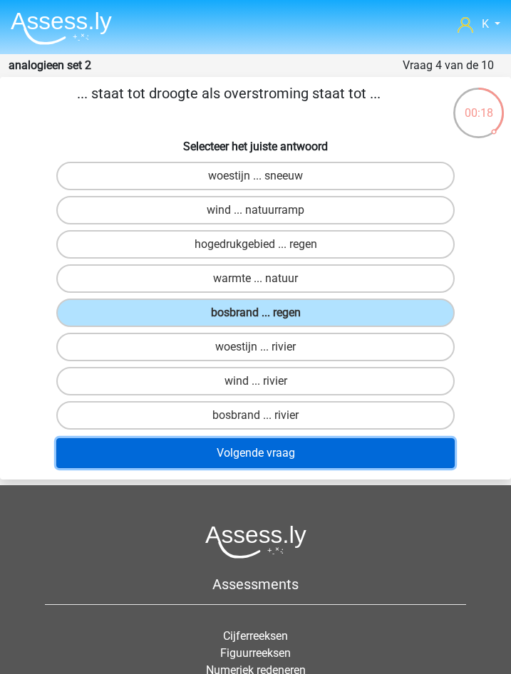
click at [276, 450] on button "Volgende vraag" at bounding box center [255, 453] width 398 height 30
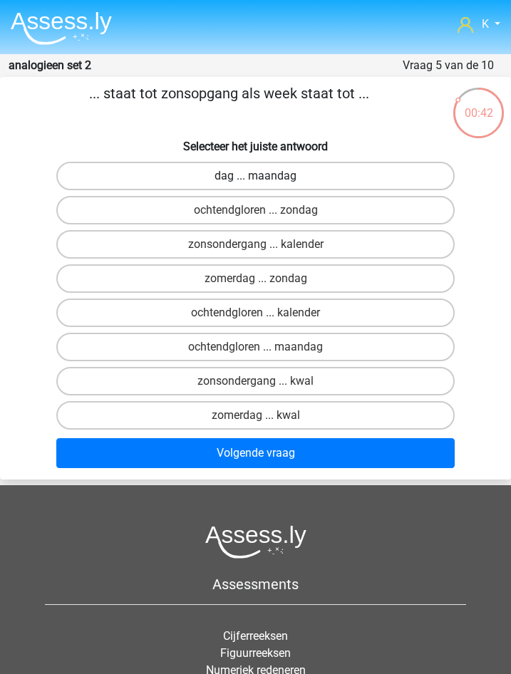
click at [219, 182] on label "dag ... maandag" at bounding box center [255, 176] width 398 height 28
click at [256, 182] on input "dag ... maandag" at bounding box center [260, 180] width 9 height 9
radio input "true"
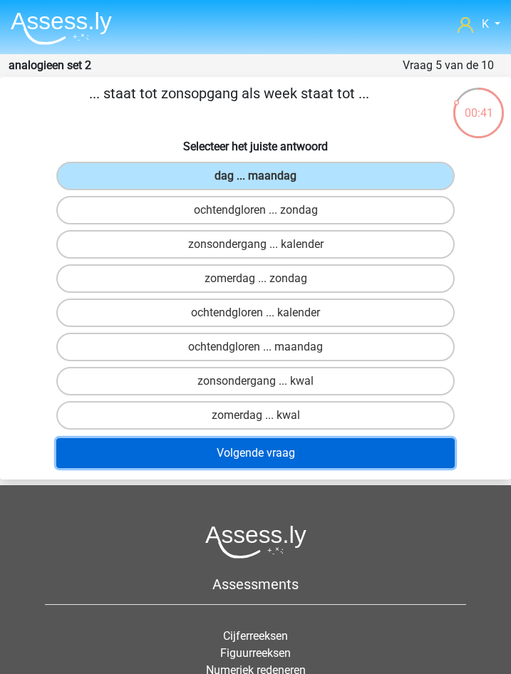
click at [234, 461] on button "Volgende vraag" at bounding box center [255, 453] width 398 height 30
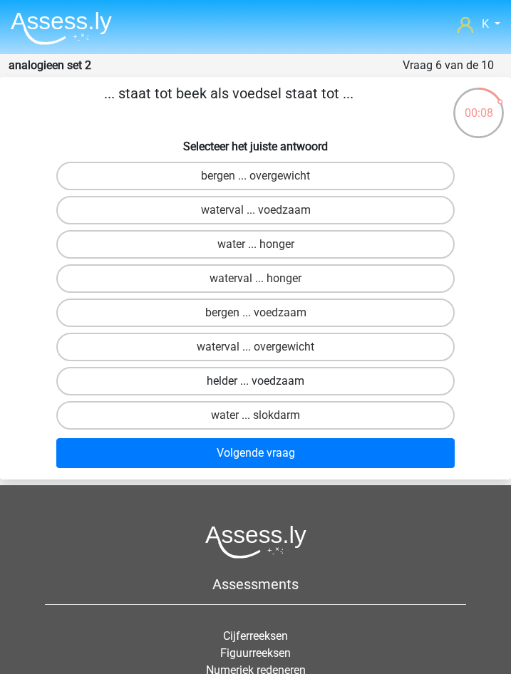
click at [247, 382] on label "helder ... voedzaam" at bounding box center [255, 381] width 398 height 28
click at [256, 382] on input "helder ... voedzaam" at bounding box center [260, 385] width 9 height 9
radio input "true"
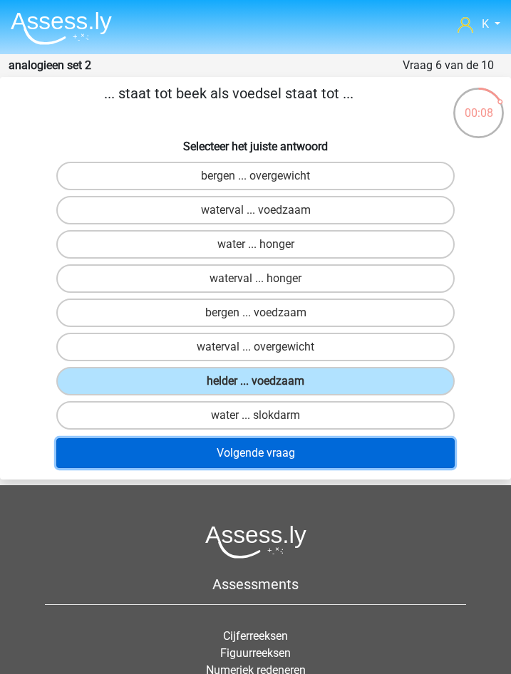
click at [278, 448] on button "Volgende vraag" at bounding box center [255, 453] width 398 height 30
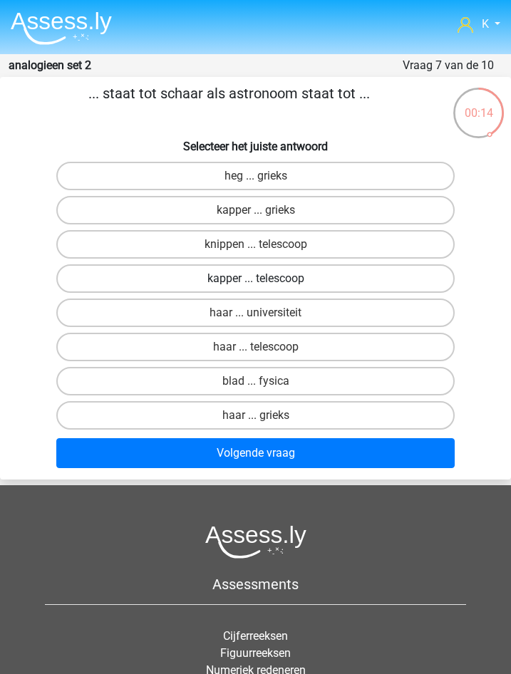
click at [287, 282] on label "kapper ... telescoop" at bounding box center [255, 278] width 398 height 28
click at [265, 282] on input "kapper ... telescoop" at bounding box center [260, 283] width 9 height 9
radio input "true"
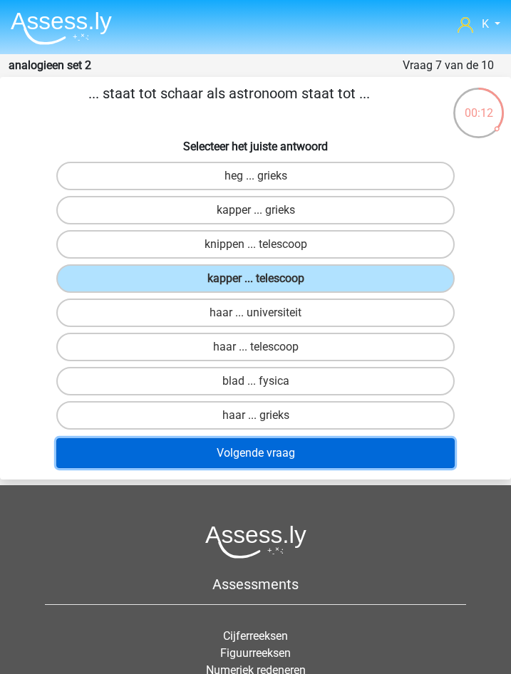
click at [258, 452] on button "Volgende vraag" at bounding box center [255, 453] width 398 height 30
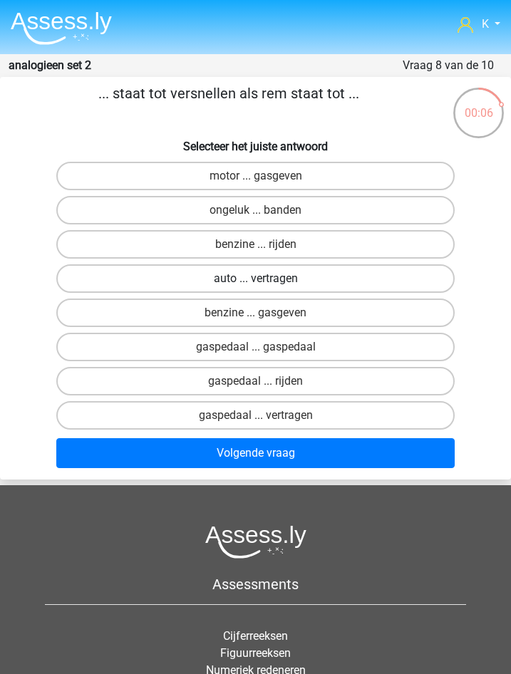
click at [269, 278] on label "auto ... vertragen" at bounding box center [255, 278] width 398 height 28
click at [265, 279] on input "auto ... vertragen" at bounding box center [260, 283] width 9 height 9
radio input "true"
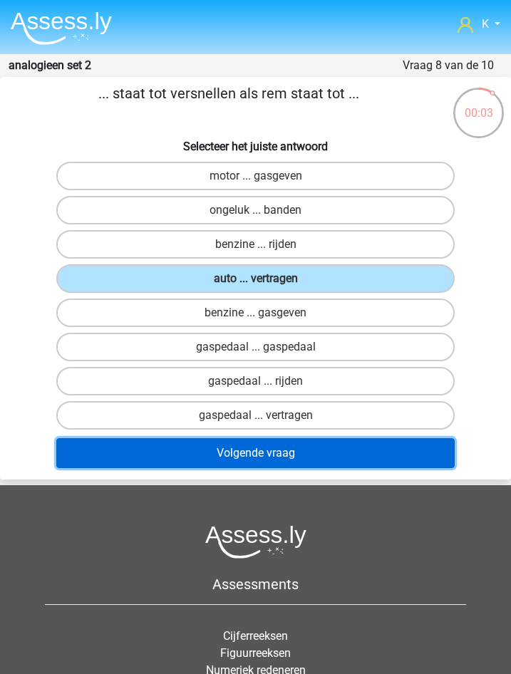
click at [265, 454] on button "Volgende vraag" at bounding box center [255, 453] width 398 height 30
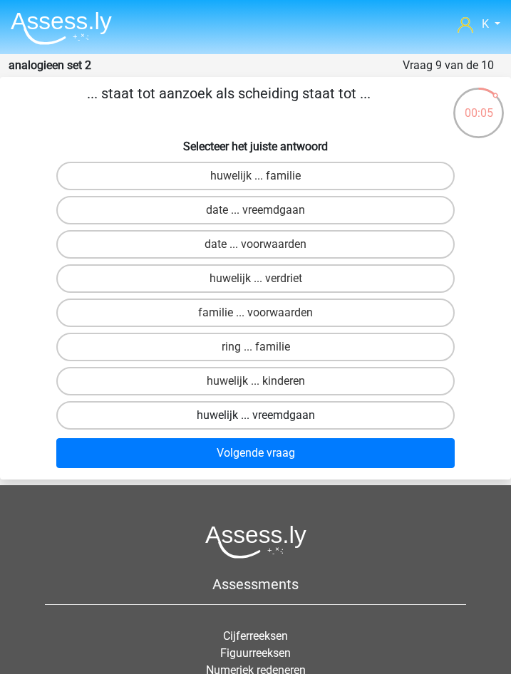
click at [302, 425] on label "huwelijk ... vreemdgaan" at bounding box center [255, 415] width 398 height 28
click at [265, 425] on input "huwelijk ... vreemdgaan" at bounding box center [260, 419] width 9 height 9
radio input "true"
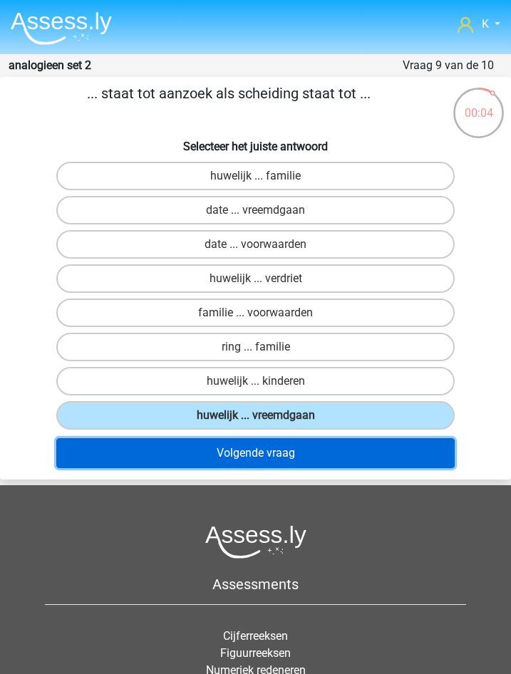
click at [301, 454] on button "Volgende vraag" at bounding box center [255, 453] width 398 height 30
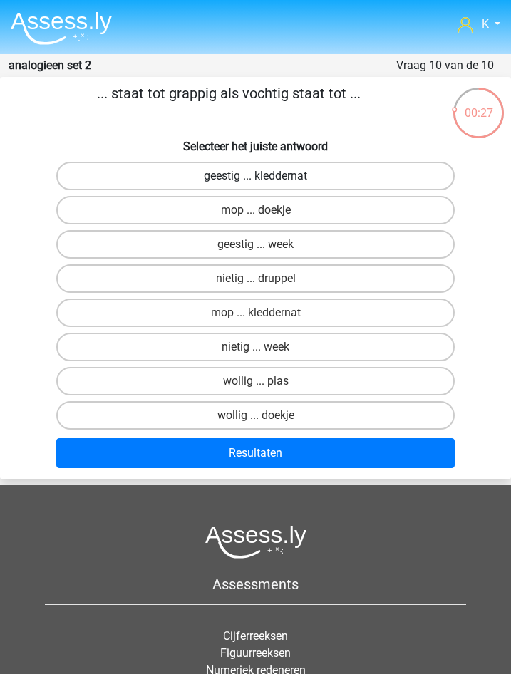
click at [254, 179] on label "geestig ... kleddernat" at bounding box center [255, 176] width 398 height 28
click at [256, 179] on input "geestig ... kleddernat" at bounding box center [260, 180] width 9 height 9
radio input "true"
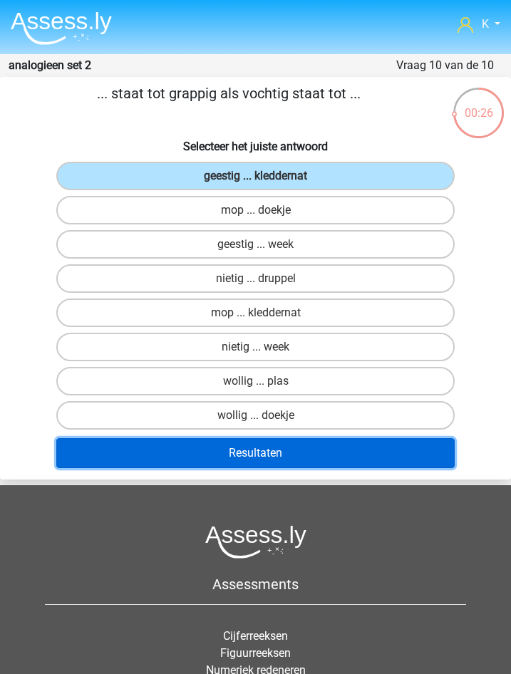
click at [267, 453] on button "Resultaten" at bounding box center [255, 453] width 398 height 30
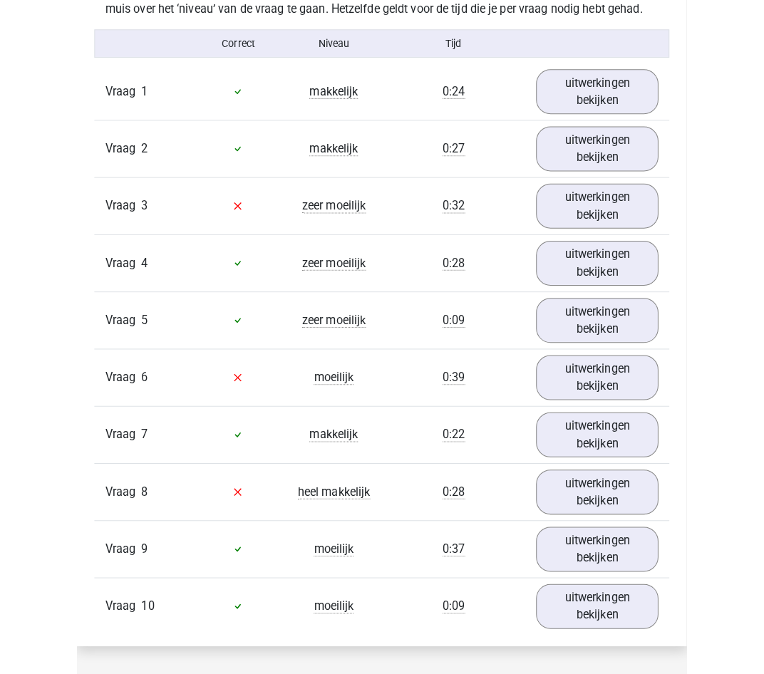
scroll to position [906, 0]
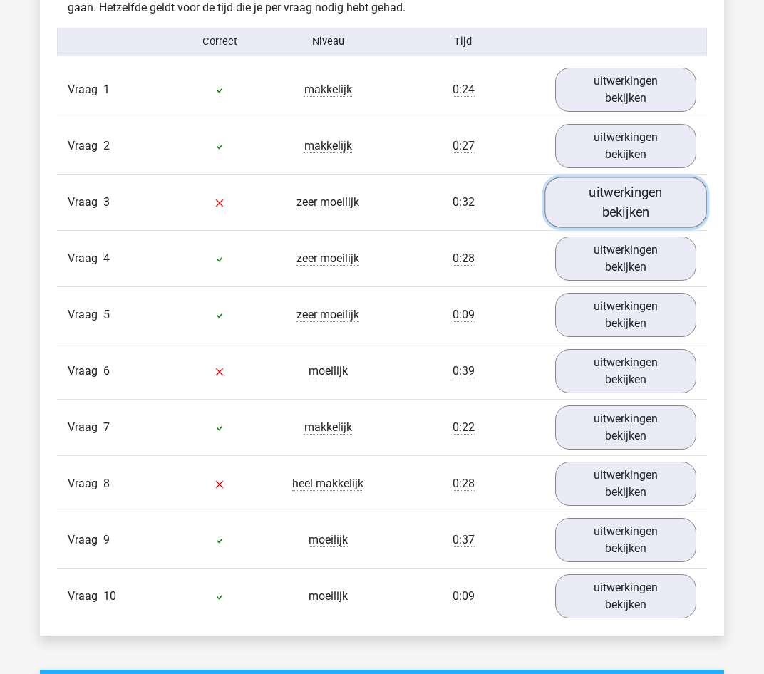
click at [510, 199] on link "uitwerkingen bekijken" at bounding box center [625, 202] width 162 height 51
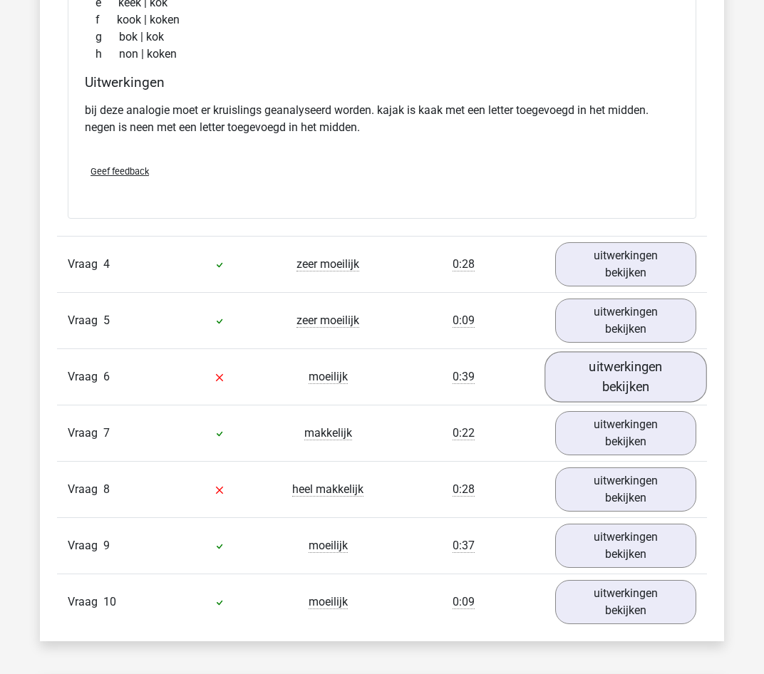
scroll to position [1262, 0]
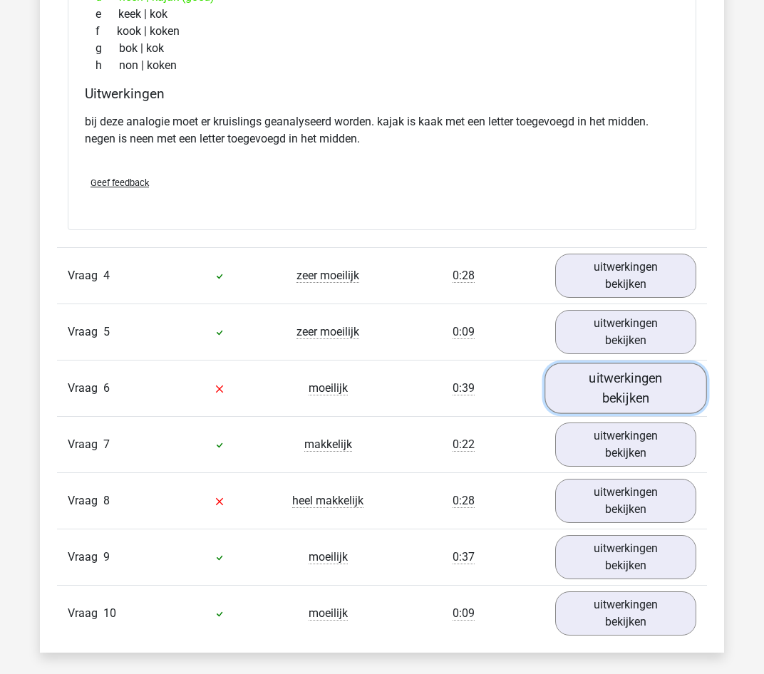
click at [510, 390] on link "uitwerkingen bekijken" at bounding box center [625, 388] width 162 height 51
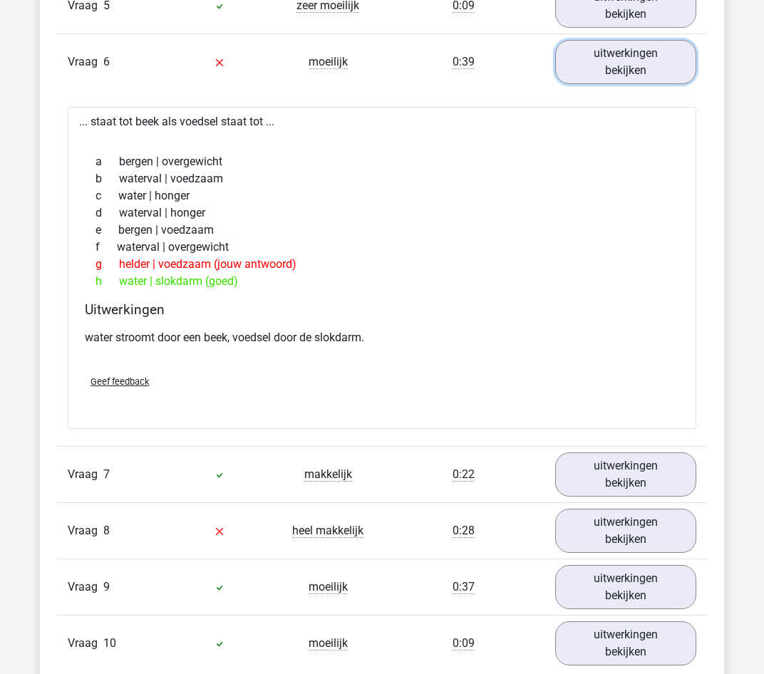
scroll to position [1619, 0]
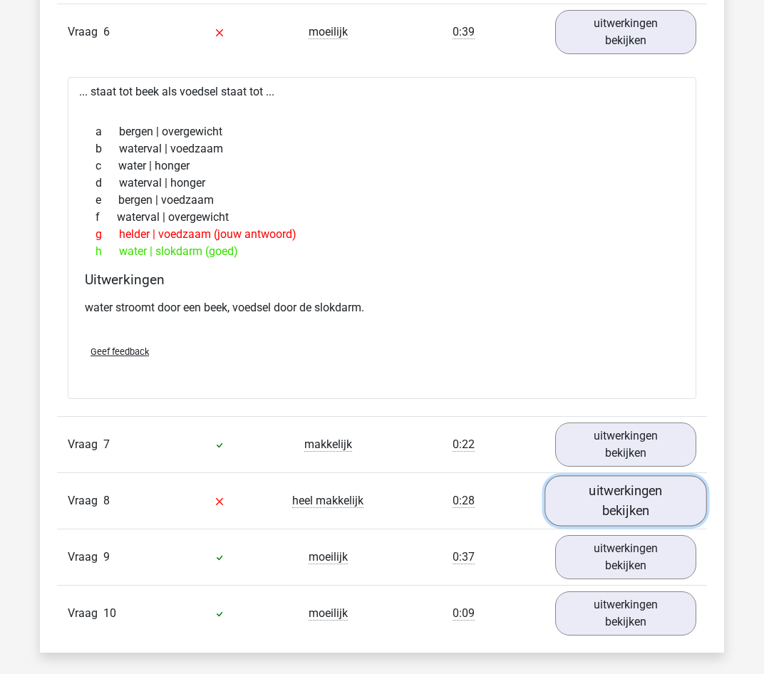
click at [510, 501] on link "uitwerkingen bekijken" at bounding box center [625, 501] width 162 height 51
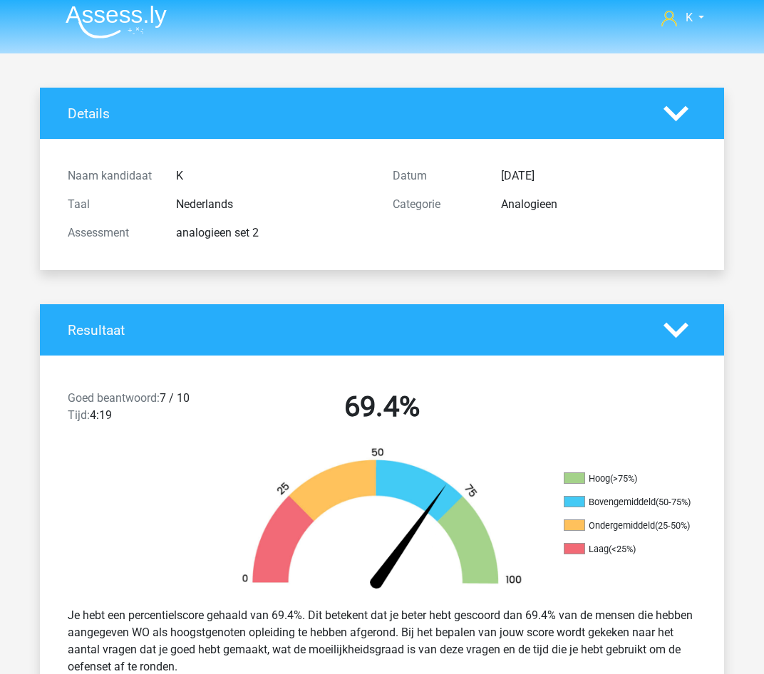
scroll to position [0, 0]
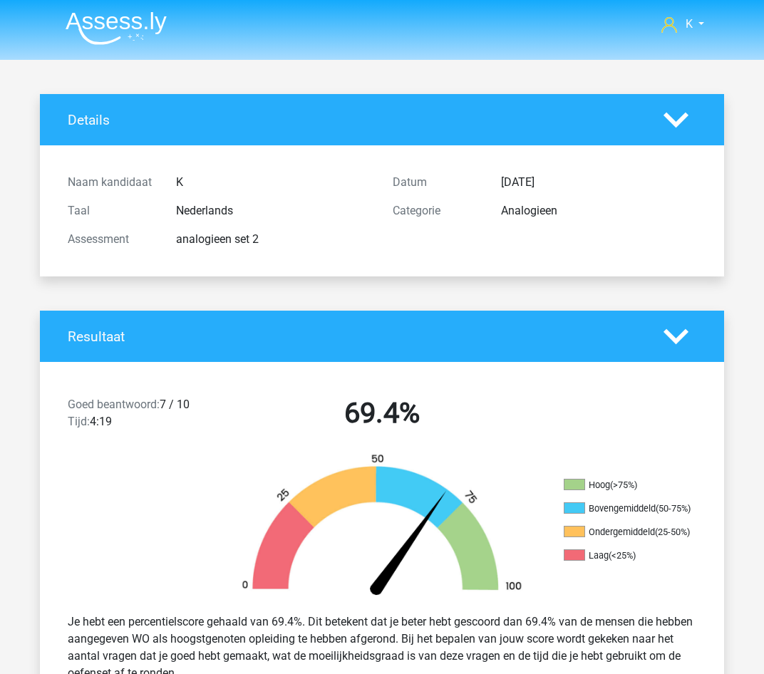
click at [138, 24] on img at bounding box center [116, 27] width 101 height 33
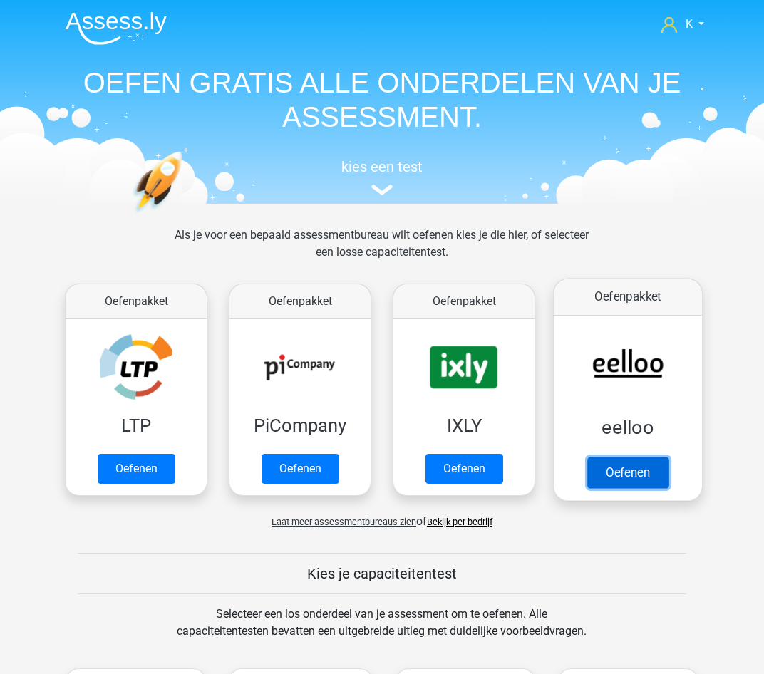
click at [631, 469] on link "Oefenen" at bounding box center [627, 472] width 81 height 31
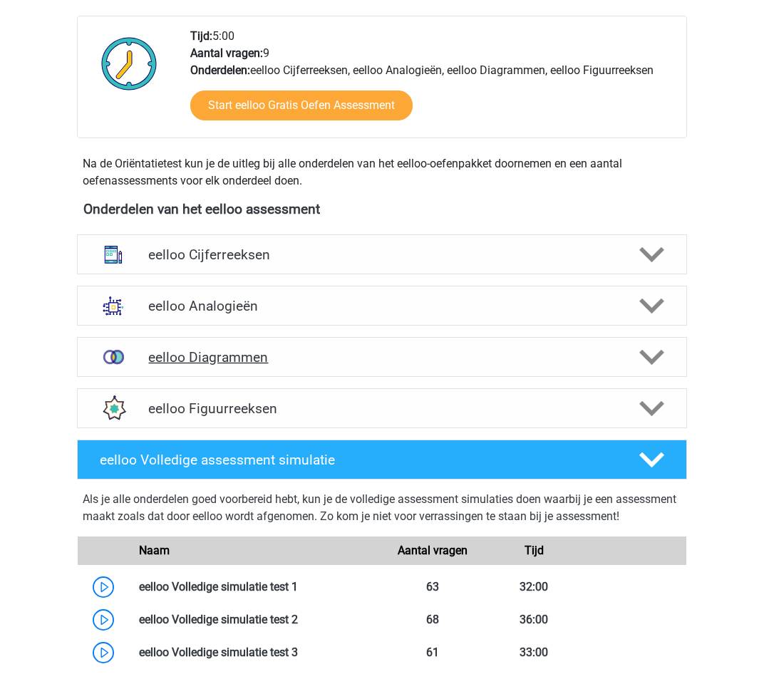
click at [266, 348] on div "eelloo Diagrammen" at bounding box center [382, 357] width 610 height 40
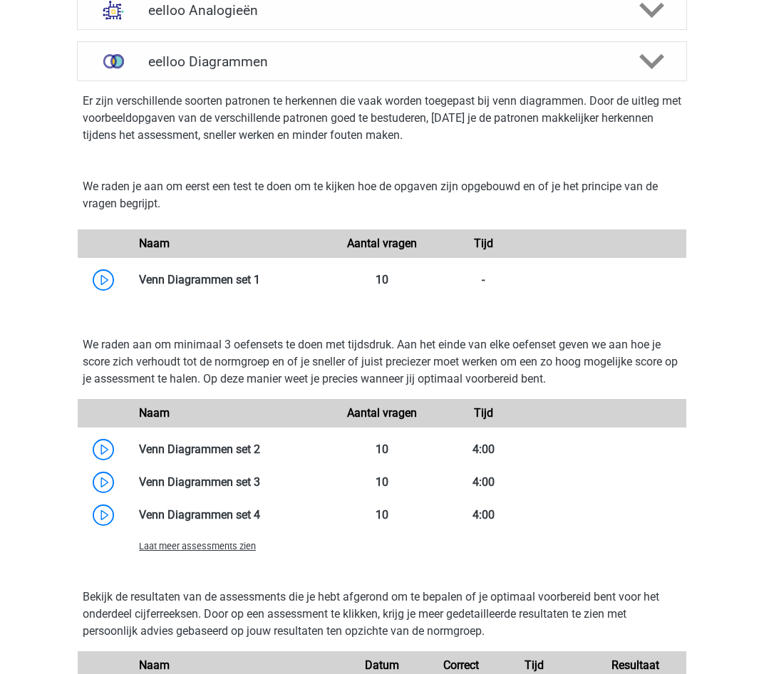
scroll to position [712, 0]
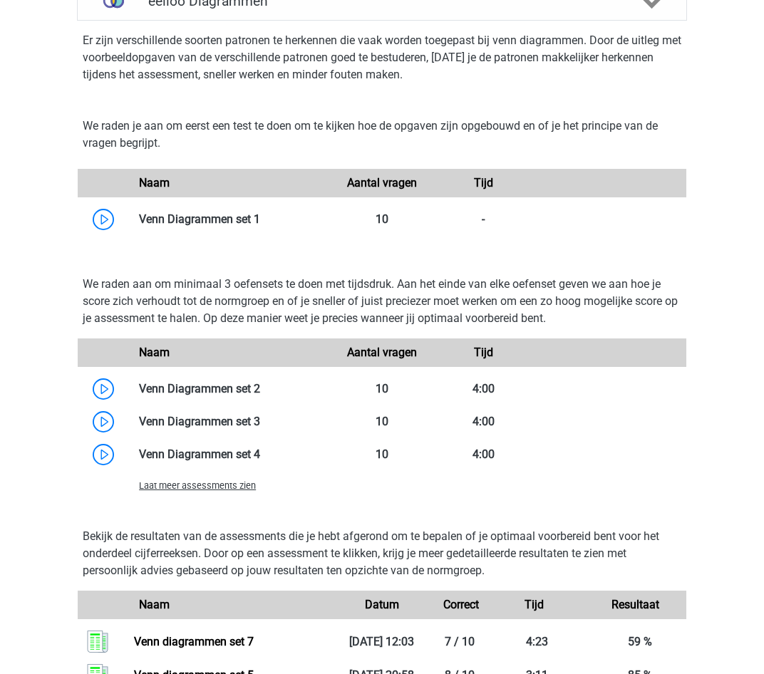
click at [231, 483] on span "Laat meer assessments zien" at bounding box center [197, 485] width 117 height 11
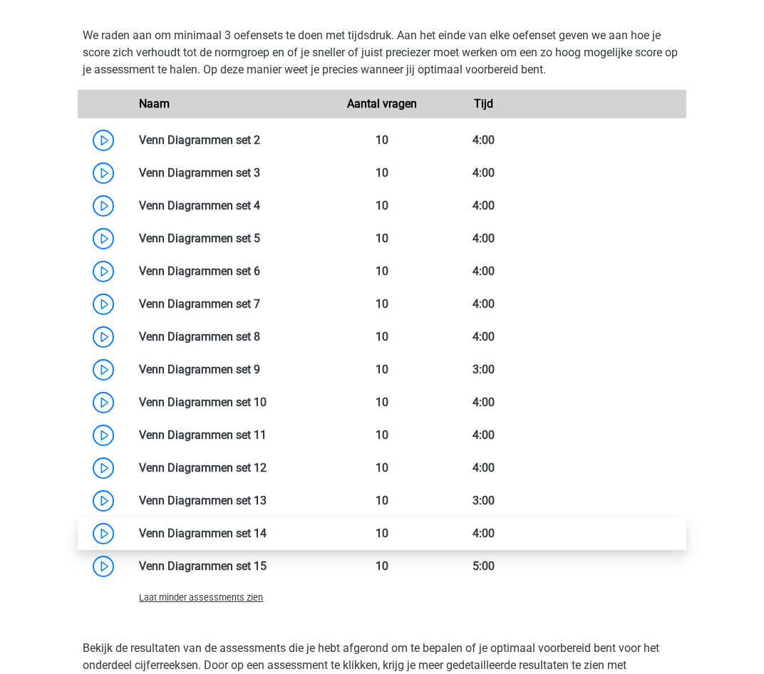
scroll to position [997, 0]
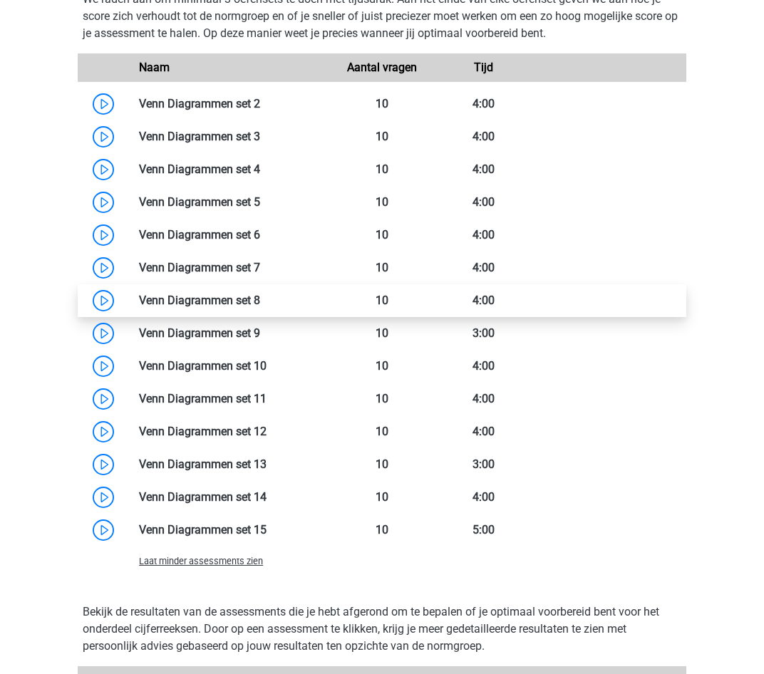
click at [260, 294] on link at bounding box center [260, 301] width 0 height 14
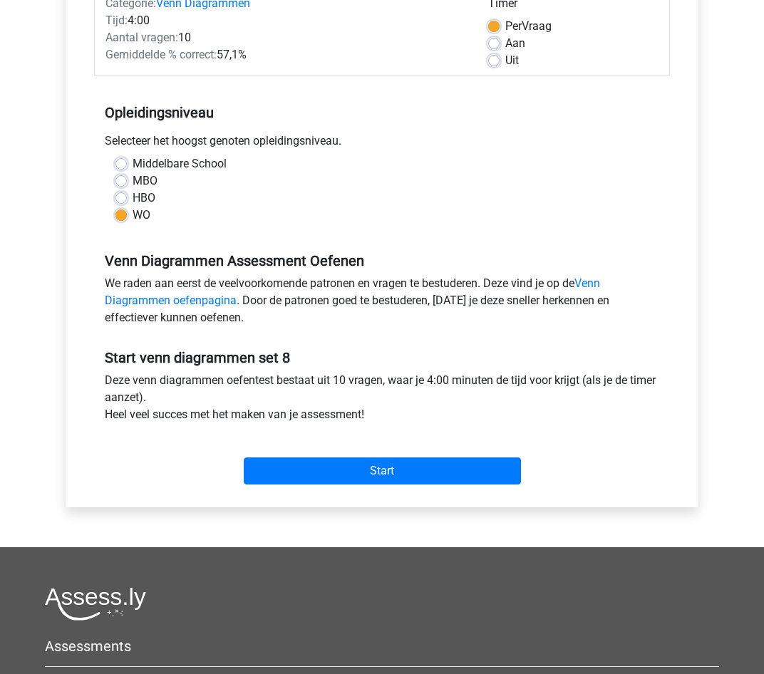
scroll to position [71, 0]
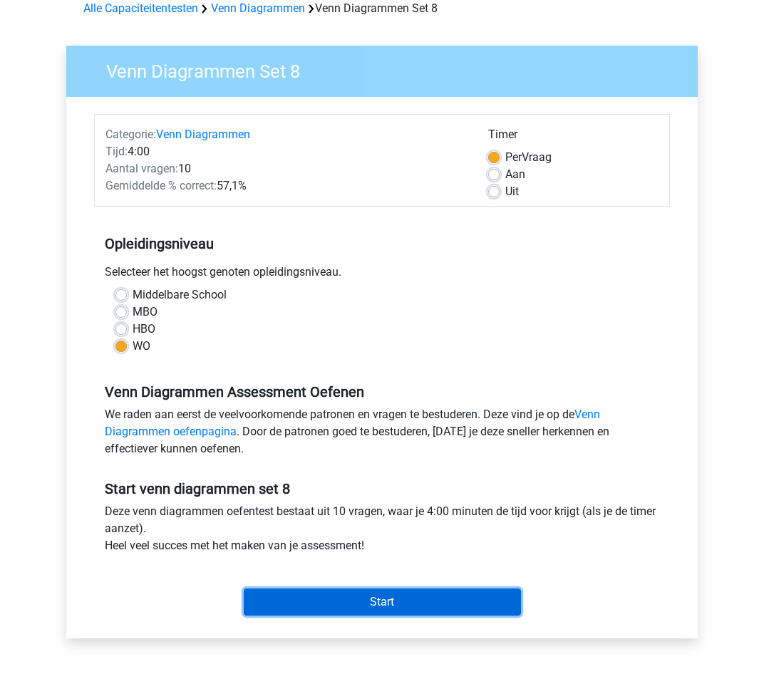
click at [405, 599] on input "Start" at bounding box center [382, 601] width 277 height 27
click at [442, 604] on input "Start" at bounding box center [382, 601] width 277 height 27
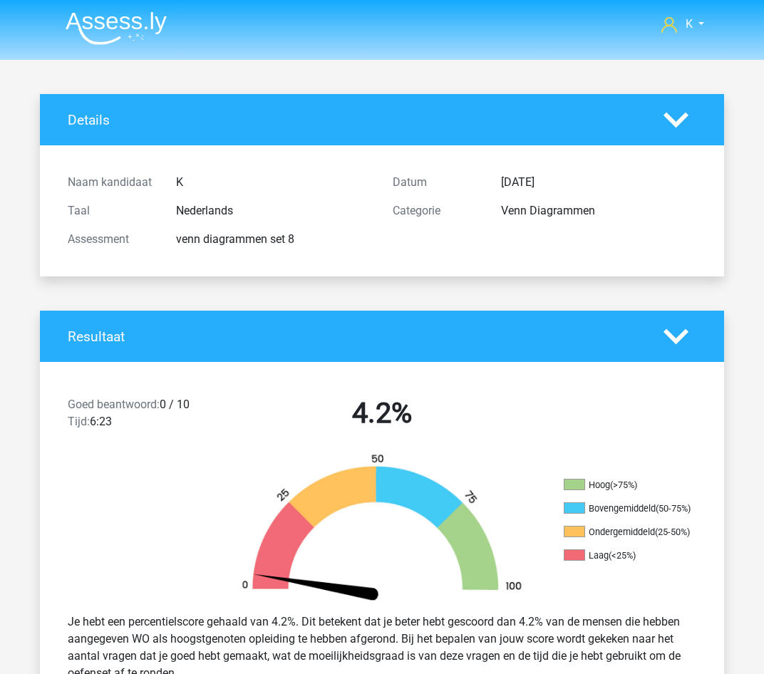
click at [133, 46] on nav "K geluid_keratine_9q@icloud.com" at bounding box center [381, 25] width 655 height 46
click at [134, 31] on img at bounding box center [116, 27] width 101 height 33
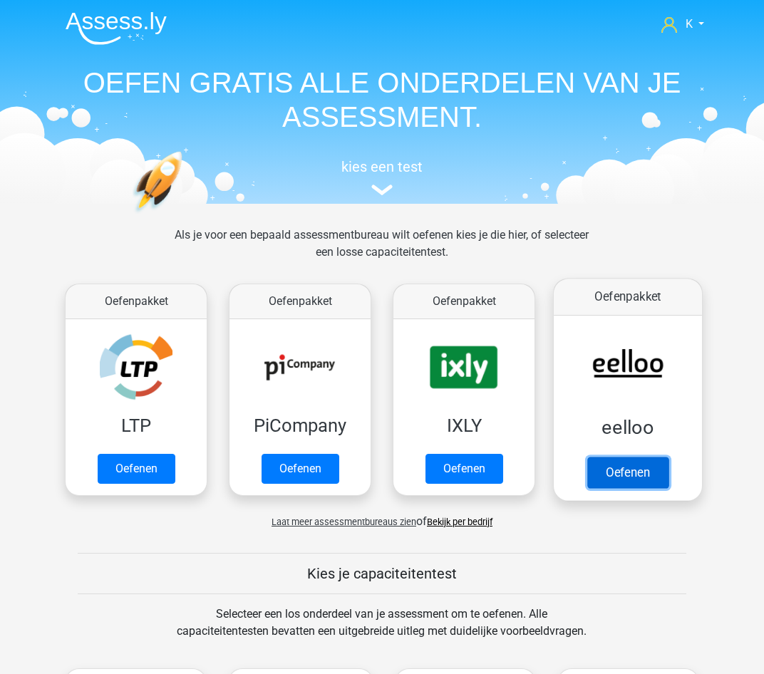
click at [609, 463] on link "Oefenen" at bounding box center [627, 472] width 81 height 31
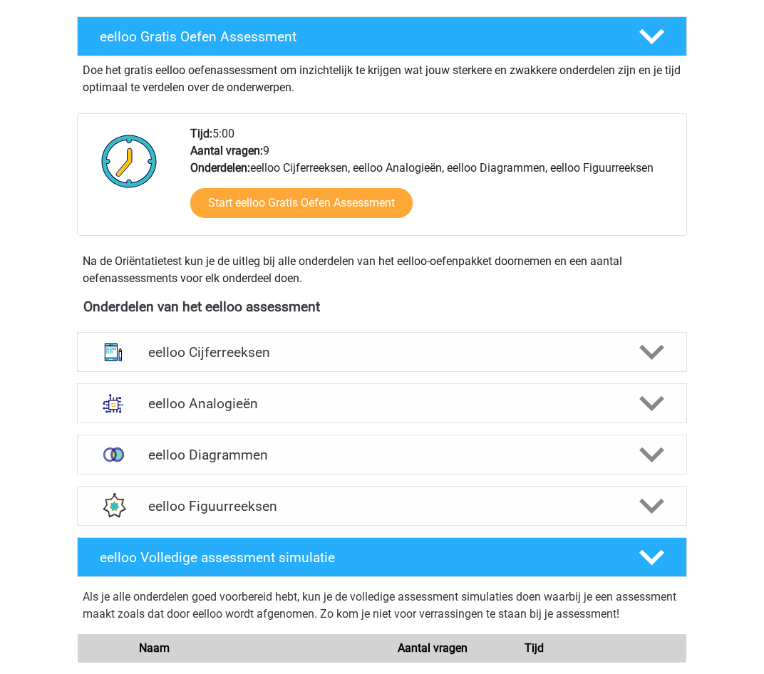
scroll to position [285, 0]
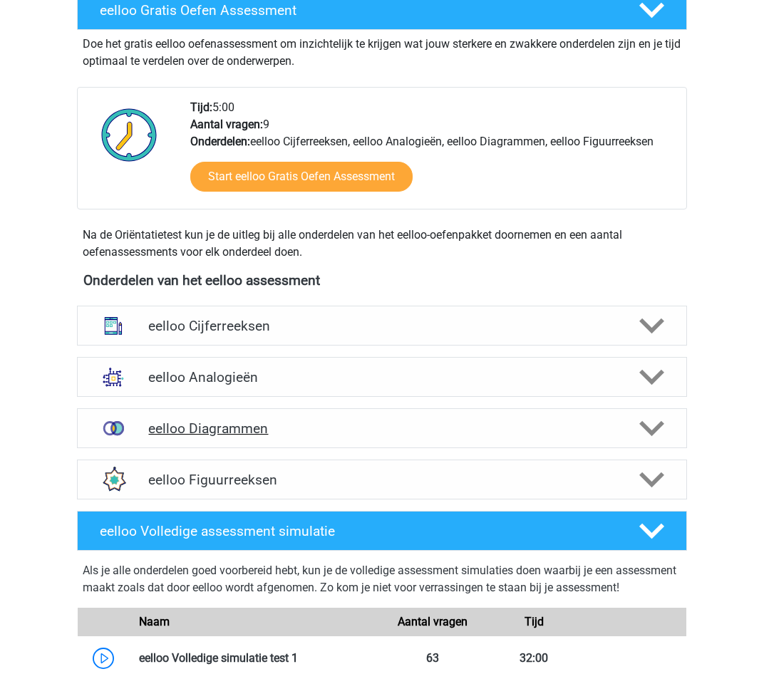
click at [322, 425] on h4 "eelloo Diagrammen" at bounding box center [381, 428] width 467 height 16
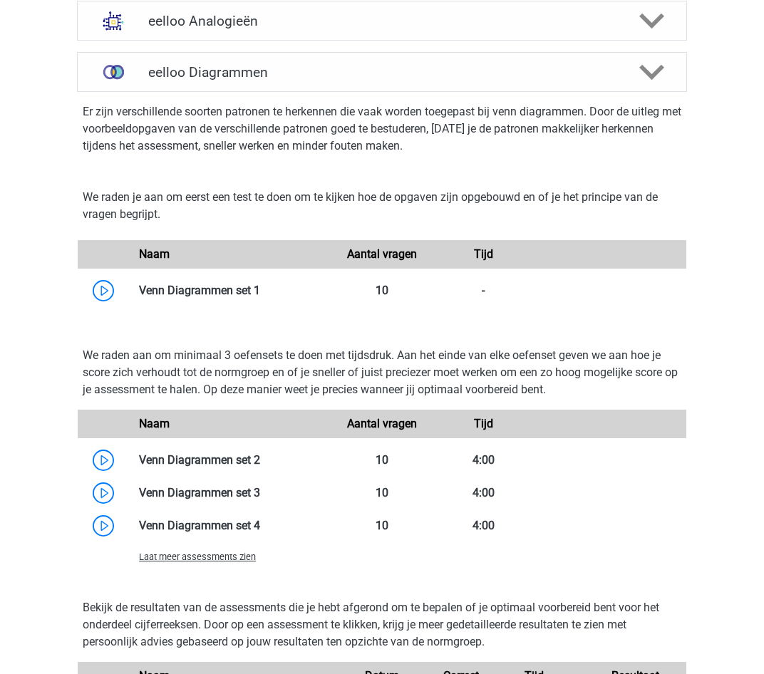
click at [232, 561] on span "Laat meer assessments zien" at bounding box center [197, 556] width 117 height 11
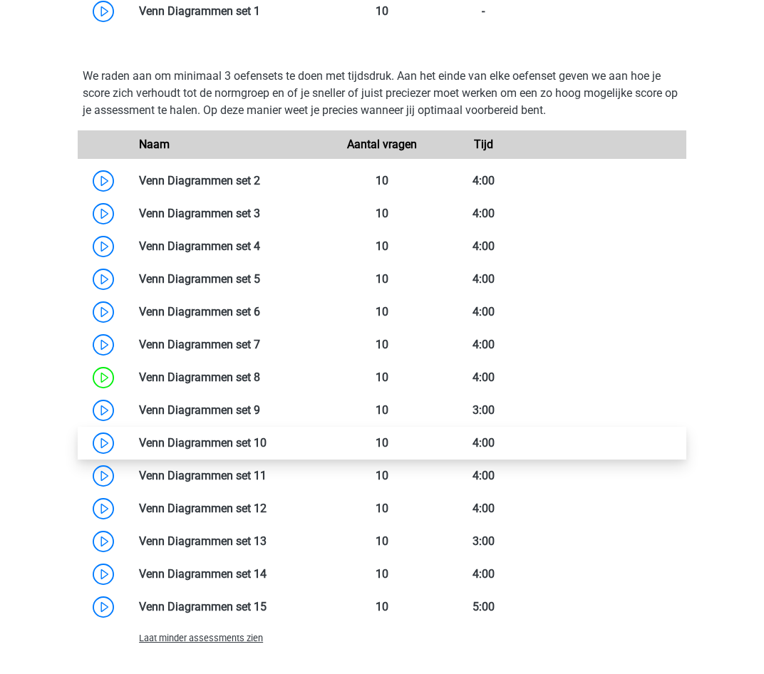
scroll to position [926, 0]
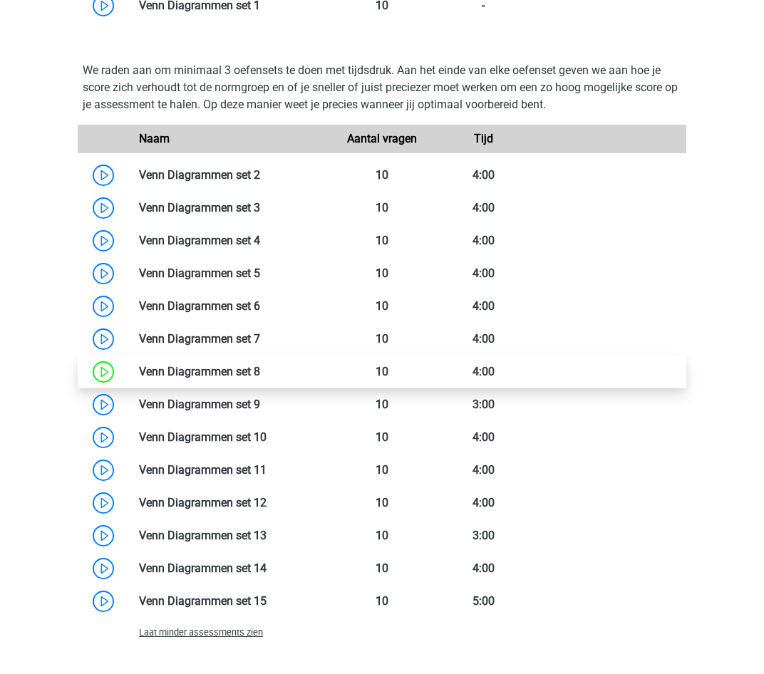
click at [260, 374] on link at bounding box center [260, 372] width 0 height 14
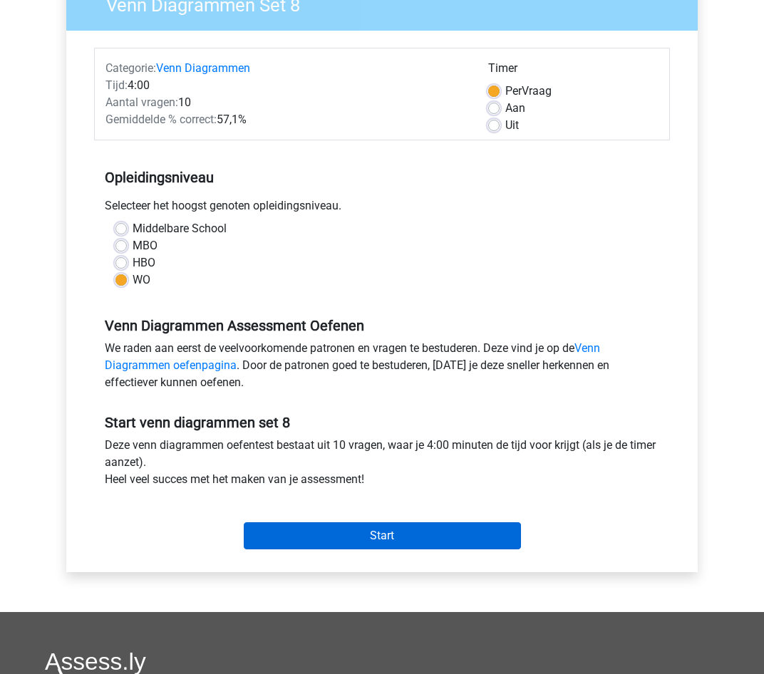
scroll to position [142, 0]
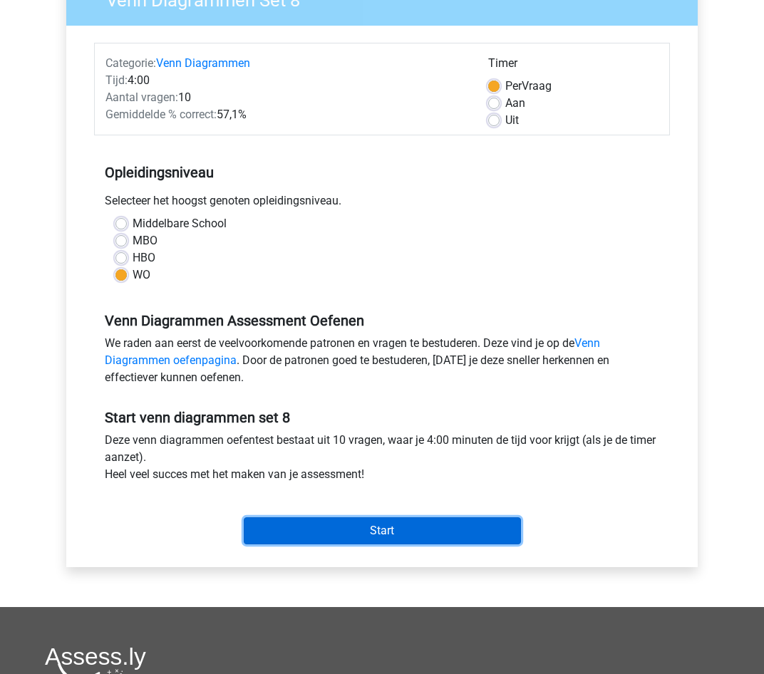
click at [435, 525] on input "Start" at bounding box center [382, 530] width 277 height 27
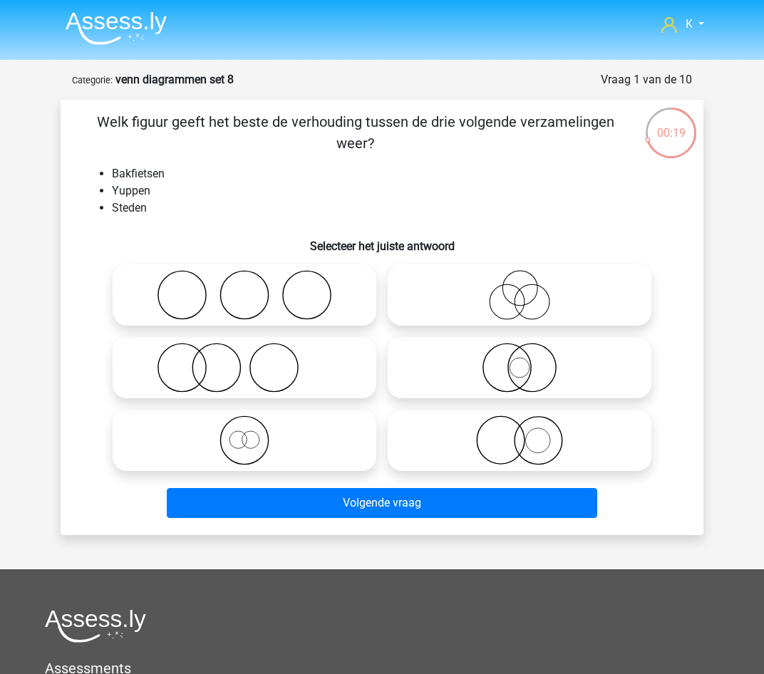
click at [300, 280] on icon at bounding box center [244, 295] width 252 height 50
click at [254, 280] on input "radio" at bounding box center [248, 283] width 9 height 9
radio input "true"
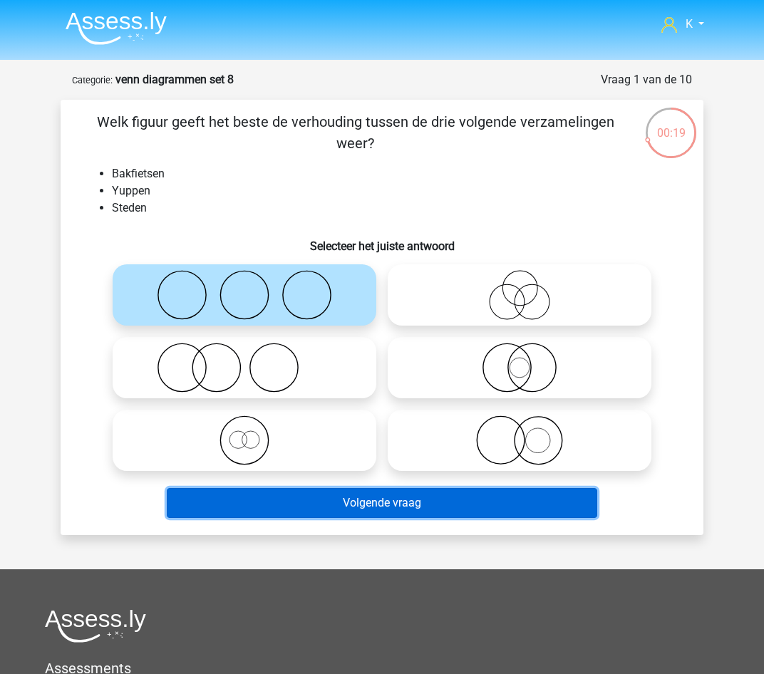
click at [462, 507] on button "Volgende vraag" at bounding box center [382, 503] width 431 height 30
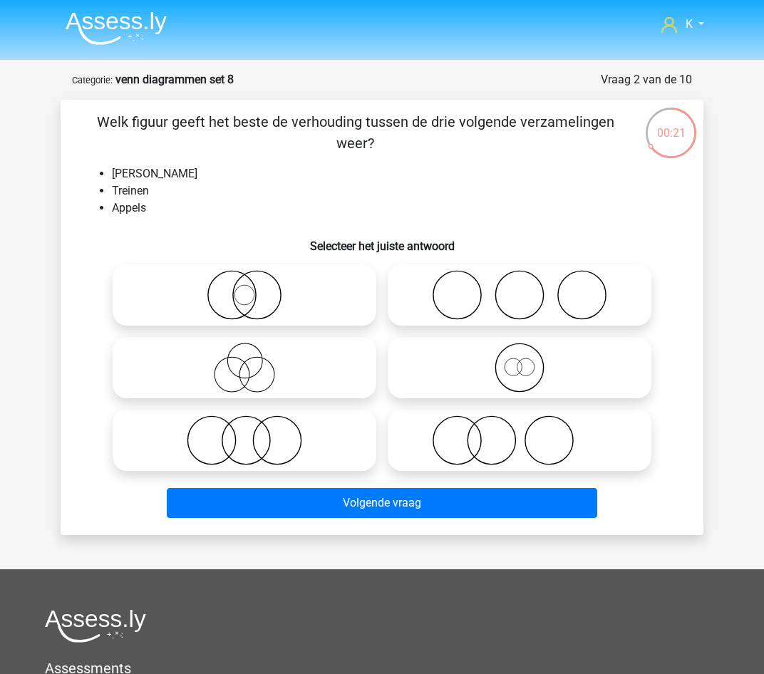
click at [573, 462] on icon at bounding box center [519, 440] width 252 height 50
click at [529, 433] on input "radio" at bounding box center [523, 428] width 9 height 9
radio input "true"
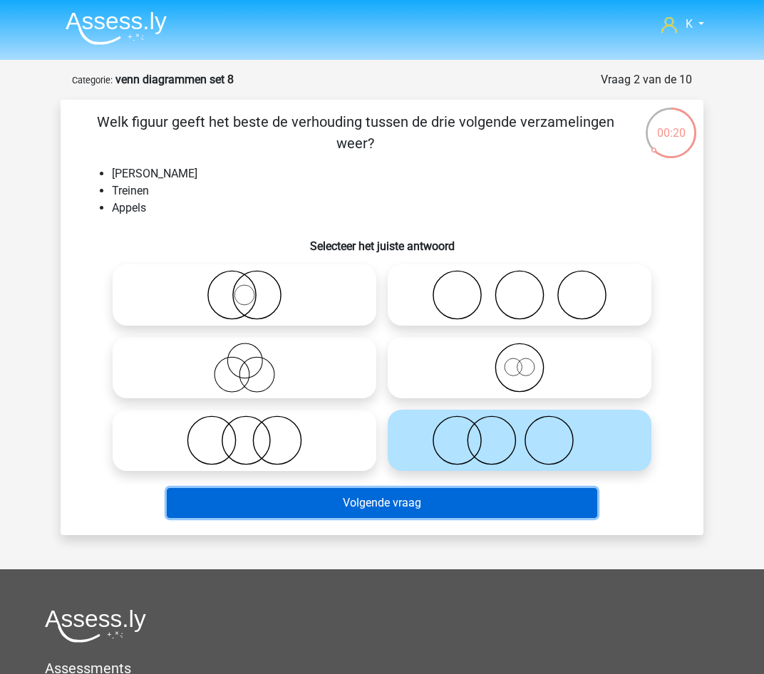
click at [539, 508] on button "Volgende vraag" at bounding box center [382, 503] width 431 height 30
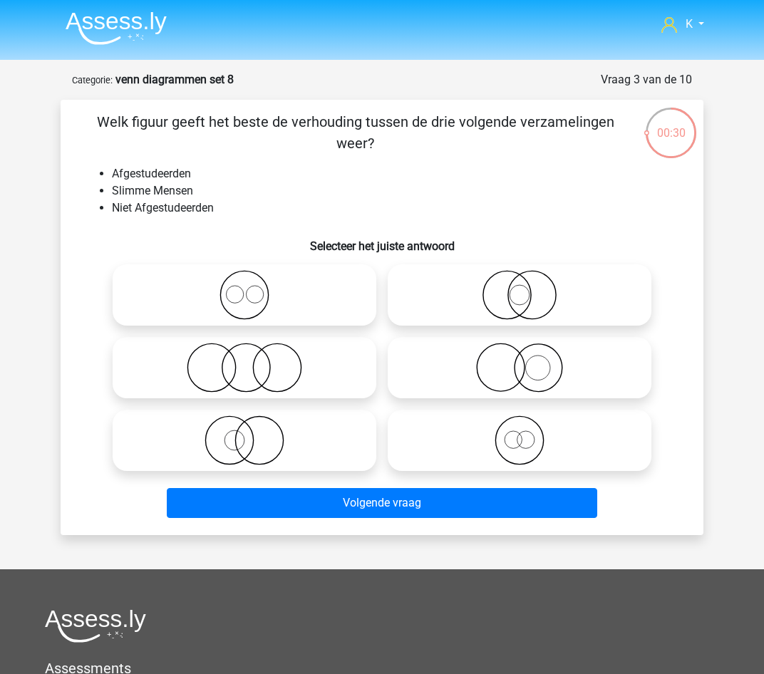
click at [368, 356] on icon at bounding box center [244, 368] width 252 height 50
click at [254, 356] on input "radio" at bounding box center [248, 355] width 9 height 9
radio input "true"
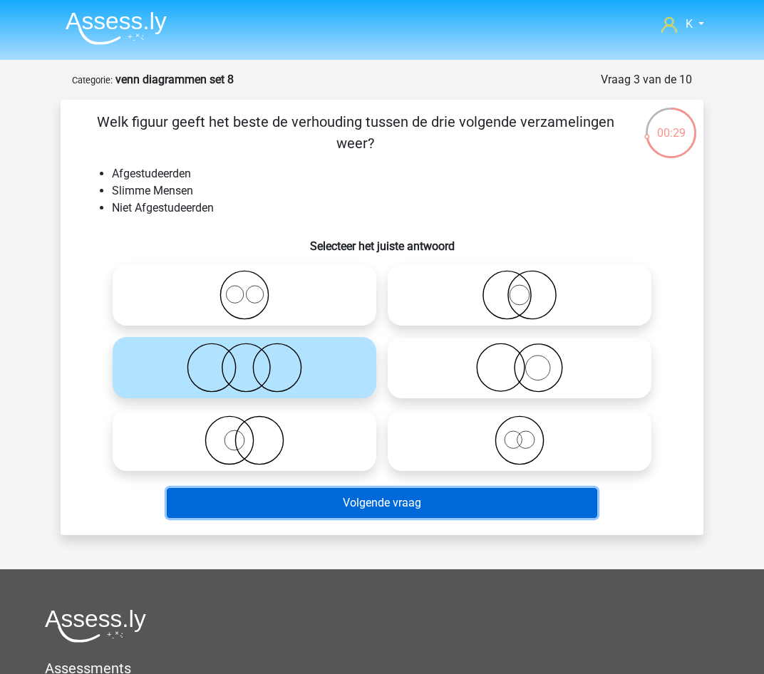
click at [405, 506] on button "Volgende vraag" at bounding box center [382, 503] width 431 height 30
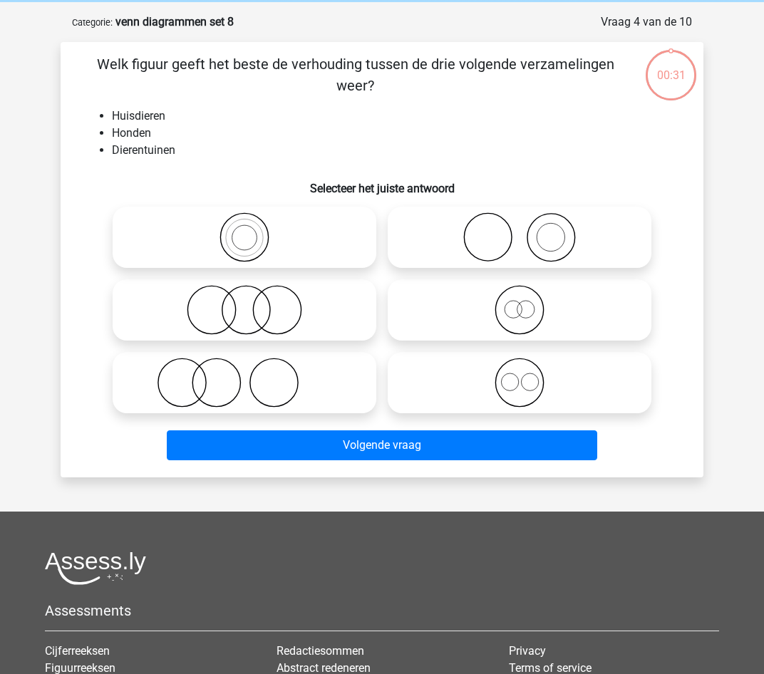
scroll to position [71, 0]
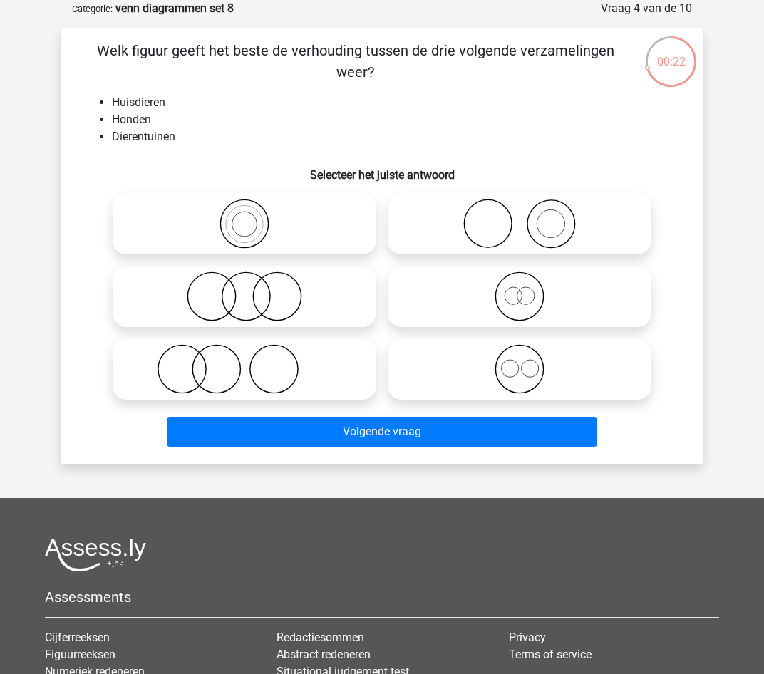
click at [297, 371] on icon at bounding box center [244, 369] width 252 height 50
click at [254, 362] on input "radio" at bounding box center [248, 357] width 9 height 9
radio input "true"
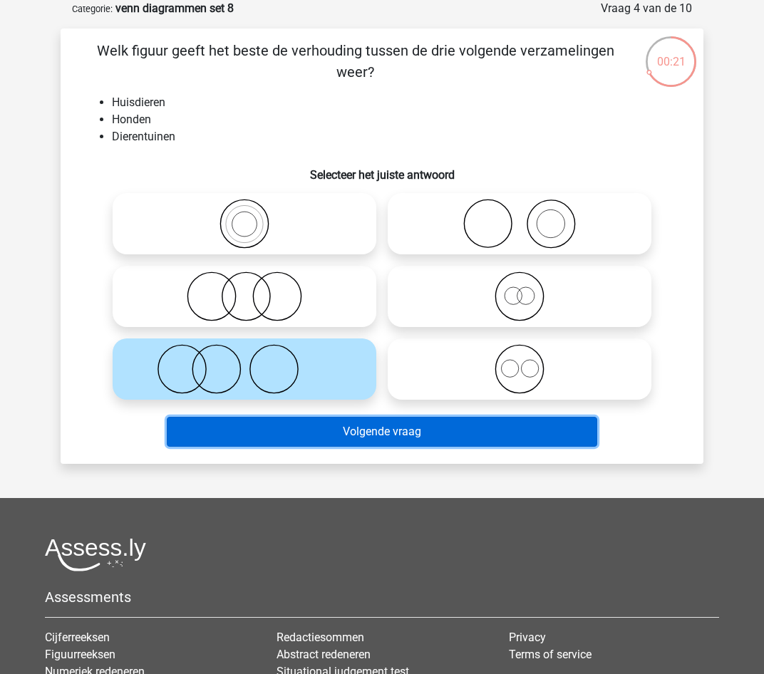
click at [324, 437] on button "Volgende vraag" at bounding box center [382, 432] width 431 height 30
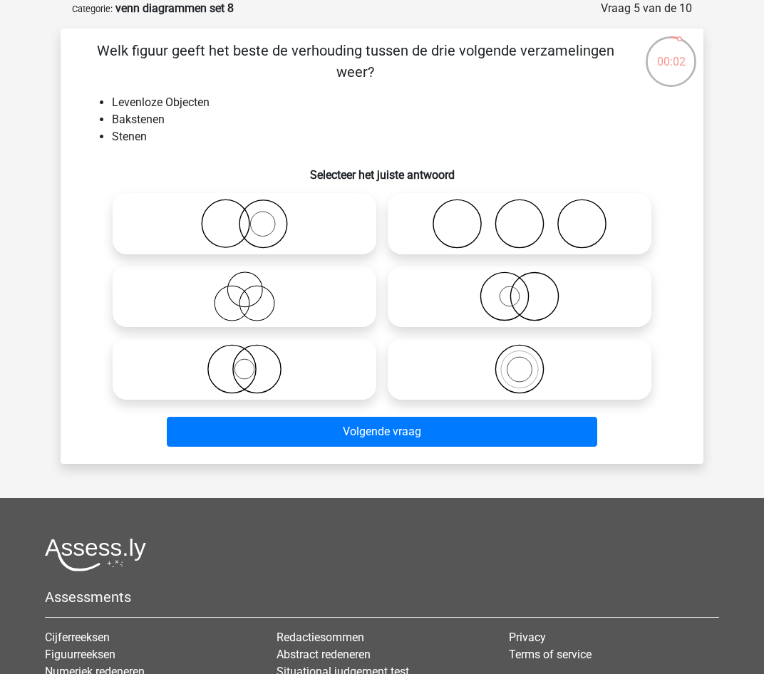
click at [275, 363] on icon at bounding box center [244, 369] width 252 height 50
click at [254, 362] on input "radio" at bounding box center [248, 357] width 9 height 9
radio input "true"
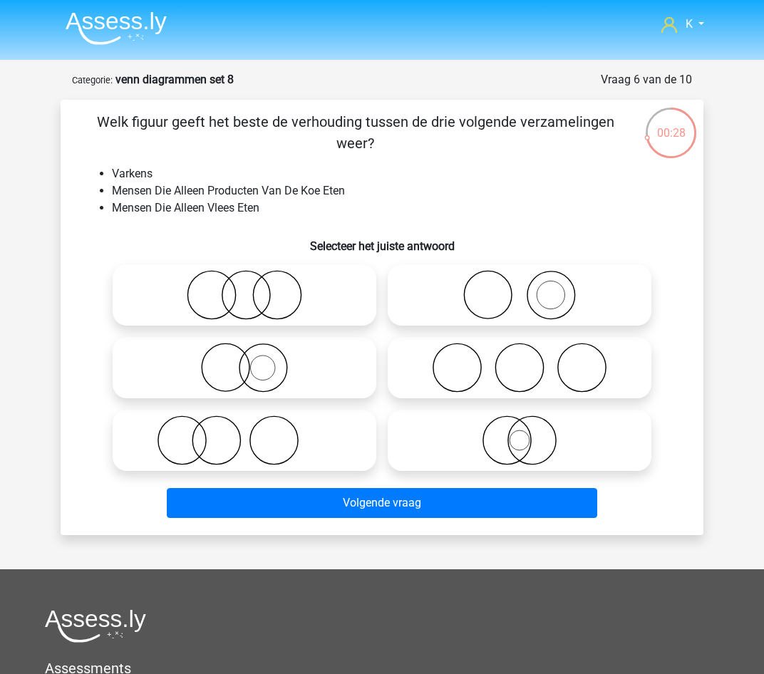
click at [546, 326] on label at bounding box center [520, 294] width 264 height 61
click at [529, 288] on input "radio" at bounding box center [523, 283] width 9 height 9
radio input "true"
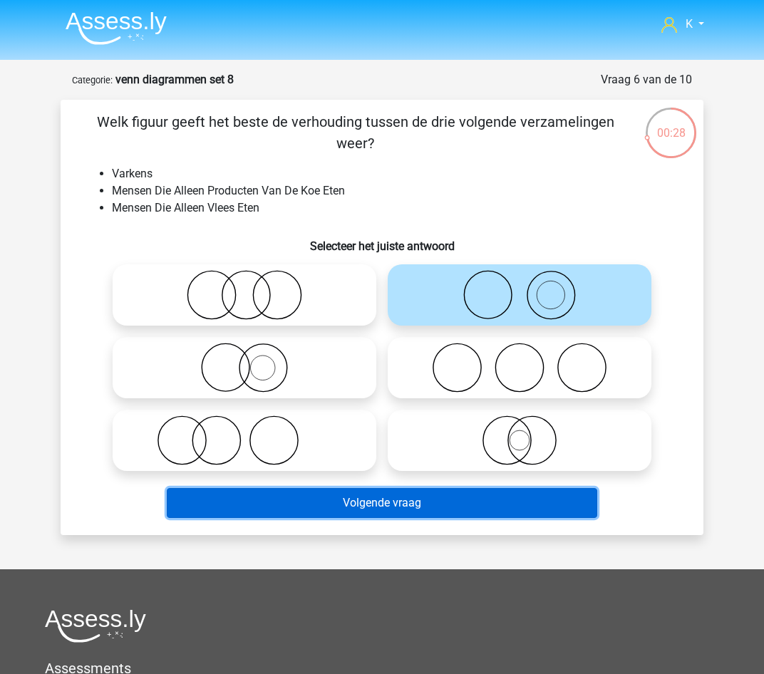
click at [521, 504] on button "Volgende vraag" at bounding box center [382, 503] width 431 height 30
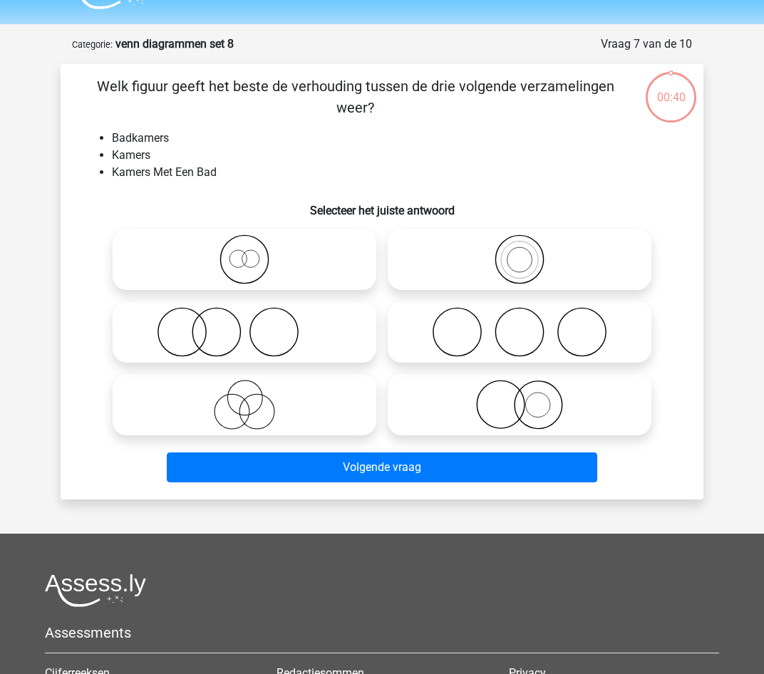
scroll to position [71, 0]
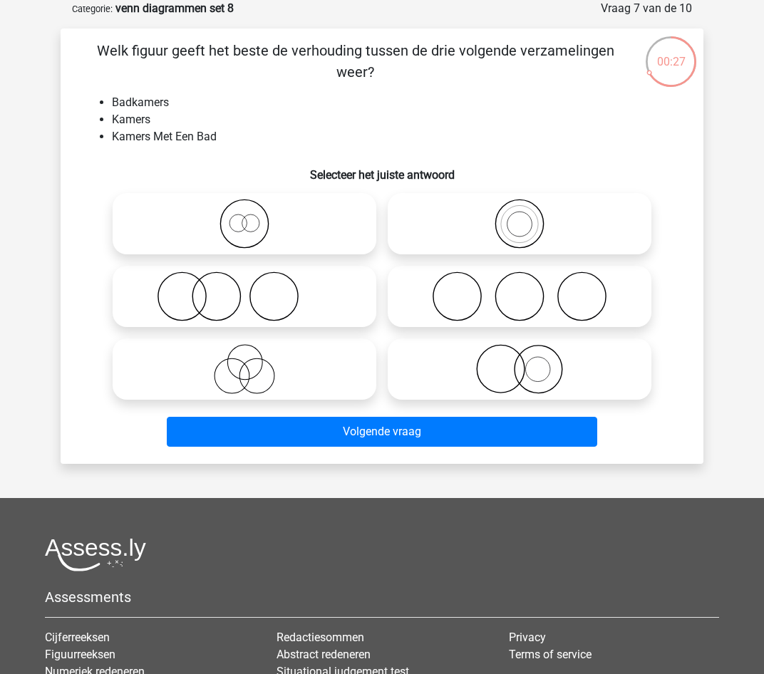
click at [301, 217] on icon at bounding box center [244, 224] width 252 height 50
click at [254, 217] on input "radio" at bounding box center [248, 211] width 9 height 9
radio input "true"
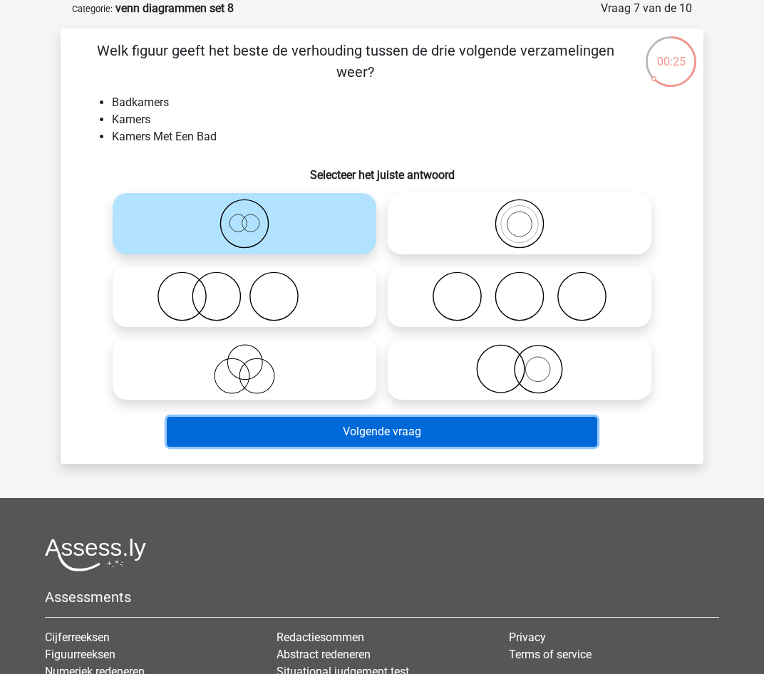
click at [394, 437] on button "Volgende vraag" at bounding box center [382, 432] width 431 height 30
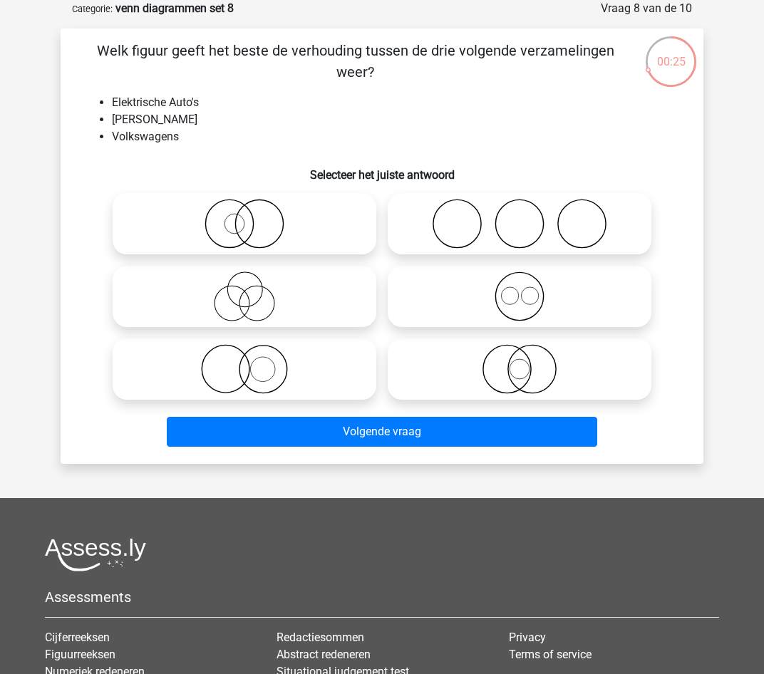
click at [338, 368] on icon at bounding box center [244, 369] width 252 height 50
click at [254, 362] on input "radio" at bounding box center [248, 357] width 9 height 9
radio input "true"
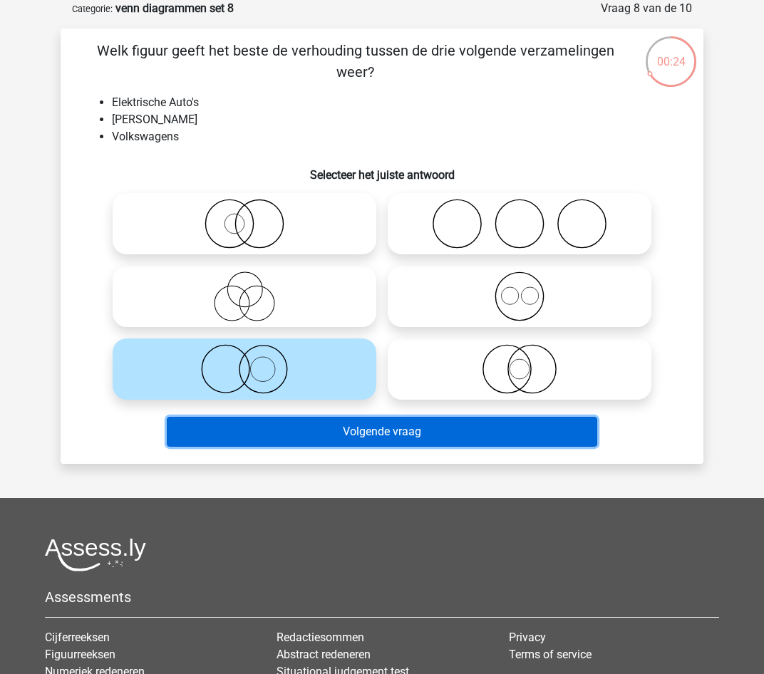
click at [368, 442] on button "Volgende vraag" at bounding box center [382, 432] width 431 height 30
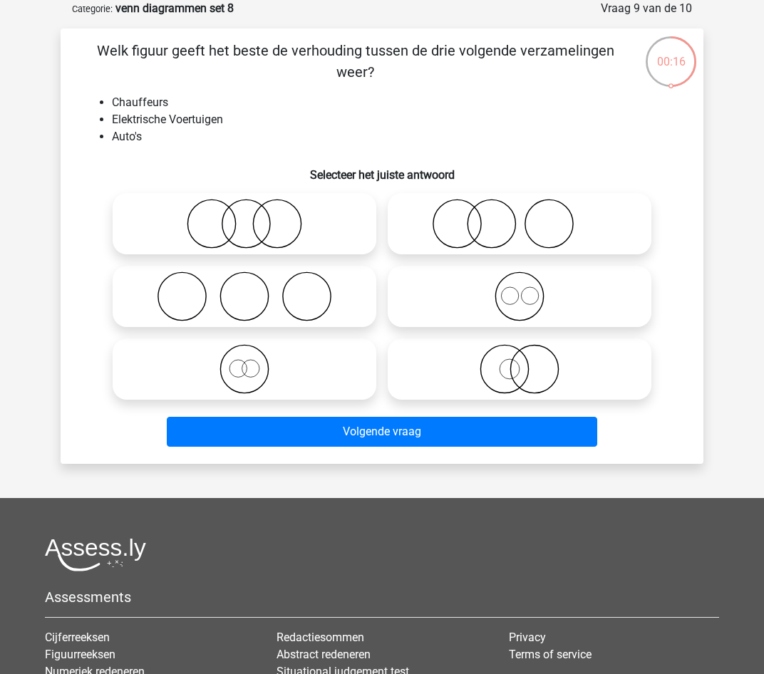
click at [499, 210] on icon at bounding box center [519, 224] width 252 height 50
click at [519, 210] on input "radio" at bounding box center [523, 211] width 9 height 9
radio input "true"
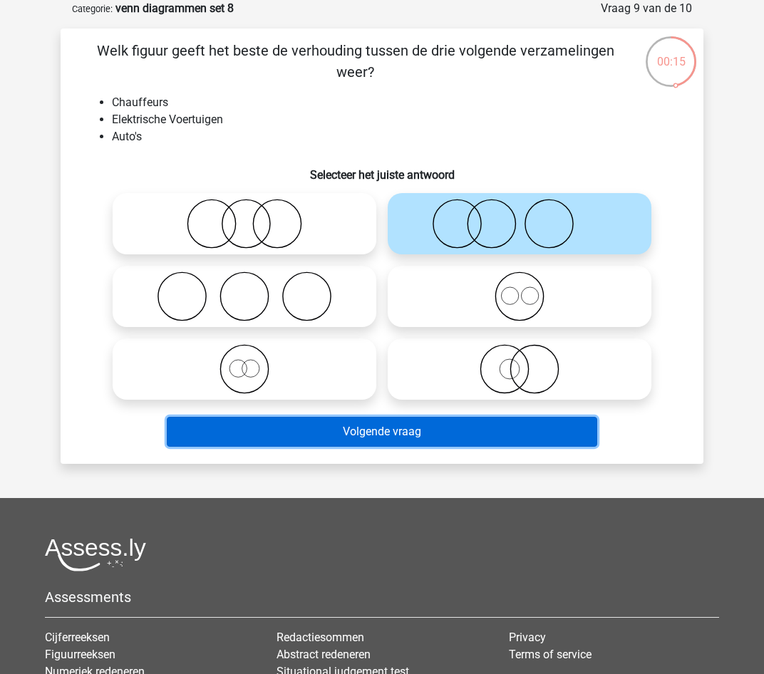
click at [488, 433] on button "Volgende vraag" at bounding box center [382, 432] width 431 height 30
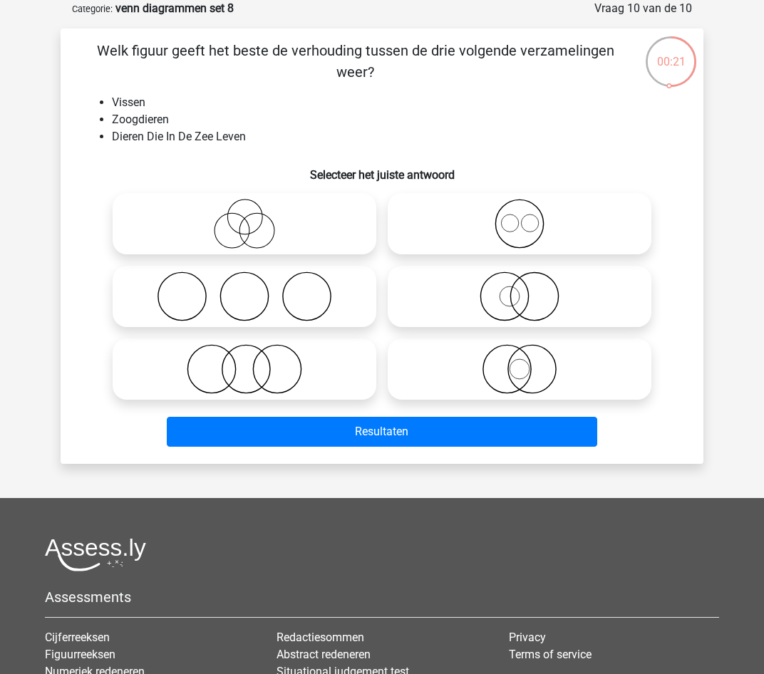
click at [514, 290] on icon at bounding box center [519, 296] width 252 height 50
click at [519, 289] on input "radio" at bounding box center [523, 284] width 9 height 9
radio input "true"
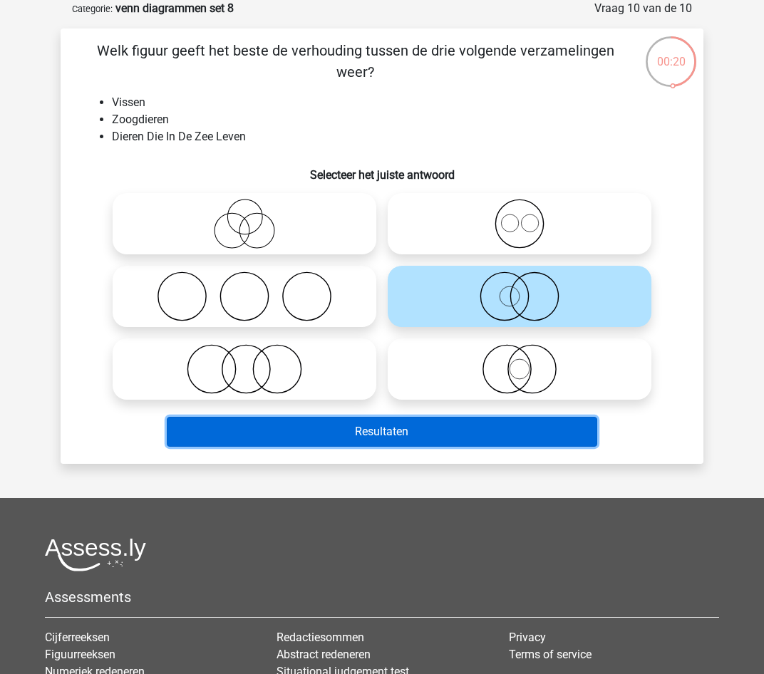
click at [509, 439] on button "Resultaten" at bounding box center [382, 432] width 431 height 30
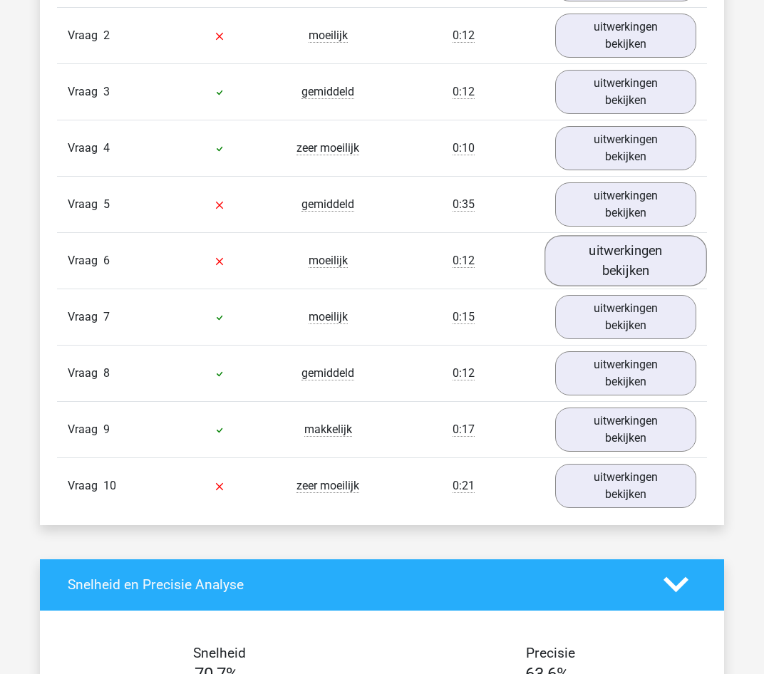
scroll to position [997, 0]
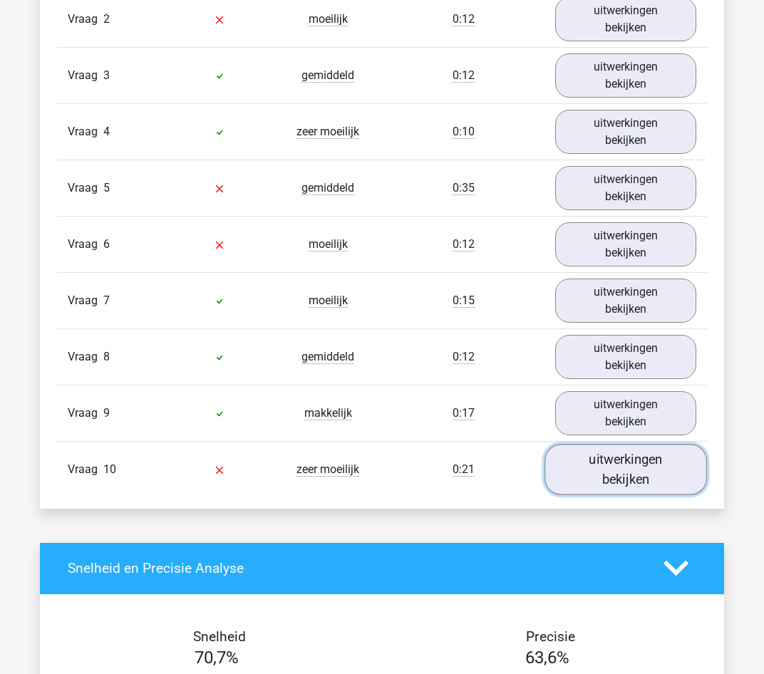
click at [587, 482] on link "uitwerkingen bekijken" at bounding box center [625, 469] width 162 height 51
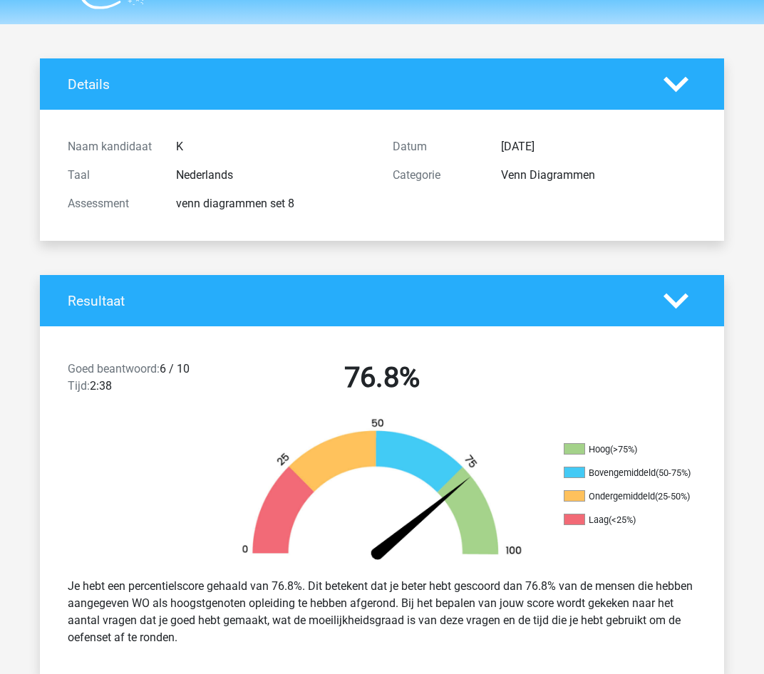
scroll to position [0, 0]
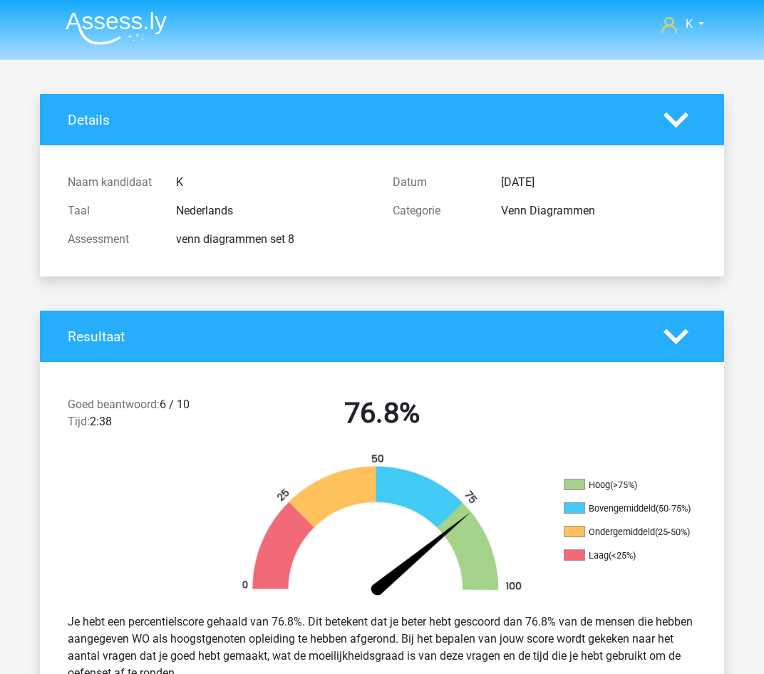
click at [141, 33] on img at bounding box center [116, 27] width 101 height 33
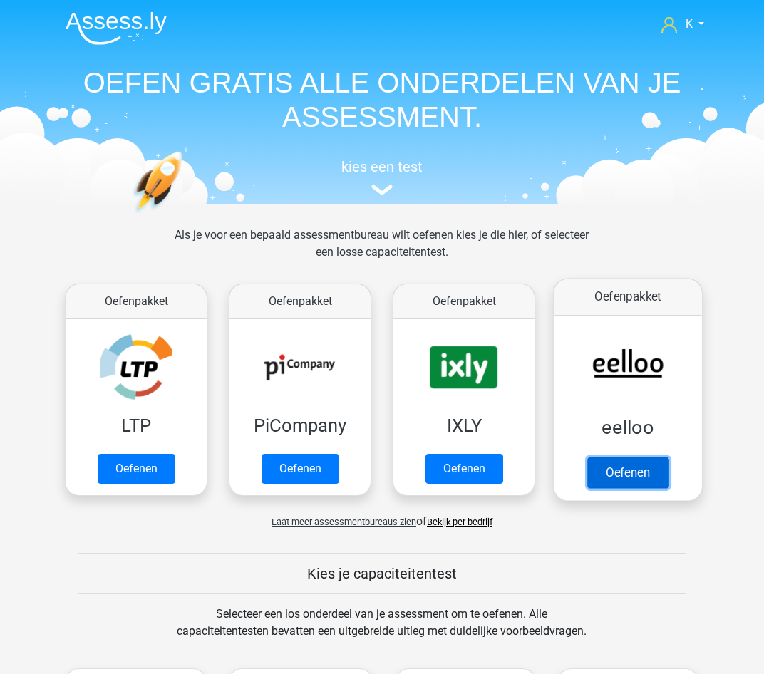
click at [641, 477] on link "Oefenen" at bounding box center [627, 472] width 81 height 31
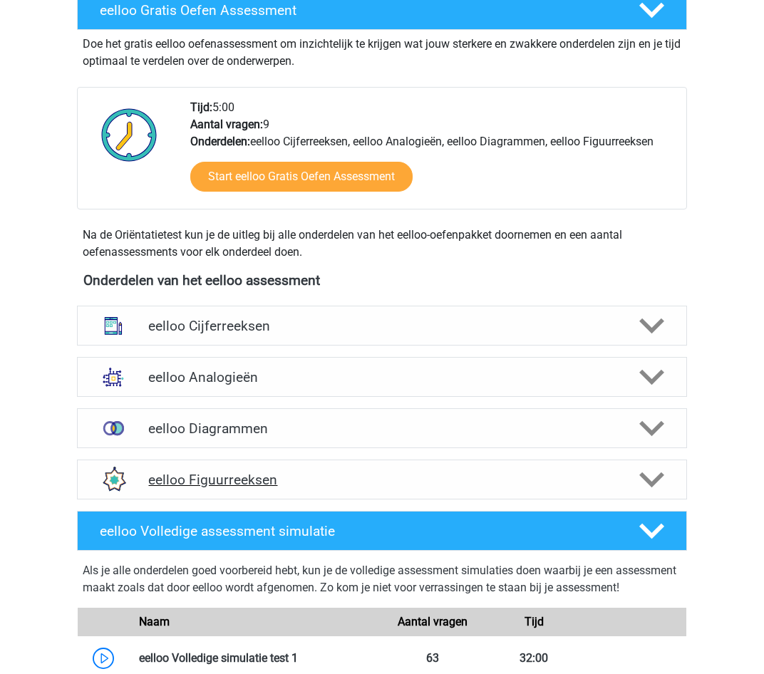
click at [305, 475] on h4 "eelloo Figuurreeksen" at bounding box center [381, 480] width 467 height 16
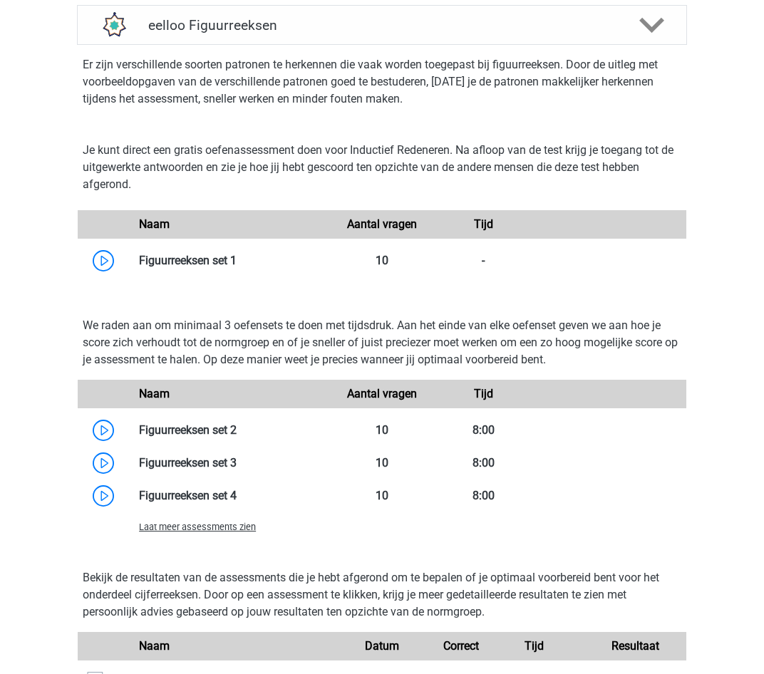
scroll to position [926, 0]
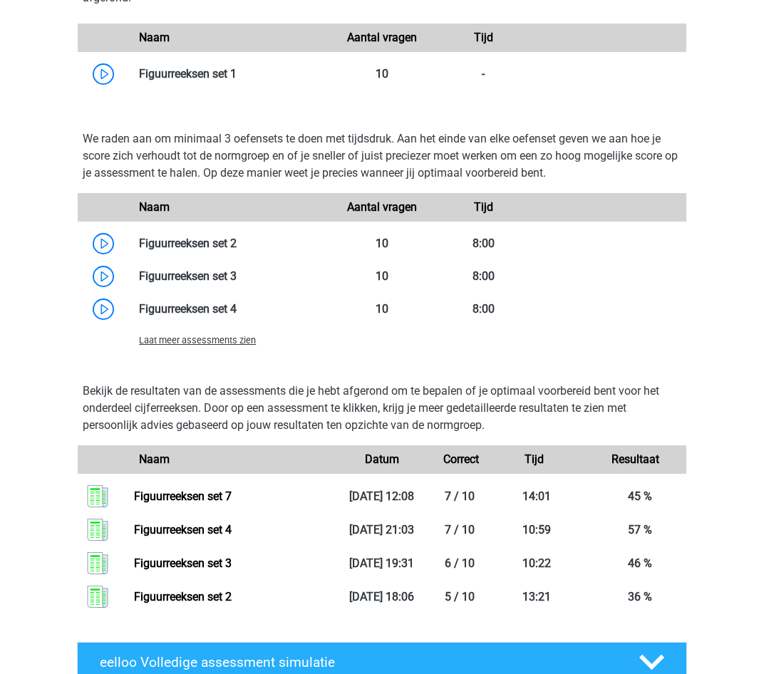
click at [235, 343] on span "Laat meer assessments zien" at bounding box center [197, 340] width 117 height 11
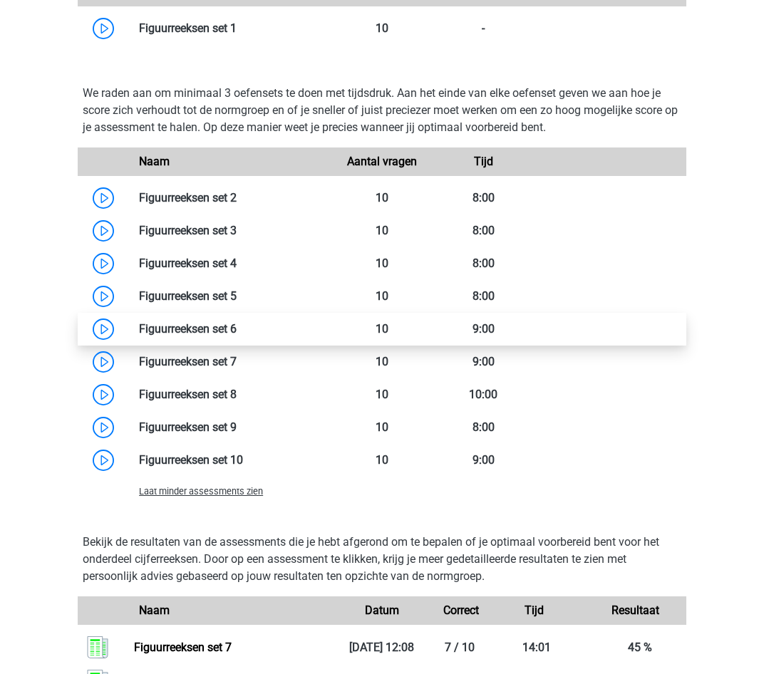
scroll to position [997, 0]
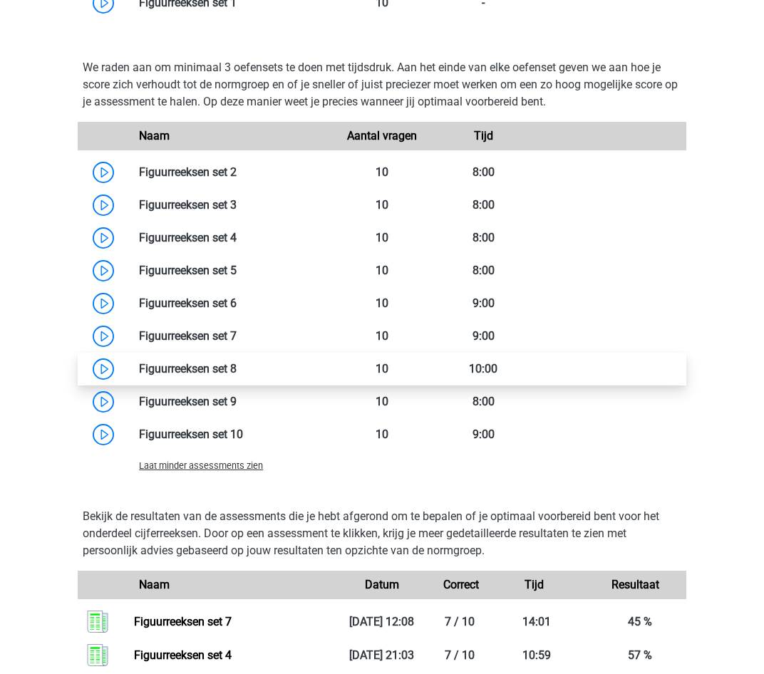
click at [237, 370] on link at bounding box center [237, 369] width 0 height 14
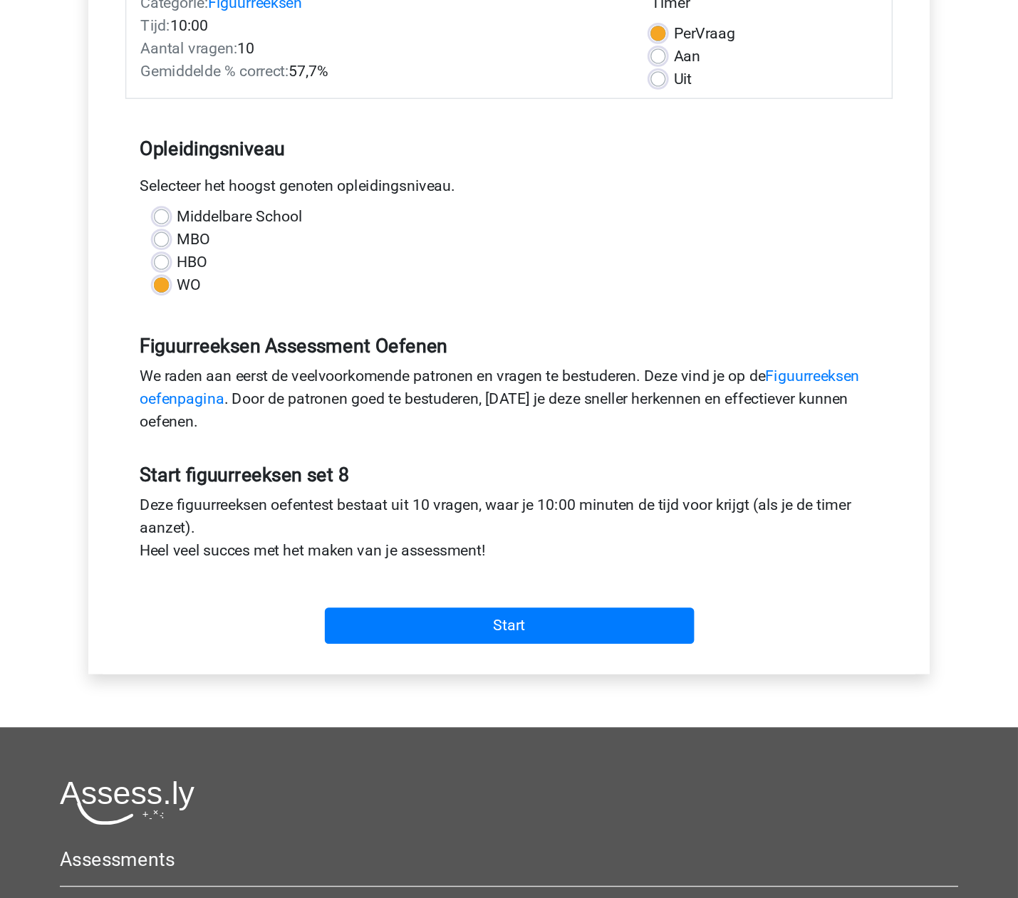
scroll to position [214, 0]
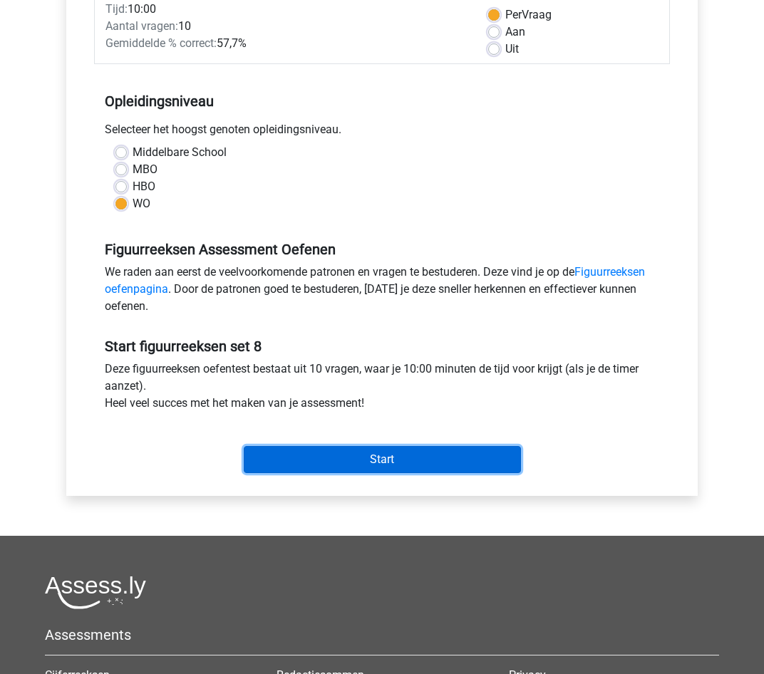
click at [397, 459] on input "Start" at bounding box center [382, 459] width 277 height 27
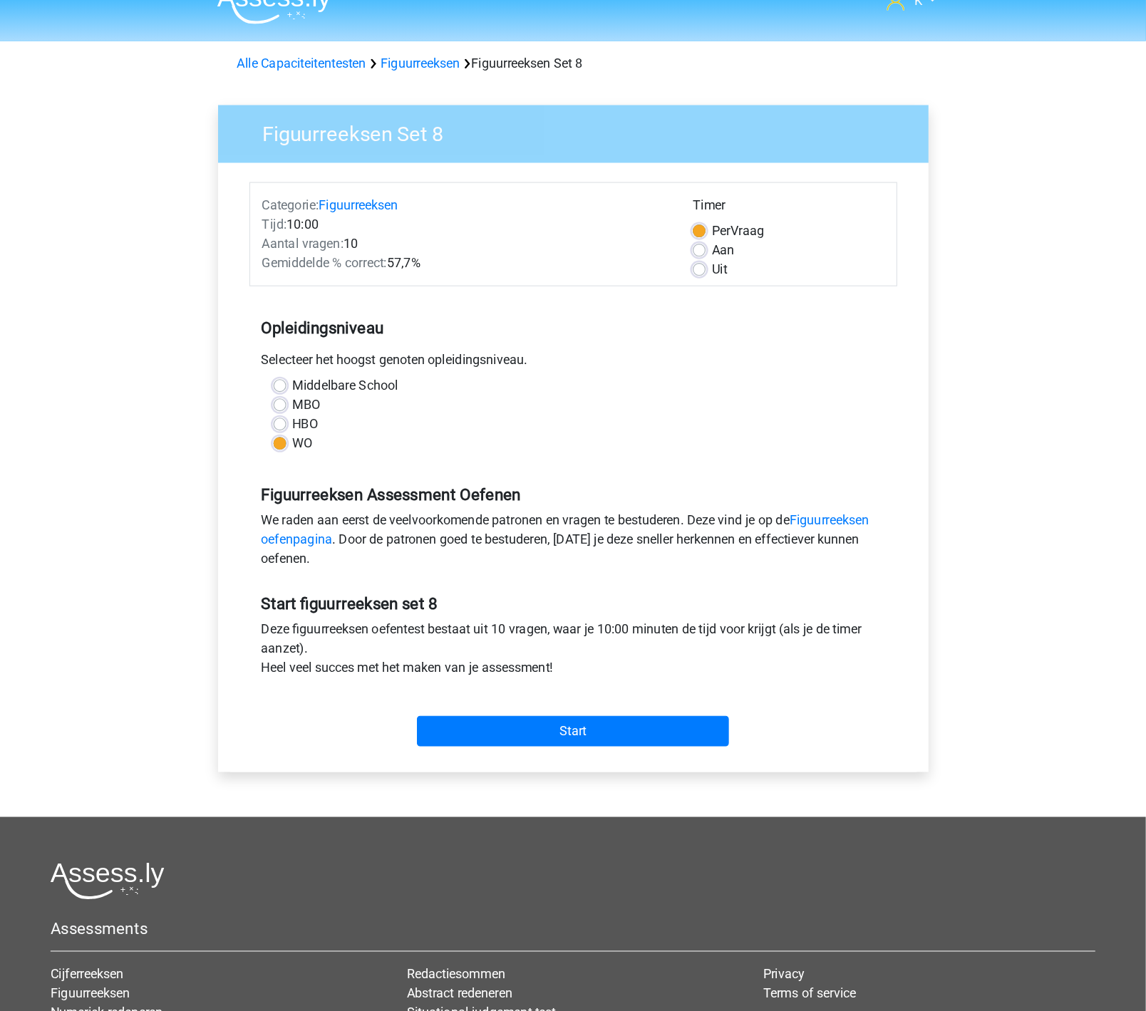
scroll to position [24, 0]
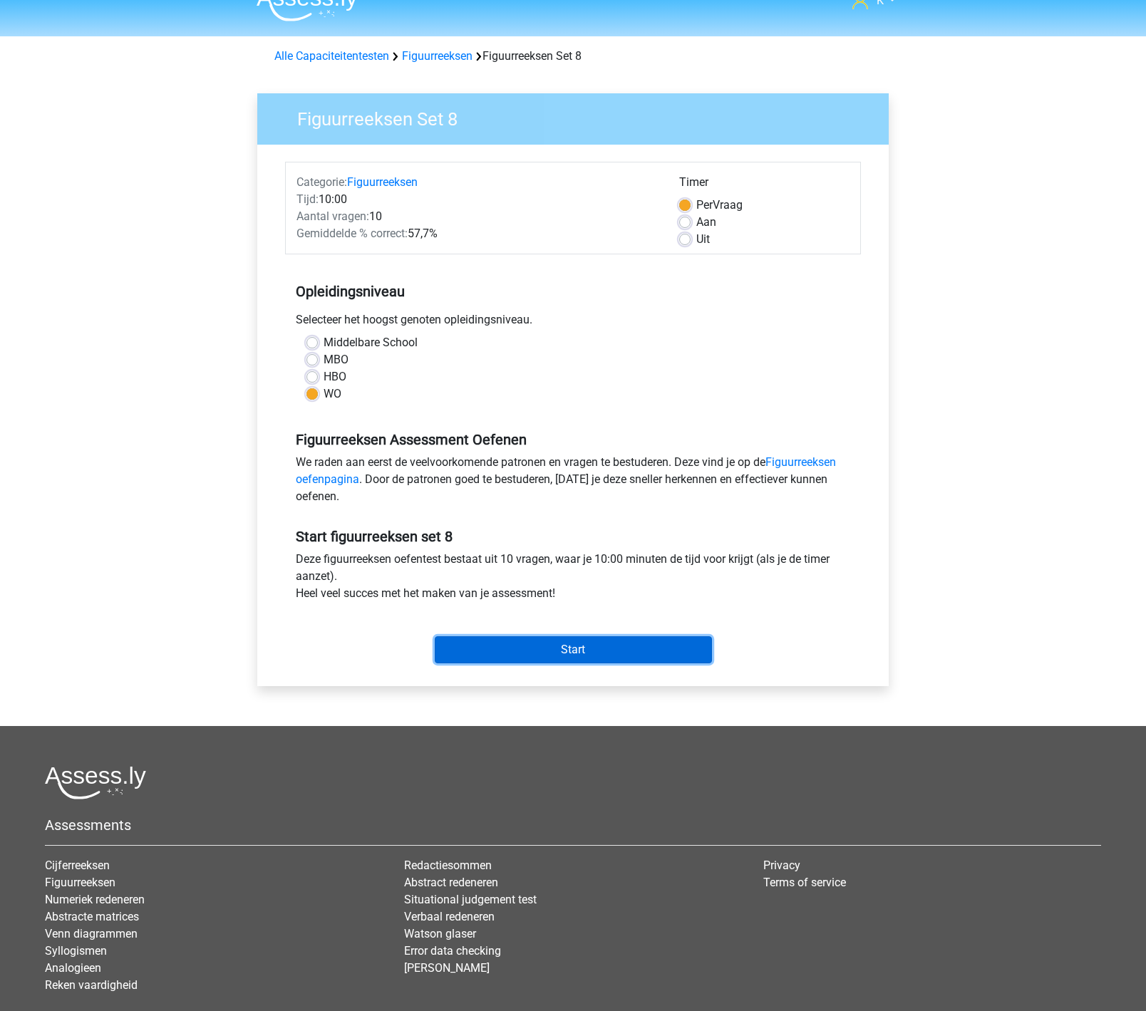
click at [573, 654] on input "Start" at bounding box center [573, 649] width 277 height 27
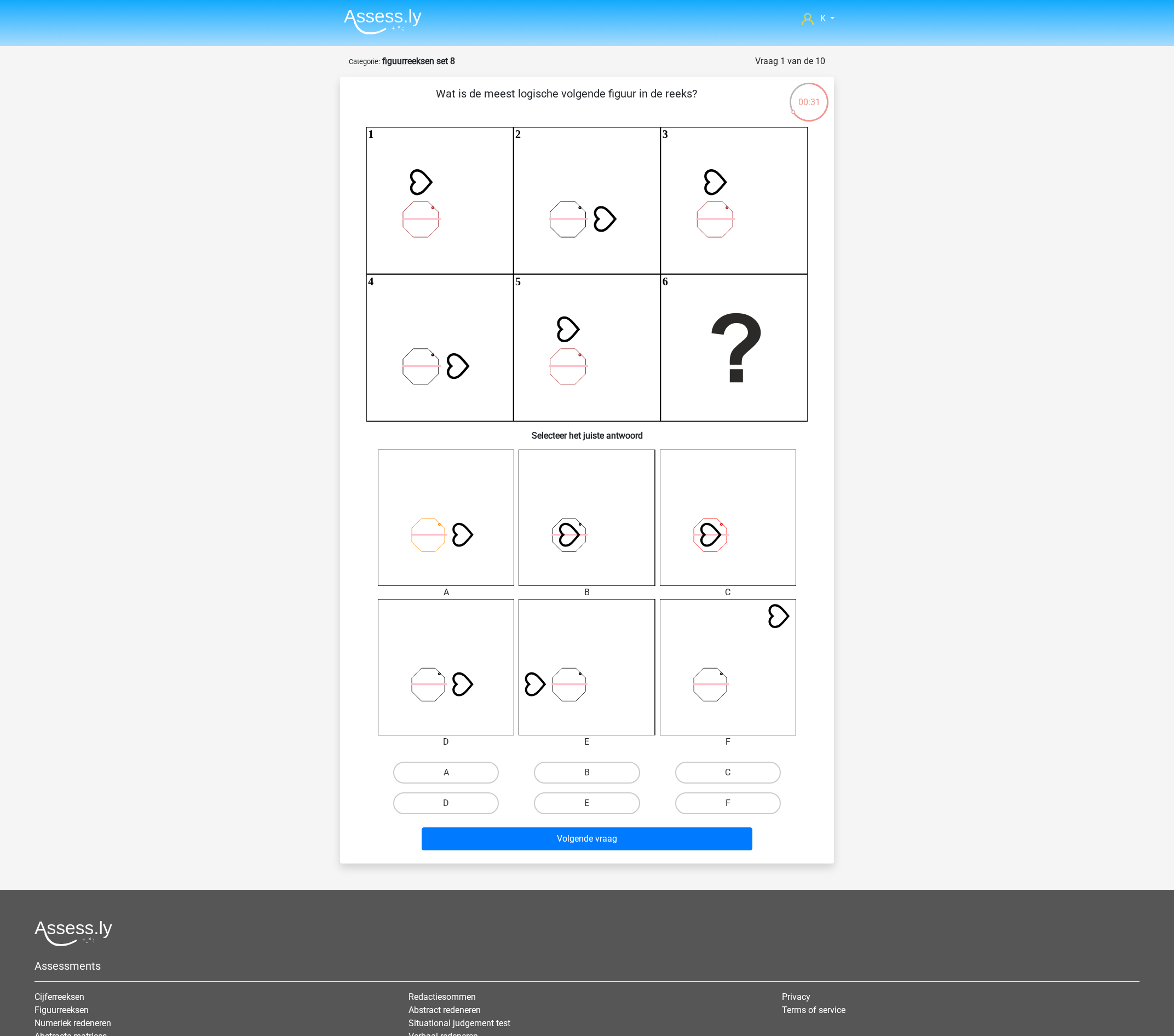
click at [397, 18] on img at bounding box center [382, 21] width 78 height 25
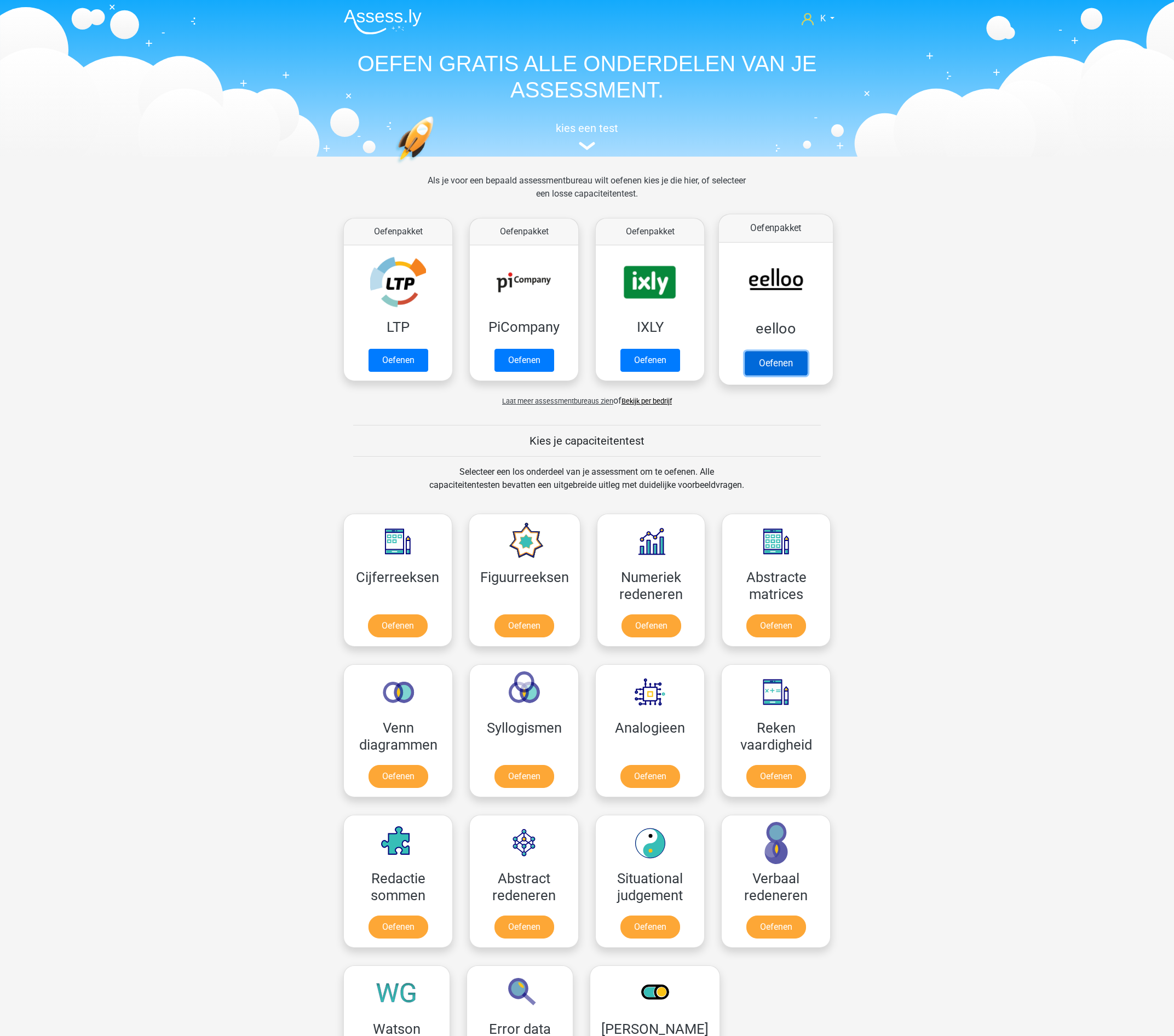
click at [771, 351] on link "Oefenen" at bounding box center [776, 363] width 62 height 24
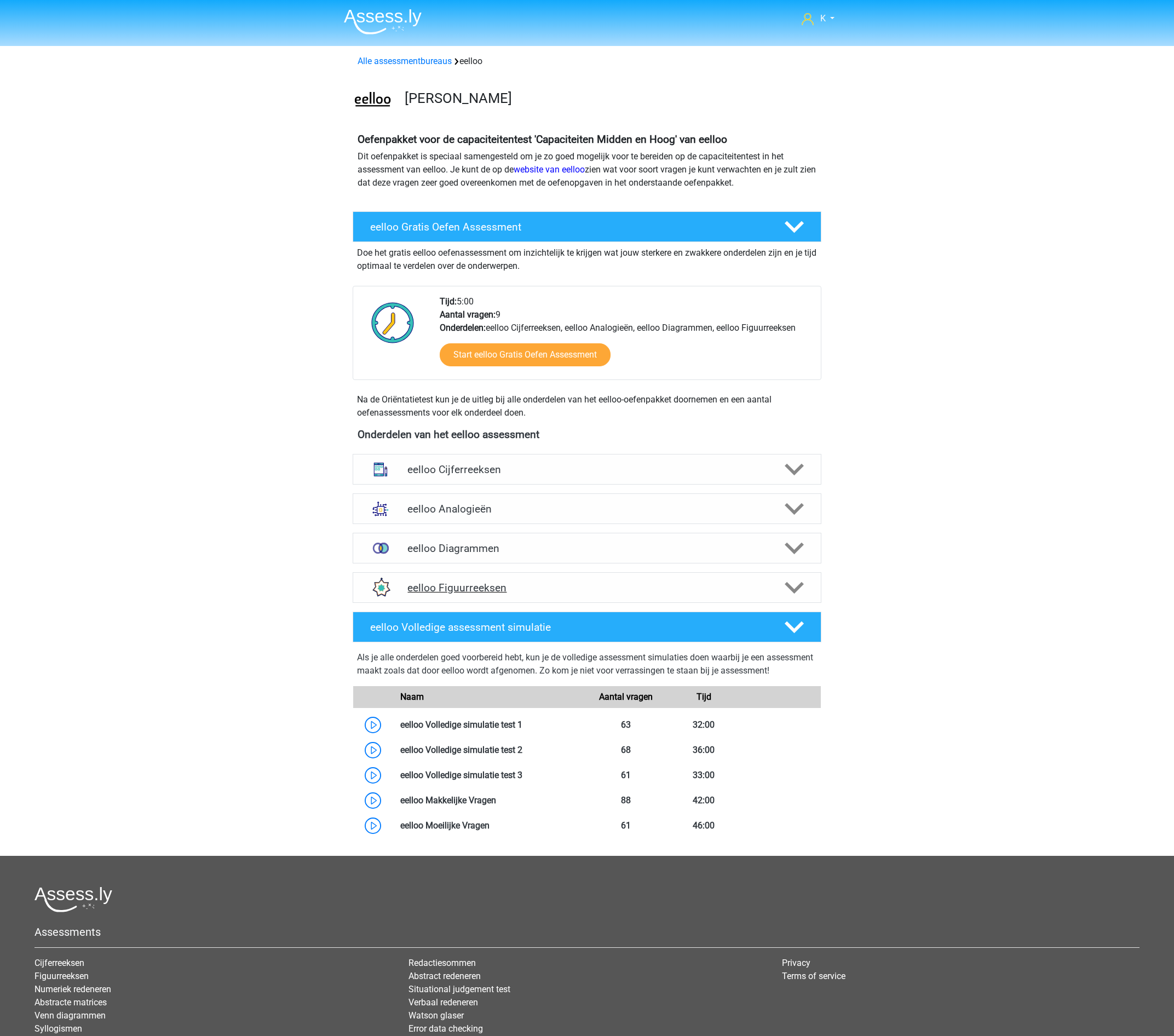
click at [554, 593] on h4 "eelloo Figuurreeksen" at bounding box center [587, 588] width 359 height 12
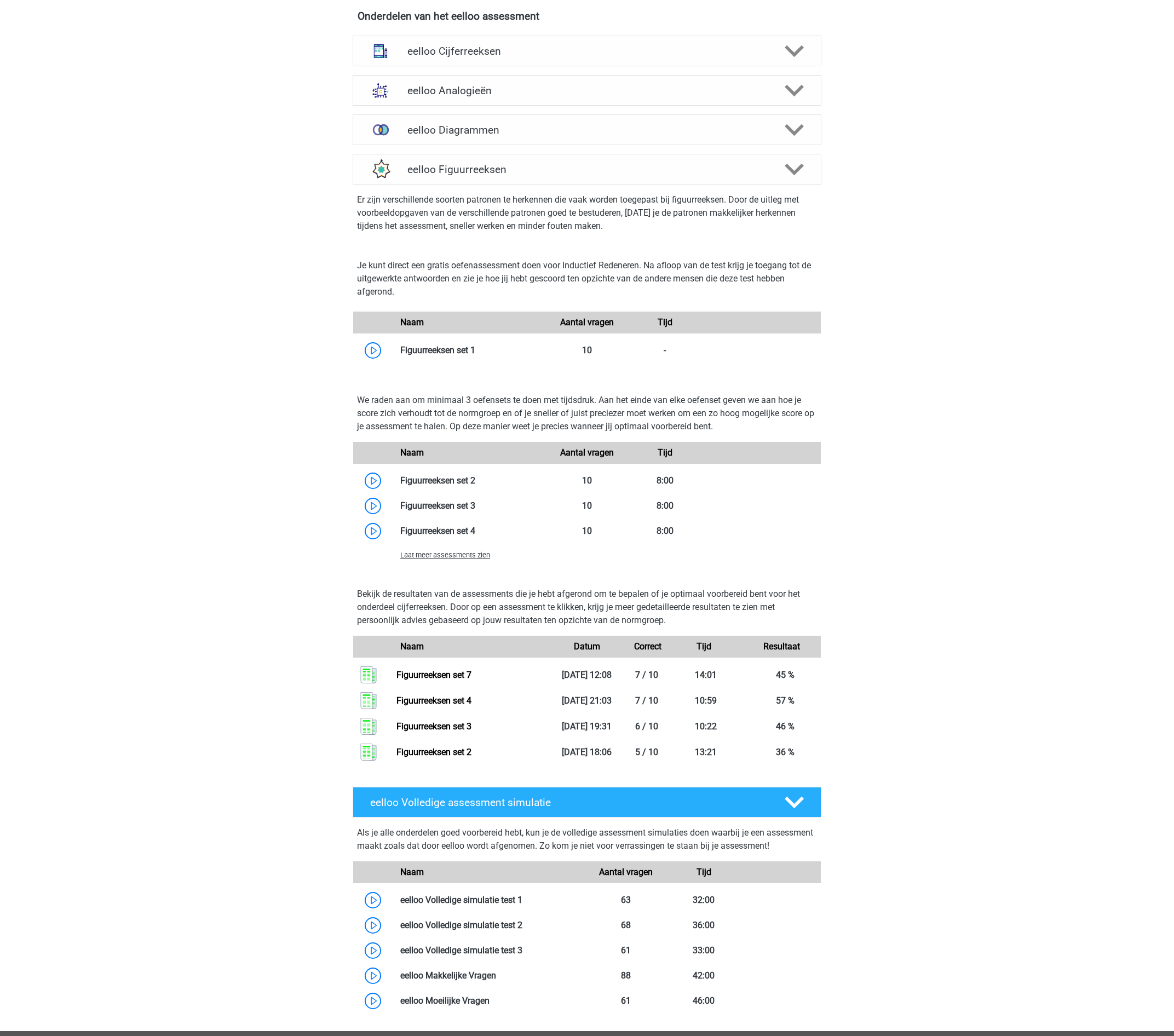
scroll to position [438, 0]
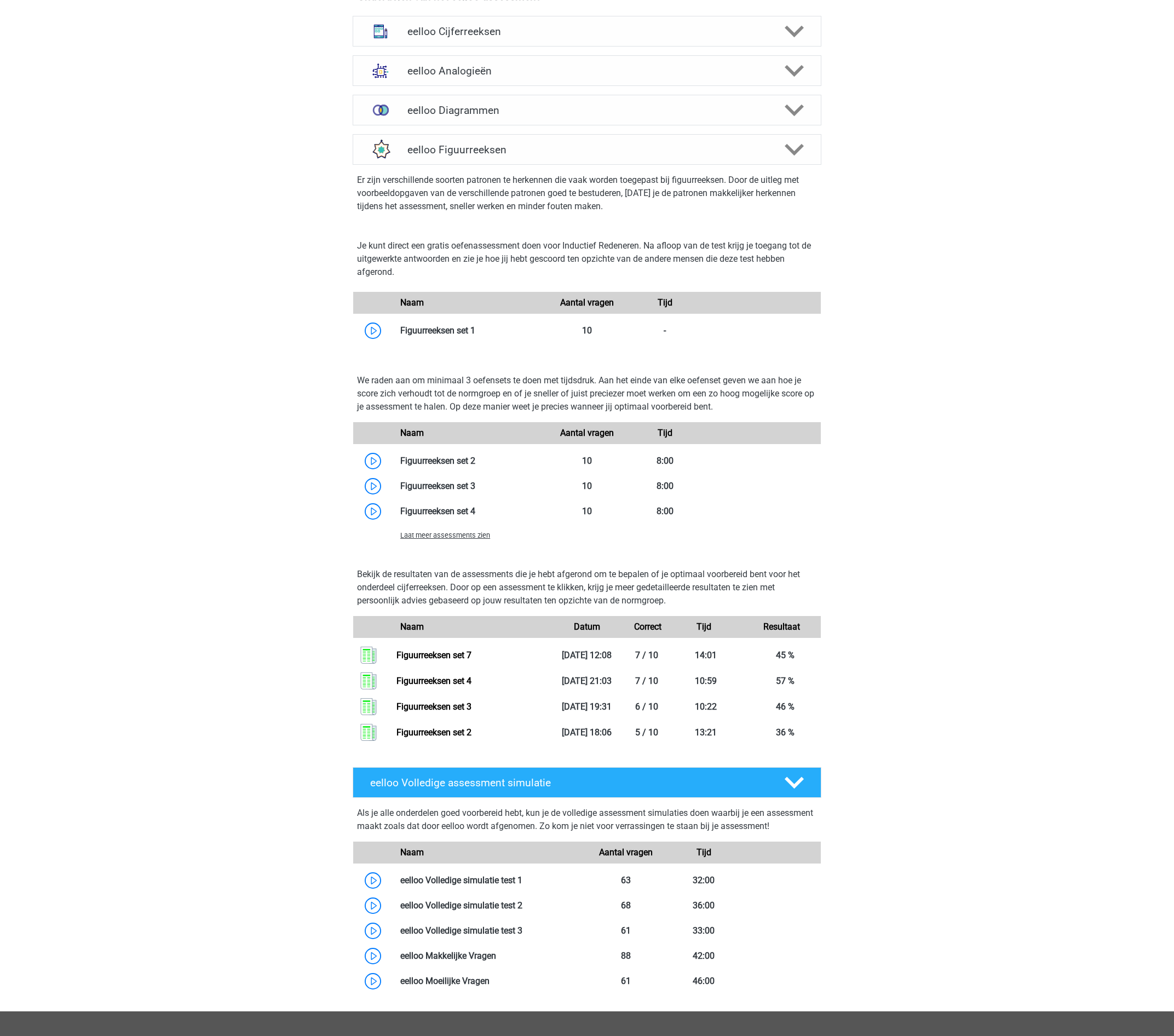
click at [456, 536] on span "Laat meer assessments zien" at bounding box center [445, 535] width 90 height 8
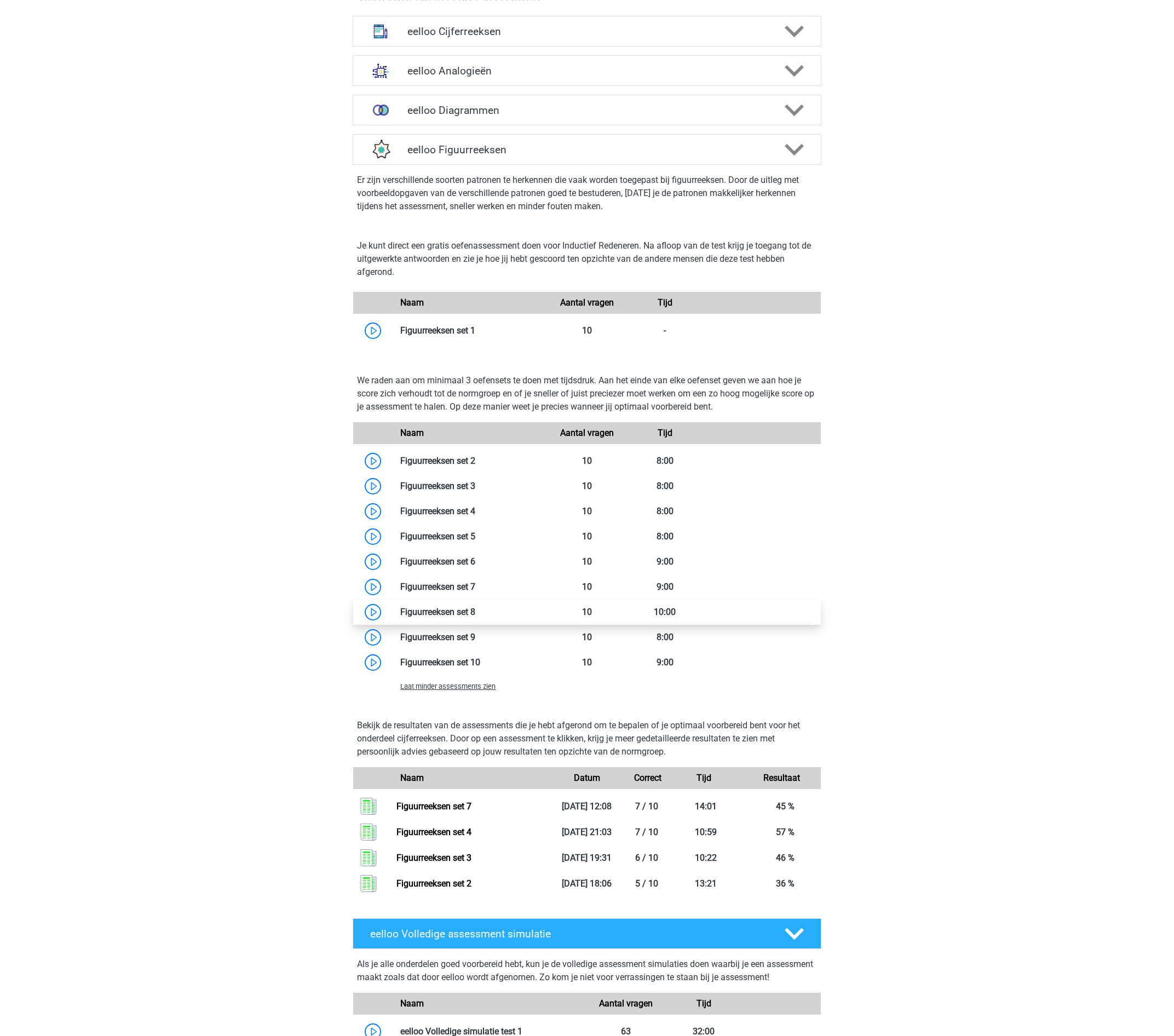
click at [475, 611] on link at bounding box center [475, 612] width 0 height 11
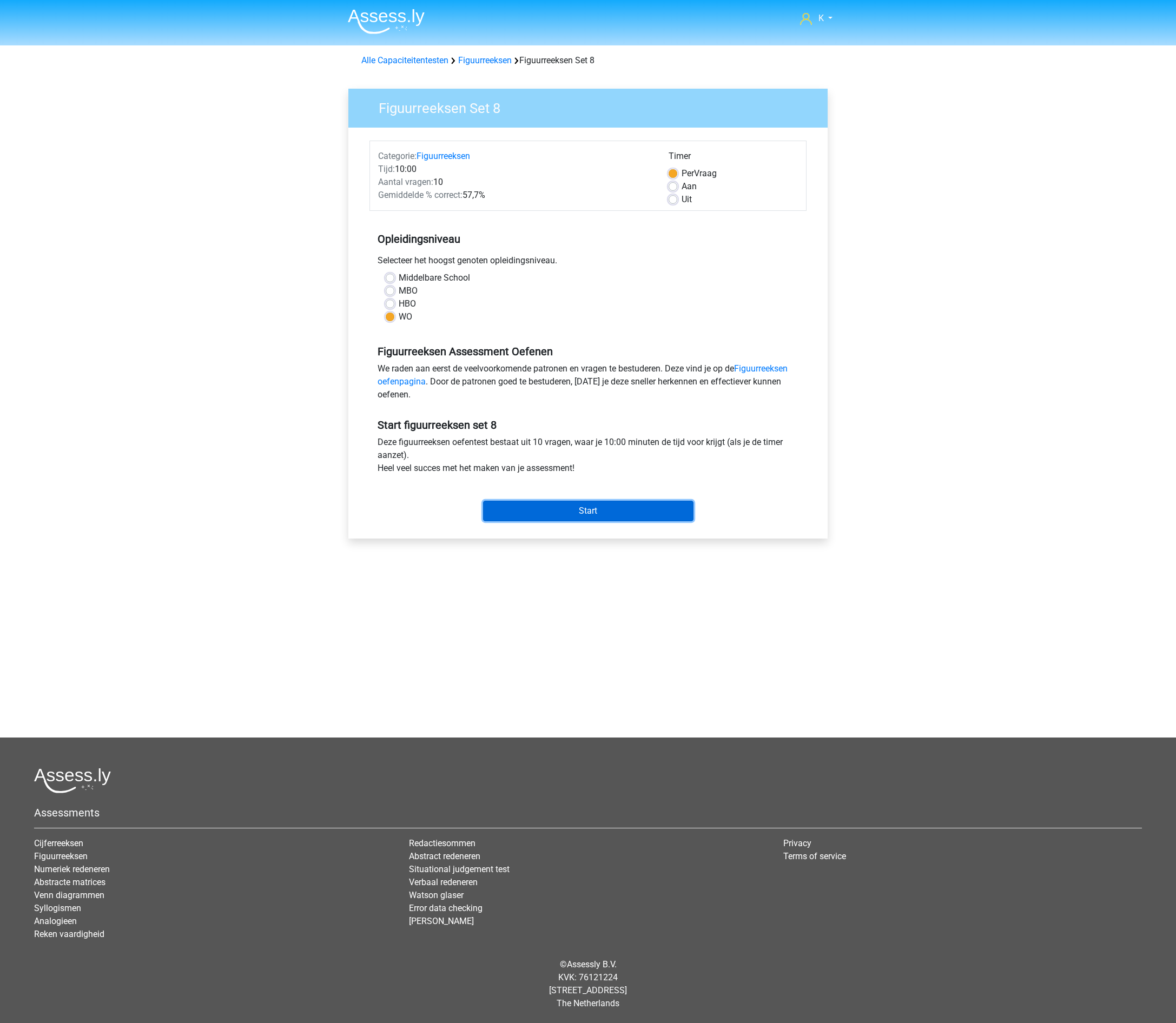
click at [538, 518] on input "Start" at bounding box center [588, 511] width 210 height 20
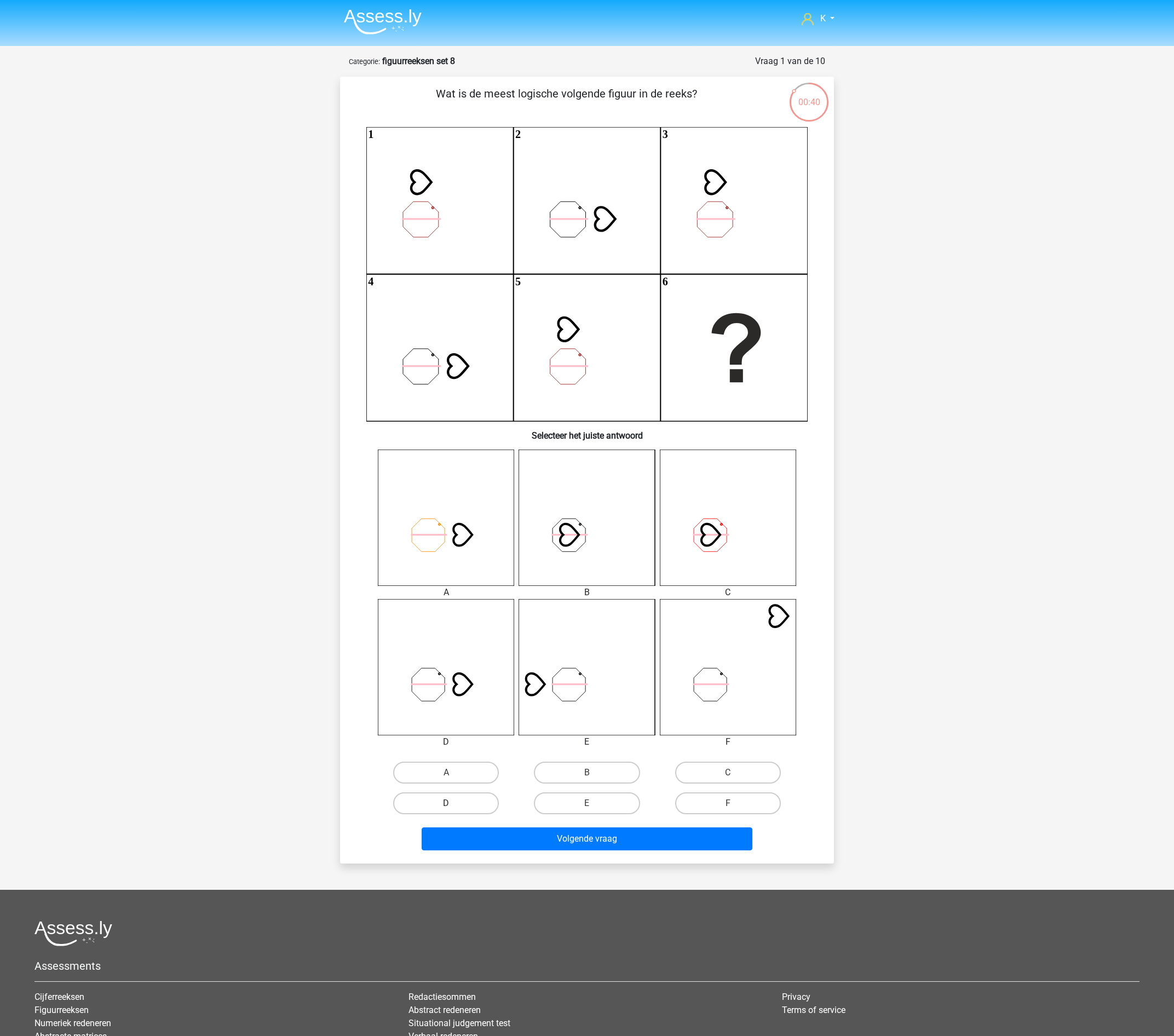
click at [470, 802] on label "D" at bounding box center [446, 803] width 105 height 22
click at [454, 803] on input "D" at bounding box center [450, 806] width 7 height 7
radio input "true"
click at [494, 838] on button "Volgende vraag" at bounding box center [587, 838] width 331 height 23
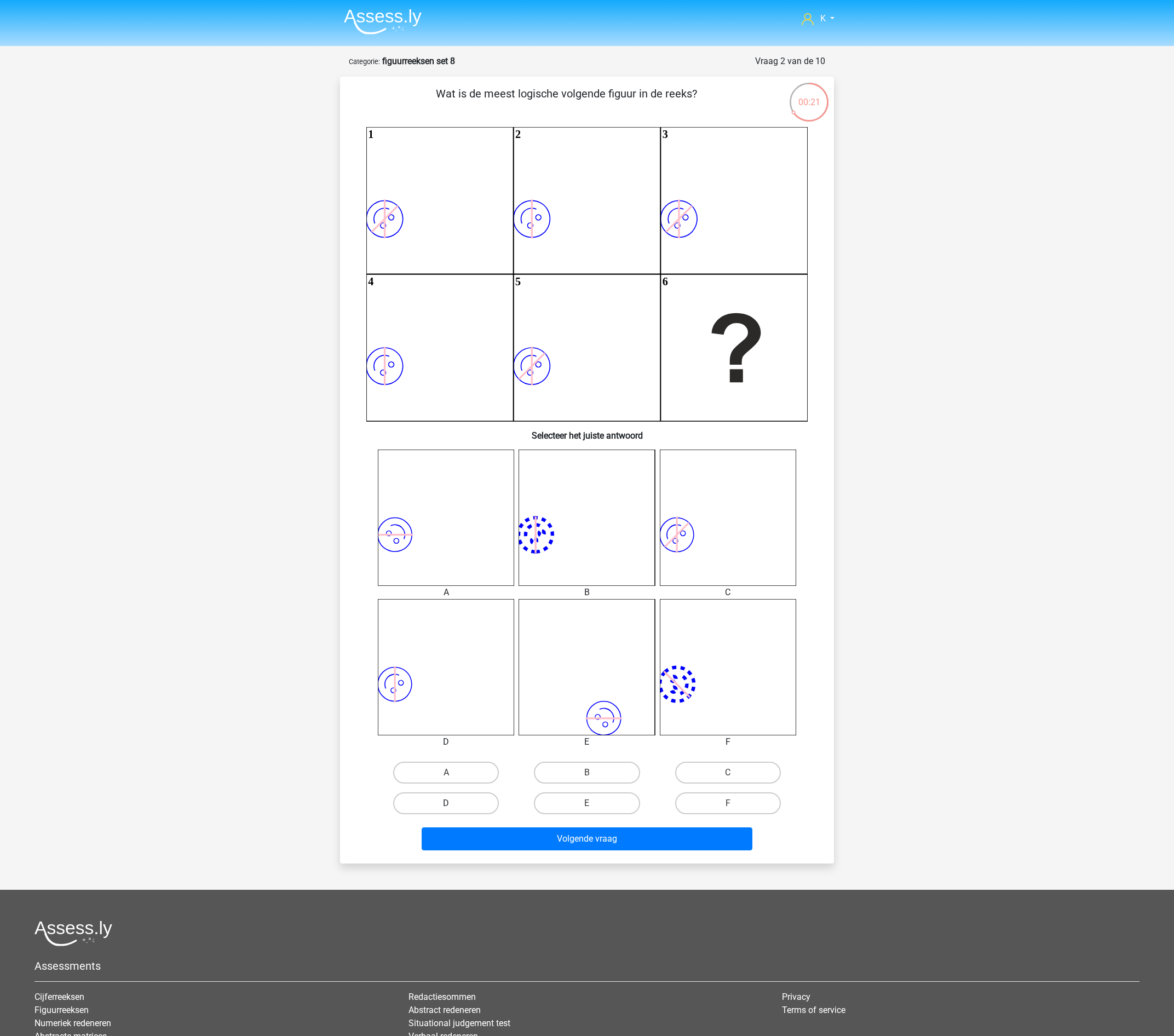
click at [451, 802] on label "D" at bounding box center [446, 803] width 105 height 22
click at [451, 803] on input "D" at bounding box center [450, 806] width 7 height 7
radio input "true"
click at [497, 837] on button "Volgende vraag" at bounding box center [587, 838] width 331 height 23
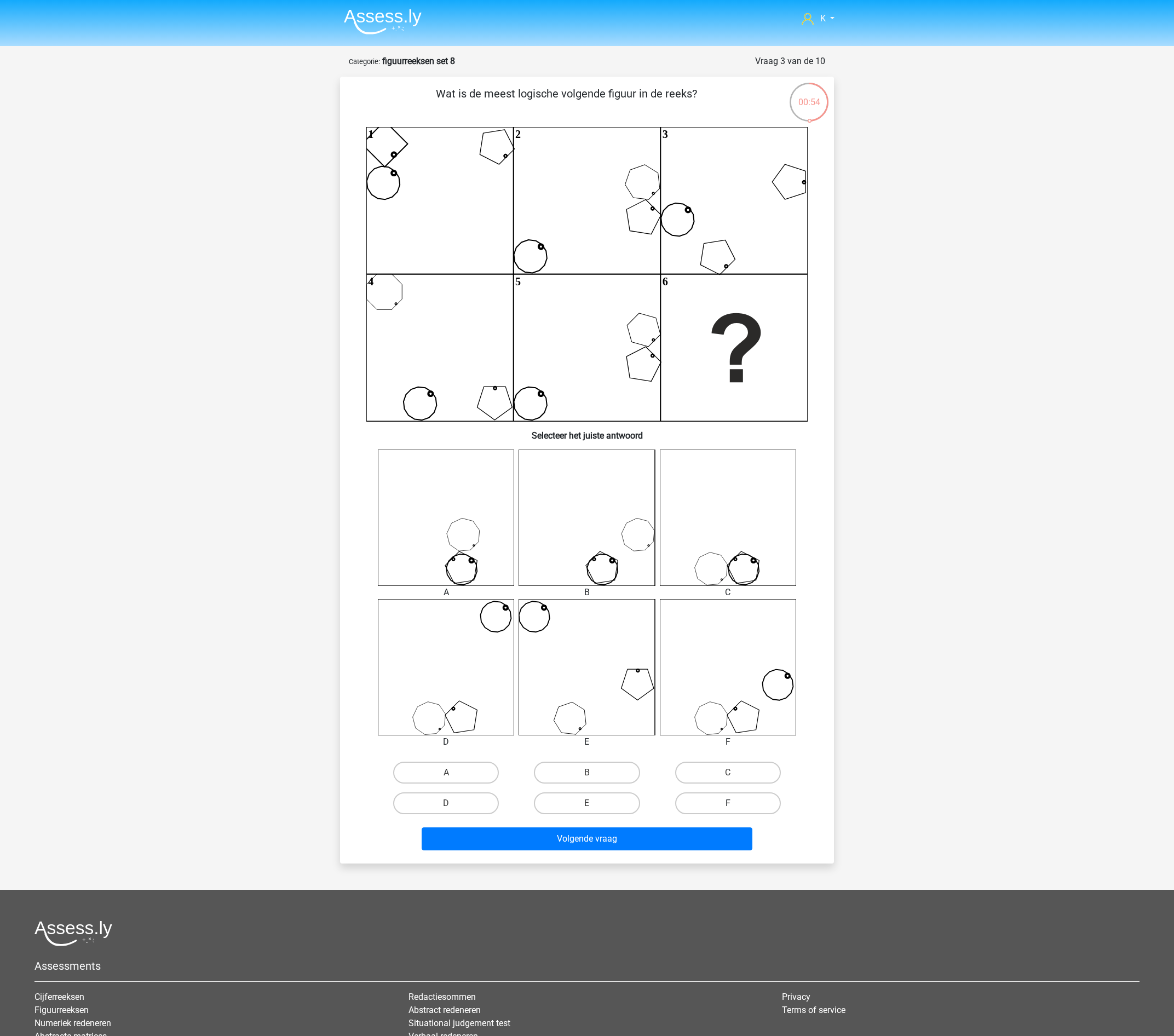
click at [732, 799] on label "F" at bounding box center [727, 803] width 105 height 22
click at [732, 803] on input "F" at bounding box center [731, 806] width 7 height 7
radio input "true"
click at [712, 833] on button "Volgende vraag" at bounding box center [587, 838] width 331 height 23
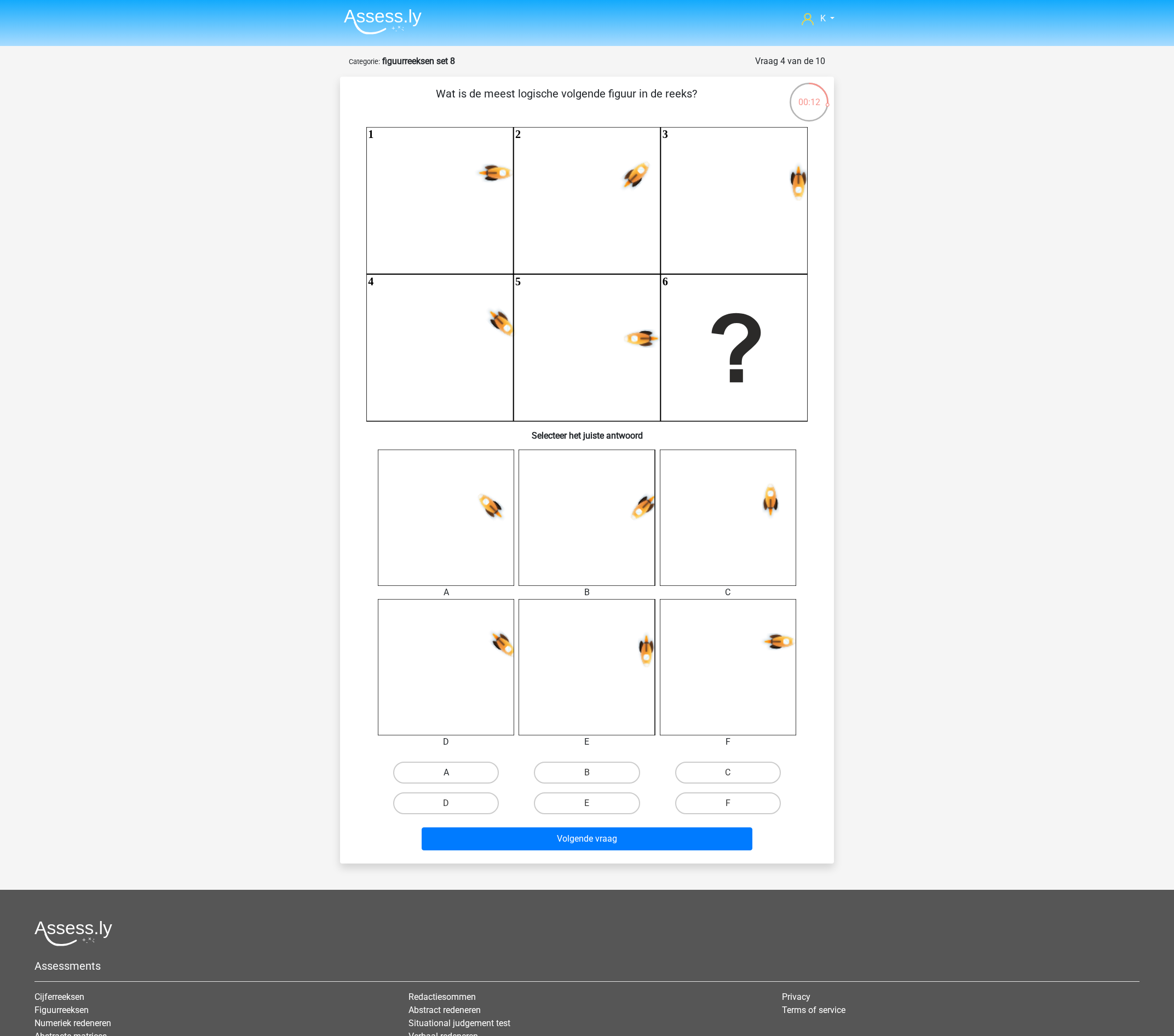
click at [464, 776] on label "A" at bounding box center [446, 772] width 105 height 22
click at [454, 776] on input "A" at bounding box center [450, 775] width 7 height 7
radio input "true"
click at [497, 828] on button "Volgende vraag" at bounding box center [587, 838] width 331 height 23
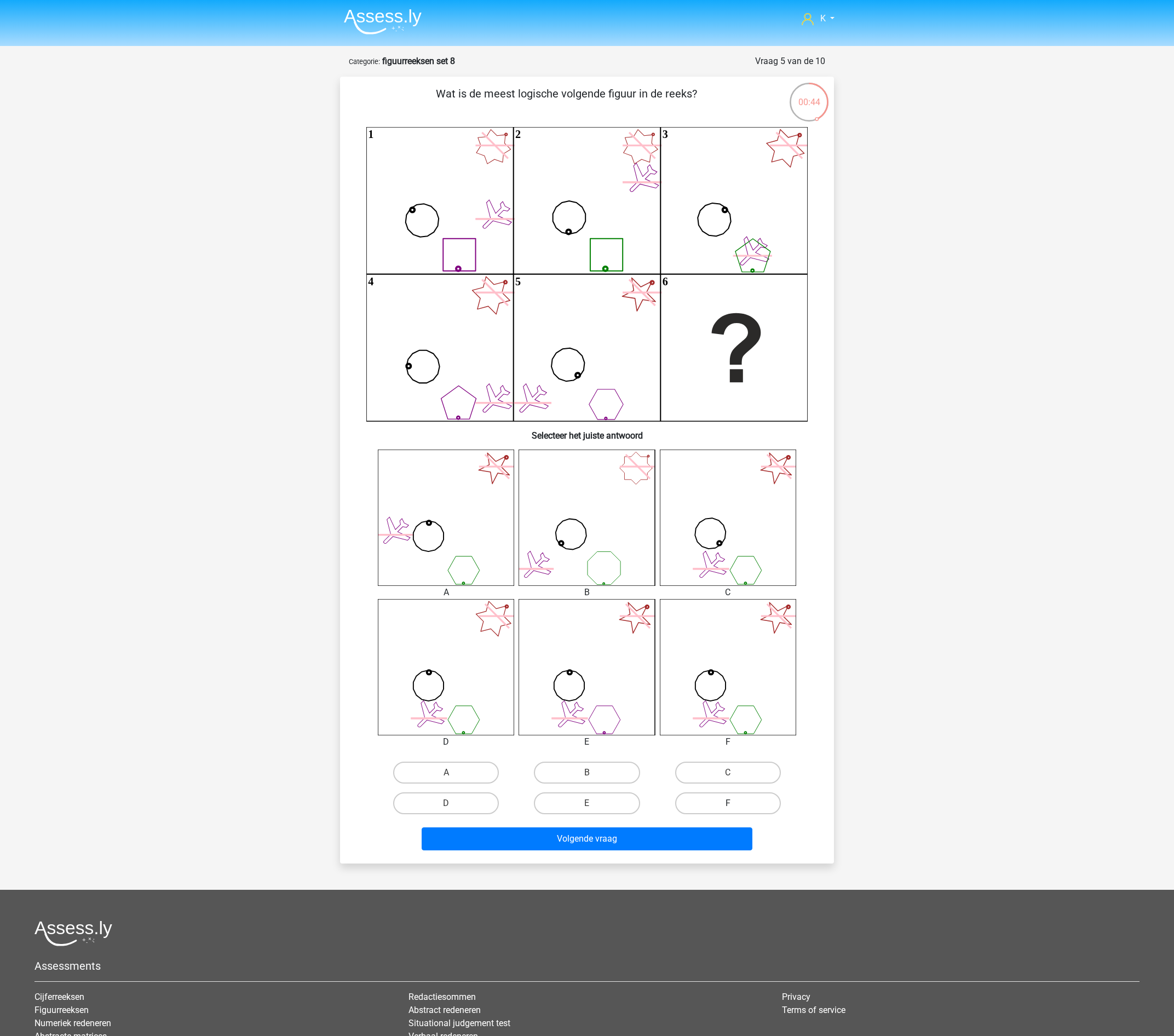
click at [696, 801] on label "F" at bounding box center [727, 803] width 105 height 22
click at [728, 803] on input "F" at bounding box center [731, 806] width 7 height 7
radio input "true"
click at [690, 848] on button "Volgende vraag" at bounding box center [587, 838] width 331 height 23
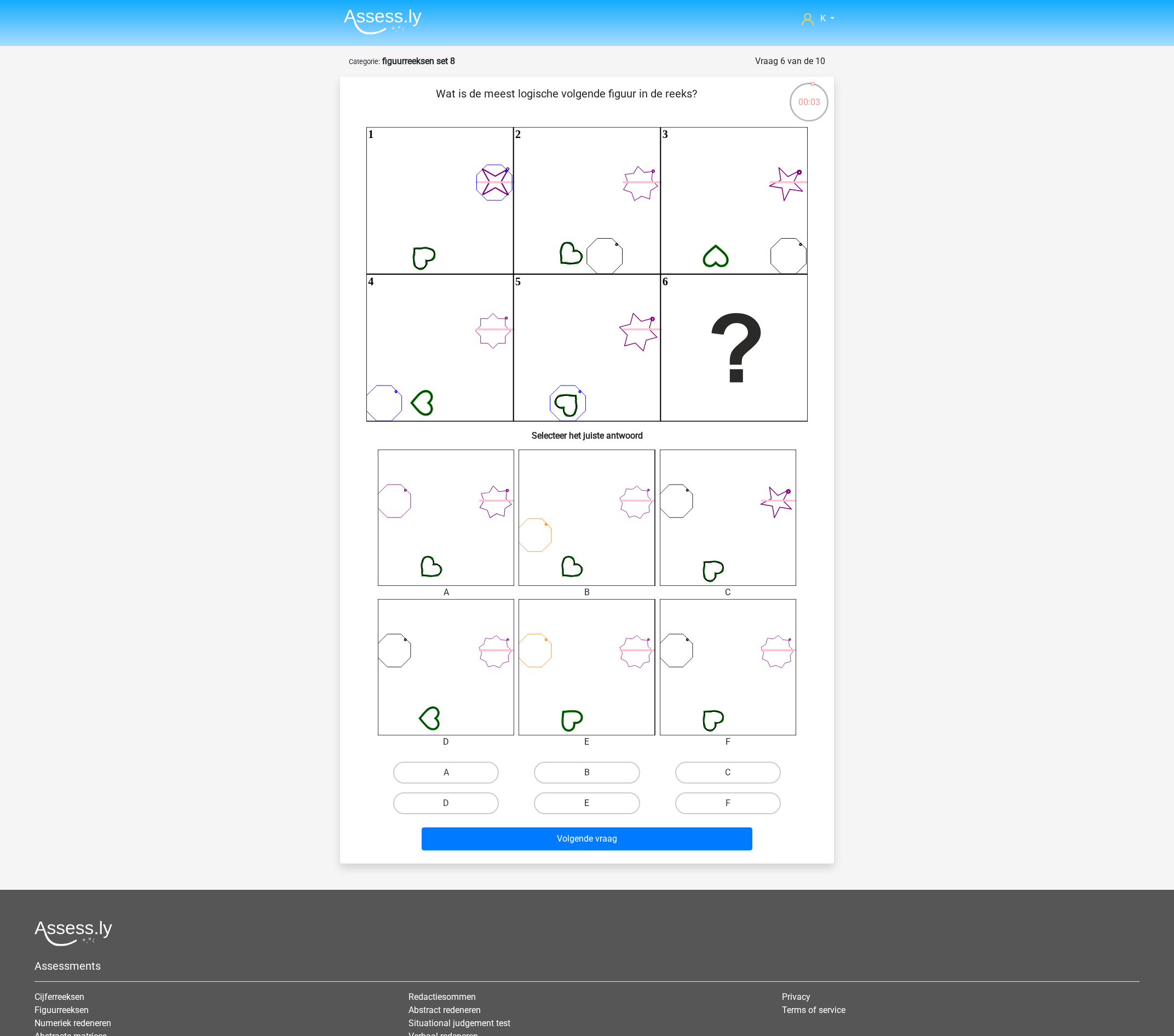
click at [597, 801] on label "E" at bounding box center [587, 803] width 105 height 22
click at [594, 803] on input "E" at bounding box center [590, 806] width 7 height 7
radio input "true"
click at [609, 835] on button "Volgende vraag" at bounding box center [587, 838] width 331 height 23
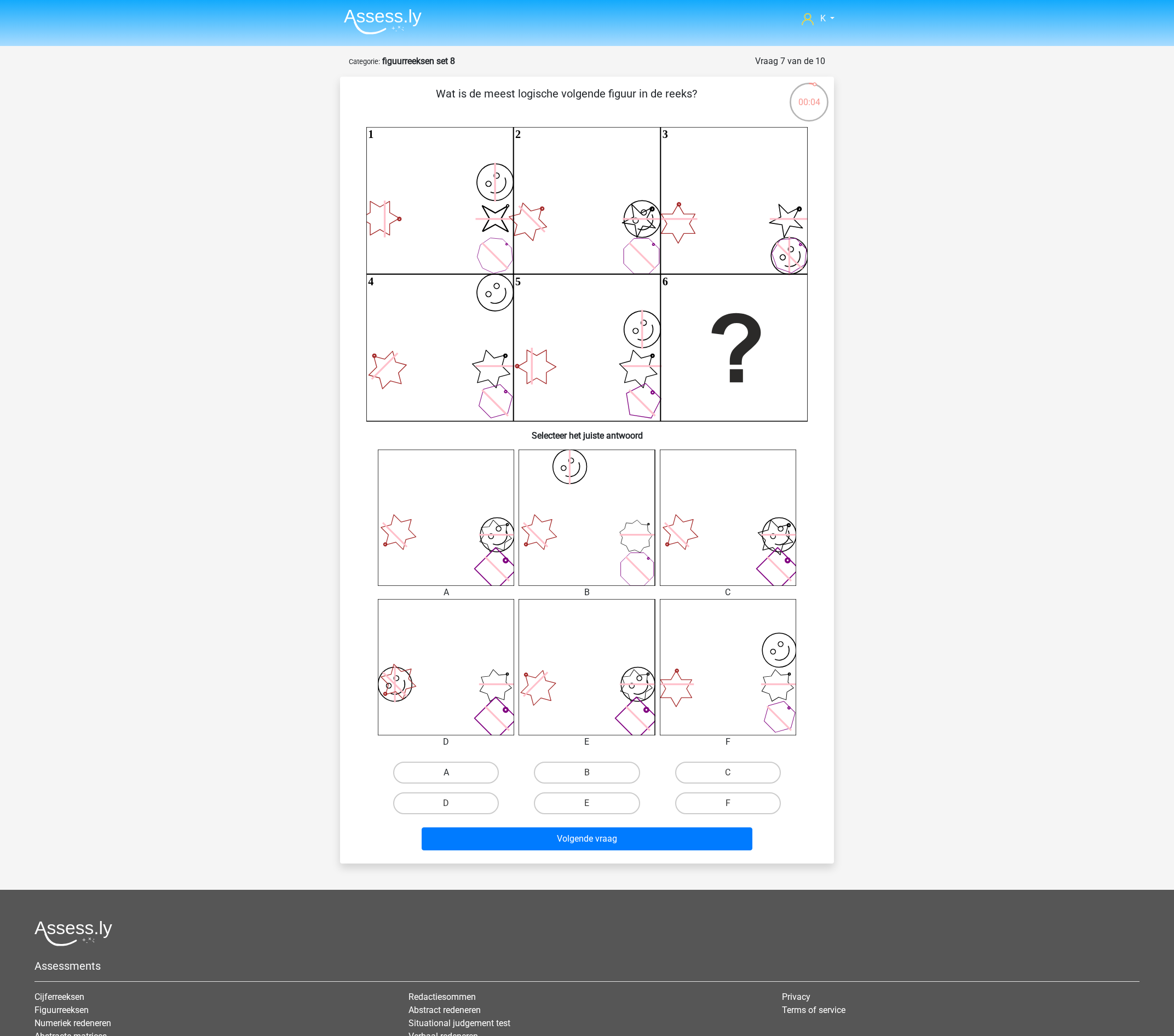
click at [479, 772] on label "A" at bounding box center [446, 772] width 105 height 22
click at [454, 772] on input "A" at bounding box center [450, 775] width 7 height 7
radio input "true"
click at [598, 842] on button "Volgende vraag" at bounding box center [587, 838] width 331 height 23
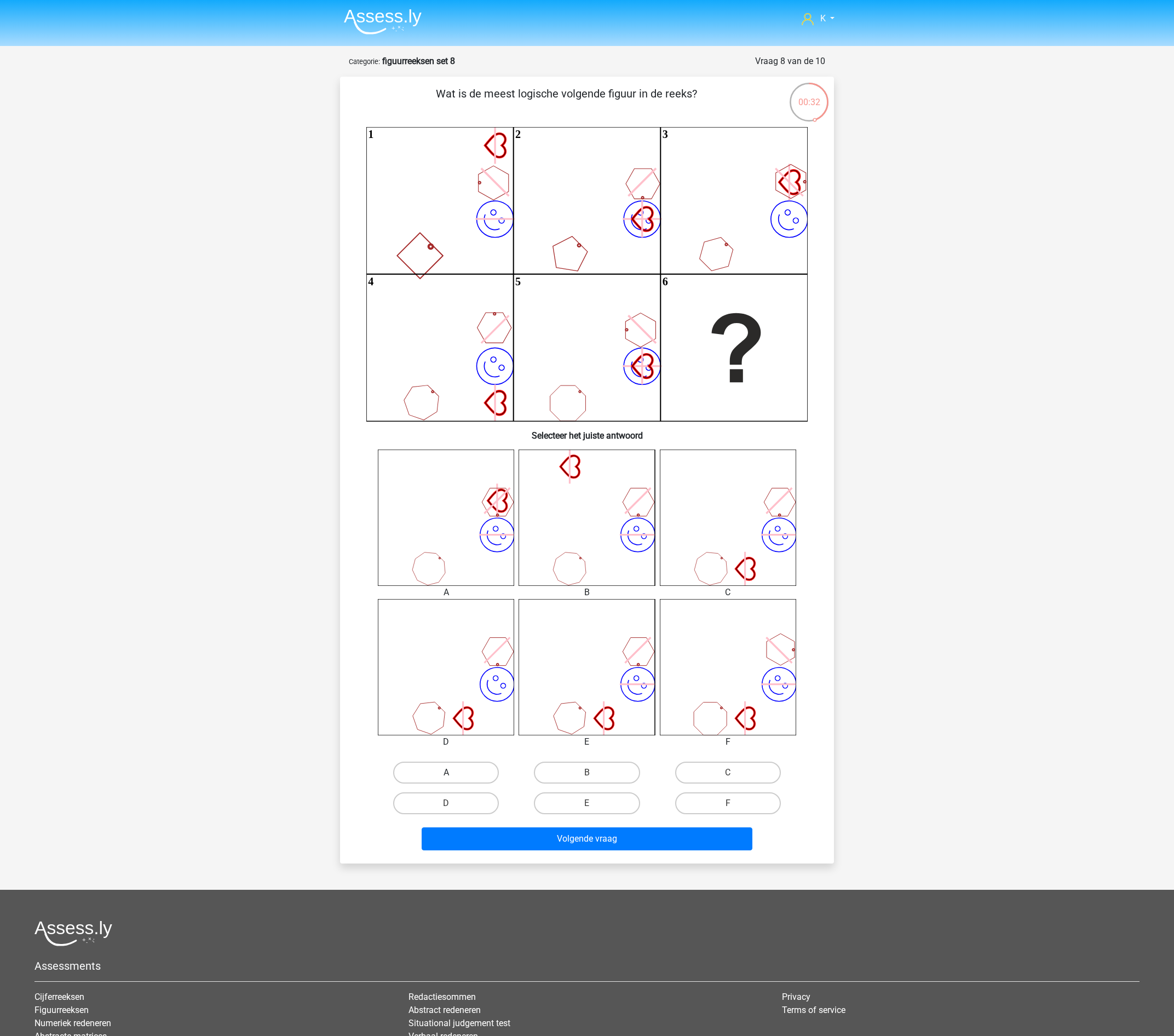
click at [481, 770] on label "A" at bounding box center [446, 772] width 105 height 22
click at [454, 772] on input "A" at bounding box center [450, 775] width 7 height 7
radio input "true"
click at [511, 835] on button "Volgende vraag" at bounding box center [587, 838] width 331 height 23
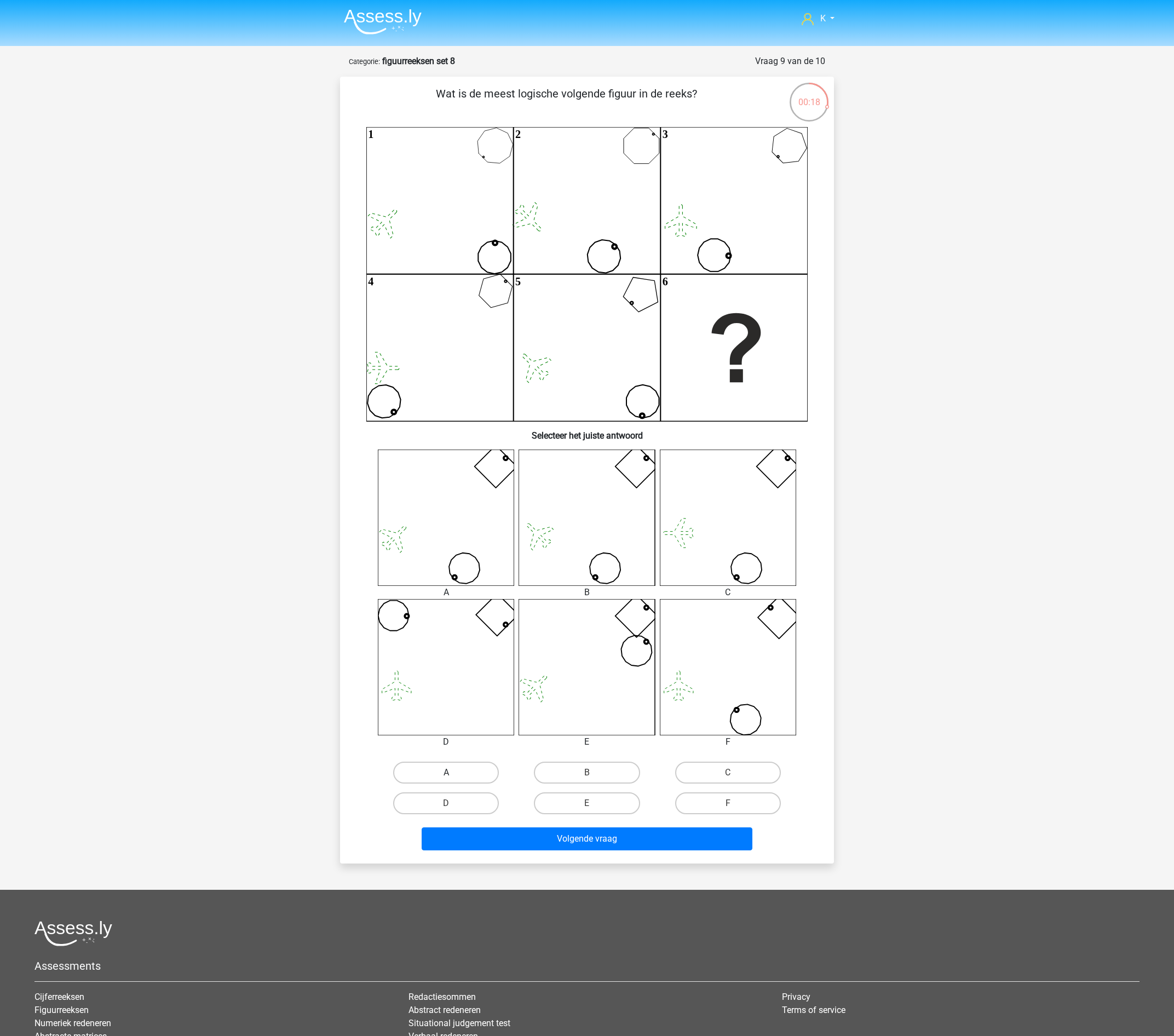
click at [451, 765] on label "A" at bounding box center [446, 772] width 105 height 22
click at [451, 772] on input "A" at bounding box center [450, 775] width 7 height 7
radio input "true"
click at [527, 831] on button "Volgende vraag" at bounding box center [587, 838] width 331 height 23
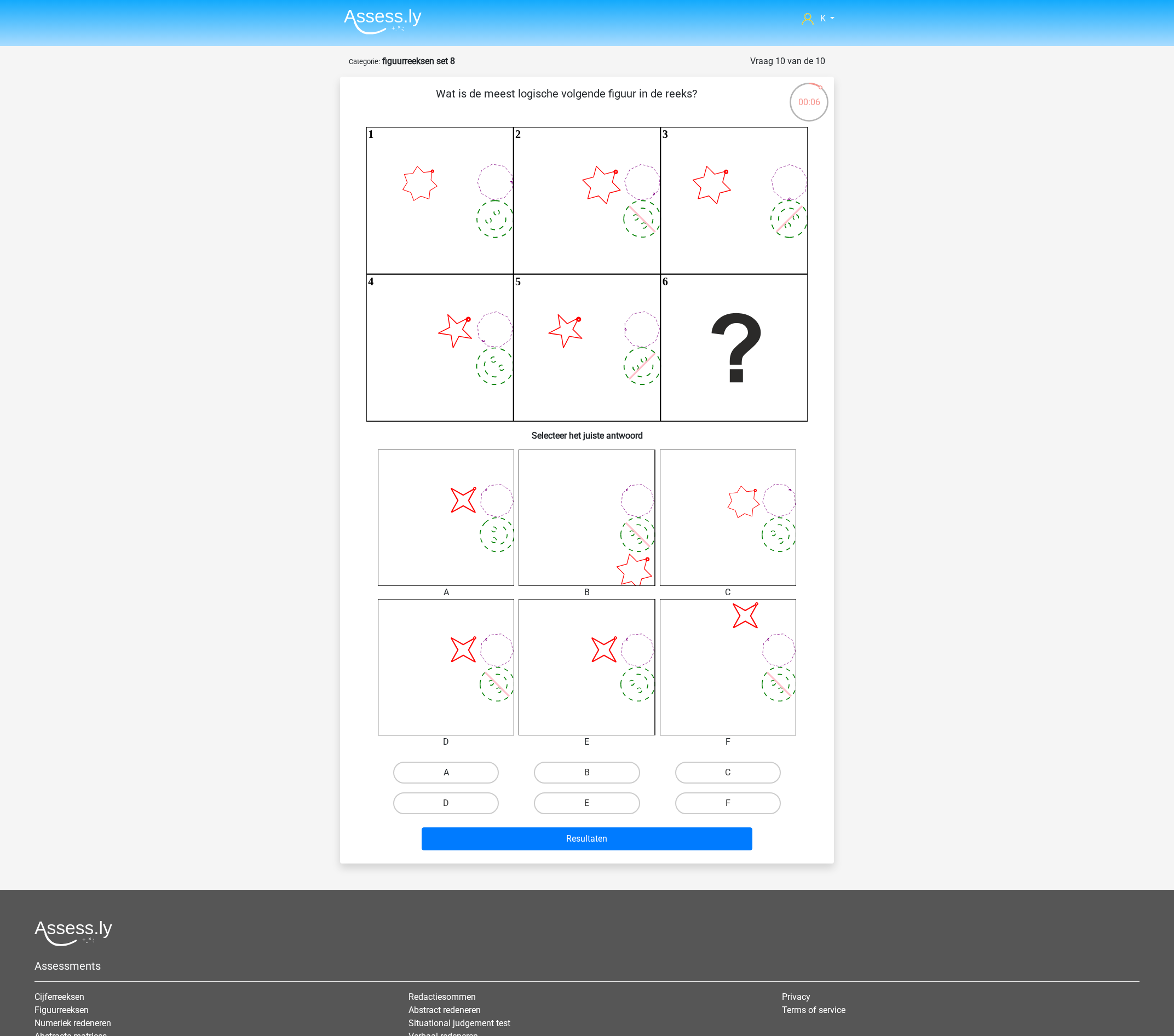
click at [474, 766] on label "A" at bounding box center [446, 772] width 105 height 22
click at [454, 772] on input "A" at bounding box center [450, 775] width 7 height 7
radio input "true"
drag, startPoint x: 474, startPoint y: 802, endPoint x: 472, endPoint y: 819, distance: 17.1
click at [474, 802] on label "D" at bounding box center [446, 803] width 105 height 22
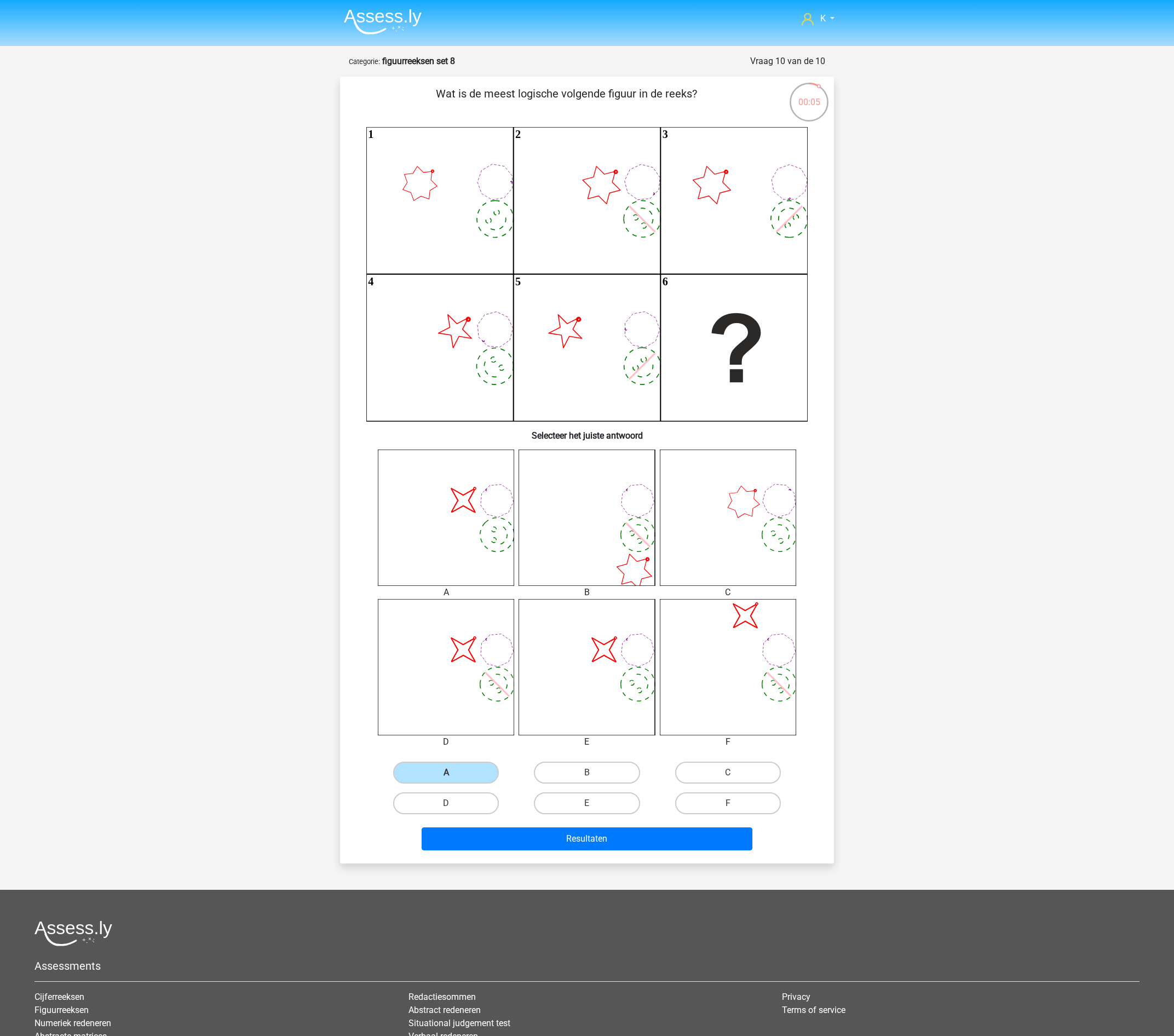
click at [454, 803] on input "D" at bounding box center [450, 806] width 7 height 7
radio input "true"
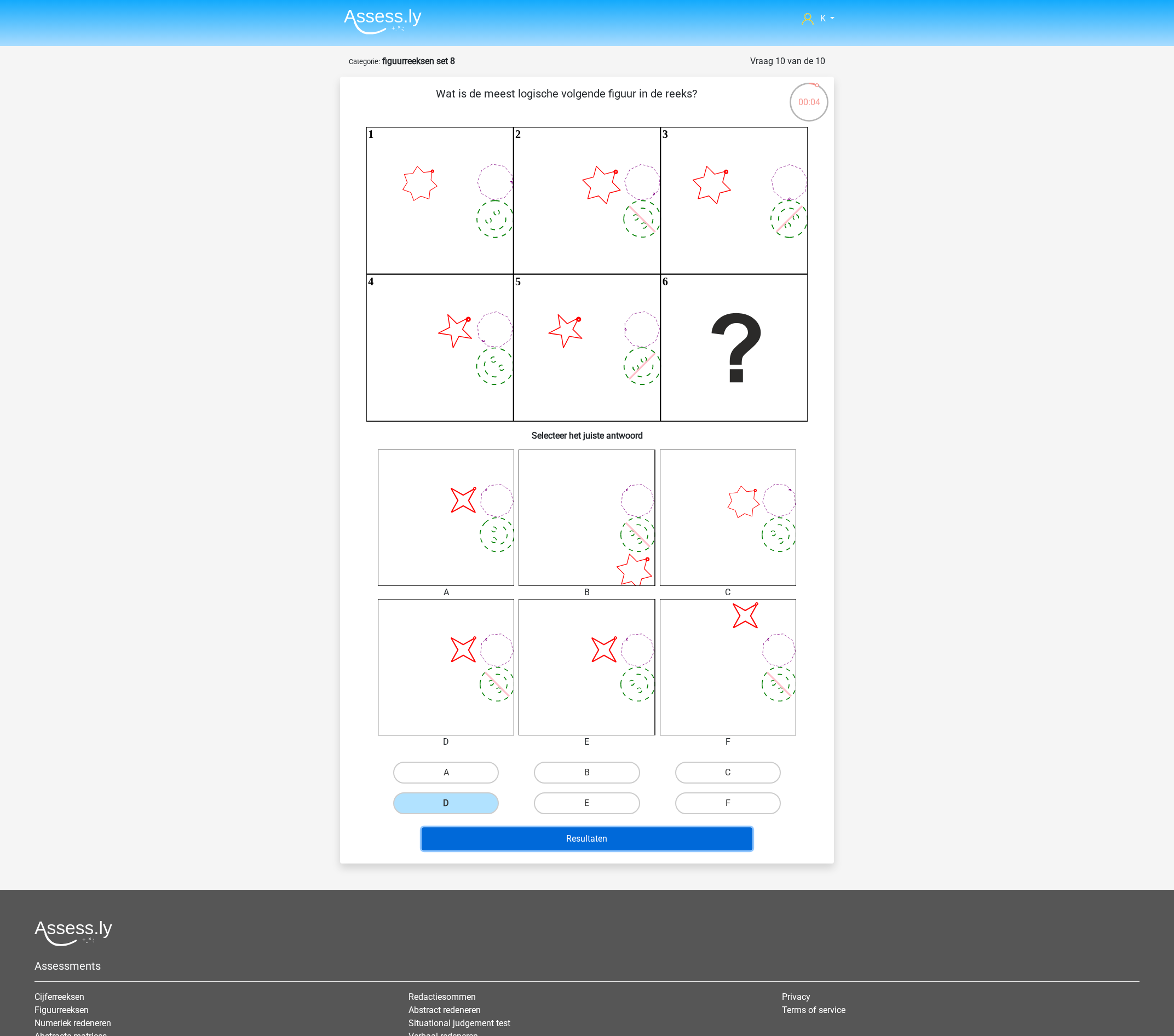
click at [484, 840] on button "Resultaten" at bounding box center [587, 838] width 331 height 23
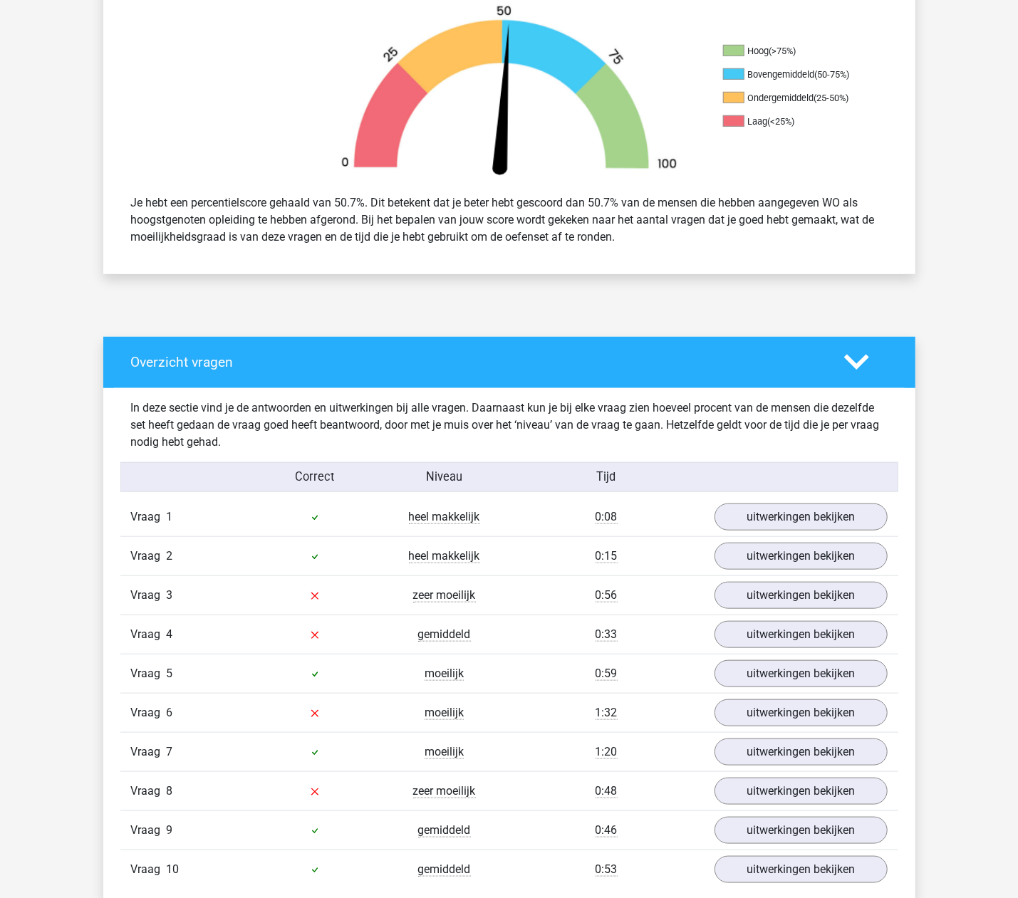
scroll to position [570, 0]
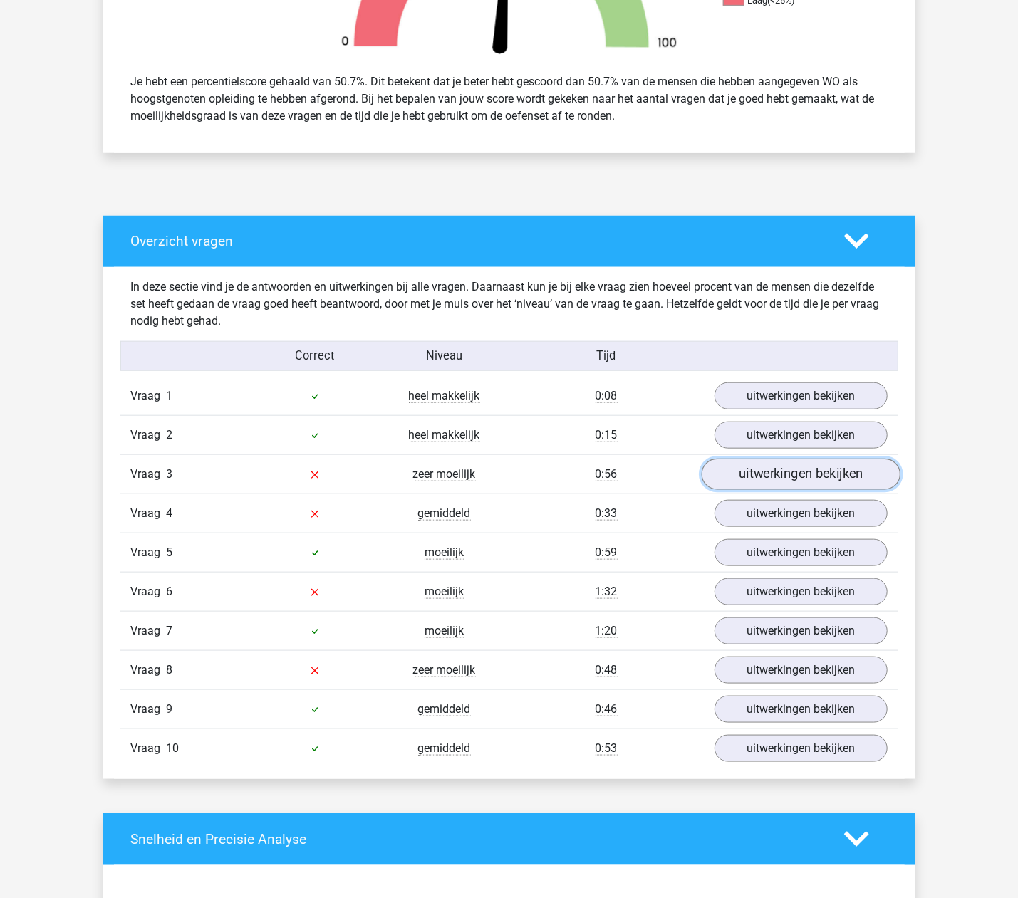
click at [747, 482] on link "uitwerkingen bekijken" at bounding box center [800, 474] width 199 height 31
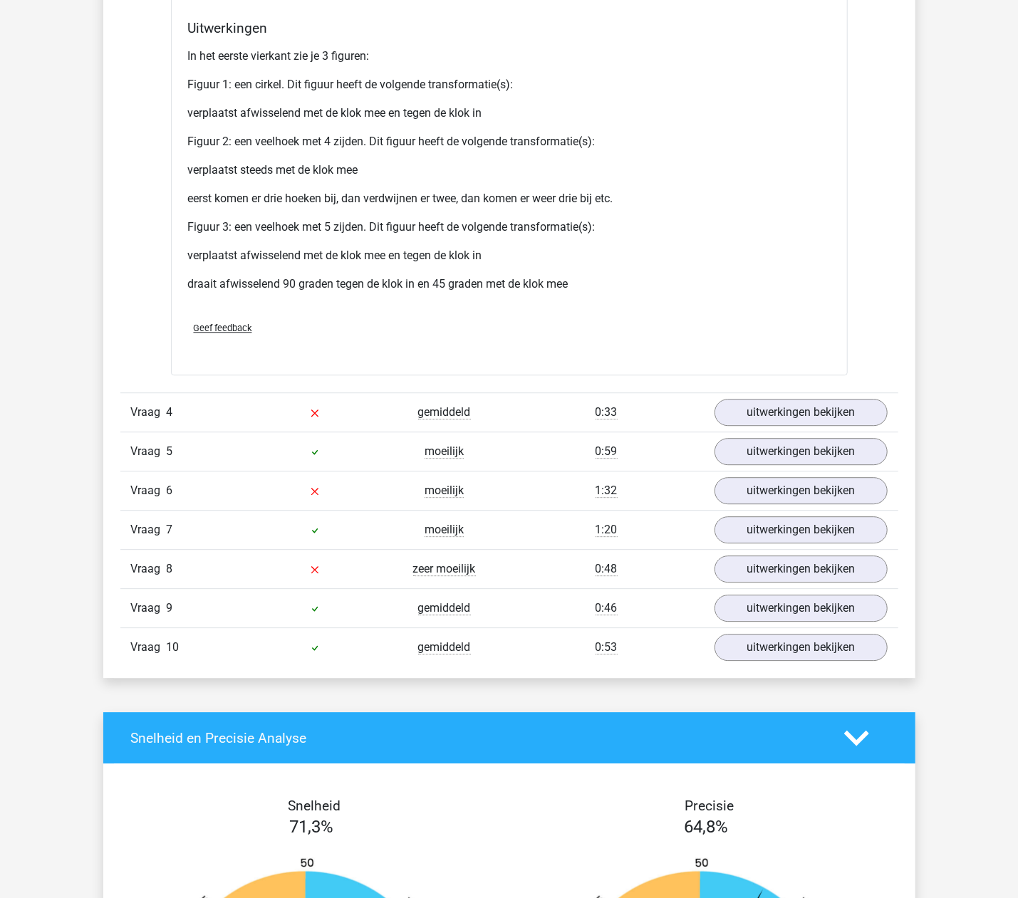
scroll to position [2090, 0]
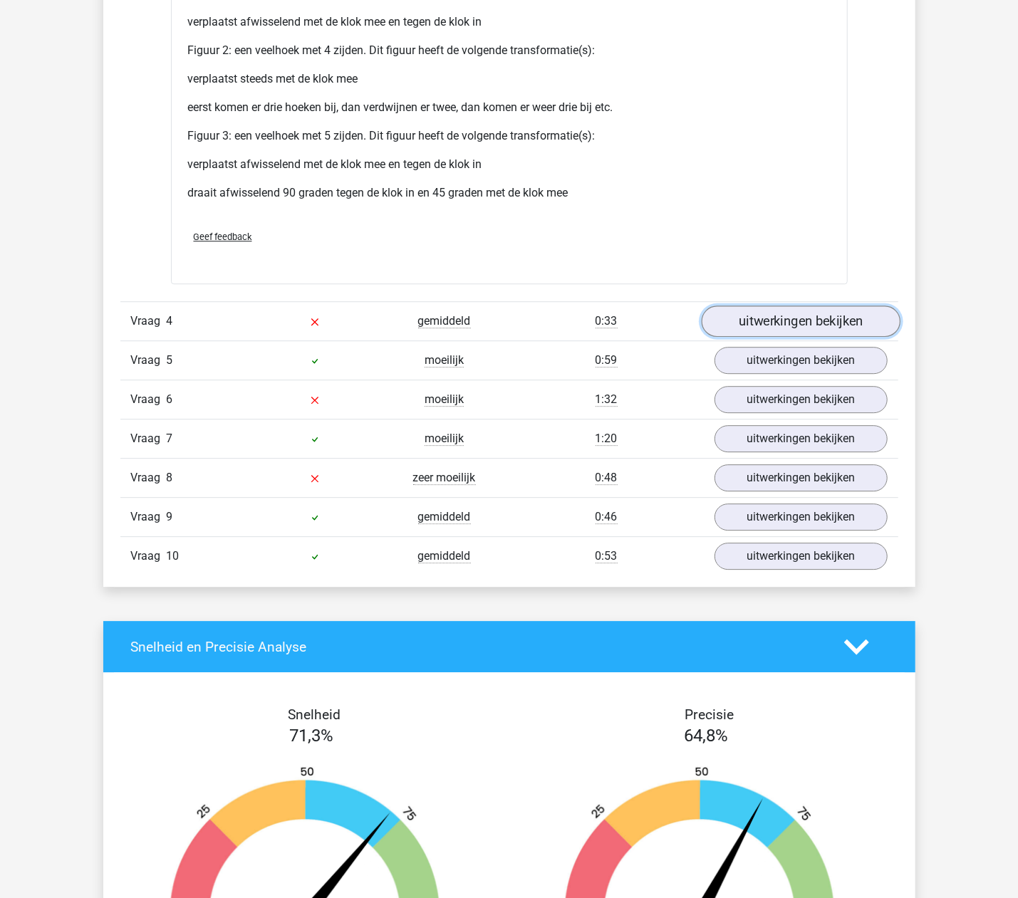
click at [747, 328] on link "uitwerkingen bekijken" at bounding box center [800, 321] width 199 height 31
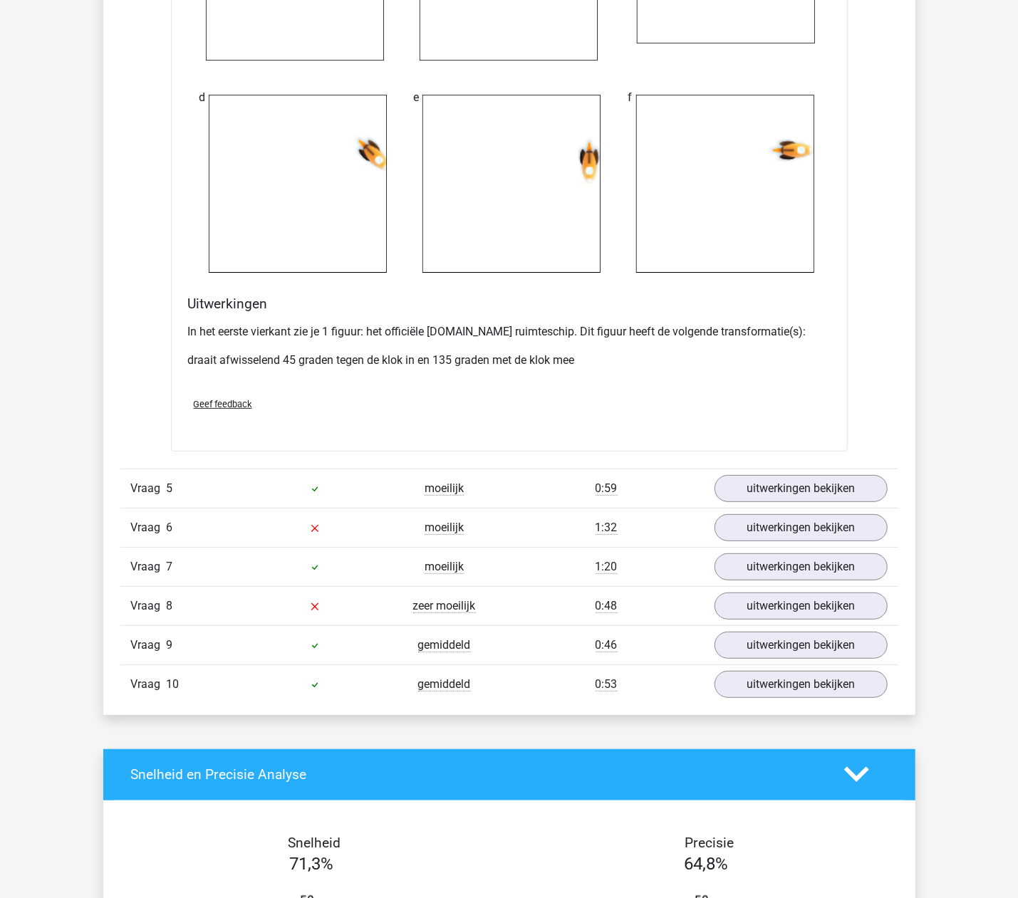
scroll to position [3135, 0]
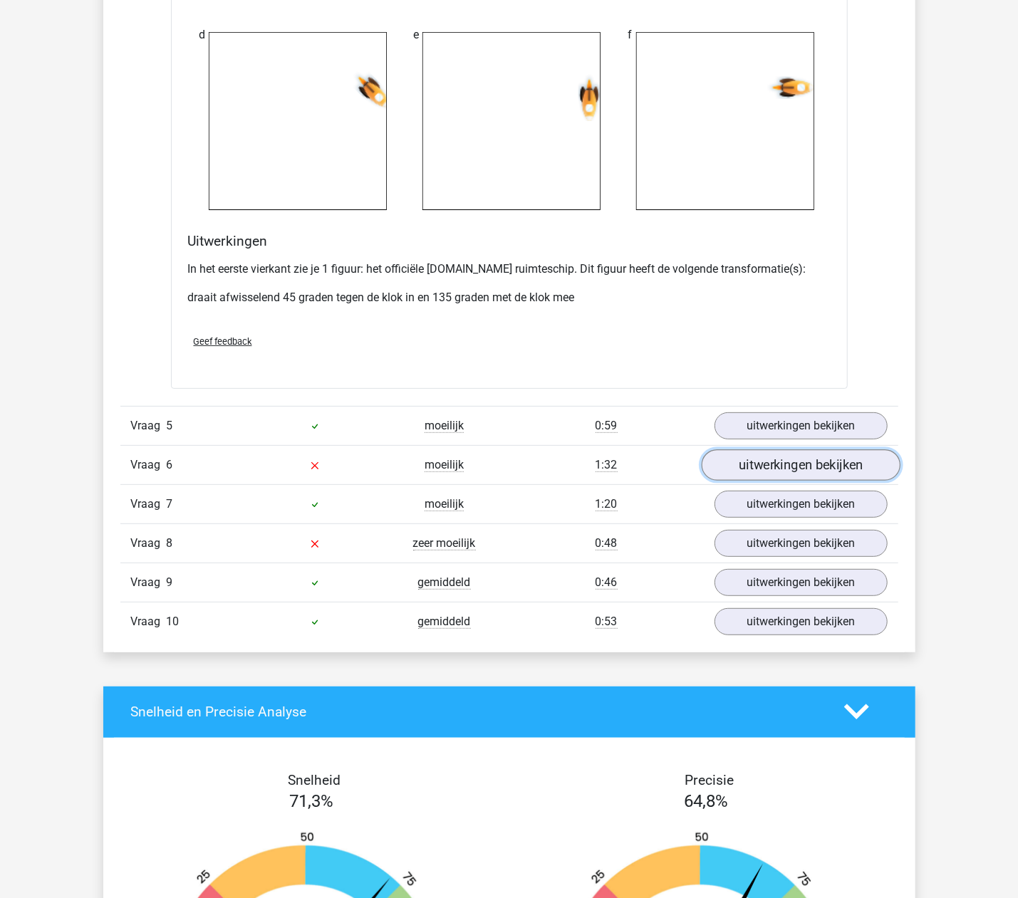
click at [759, 469] on link "uitwerkingen bekijken" at bounding box center [800, 465] width 199 height 31
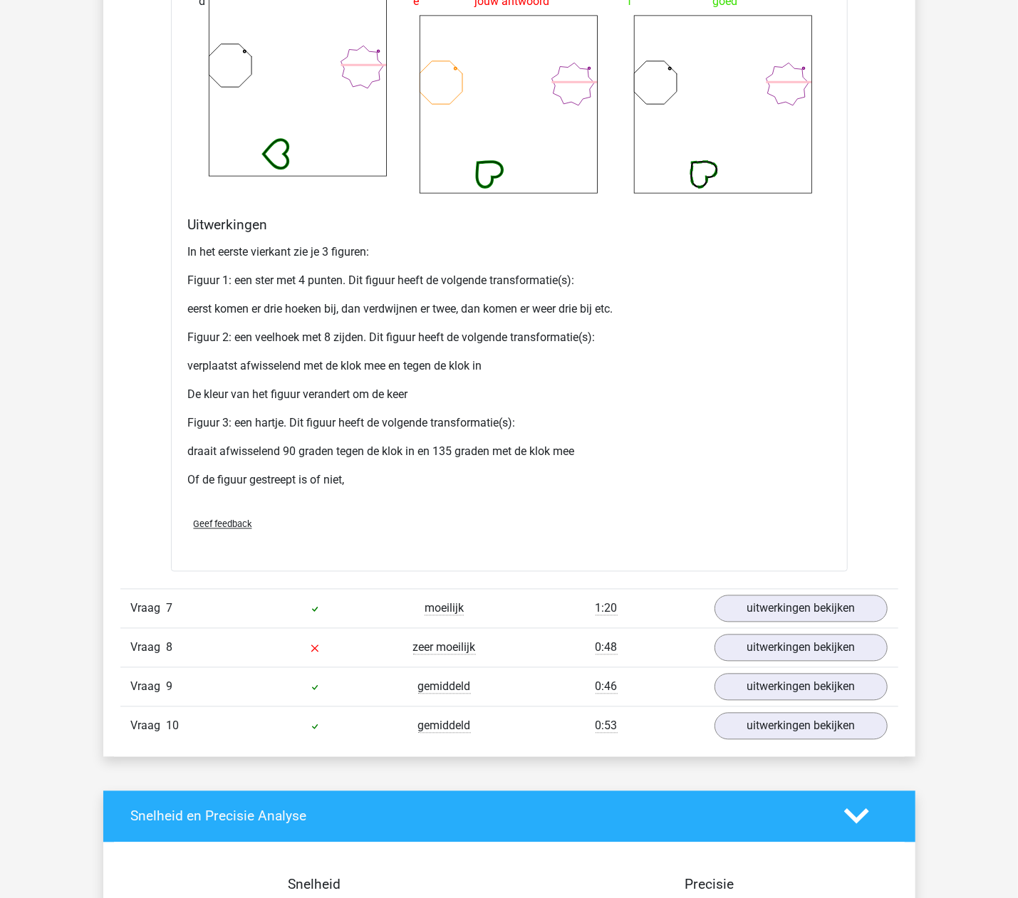
scroll to position [4369, 0]
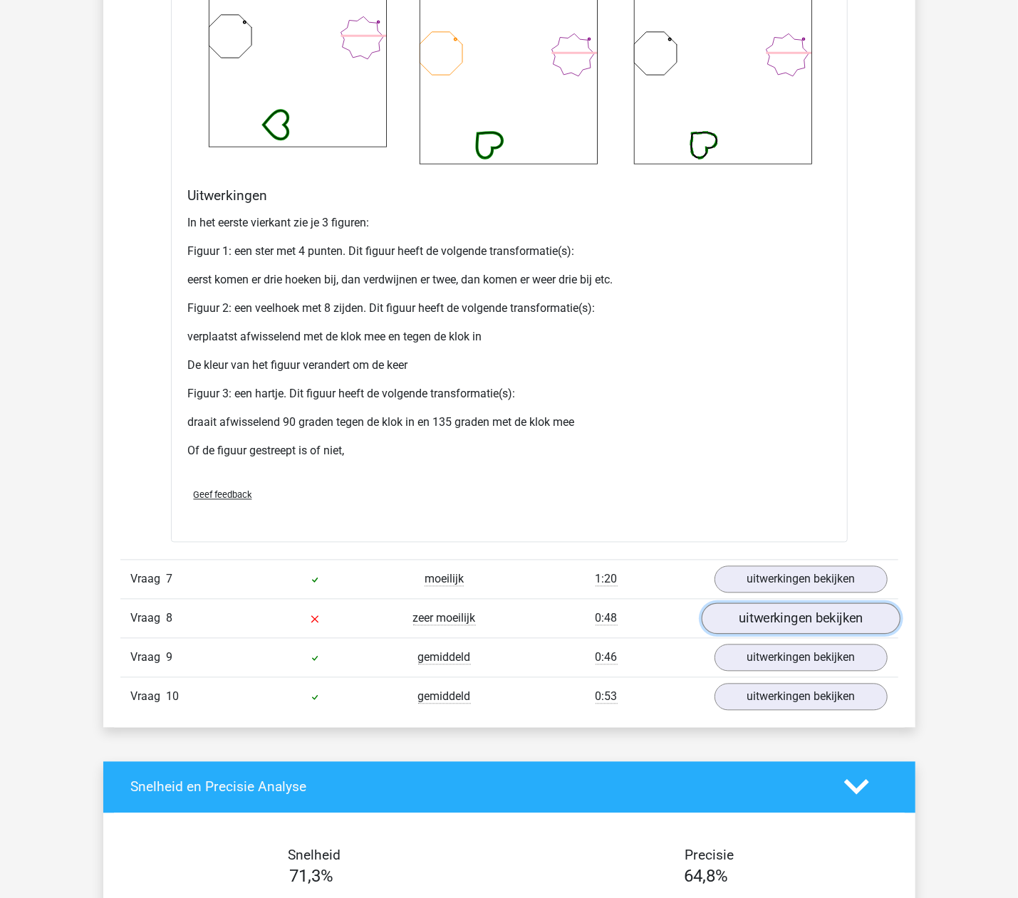
click at [748, 618] on link "uitwerkingen bekijken" at bounding box center [800, 618] width 199 height 31
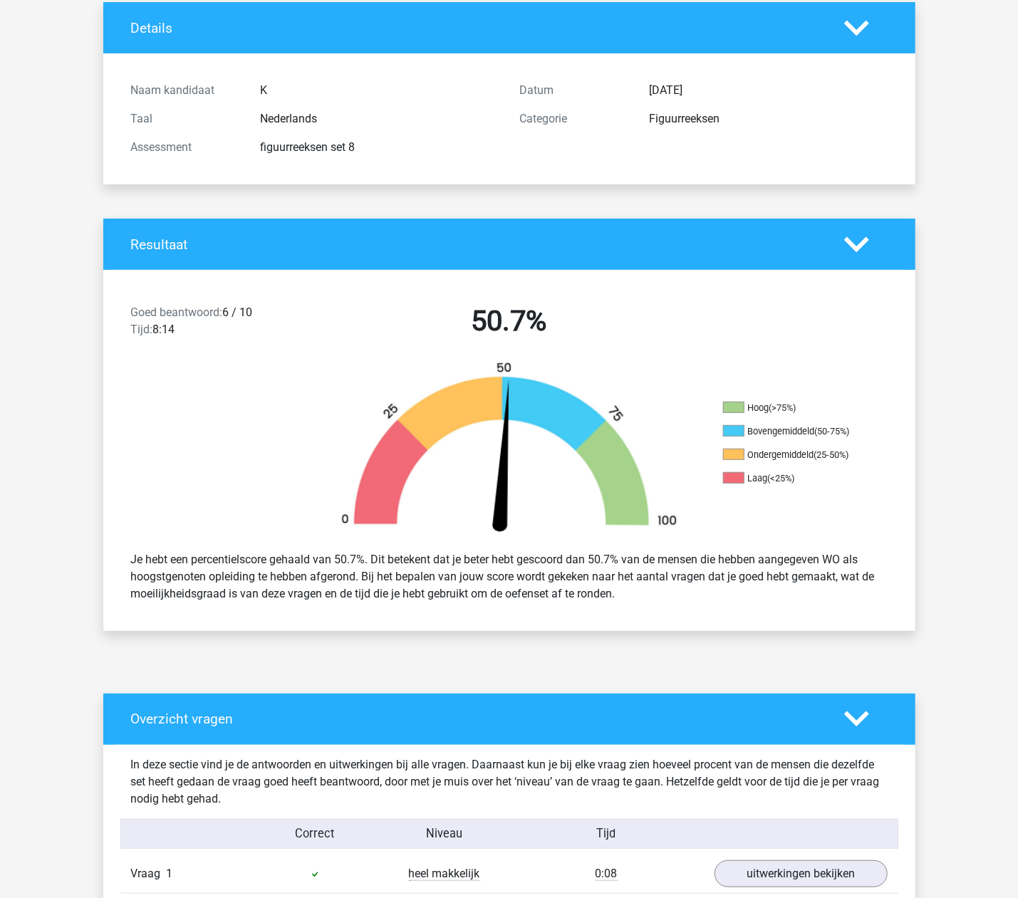
scroll to position [0, 0]
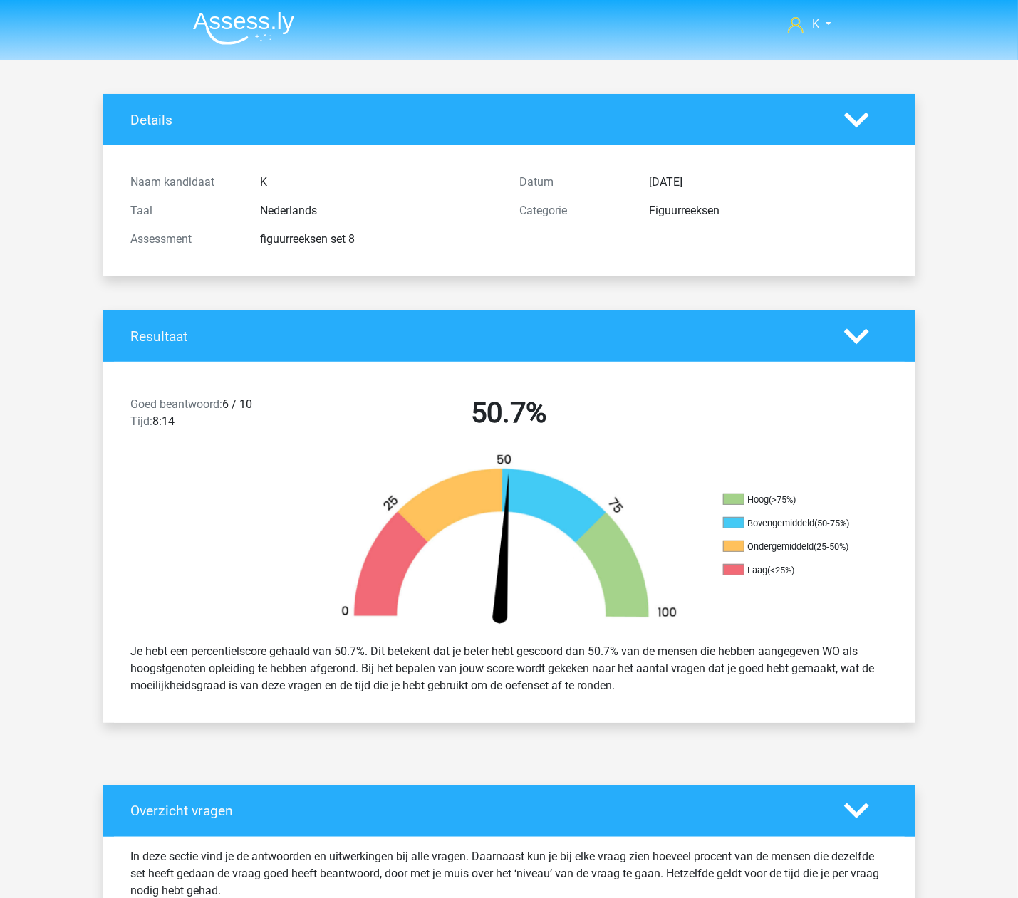
click at [286, 17] on img at bounding box center [243, 27] width 101 height 33
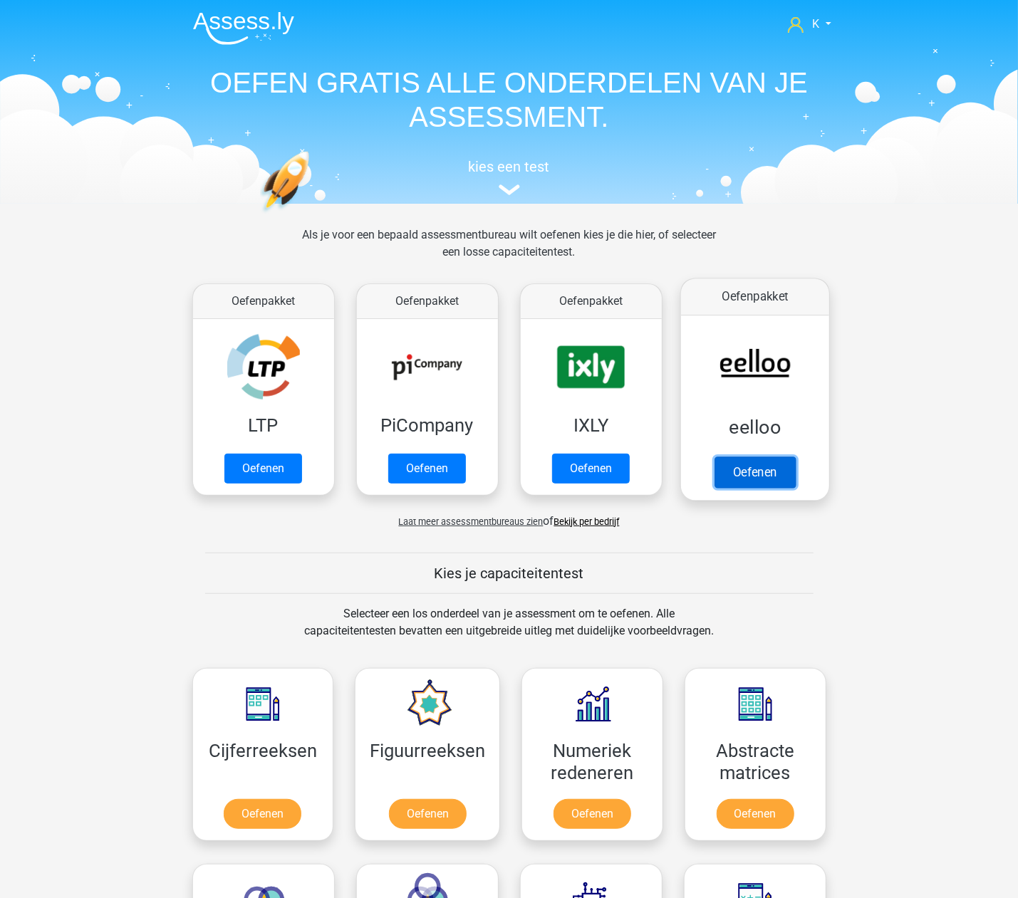
click at [765, 477] on link "Oefenen" at bounding box center [754, 472] width 81 height 31
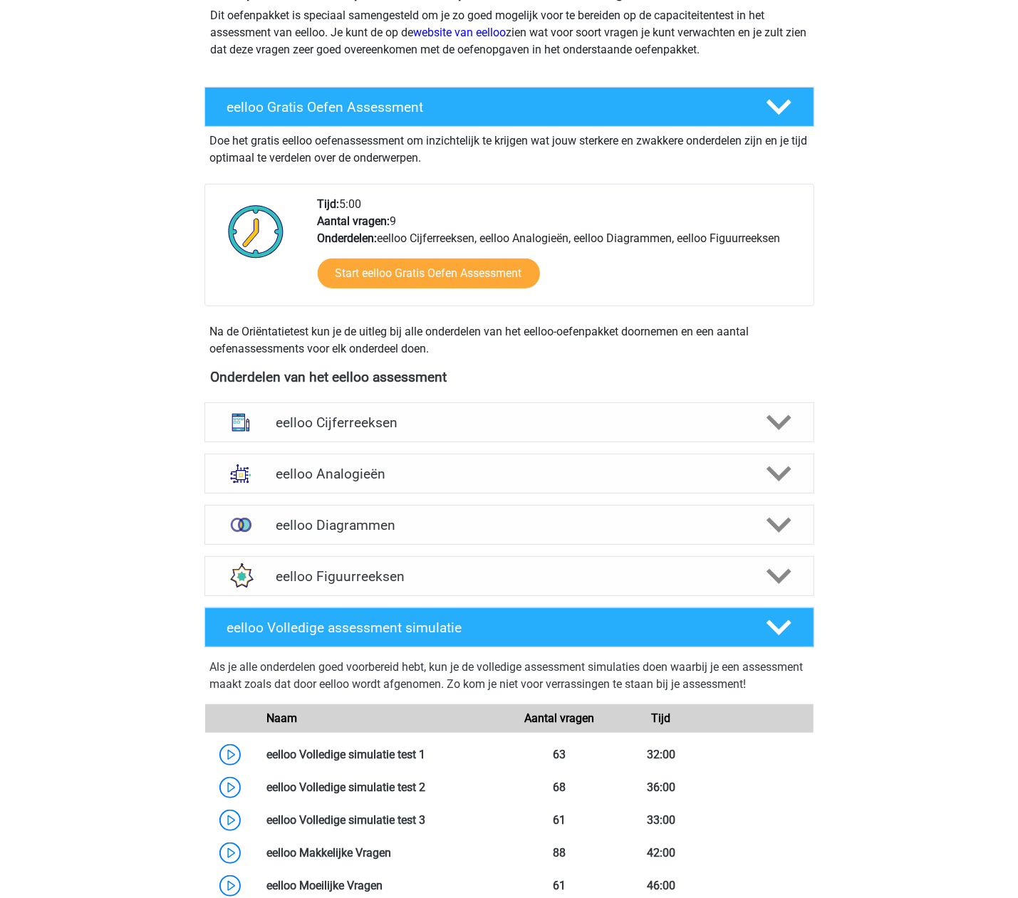
scroll to position [190, 0]
